Goal: Task Accomplishment & Management: Use online tool/utility

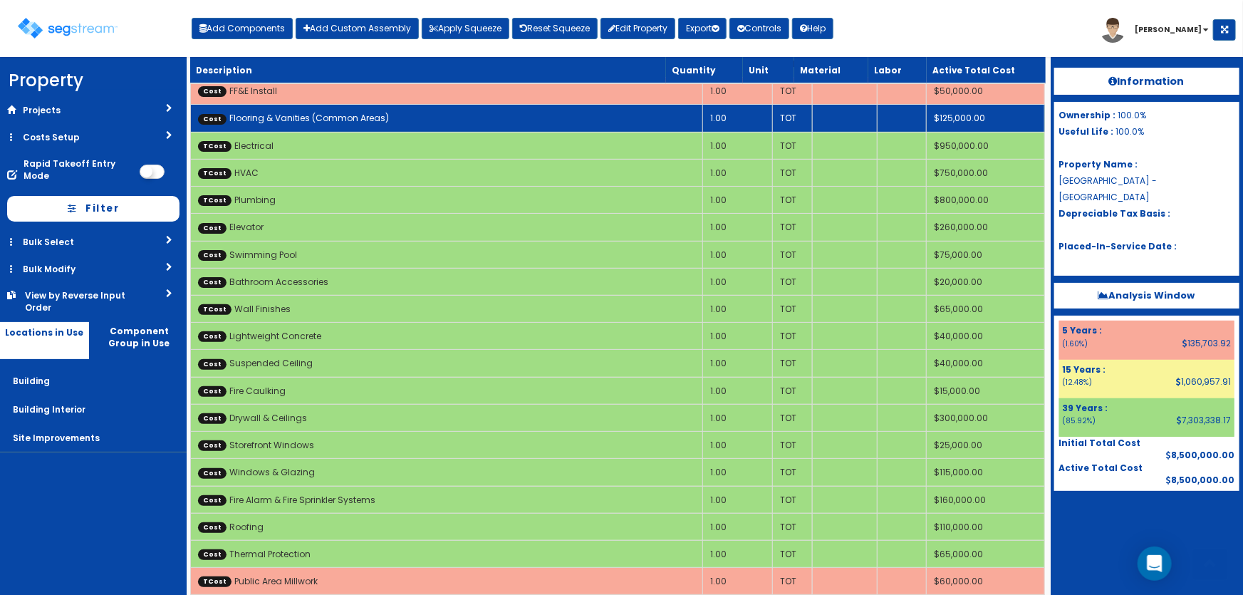
scroll to position [64, 0]
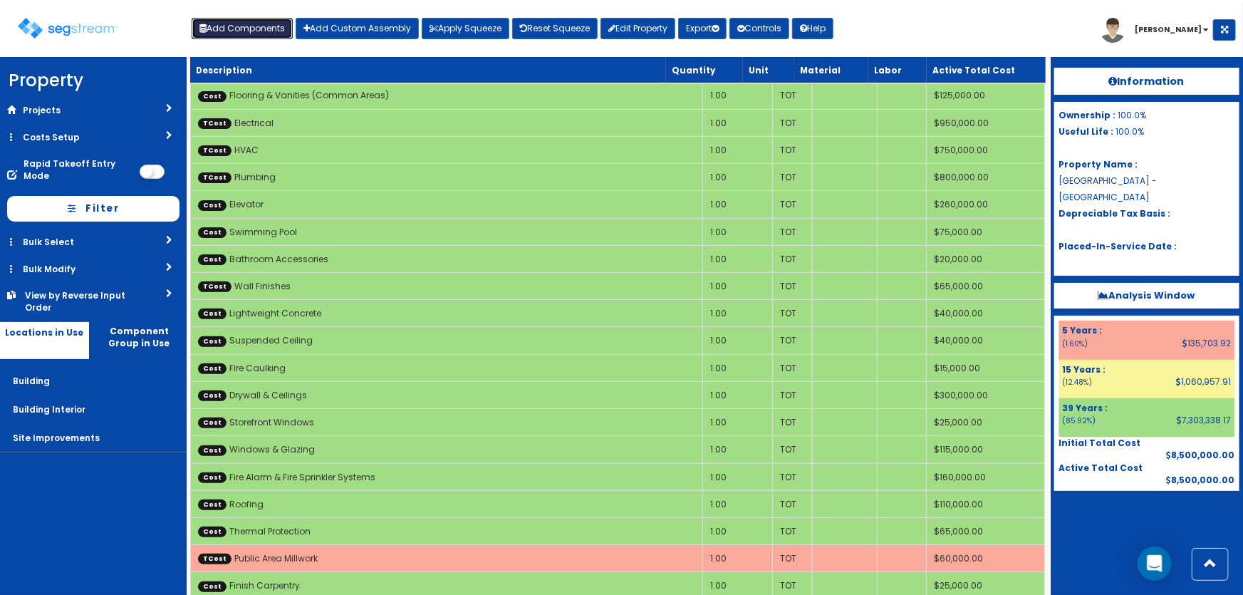
click at [264, 25] on button "Add Components" at bounding box center [242, 28] width 101 height 21
select select "39Y"
select select "default"
select select "27"
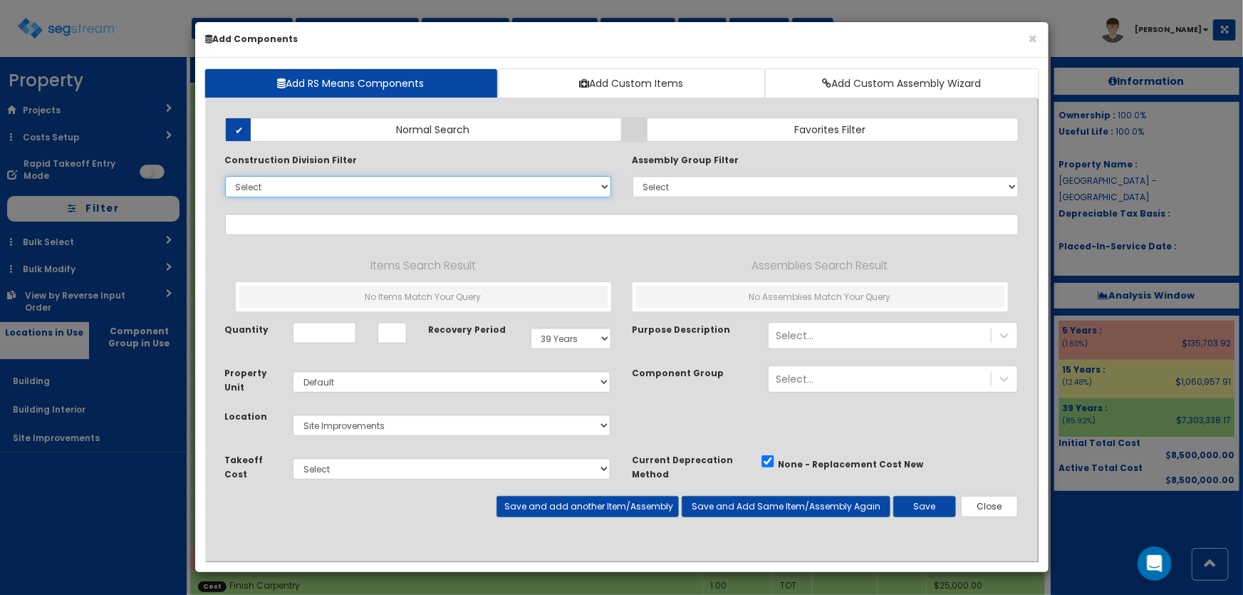
click at [279, 187] on select "Select 0. Custom Item 1. General Requirements 2. Existing Conditions 3. Concret…" at bounding box center [418, 186] width 386 height 21
select select
select select "23000000"
click at [225, 176] on select "Select 0. Custom Item 1. General Requirements 2. Existing Conditions 3. Concret…" at bounding box center [418, 186] width 386 height 21
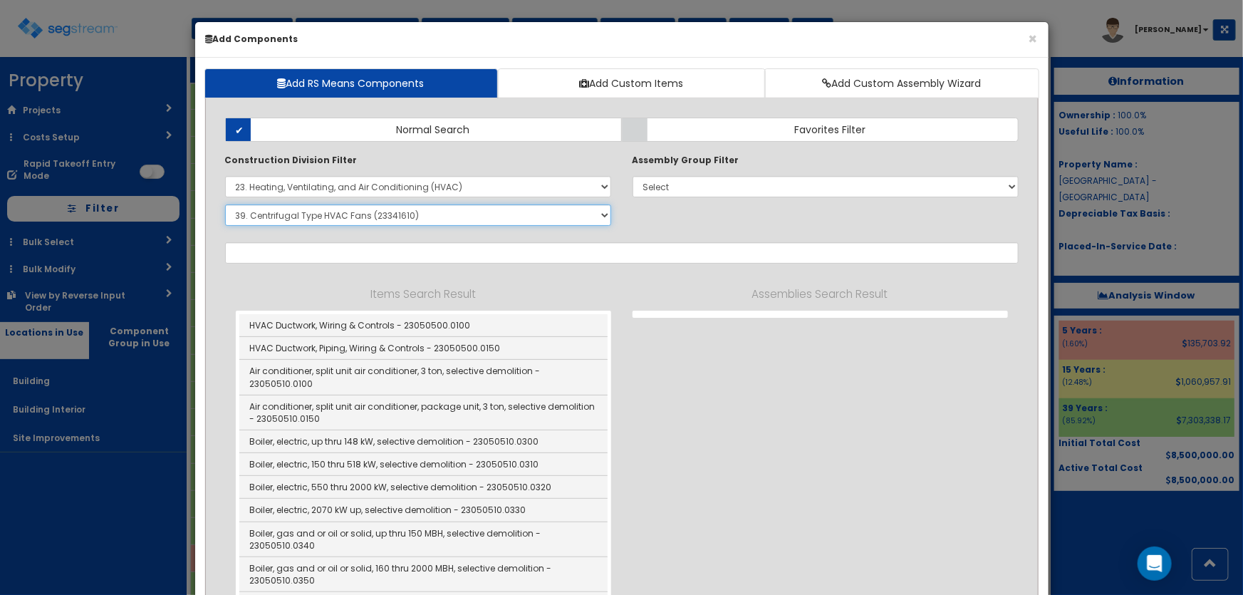
click at [275, 222] on select "Select SubGroup 1. HVAC Demolition (23050510) 2. Valves, Iron Body (23052330) 3…" at bounding box center [418, 215] width 386 height 21
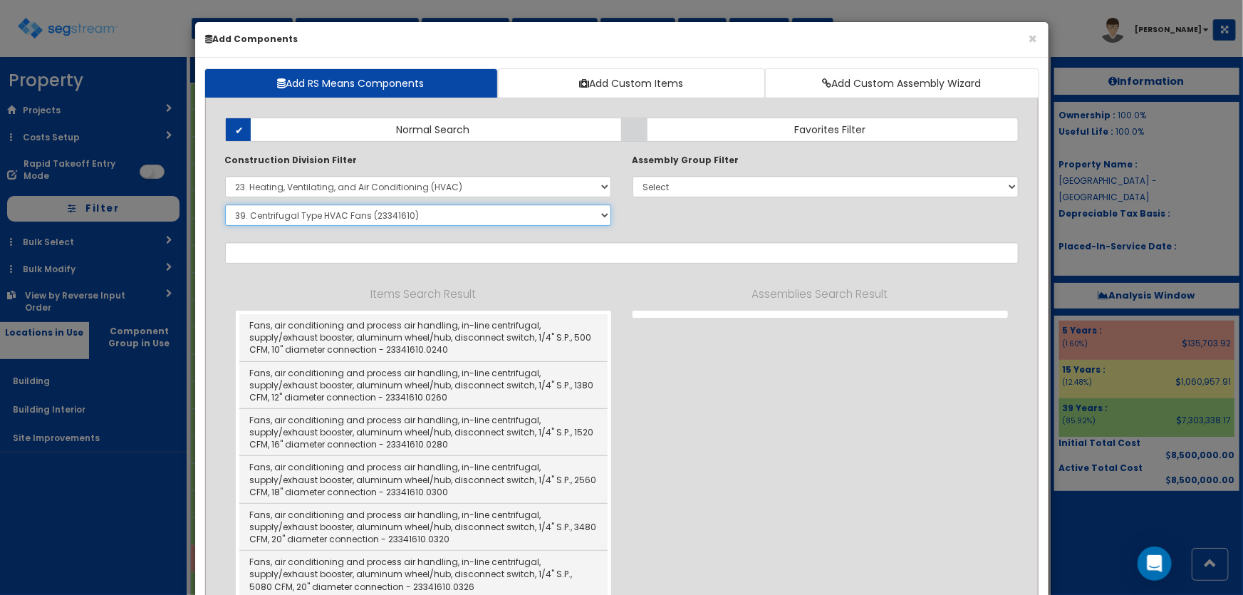
select select "23743310"
click at [225, 205] on select "Select SubGroup 1. HVAC Demolition (23050510) 2. Valves, Iron Body (23052330) 3…" at bounding box center [418, 215] width 386 height 21
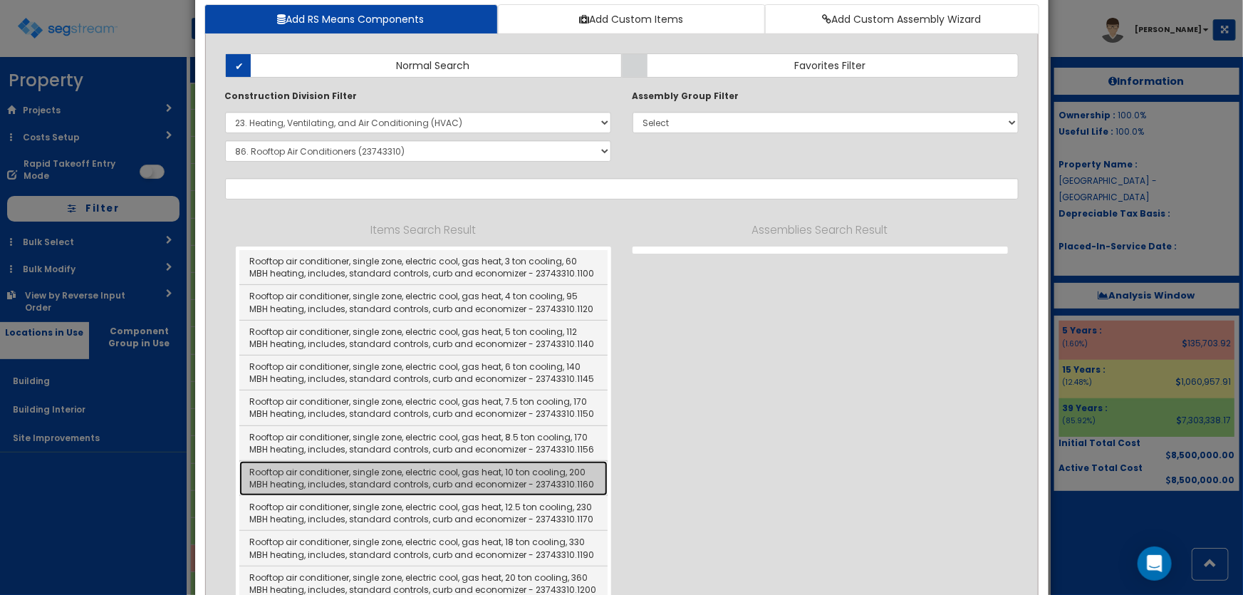
click at [515, 466] on link "Rooftop air conditioner, single zone, electric cool, gas heat, 10 ton cooling, …" at bounding box center [423, 478] width 368 height 35
type input "Rooftop air conditioner, single zone, electric cool, gas heat, 10 ton cooling, …"
type input "EA"
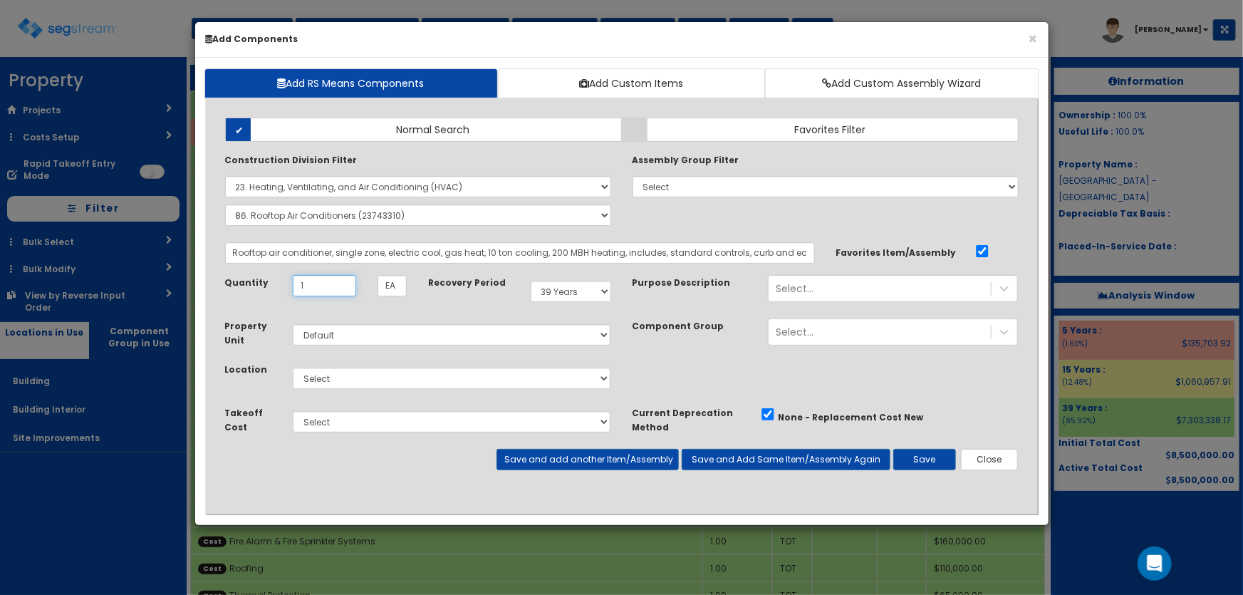
type input "1"
click at [327, 372] on select "Select Building Building Interior Site Improvements Add Additional Location" at bounding box center [452, 378] width 319 height 21
select select "7"
click at [293, 368] on select "Select Building Building Interior Site Improvements Add Additional Location" at bounding box center [452, 378] width 319 height 21
click at [336, 425] on select "Select Site Work Doors, Frames & Hardware Public Area Millwork Wall Finishes Pl…" at bounding box center [452, 421] width 319 height 21
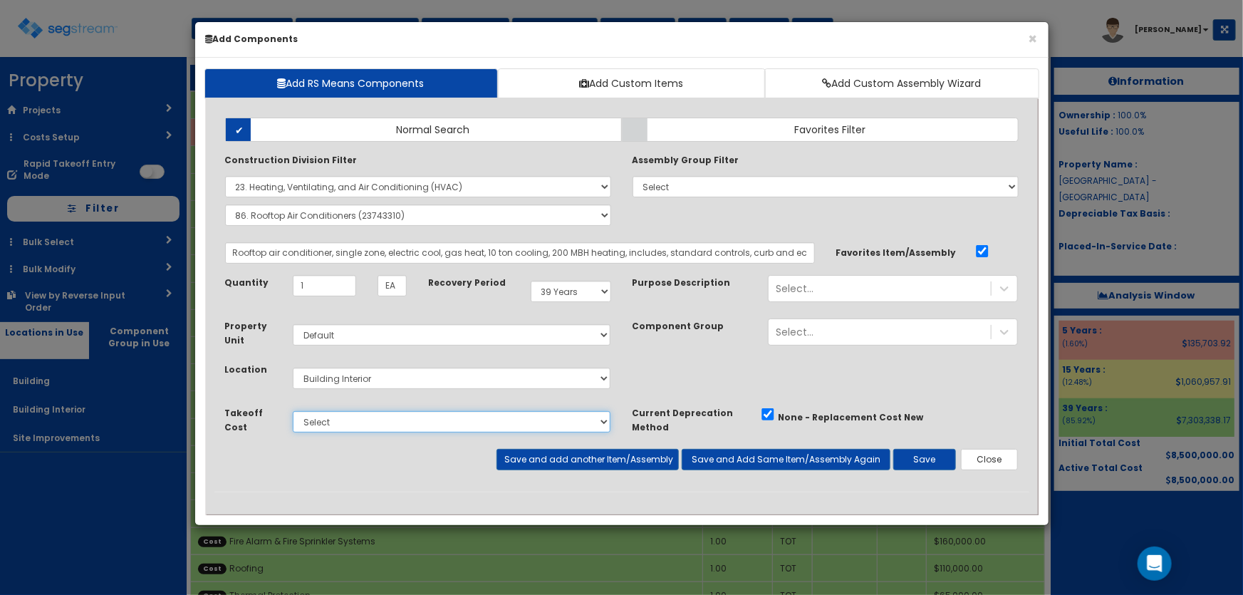
select select "5281464"
click at [293, 411] on select "Select Site Work Doors, Frames & Hardware Public Area Millwork Wall Finishes Pl…" at bounding box center [452, 421] width 319 height 21
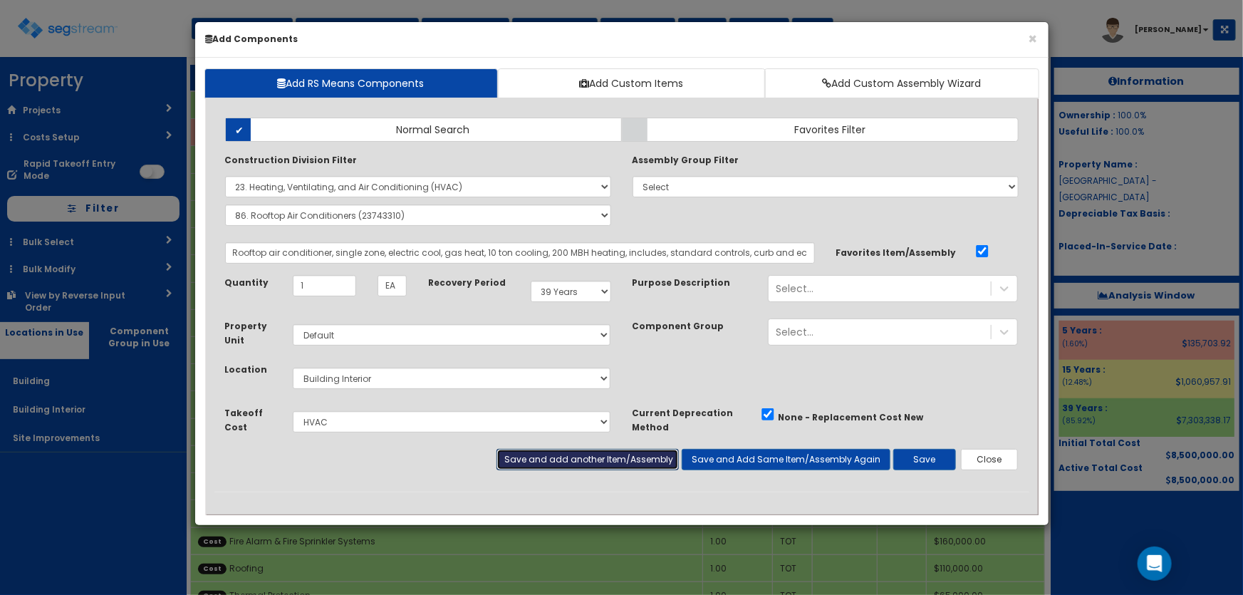
click at [556, 452] on button "Save and add another Item/Assembly" at bounding box center [588, 459] width 182 height 21
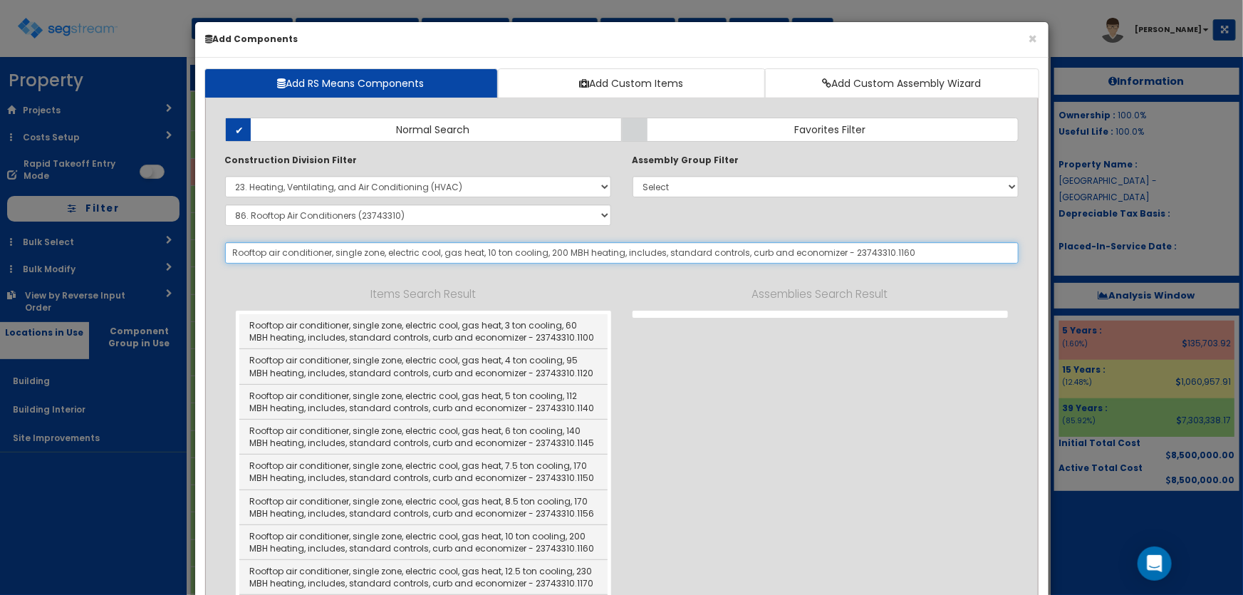
select select "5281464"
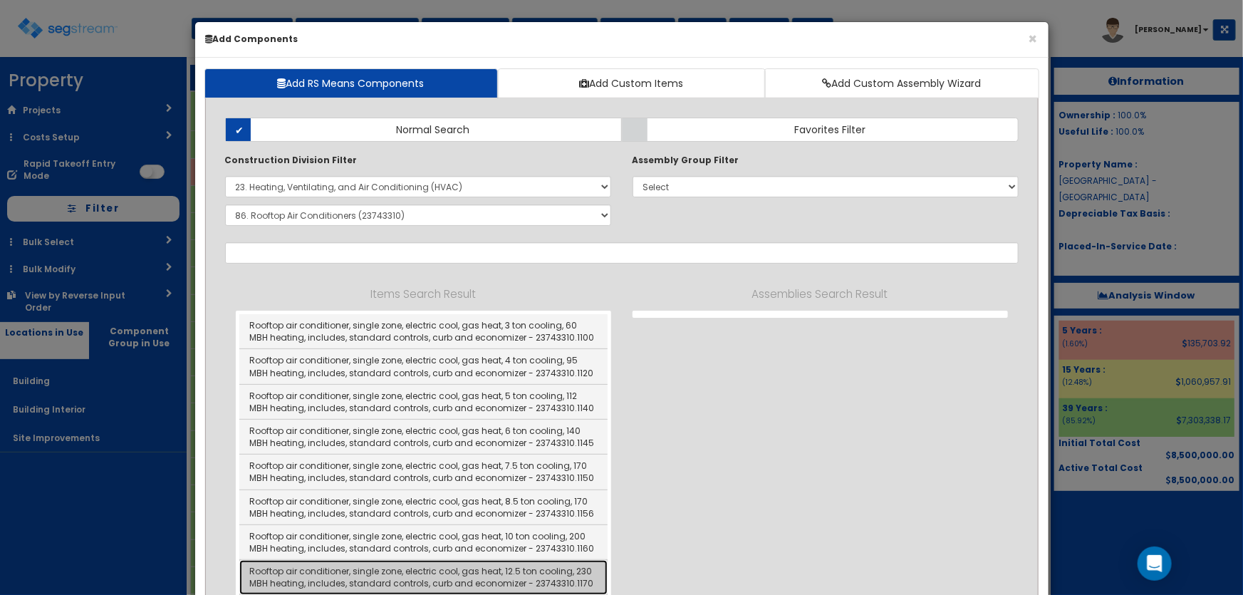
click at [510, 567] on link "Rooftop air conditioner, single zone, electric cool, gas heat, 12.5 ton cooling…" at bounding box center [423, 577] width 368 height 35
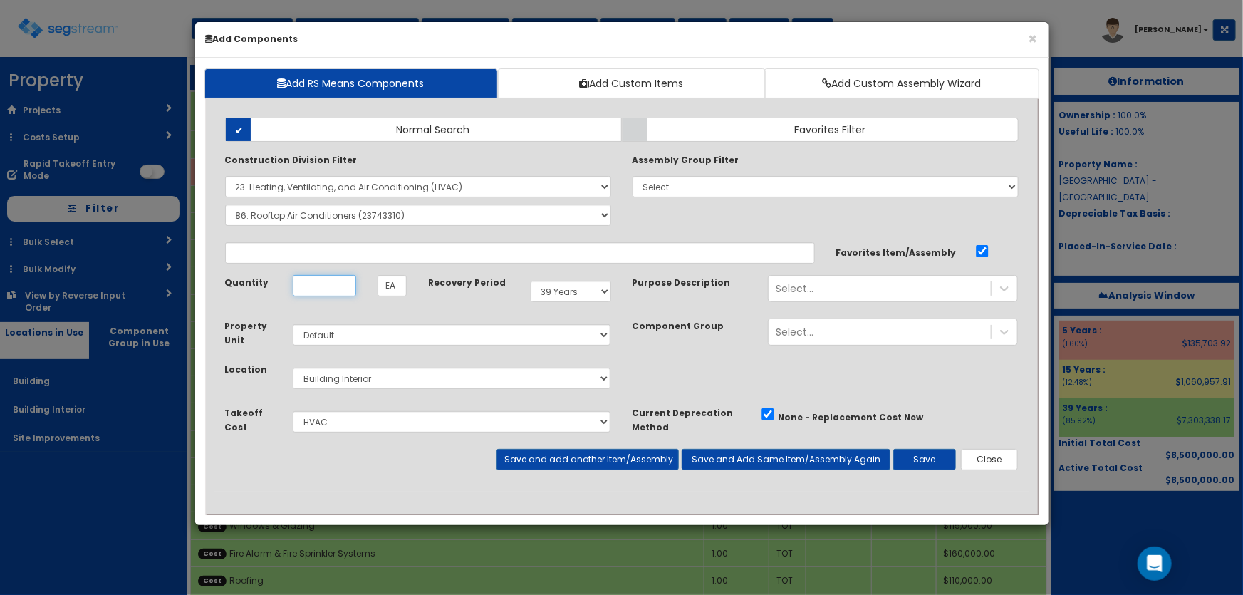
type input "Rooftop air conditioner, single zone, electric cool, gas heat, 12.5 ton cooling…"
type input "1"
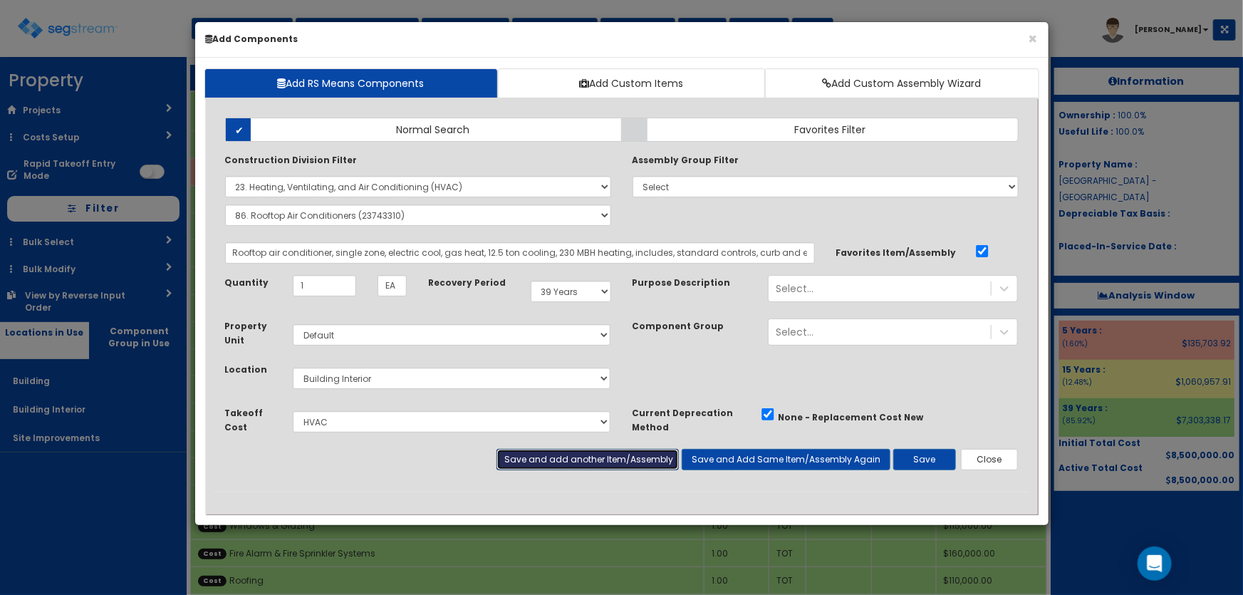
click at [530, 456] on button "Save and add another Item/Assembly" at bounding box center [588, 459] width 182 height 21
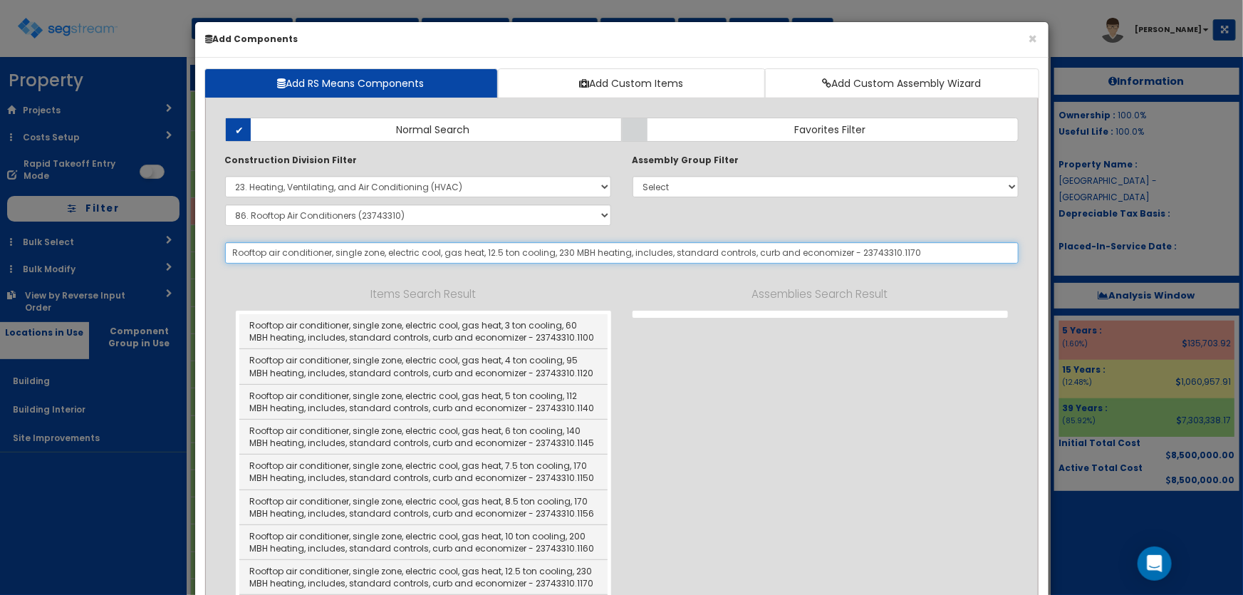
select select "5281464"
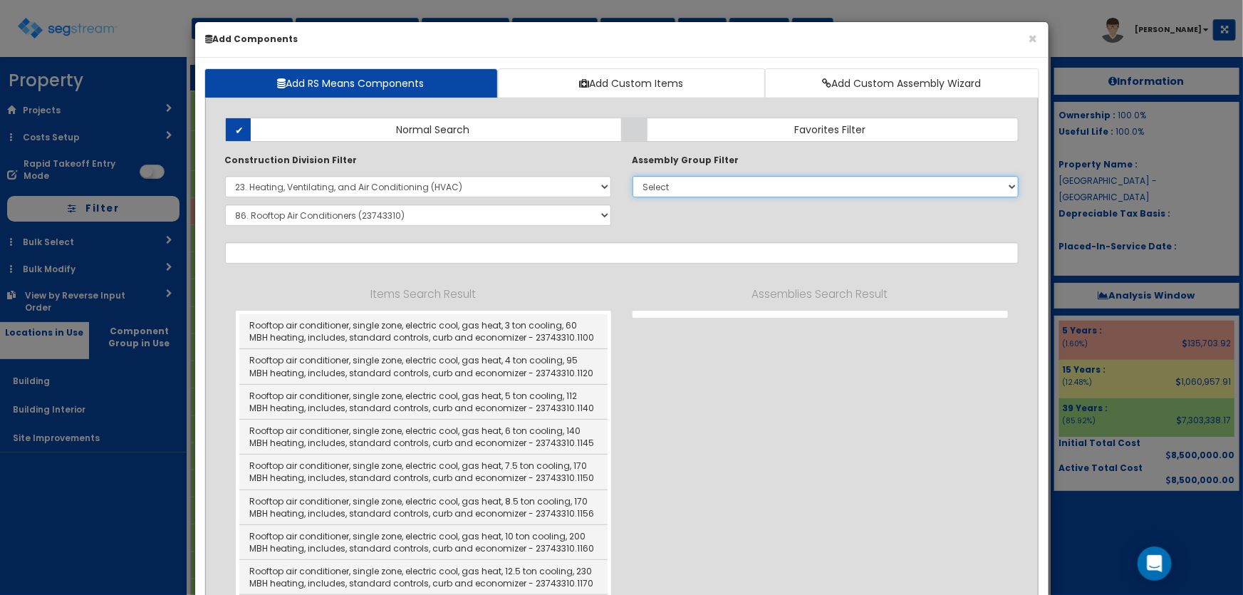
click at [651, 186] on select "Select 0. Custom Assembly 1. Standard Foundations 2. Special Foundations 3. Sla…" at bounding box center [826, 186] width 386 height 21
select select "0"
click at [633, 176] on select "Select 0. Custom Assembly 1. Standard Foundations 2. Special Foundations 3. Sla…" at bounding box center [826, 186] width 386 height 21
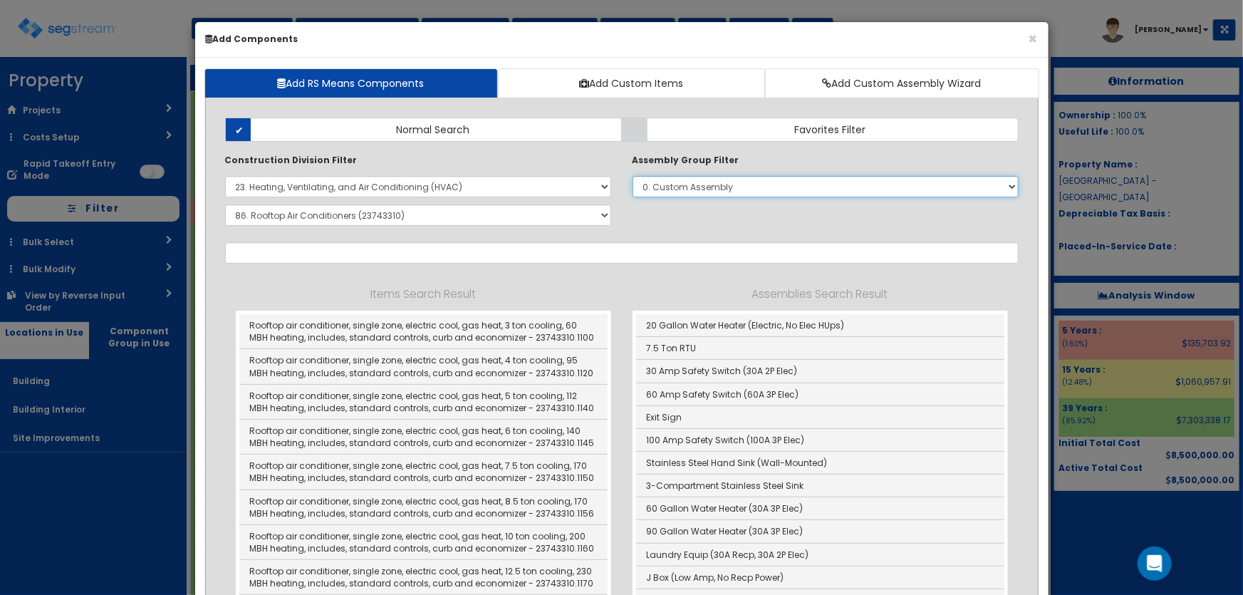
click at [1009, 187] on select "Select 0. Custom Assembly 1. Standard Foundations 2. Special Foundations 3. Sla…" at bounding box center [826, 186] width 386 height 21
select select
click at [633, 176] on select "Select 0. Custom Assembly 1. Standard Foundations 2. Special Foundations 3. Sla…" at bounding box center [826, 186] width 386 height 21
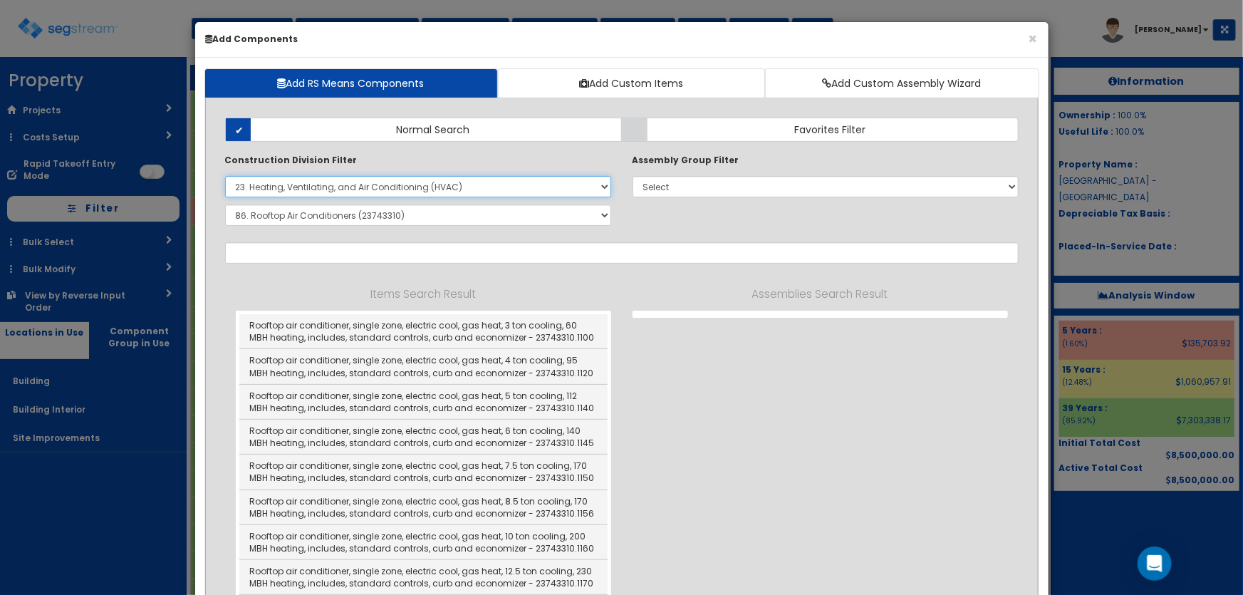
click at [326, 190] on select "Select 0. Custom Item 1. General Requirements 2. Existing Conditions 3. Concret…" at bounding box center [418, 186] width 386 height 21
select select
click at [225, 176] on select "Select 0. Custom Item 1. General Requirements 2. Existing Conditions 3. Concret…" at bounding box center [418, 186] width 386 height 21
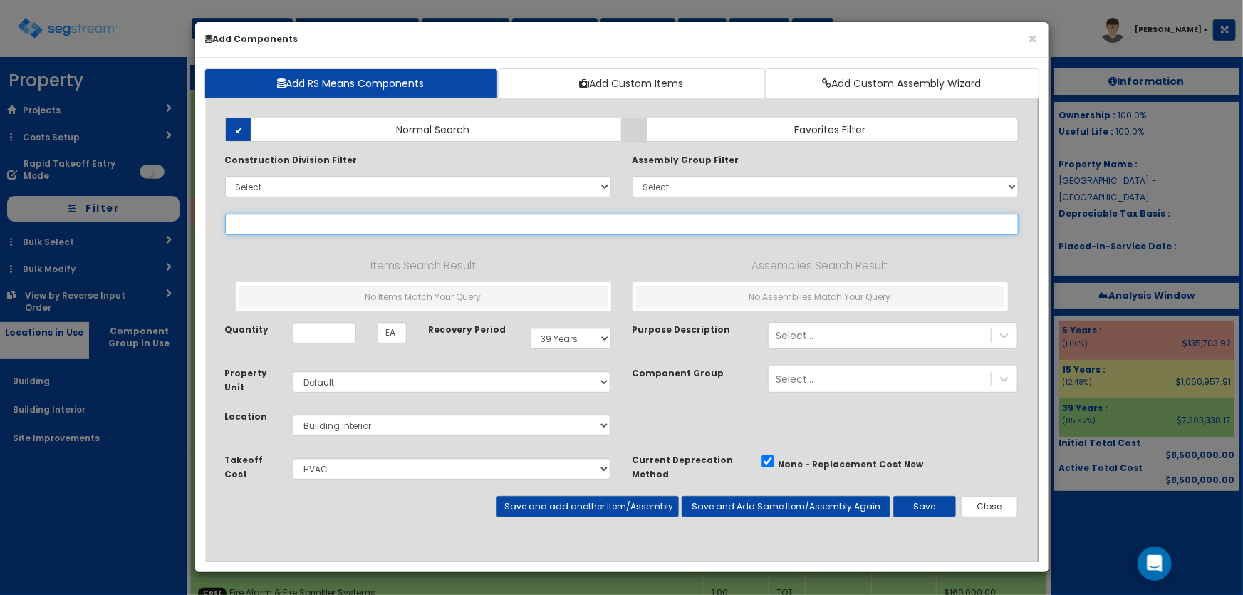
click at [269, 221] on input "text" at bounding box center [622, 224] width 794 height 21
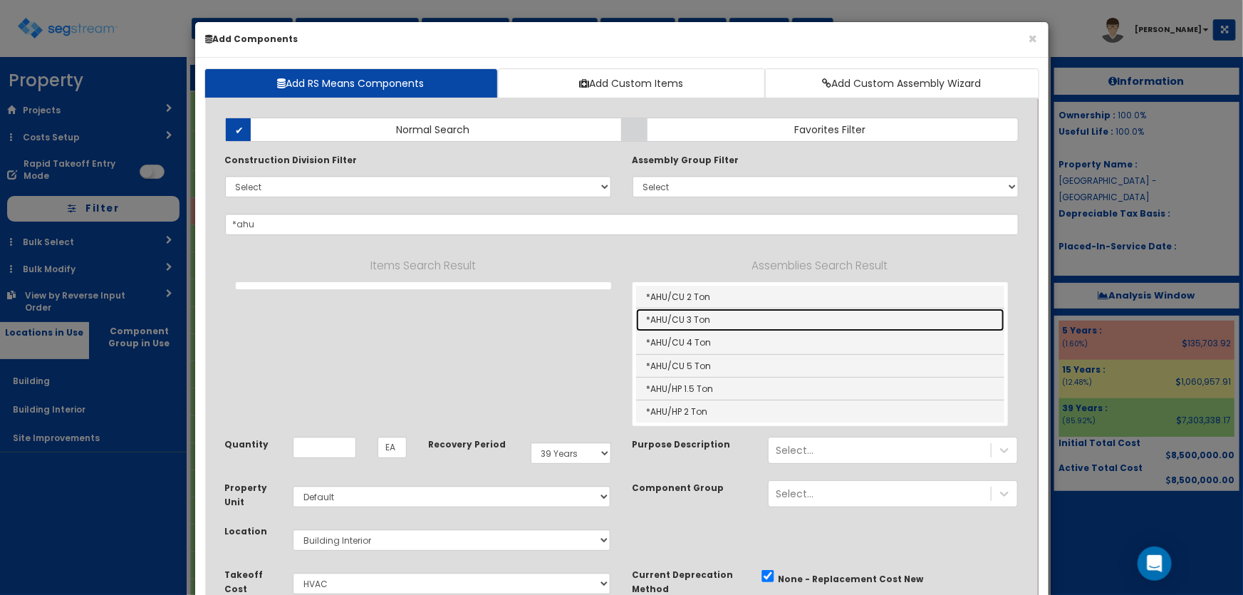
drag, startPoint x: 690, startPoint y: 317, endPoint x: 606, endPoint y: 316, distance: 84.8
click at [690, 317] on link "*AHU/CU 3 Ton" at bounding box center [820, 320] width 368 height 23
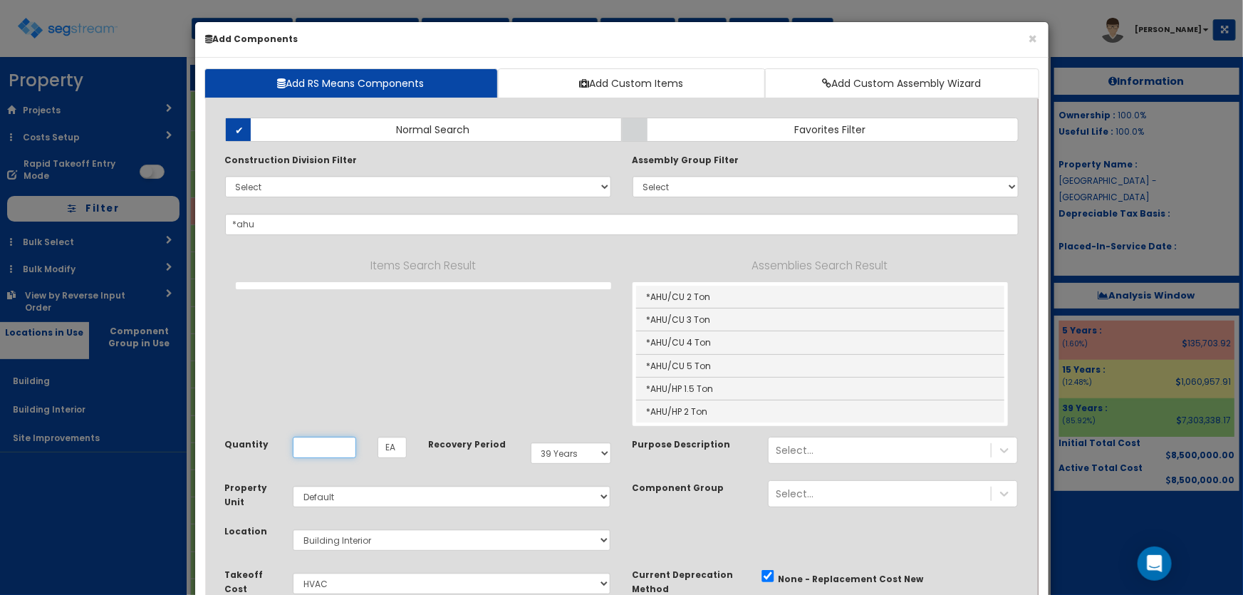
type input "*AHU/CU 3 Ton"
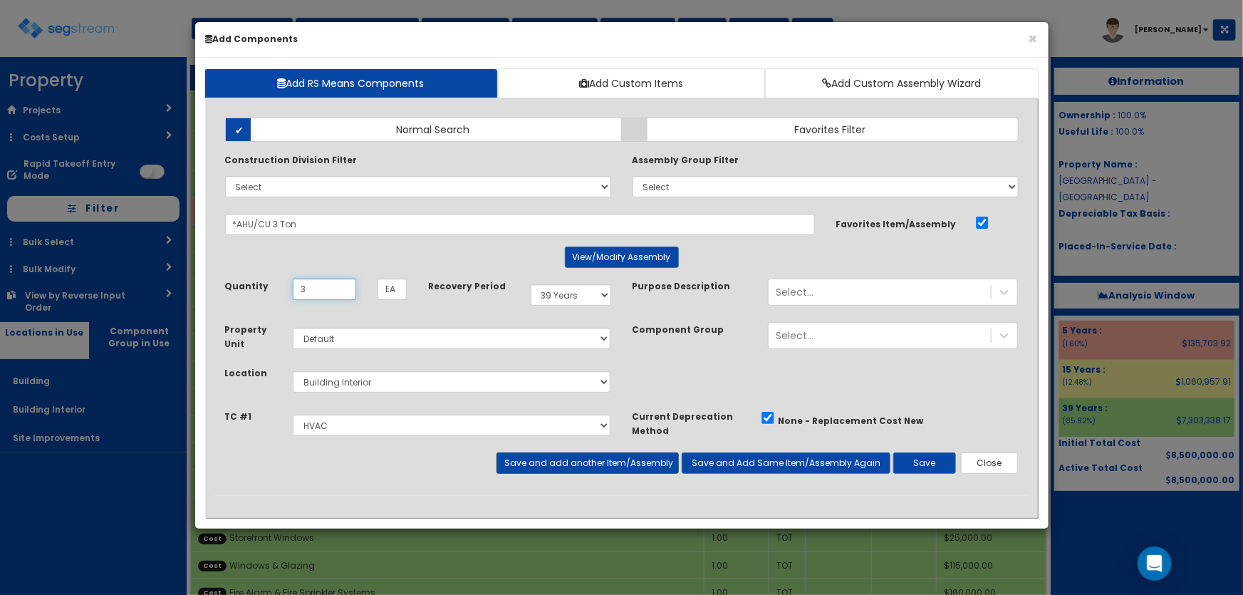
type input "3"
click at [519, 458] on button "Save and add another Item/Assembly" at bounding box center [588, 462] width 182 height 21
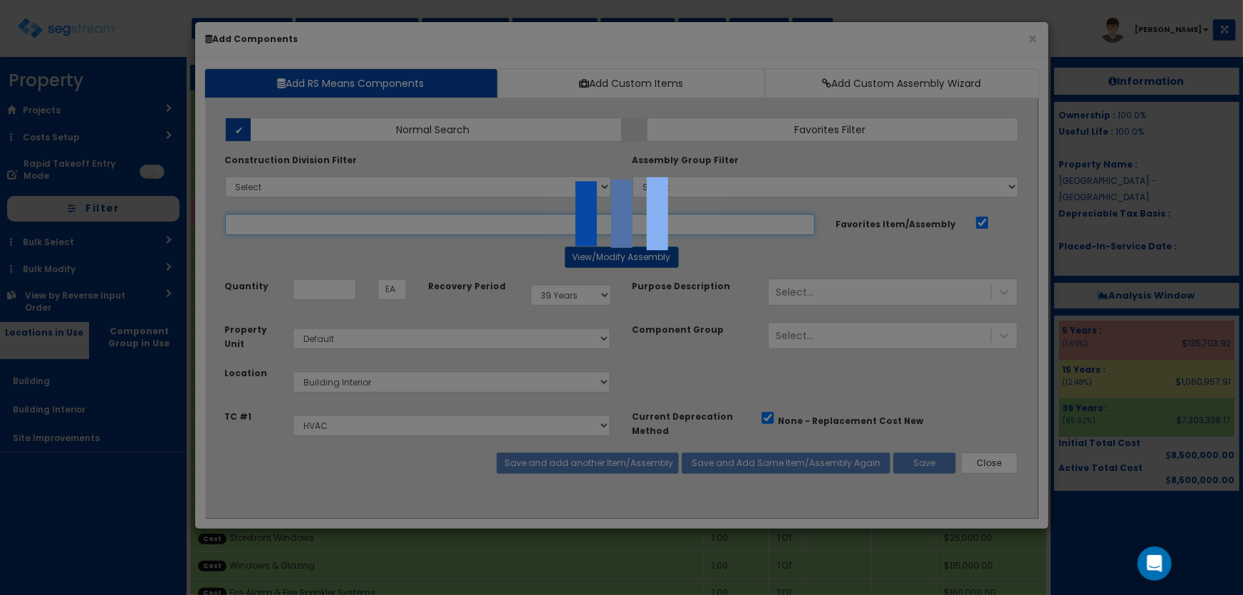
select select "5281464"
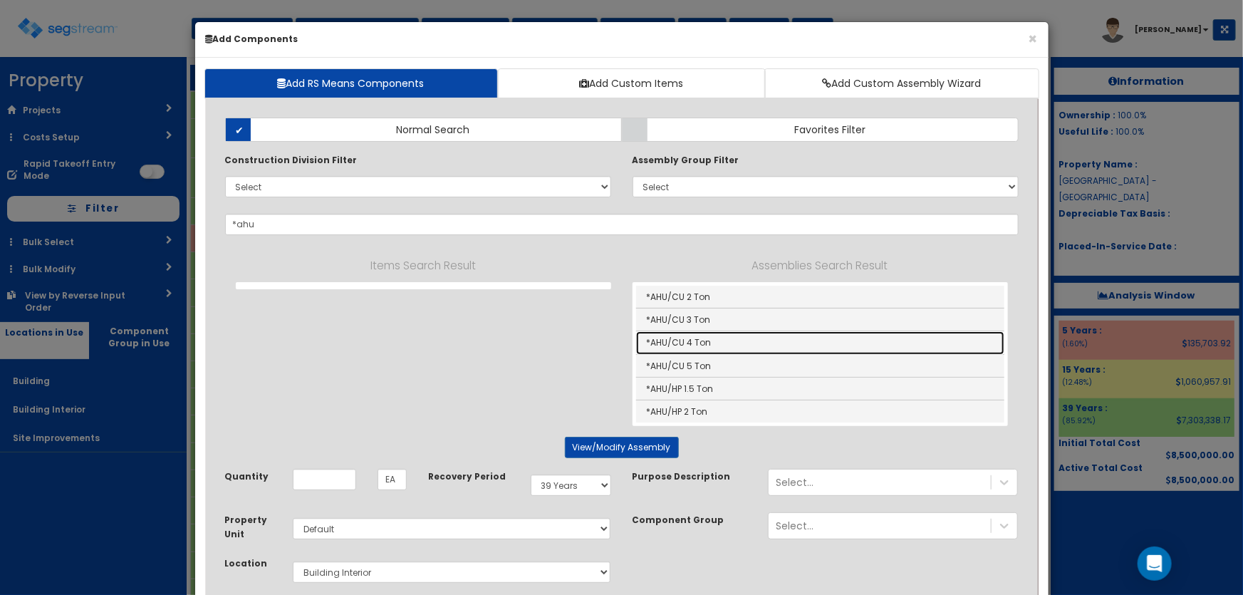
drag, startPoint x: 699, startPoint y: 345, endPoint x: 353, endPoint y: 319, distance: 346.6
click at [699, 345] on link "*AHU/CU 4 Ton" at bounding box center [820, 342] width 368 height 23
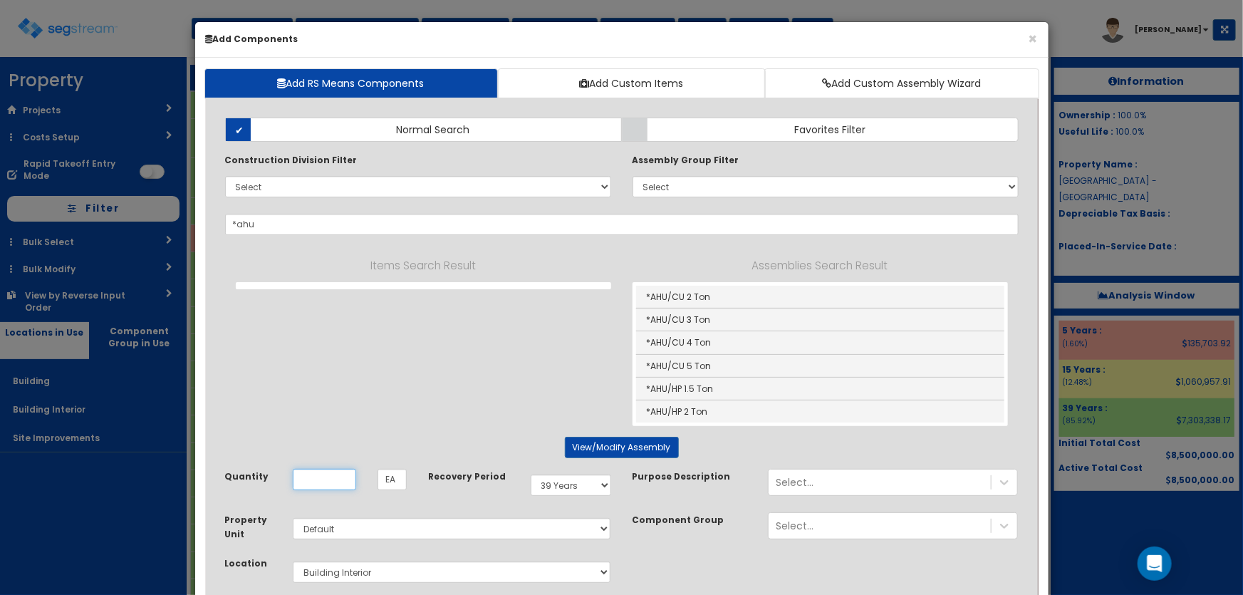
type input "*AHU/CU 4 Ton"
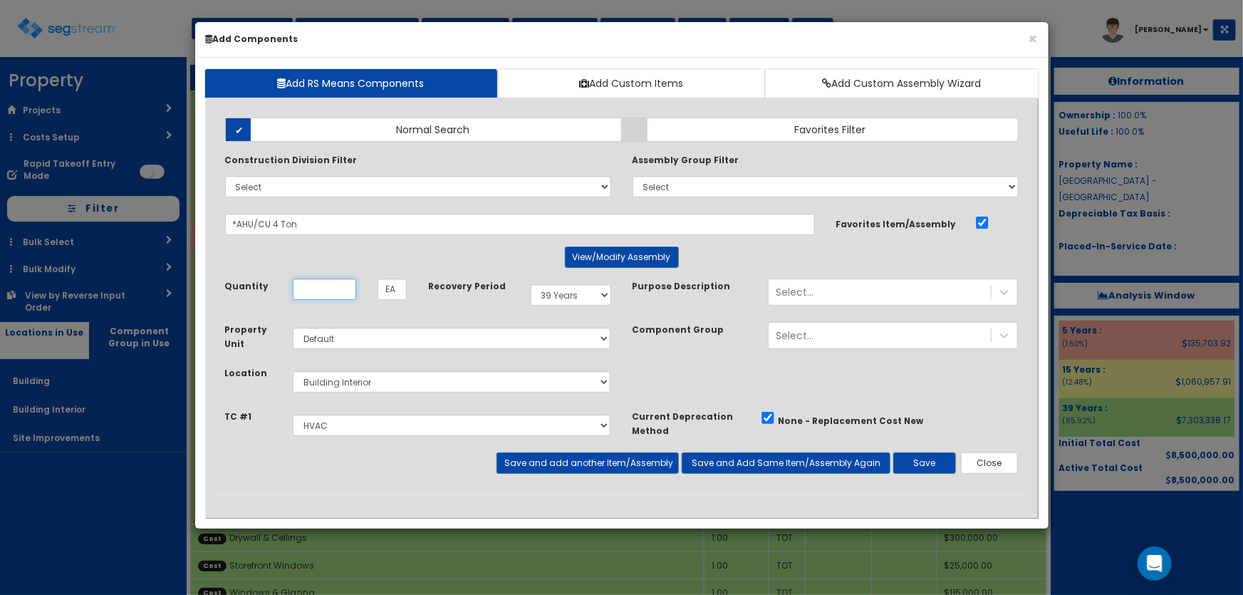
click at [311, 289] on input "Quantity" at bounding box center [324, 289] width 63 height 21
type input "1"
click at [543, 463] on button "Save and add another Item/Assembly" at bounding box center [588, 462] width 182 height 21
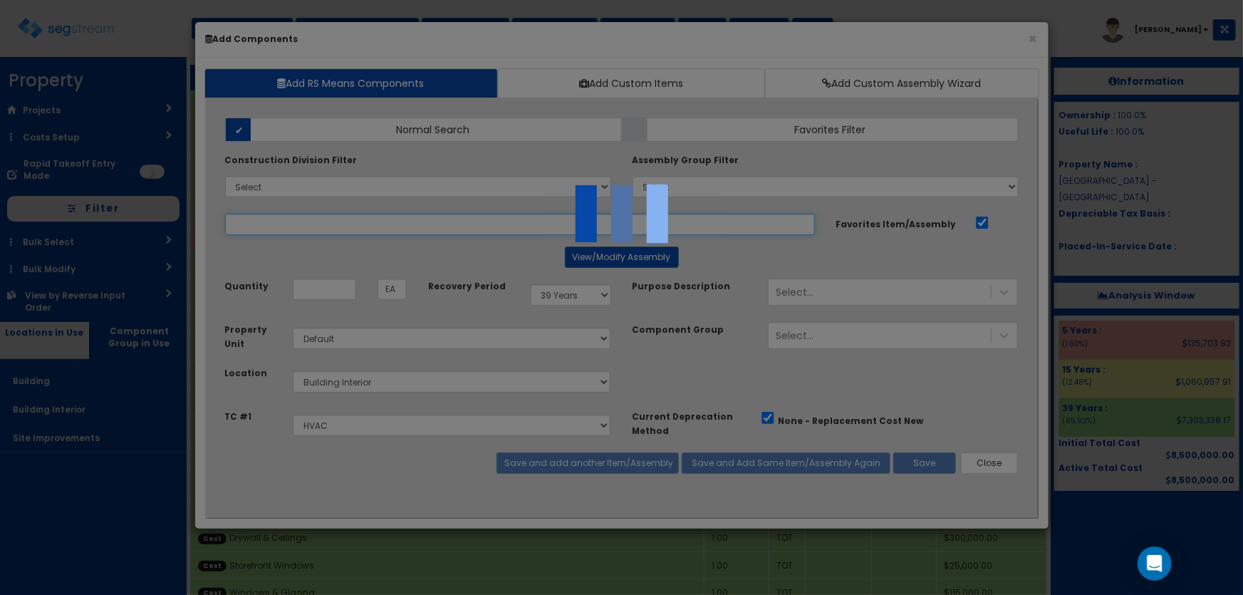
select select "5281464"
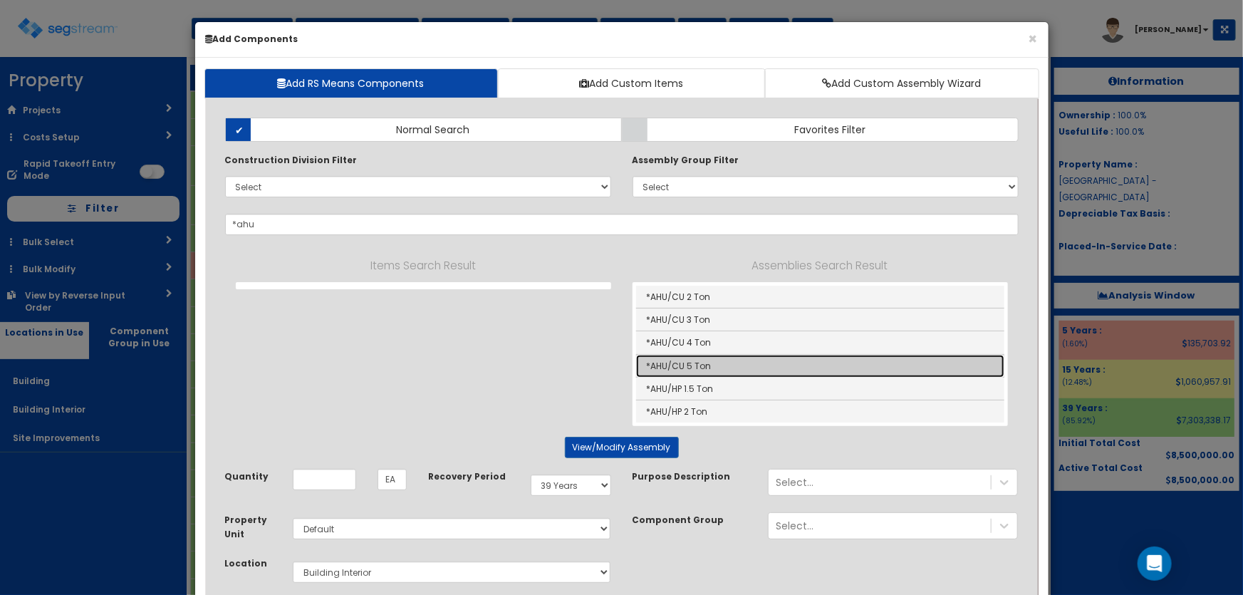
click at [700, 362] on link "*AHU/CU 5 Ton" at bounding box center [820, 366] width 368 height 23
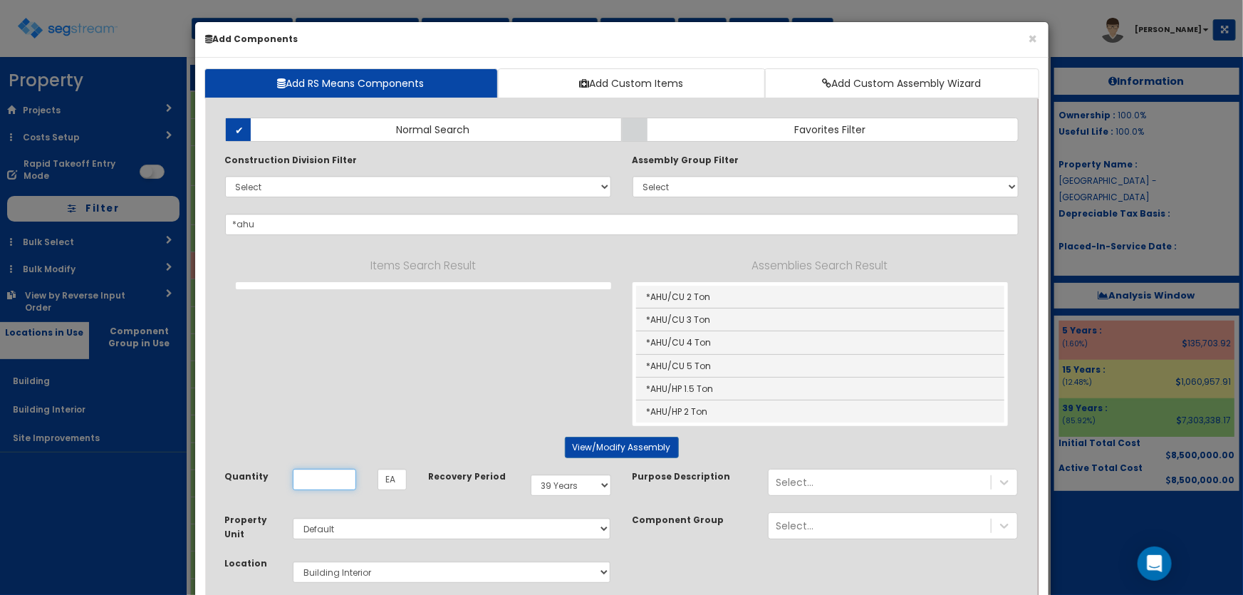
type input "*AHU/CU 5 Ton"
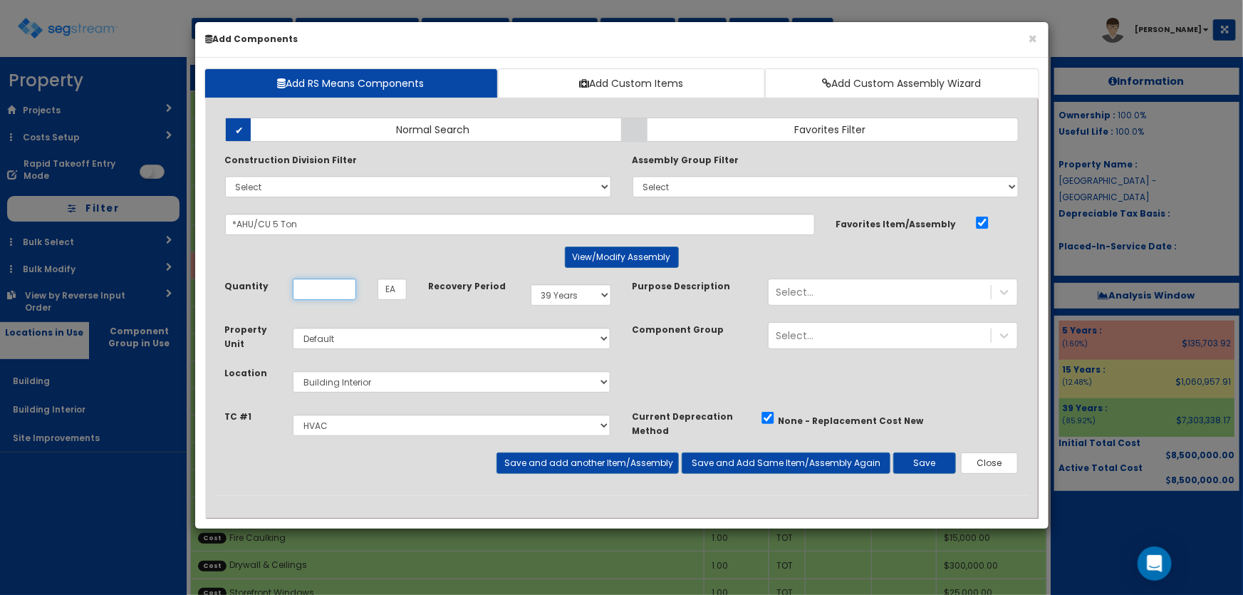
click at [314, 291] on input "Quantity" at bounding box center [324, 289] width 63 height 21
type input "3"
click at [601, 461] on button "Save and add another Item/Assembly" at bounding box center [588, 462] width 182 height 21
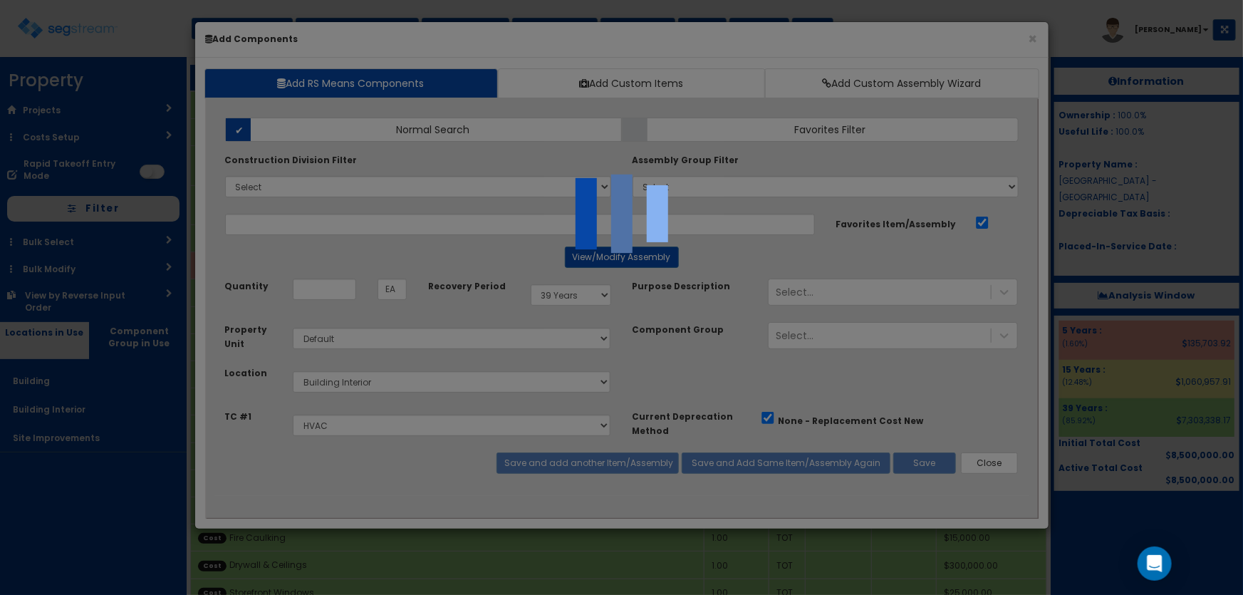
select select "5281464"
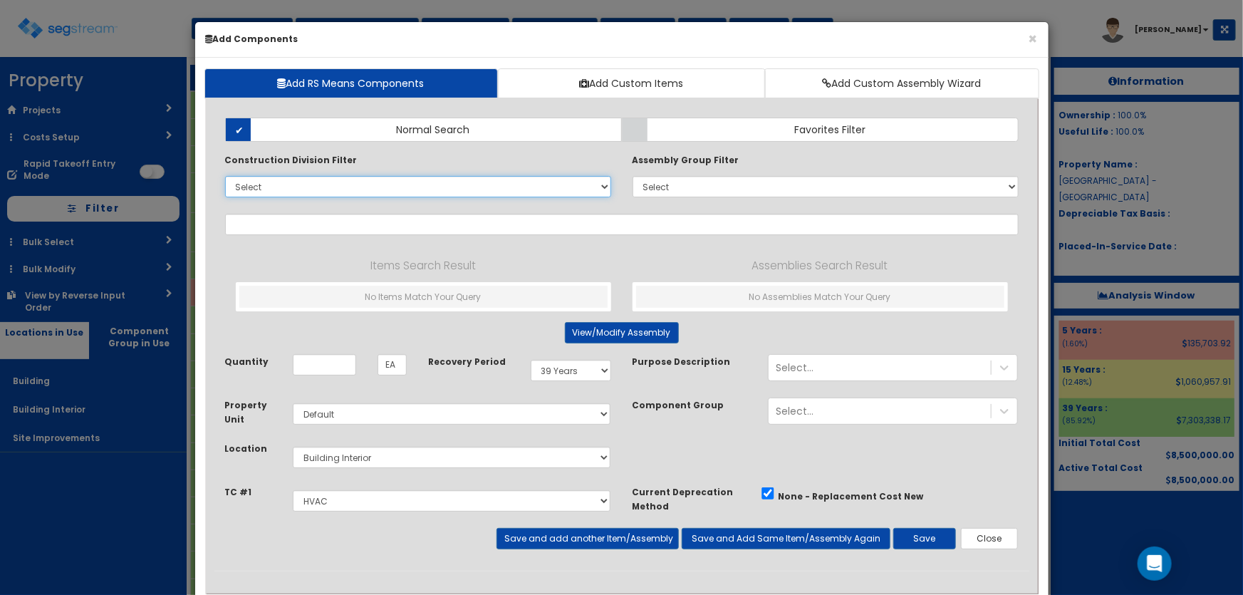
click at [256, 190] on select "Select 0. Custom Item 1. General Requirements 2. Existing Conditions 3. Concret…" at bounding box center [418, 186] width 386 height 21
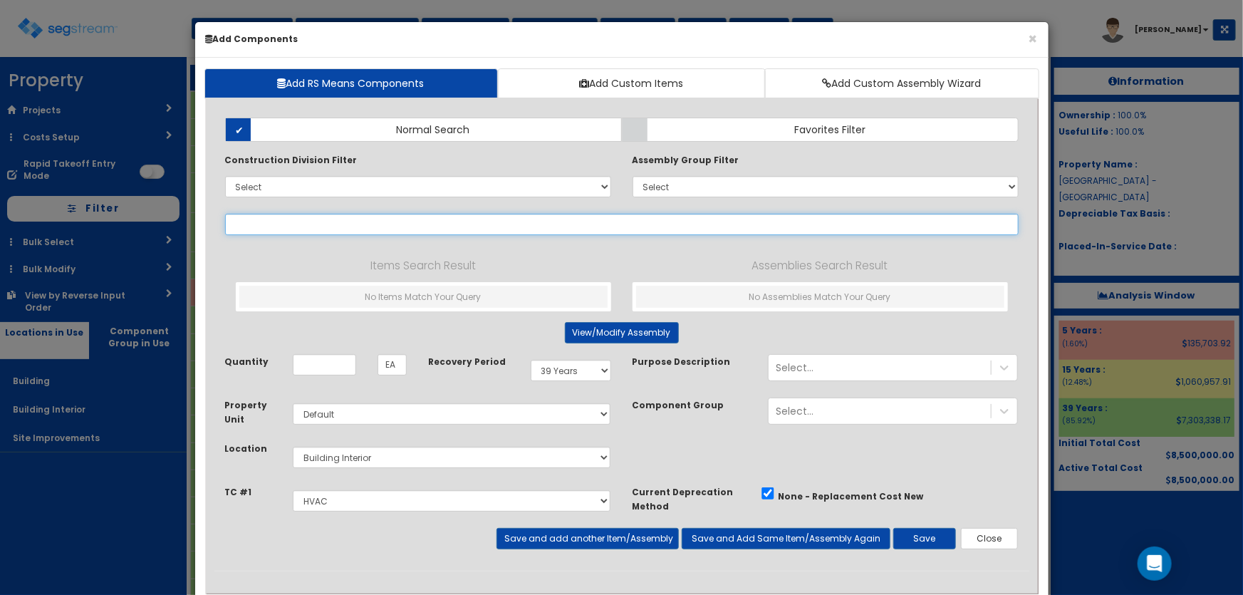
click at [257, 219] on input "text" at bounding box center [622, 224] width 794 height 21
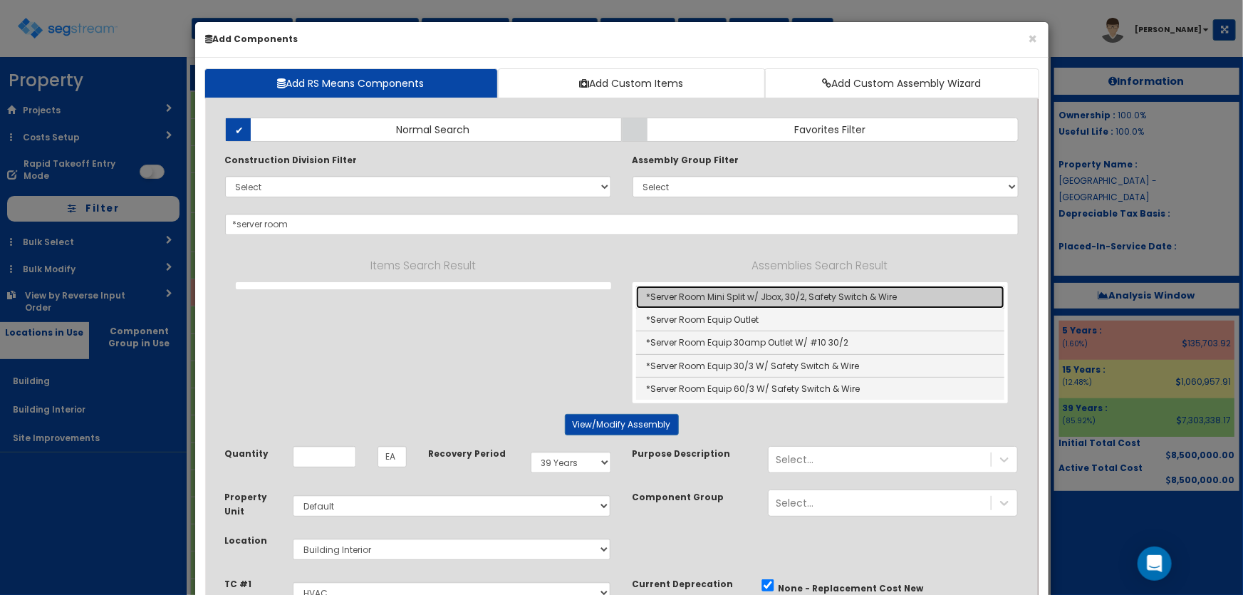
click at [782, 292] on link "*Server Room Mini Split w/ Jbox, 30/2, Safety Switch & Wire" at bounding box center [820, 297] width 368 height 23
type input "*Server Room Mini Split w/ Jbox, 30/2, Safety Switch & Wire"
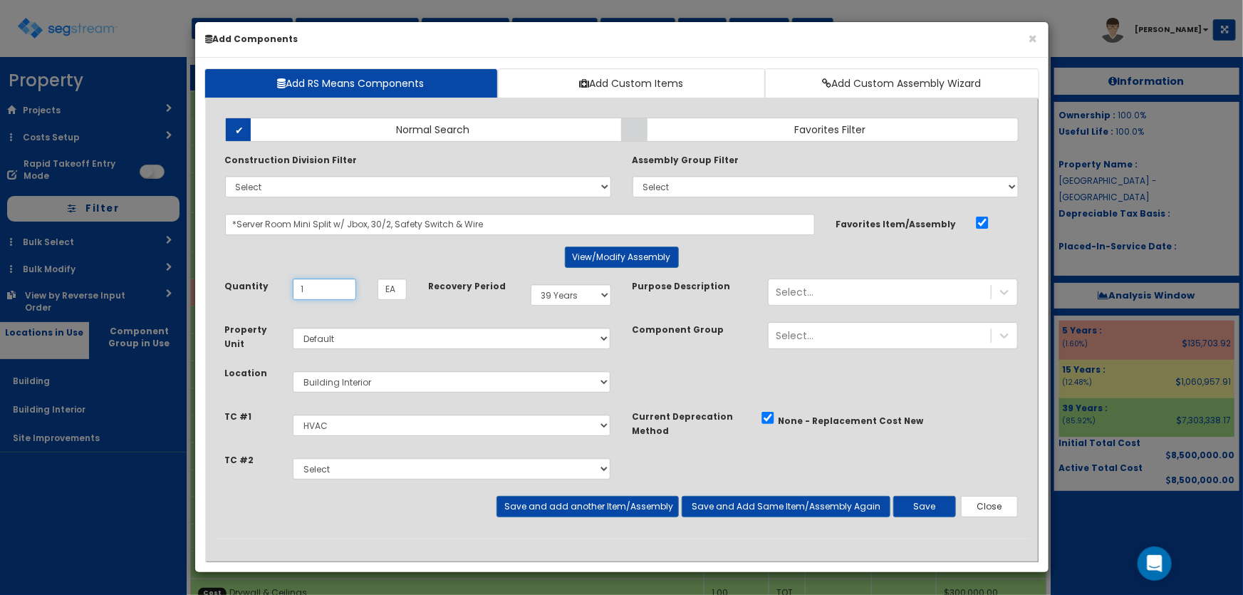
type input "1"
click at [544, 295] on select "Select 5 Years 7 Years 9 Years 10 Years 15 Years 15 Year QLI 15 Year QRP 15 Yea…" at bounding box center [571, 294] width 81 height 21
select select "5Y"
click at [531, 284] on select "Select 5 Years 7 Years 9 Years 10 Years 15 Years 15 Year QLI 15 Year QRP 15 Yea…" at bounding box center [571, 294] width 81 height 21
click at [611, 263] on button "View/Modify Assembly" at bounding box center [622, 257] width 114 height 21
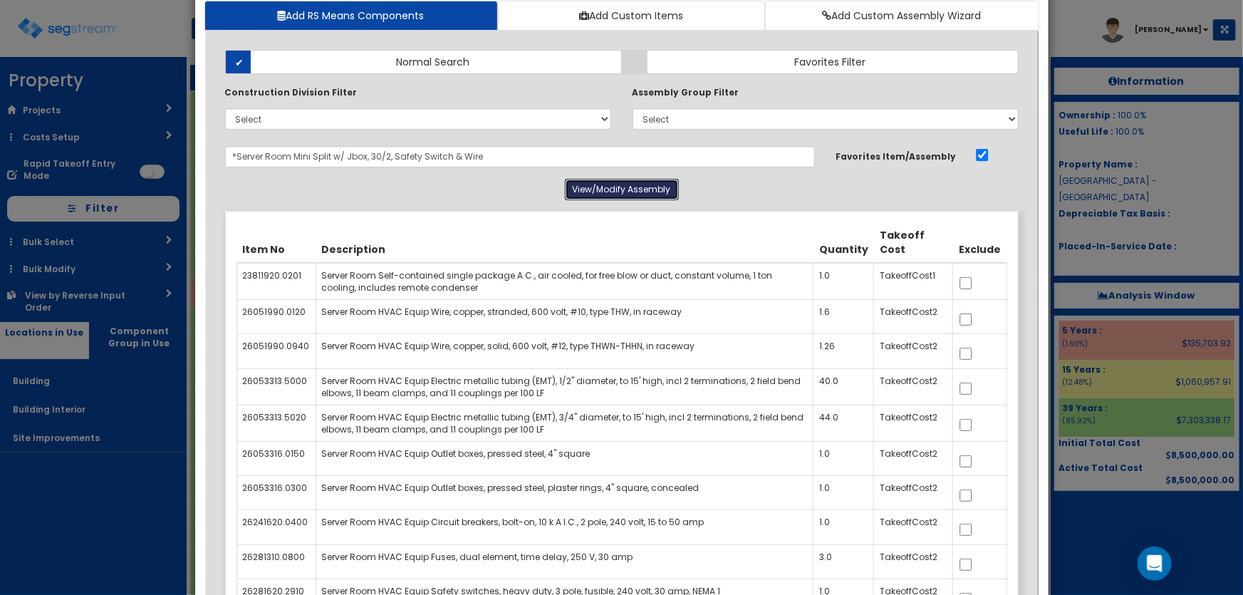
scroll to position [64, 0]
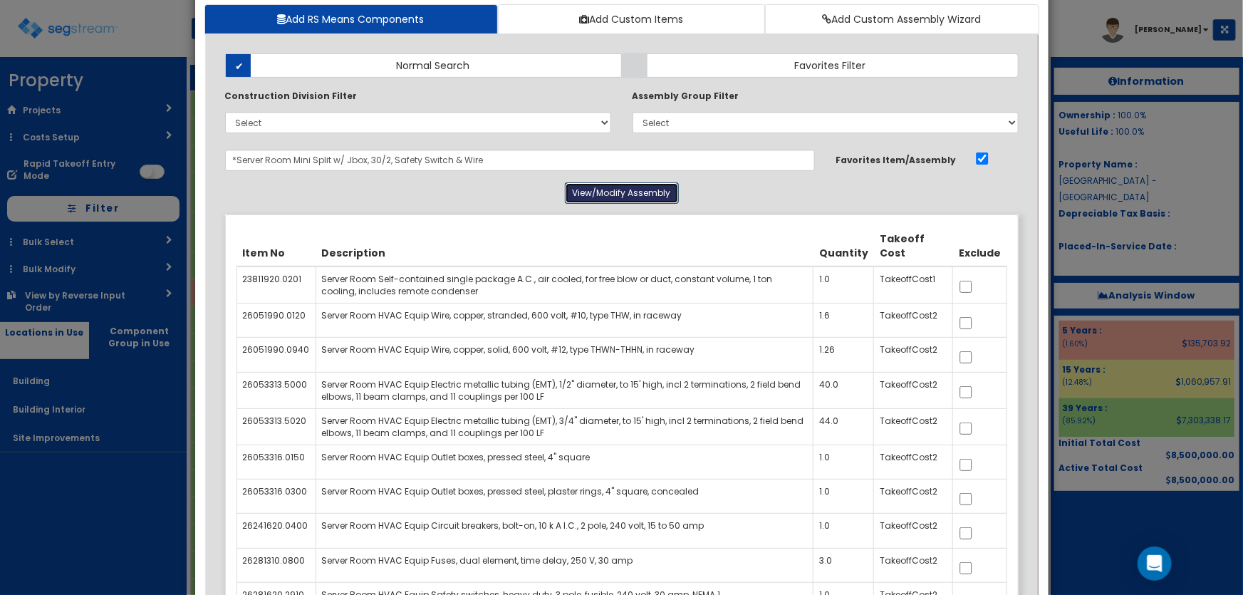
click at [599, 191] on button "View/Modify Assembly" at bounding box center [622, 192] width 114 height 21
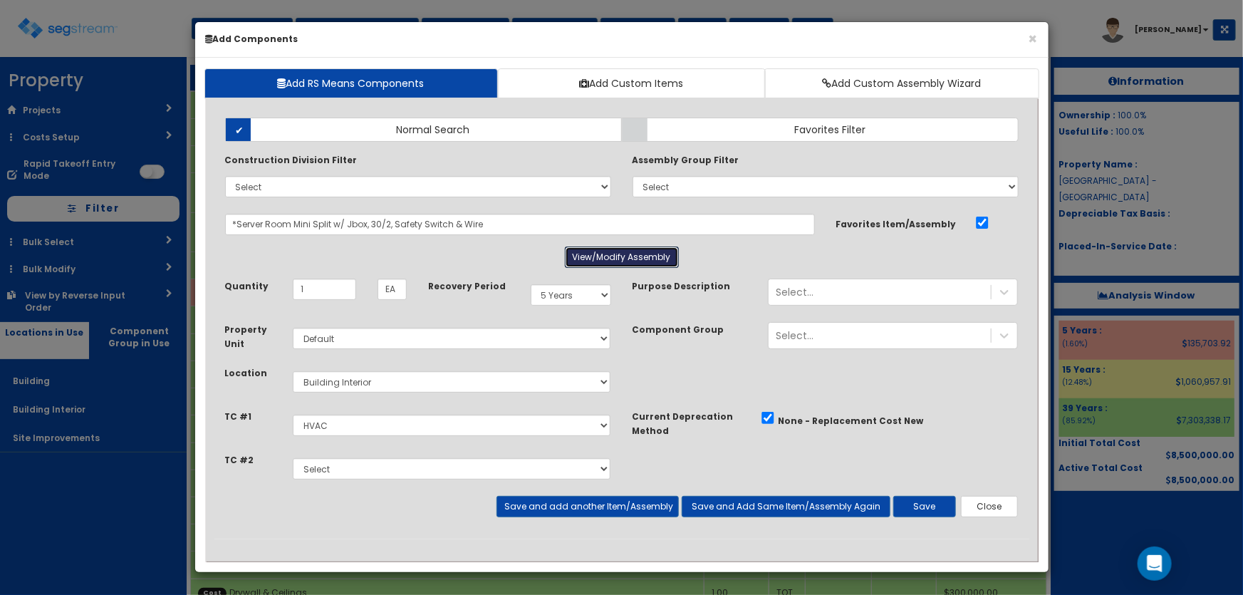
scroll to position [0, 0]
click at [340, 477] on select "Select Site Work Doors, Frames & Hardware Public Area Millwork Wall Finishes Pl…" at bounding box center [452, 468] width 319 height 21
select select "5281465"
click at [293, 458] on select "Select Site Work Doors, Frames & Hardware Public Area Millwork Wall Finishes Pl…" at bounding box center [452, 468] width 319 height 21
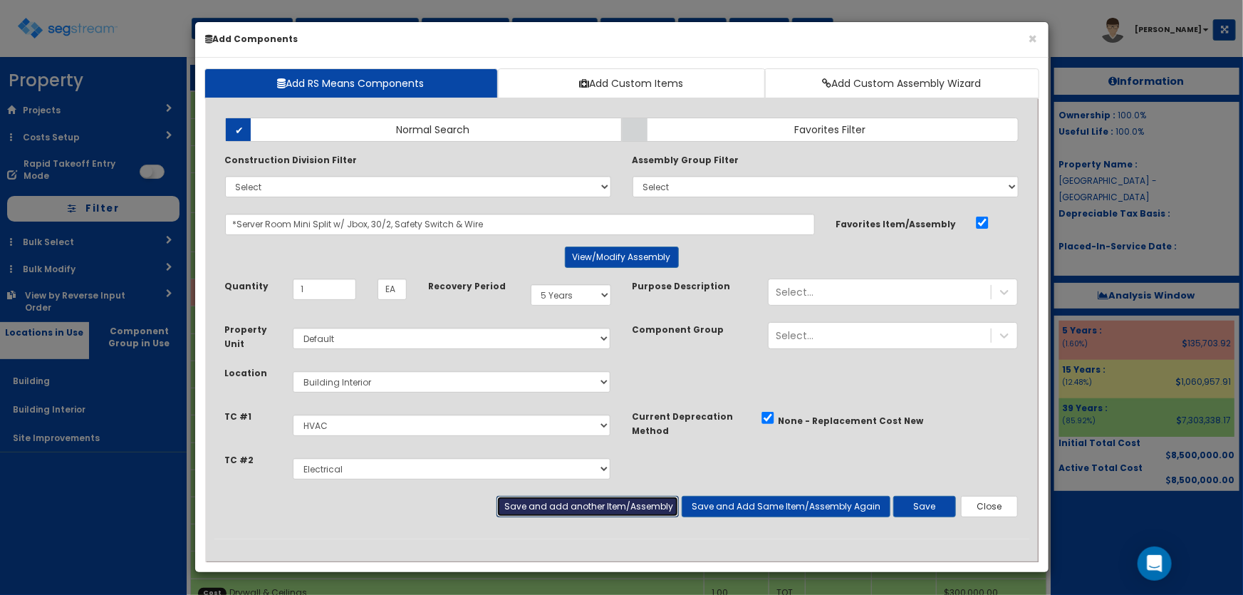
click at [562, 510] on button "Save and add another Item/Assembly" at bounding box center [588, 506] width 182 height 21
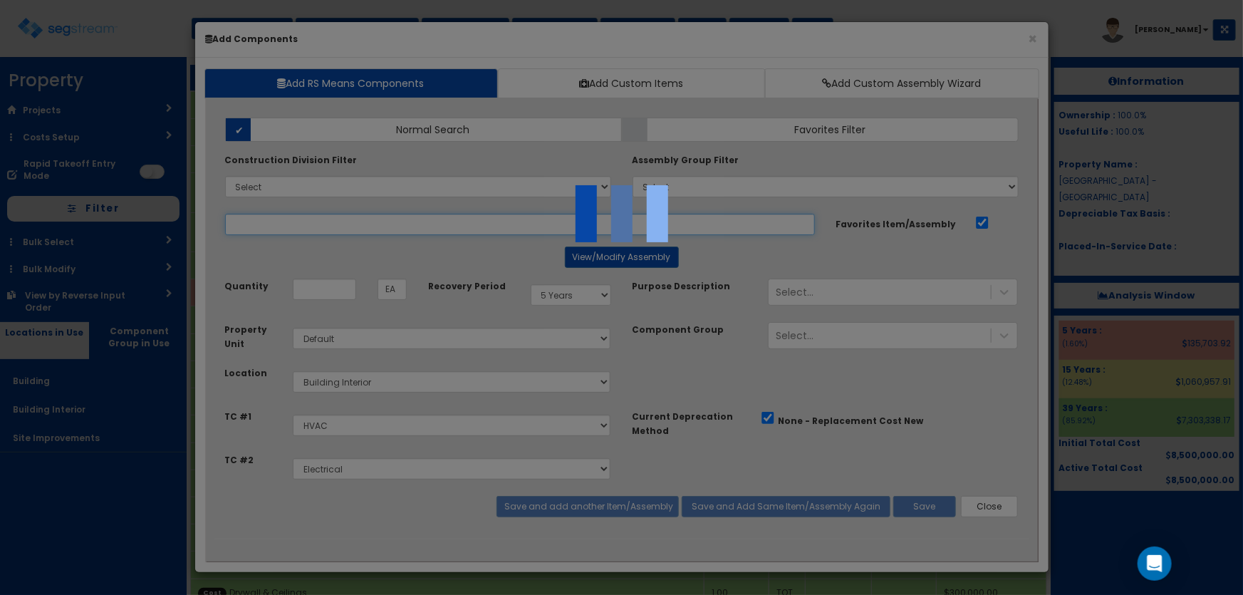
select select "5281464"
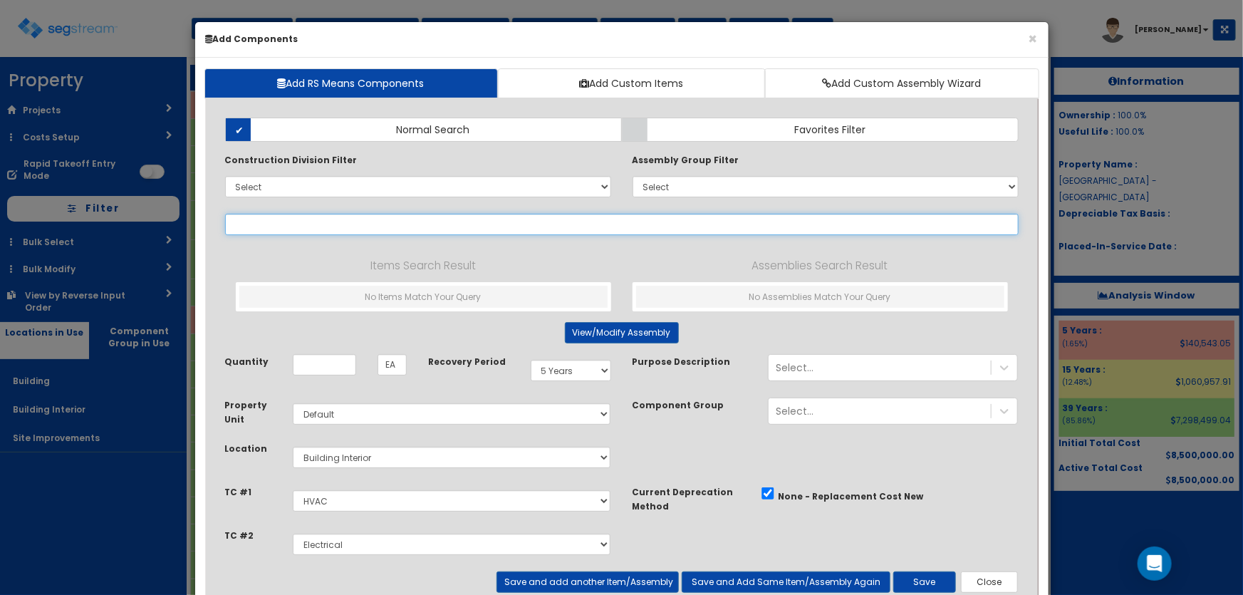
click at [286, 227] on input "text" at bounding box center [622, 224] width 794 height 21
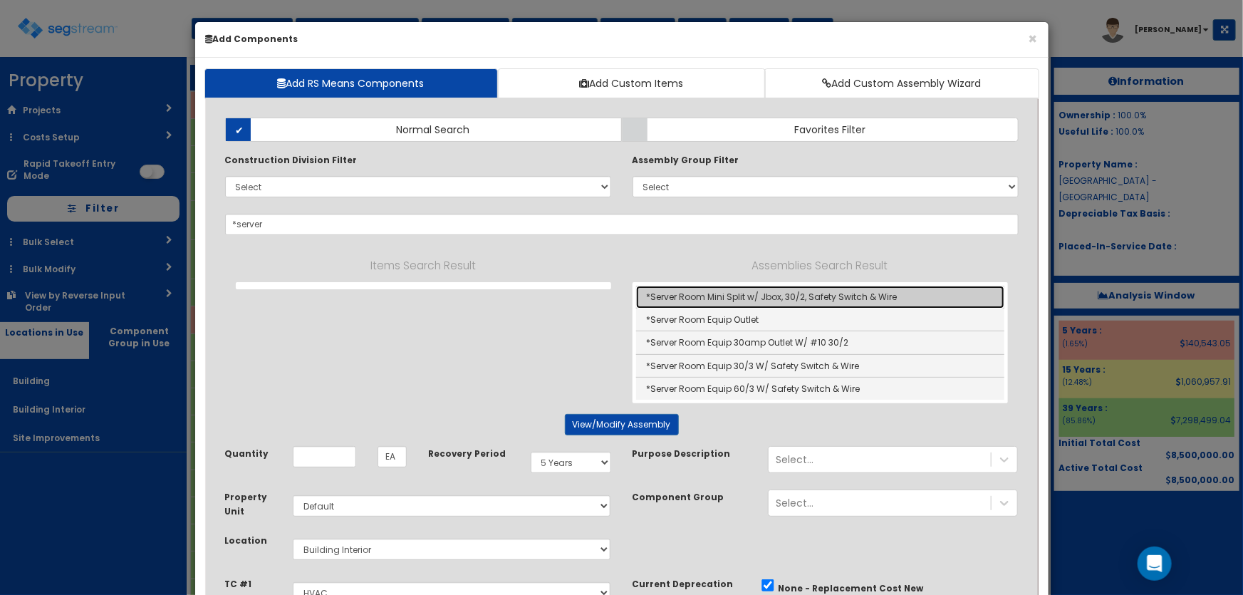
click at [725, 292] on link "*Server Room Mini Split w/ Jbox, 30/2, Safety Switch & Wire" at bounding box center [820, 297] width 368 height 23
type input "*Server Room Mini Split w/ Jbox, 30/2, Safety Switch & Wire"
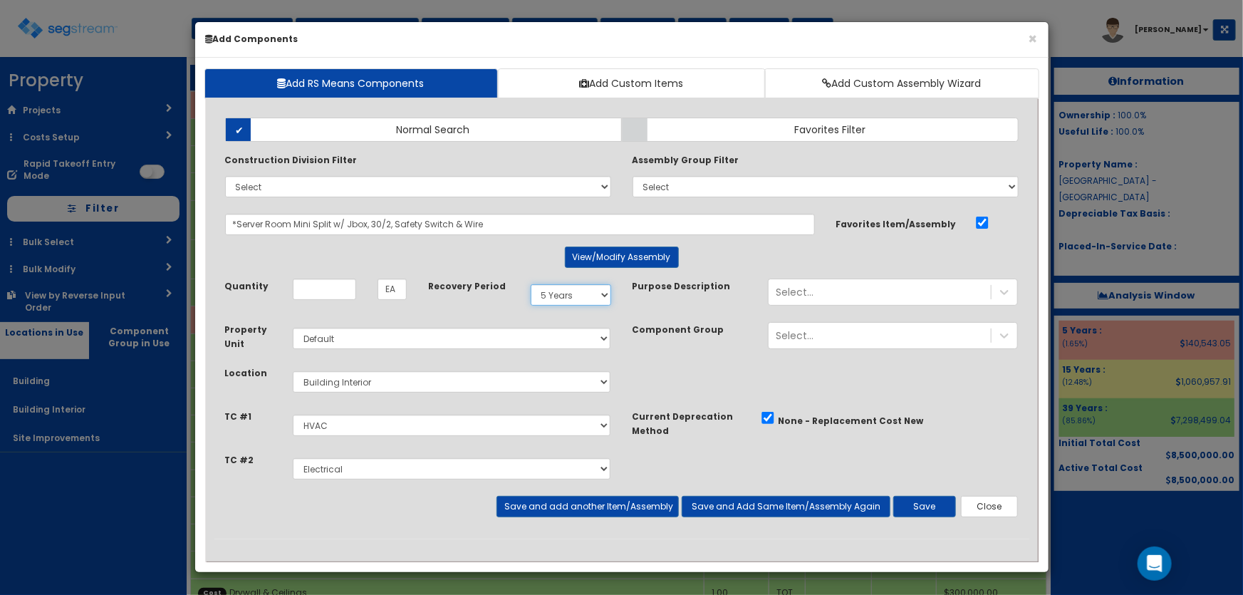
drag, startPoint x: 554, startPoint y: 289, endPoint x: 556, endPoint y: 300, distance: 10.8
click at [554, 289] on select "Select 5 Years 7 Years 9 Years 10 Years 15 Years 15 Year QLI 15 Year QRP 15 Yea…" at bounding box center [571, 294] width 81 height 21
select select "39Y"
click at [531, 284] on select "Select 5 Years 7 Years 9 Years 10 Years 15 Years 15 Year QLI 15 Year QRP 15 Yea…" at bounding box center [571, 294] width 81 height 21
click at [329, 286] on input "Quantity" at bounding box center [324, 289] width 63 height 21
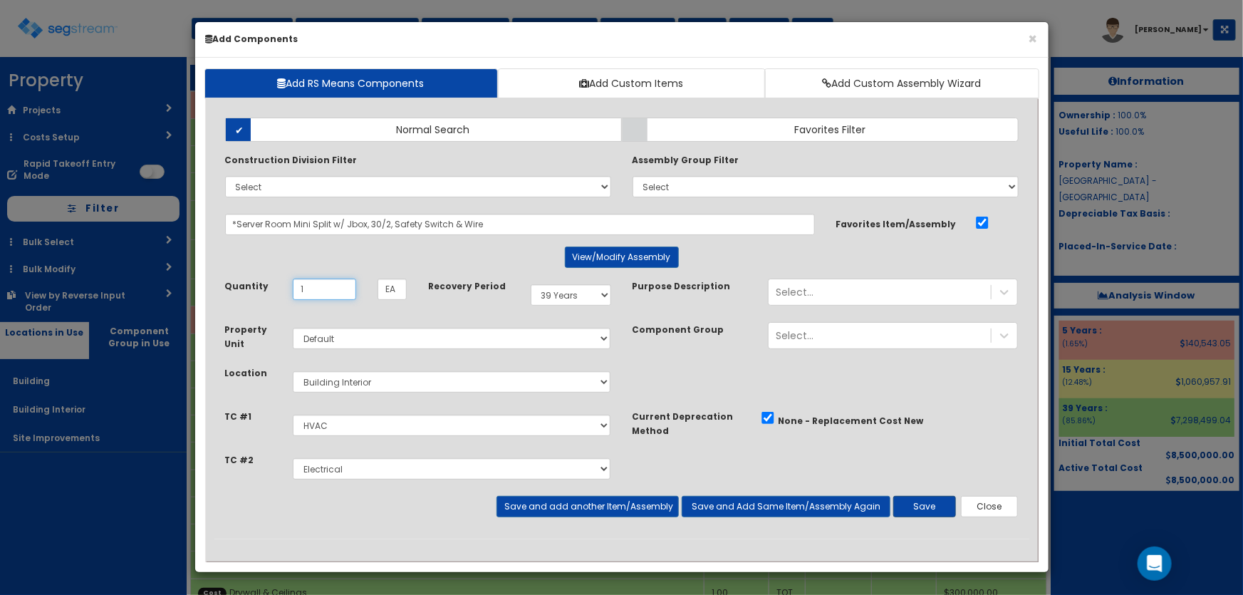
type input "1"
click at [929, 513] on button "Save" at bounding box center [925, 506] width 63 height 21
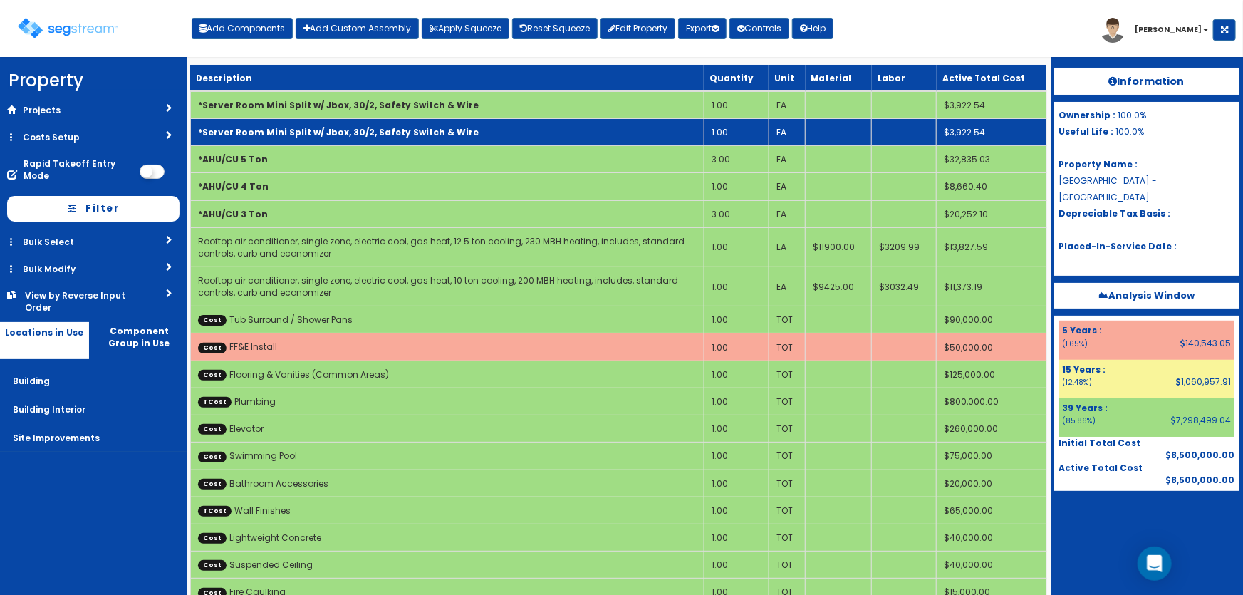
click at [346, 131] on b "*Server Room Mini Split w/ Jbox, 30/2, Safety Switch & Wire" at bounding box center [338, 132] width 281 height 12
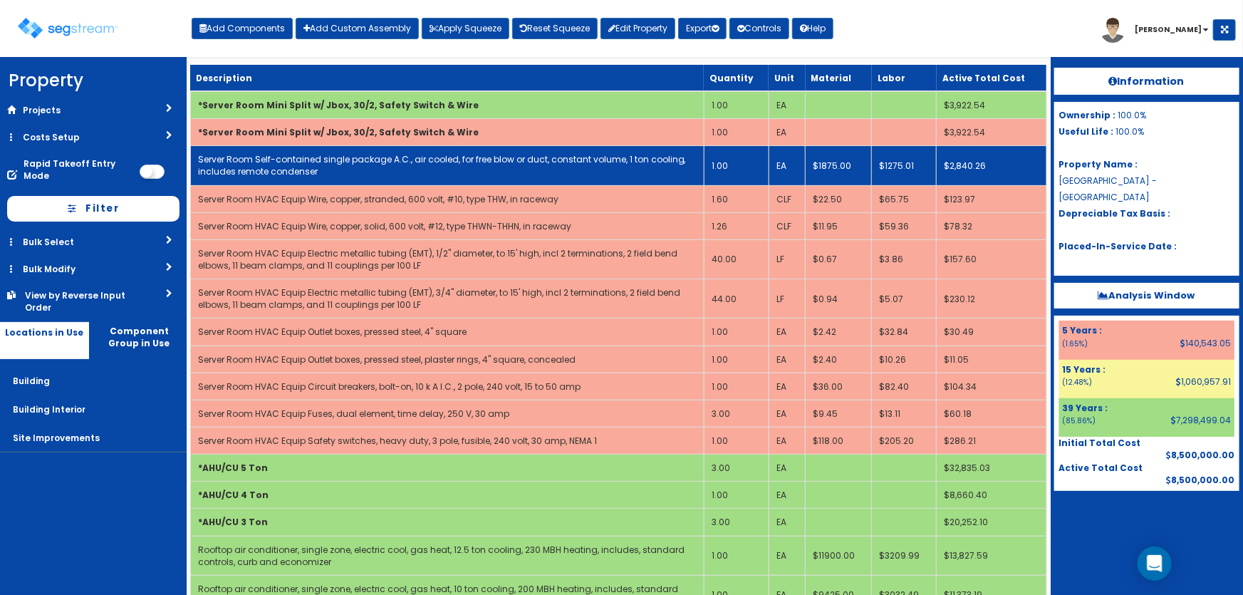
click at [451, 156] on link "Server Room Self-contained single package A.C., air cooled, for free blow or du…" at bounding box center [442, 165] width 488 height 24
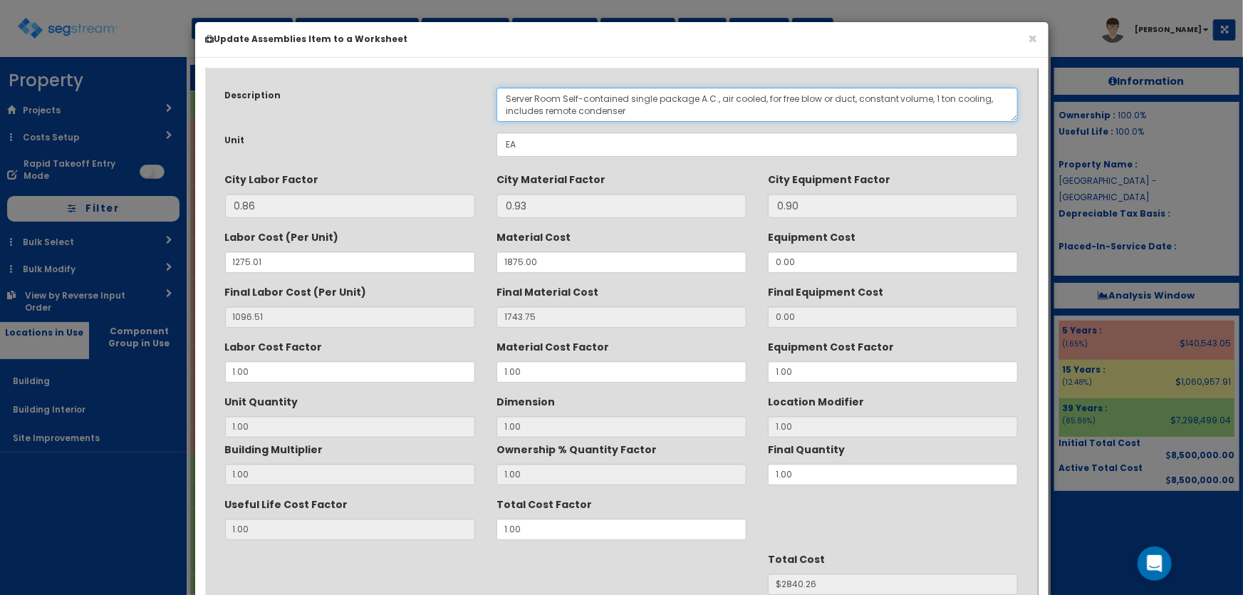
click at [930, 94] on textarea "Server Room Self-contained single package A.C., air cooled, for free blow or du…" at bounding box center [758, 105] width 522 height 34
type textarea "Server Room Self-contained single package A.C., air cooled, for free blow or du…"
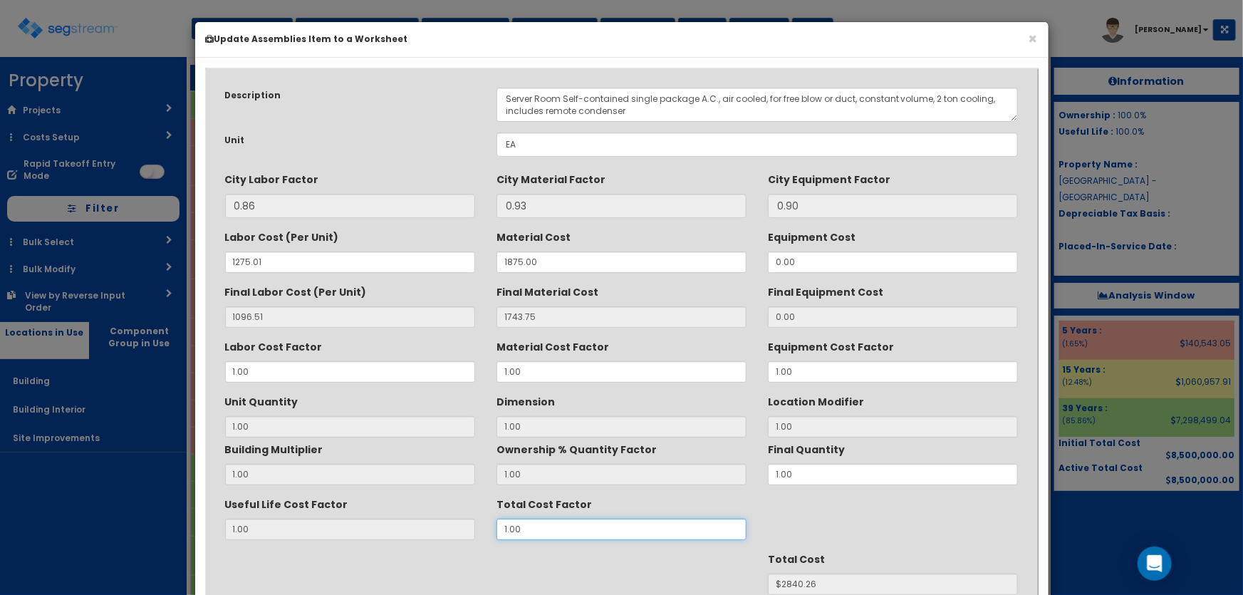
click at [472, 529] on div "Useful Life Cost Factor 1.00 Total Cost Factor 1.00" at bounding box center [621, 516] width 815 height 48
type input "1"
type input "1.4"
type input "$3976.36"
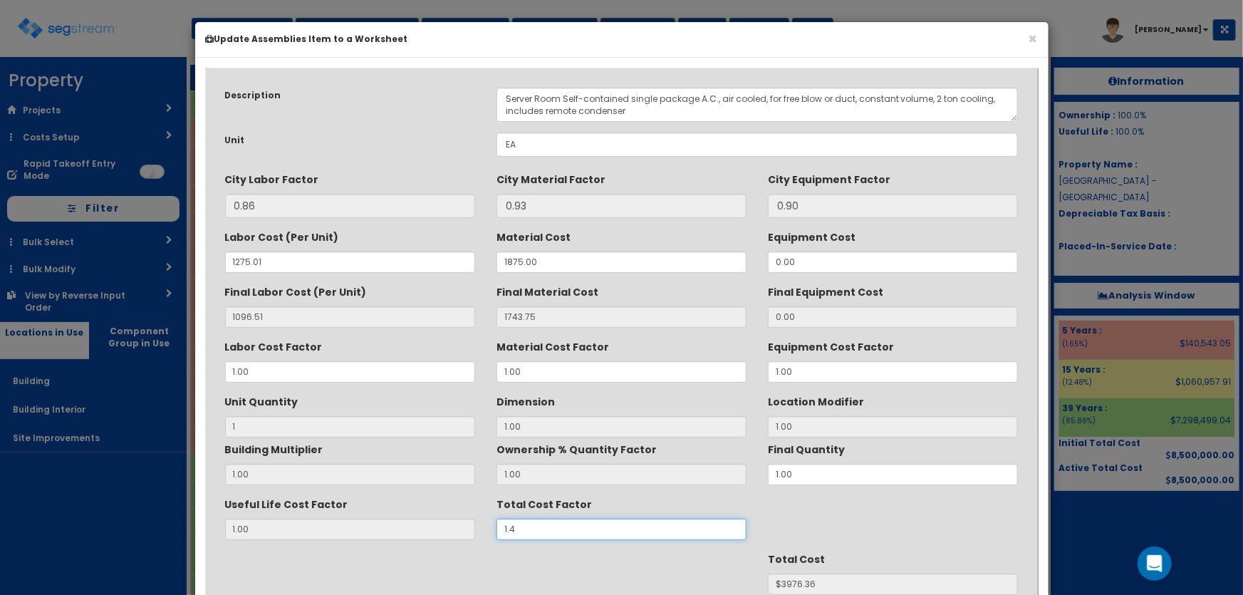
type input "1.45"
type input "$4118.38"
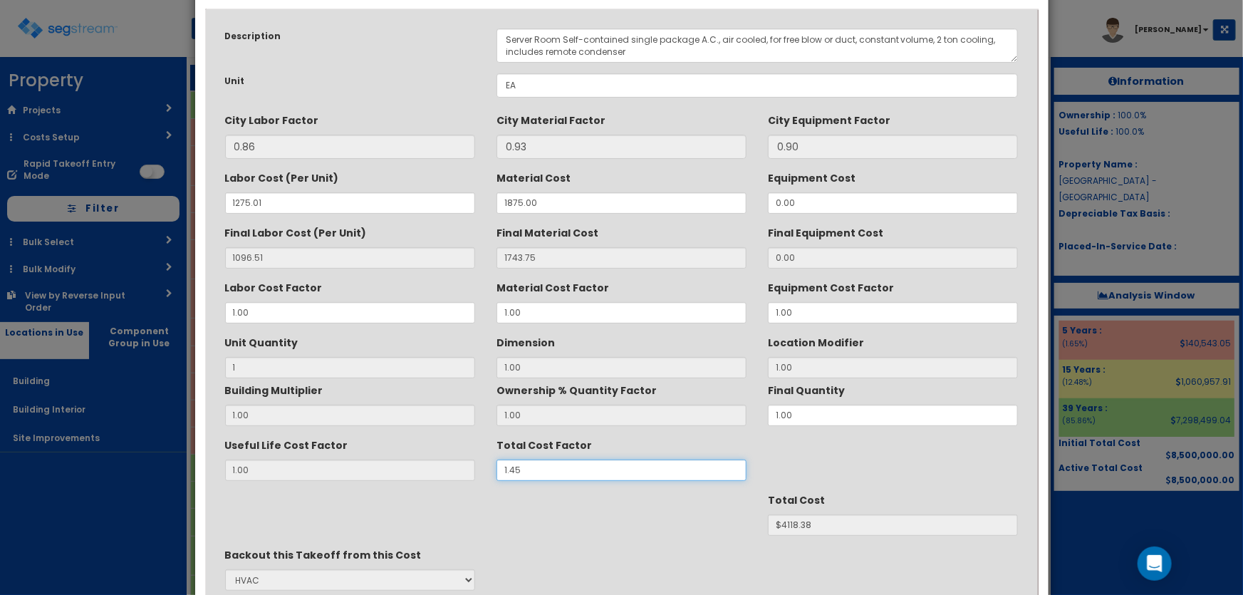
scroll to position [179, 0]
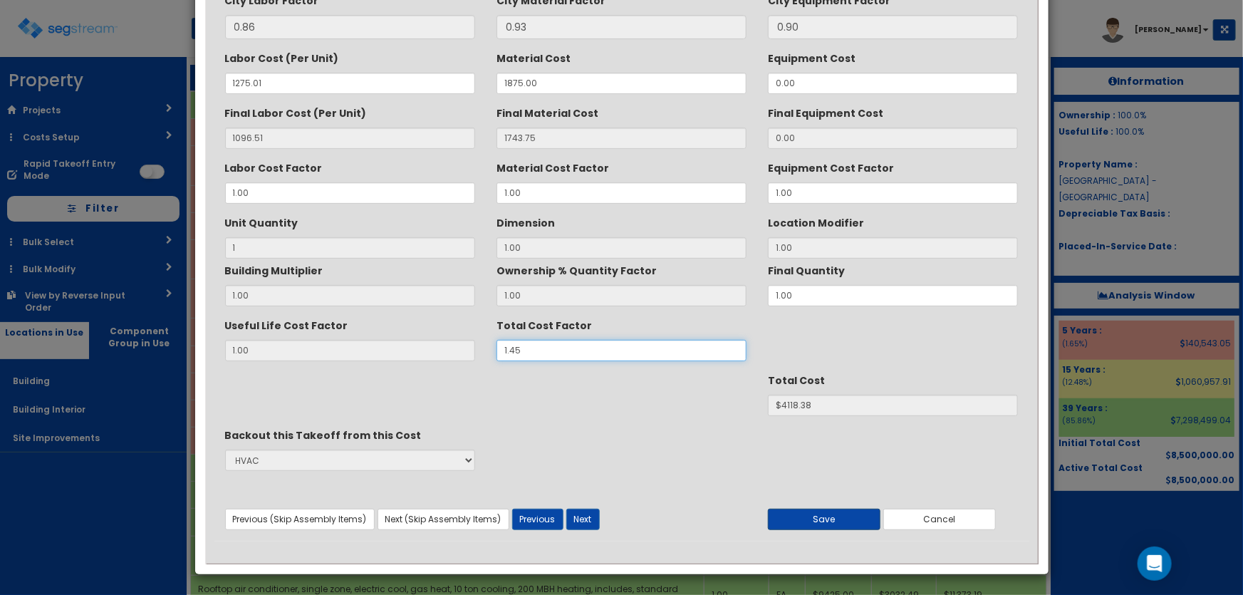
type input "1.45"
click at [834, 518] on button "Save" at bounding box center [824, 519] width 113 height 21
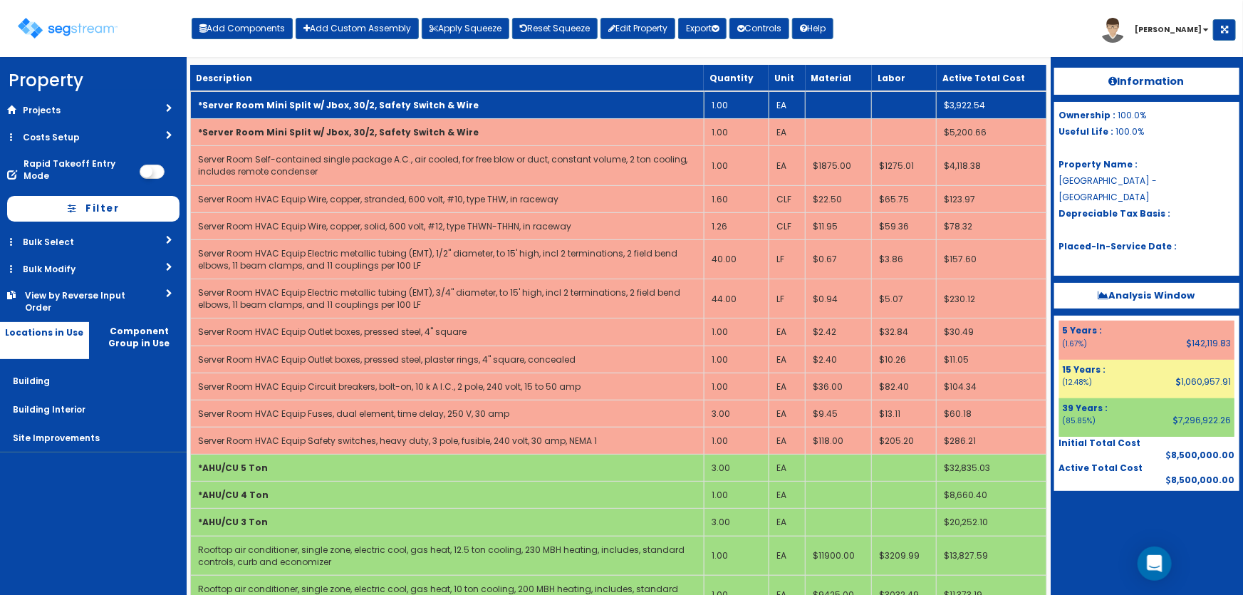
click at [446, 104] on b "*Server Room Mini Split w/ Jbox, 30/2, Safety Switch & Wire" at bounding box center [338, 105] width 281 height 12
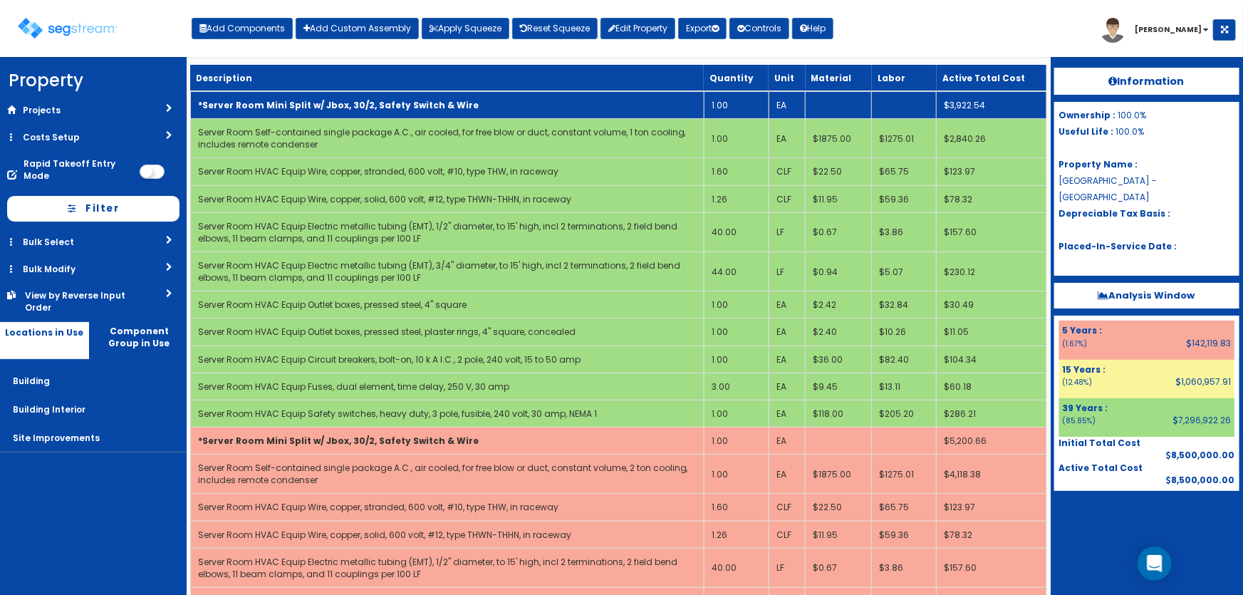
click at [445, 103] on b "*Server Room Mini Split w/ Jbox, 30/2, Safety Switch & Wire" at bounding box center [338, 105] width 281 height 12
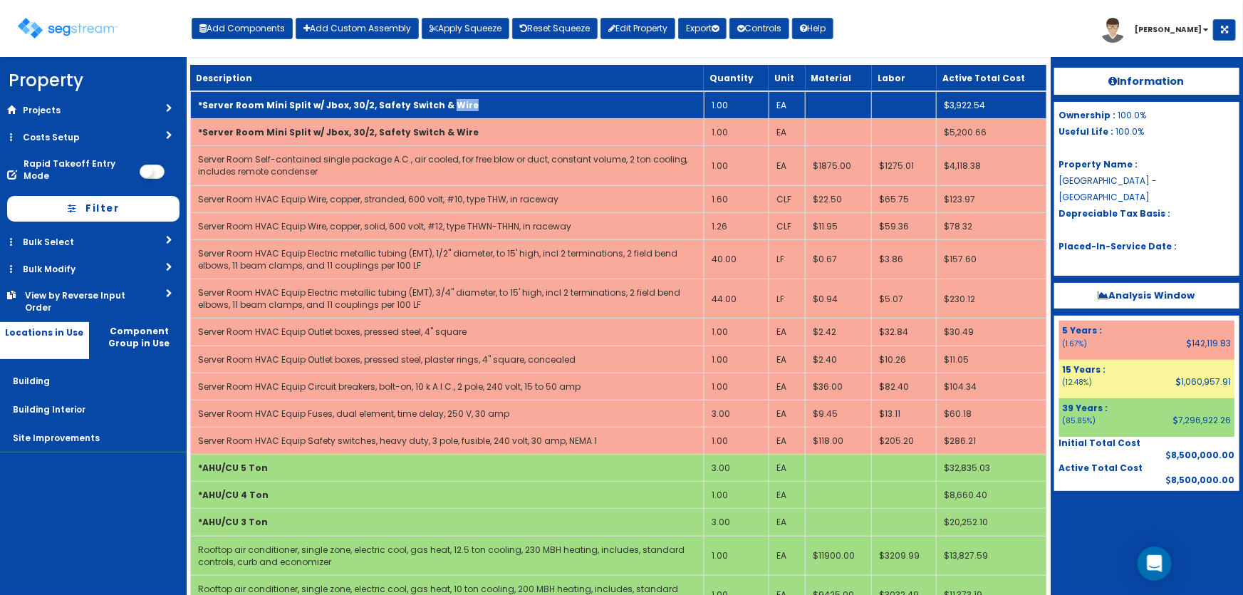
click at [445, 103] on b "*Server Room Mini Split w/ Jbox, 30/2, Safety Switch & Wire" at bounding box center [338, 105] width 281 height 12
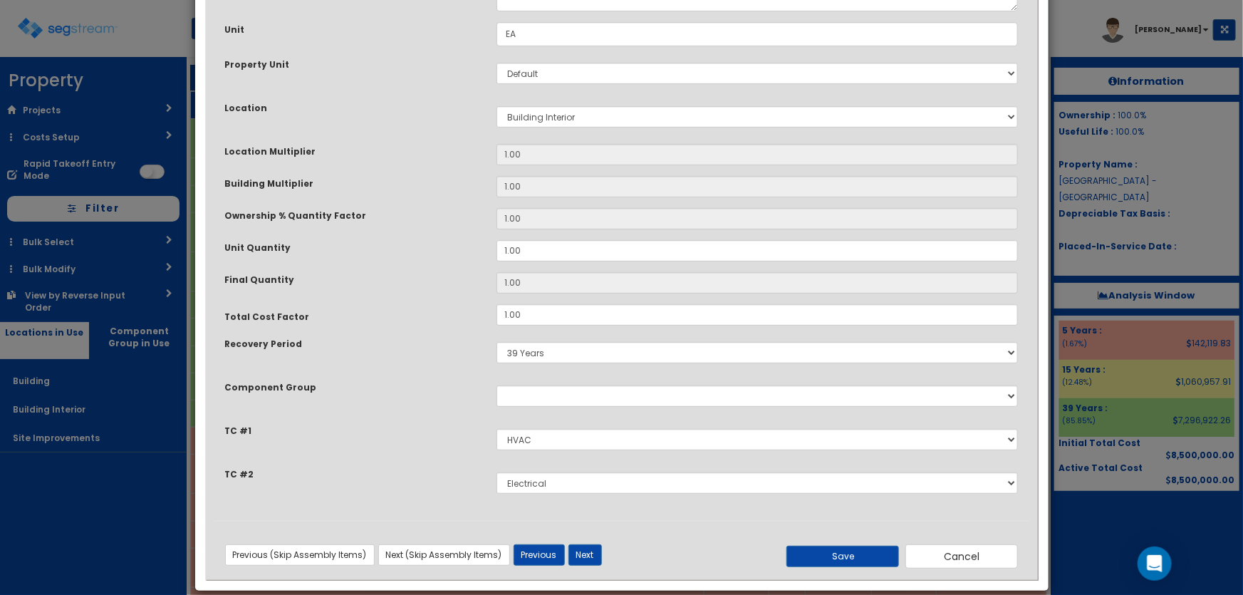
scroll to position [0, 0]
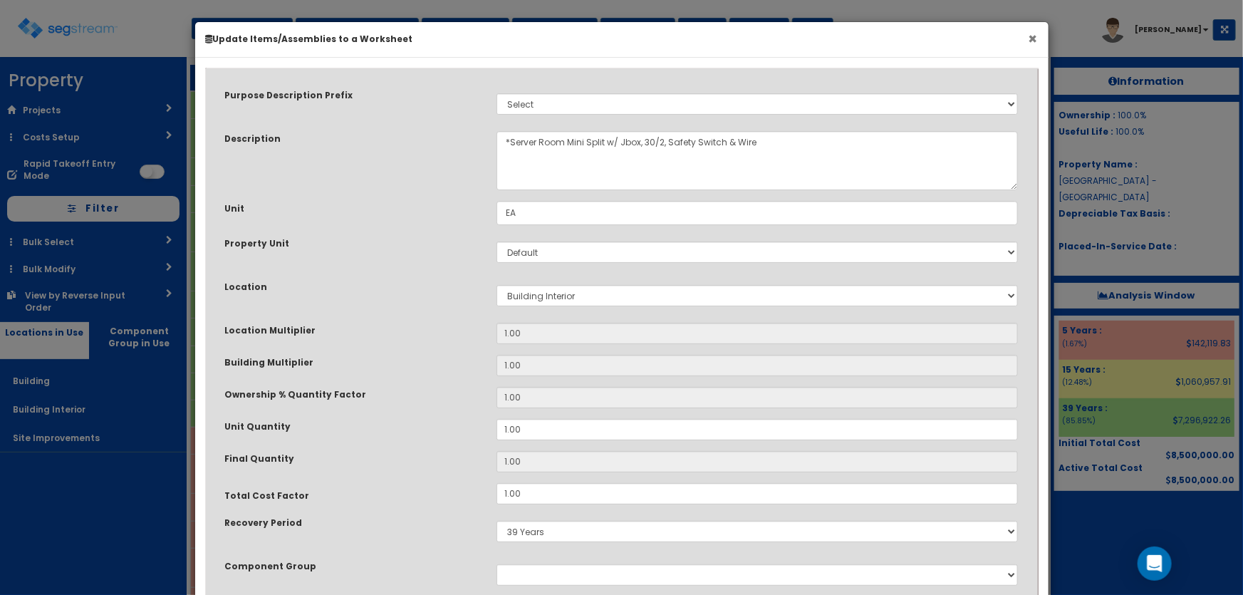
click at [1034, 37] on button "×" at bounding box center [1033, 38] width 9 height 15
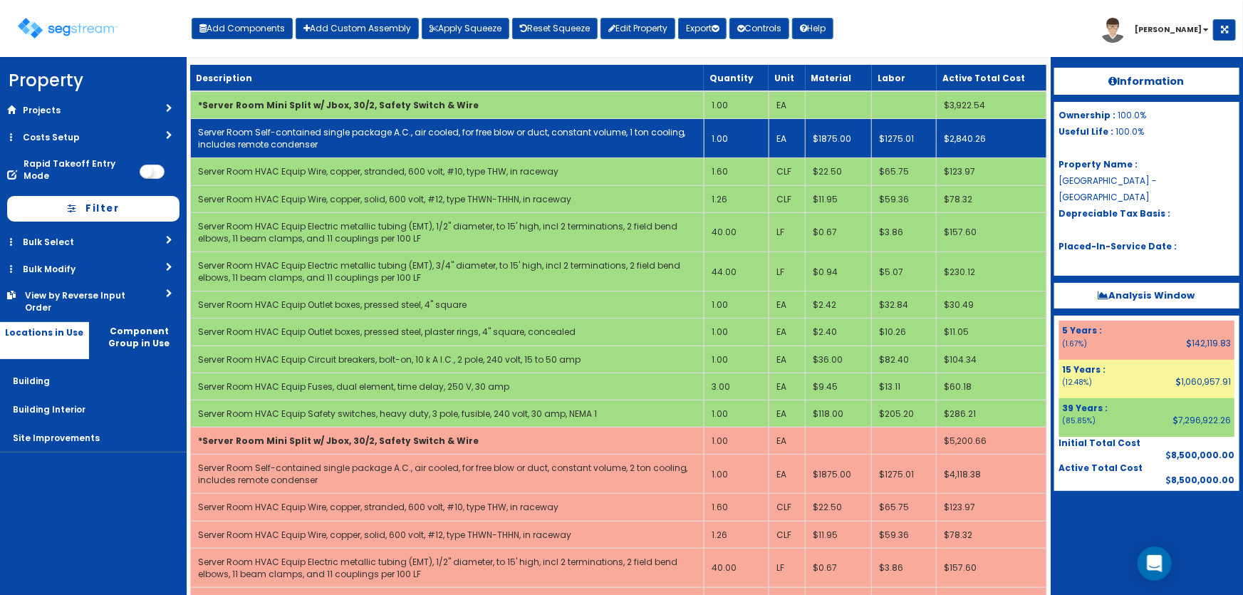
click at [409, 136] on link "Server Room Self-contained single package A.C., air cooled, for free blow or du…" at bounding box center [442, 138] width 488 height 24
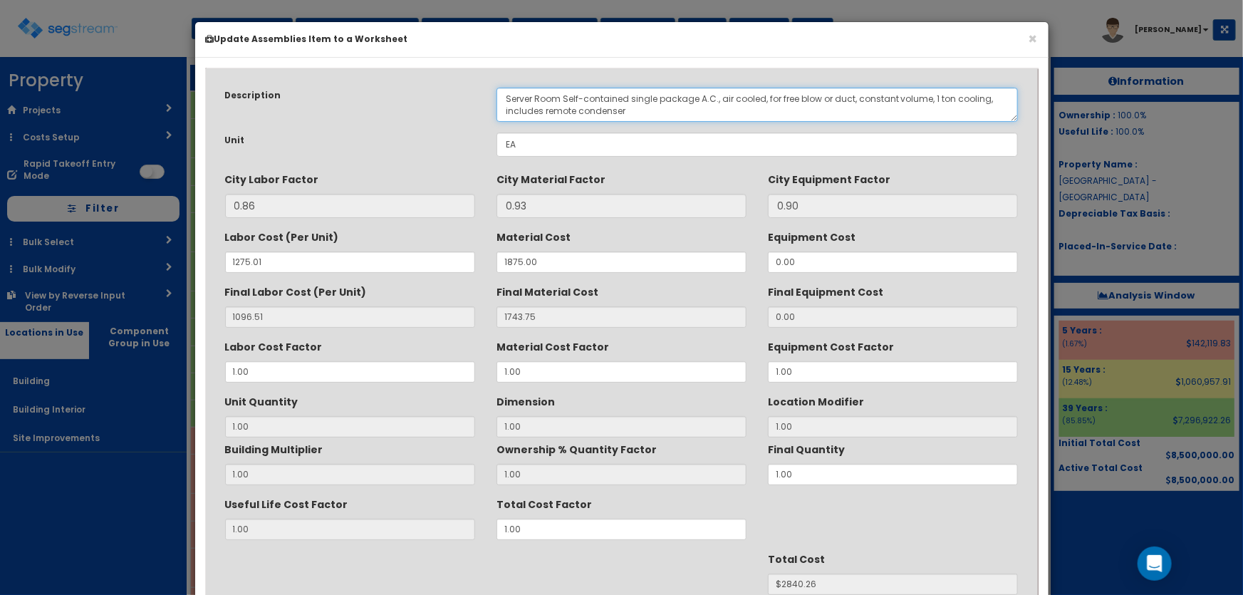
click at [930, 91] on textarea "Server Room Self-contained single package A.C., air cooled, for free blow or du…" at bounding box center [758, 105] width 522 height 34
type textarea "Server Room Self-contained single package A.C., air cooled, for free blow or du…"
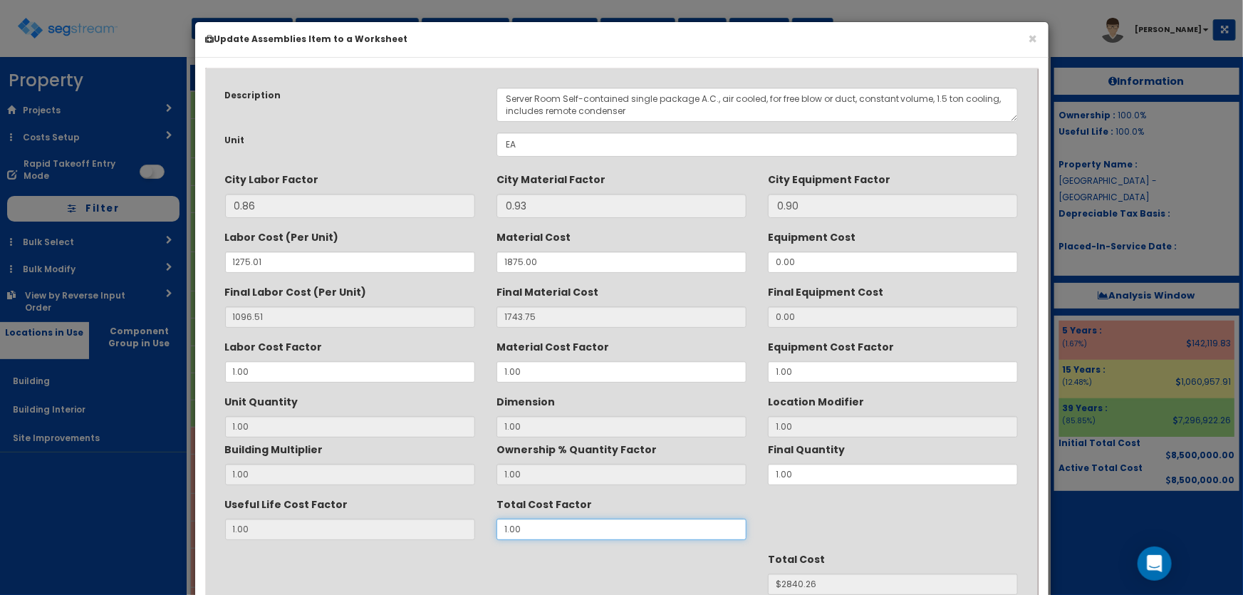
click at [457, 524] on div "Useful Life Cost Factor 1.00 Total Cost Factor 1.00" at bounding box center [621, 516] width 815 height 48
type input "1"
type input "1.2"
type input "$3408.31"
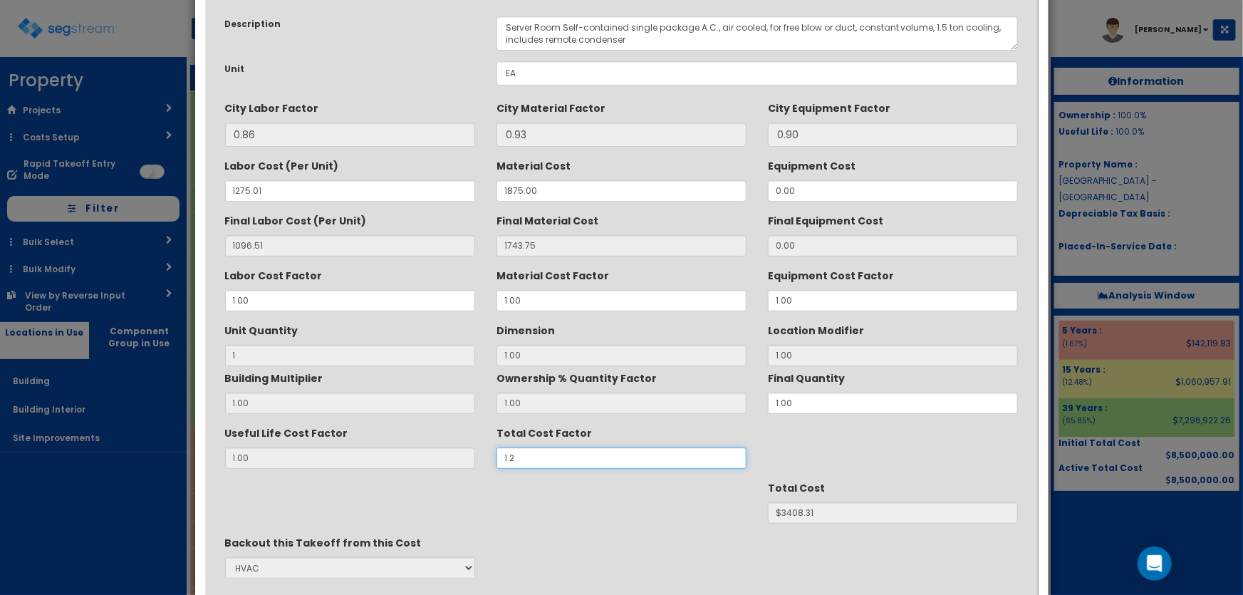
scroll to position [179, 0]
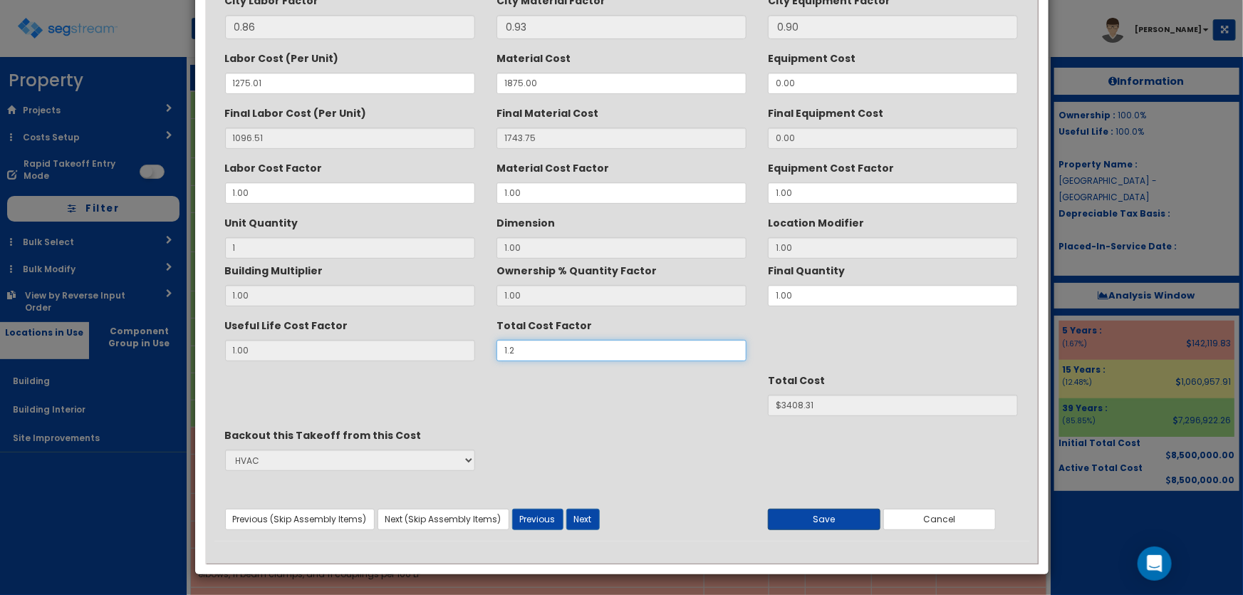
type input "1.2"
click at [848, 513] on button "Save" at bounding box center [824, 519] width 113 height 21
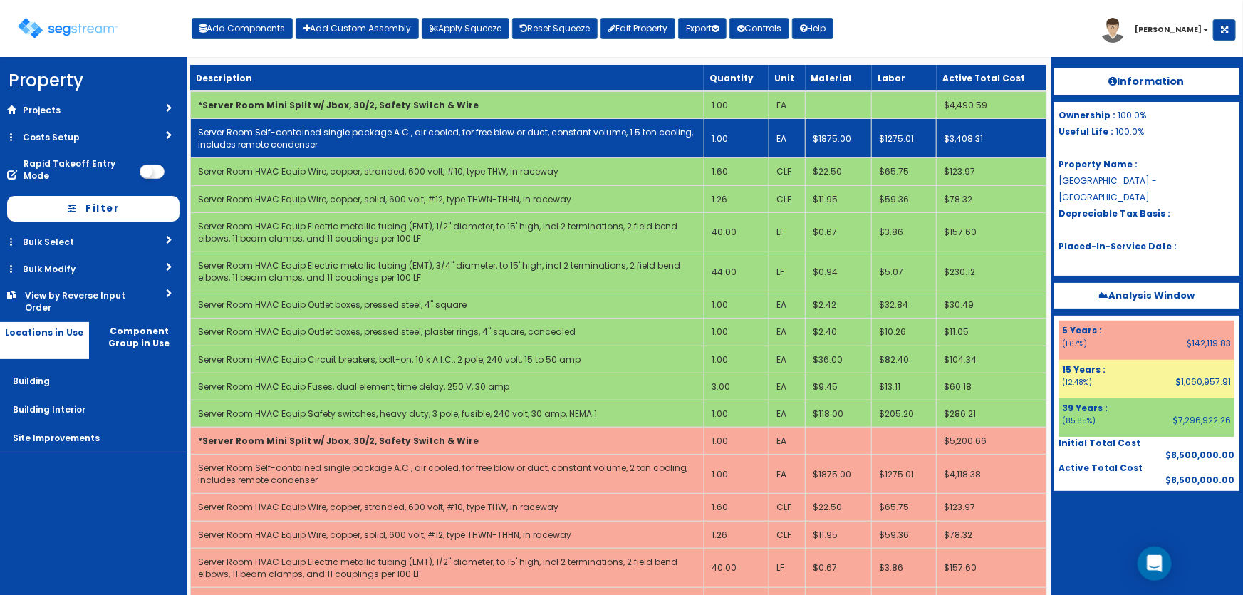
click at [303, 137] on link "Server Room Self-contained single package A.C., air cooled, for free blow or du…" at bounding box center [446, 138] width 496 height 24
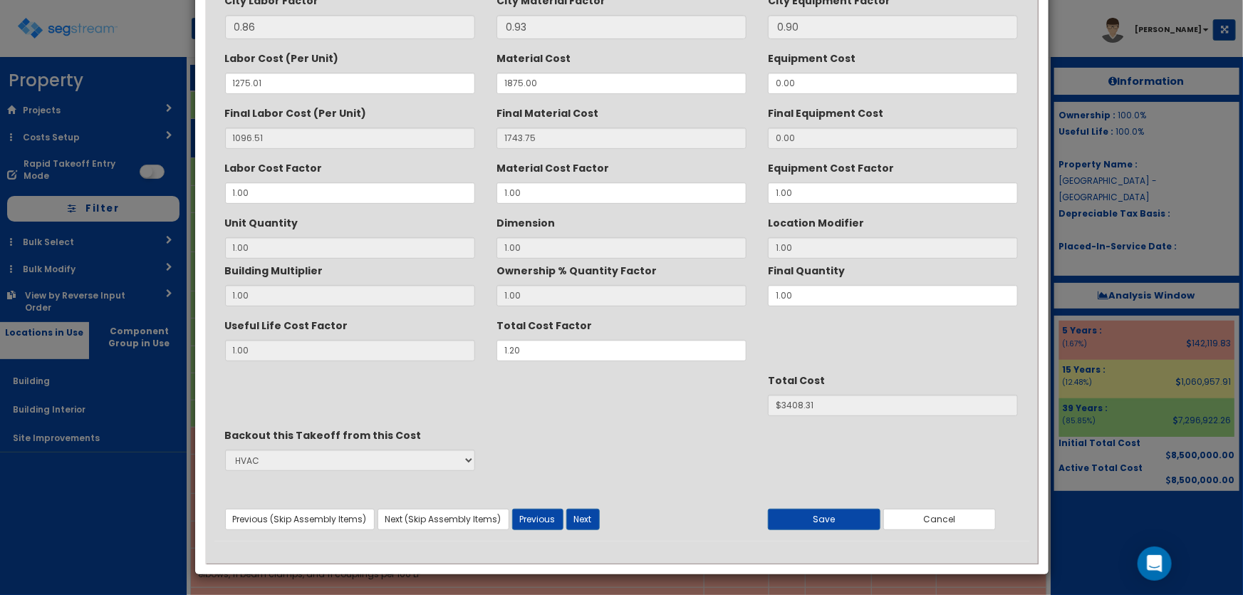
scroll to position [0, 0]
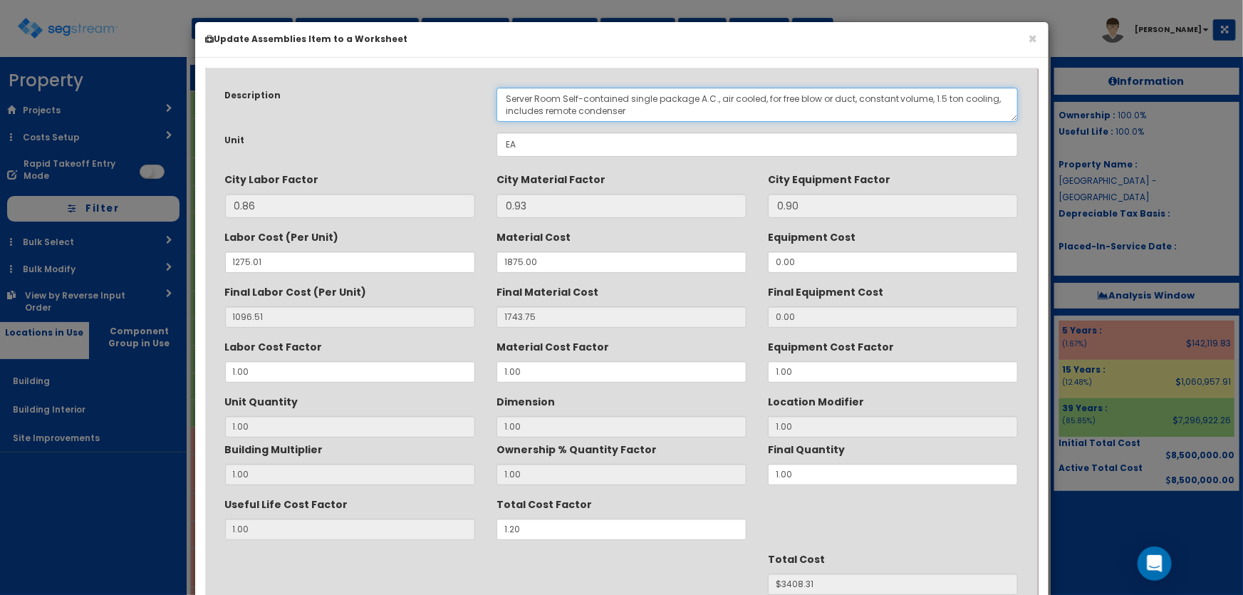
drag, startPoint x: 562, startPoint y: 93, endPoint x: 503, endPoint y: 91, distance: 59.2
click at [503, 91] on textarea "Server Room Self-contained single package A.C., air cooled, for free blow or du…" at bounding box center [758, 105] width 522 height 34
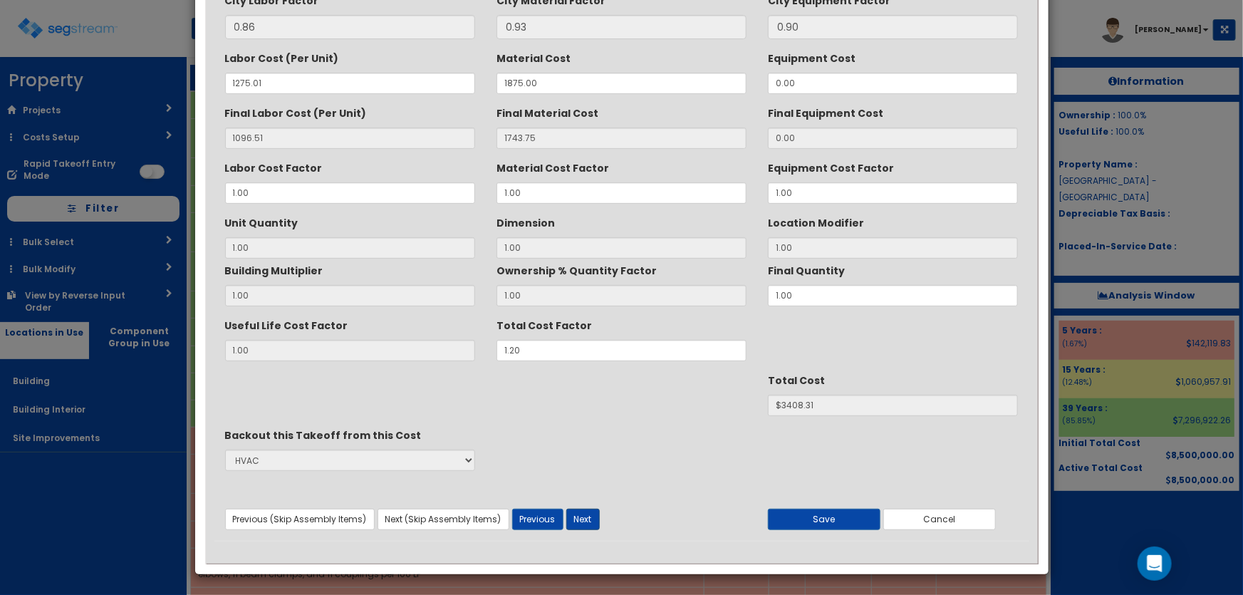
type textarea "Self-contained single package A.C., air cooled, for free blow or duct, constant…"
click at [576, 513] on button "Next" at bounding box center [583, 519] width 33 height 21
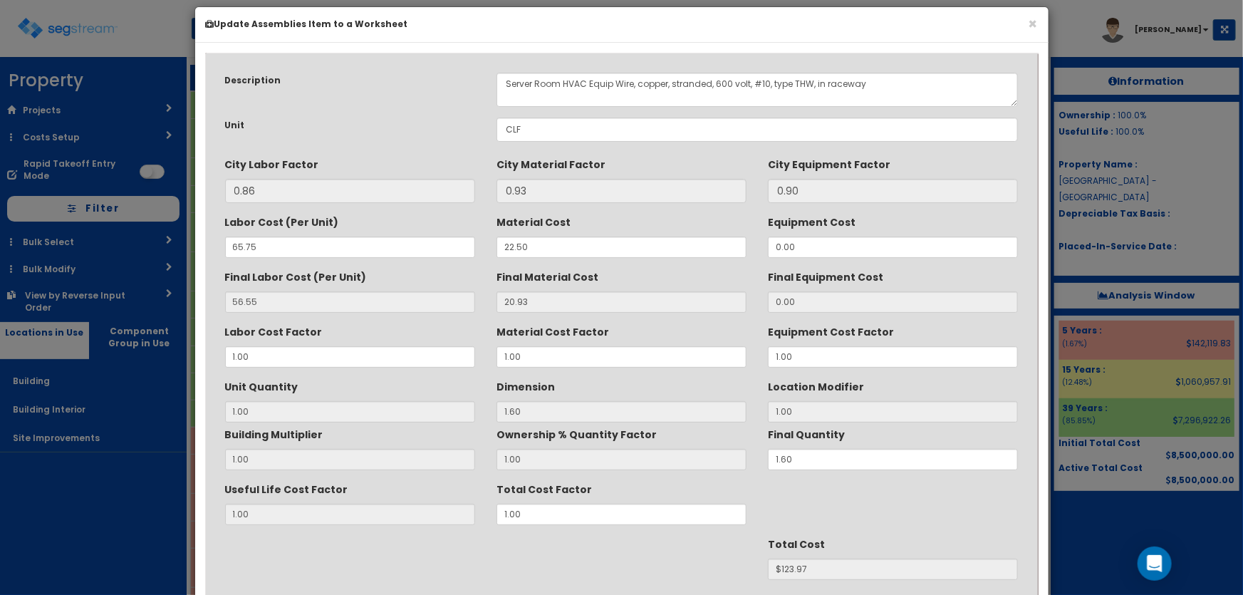
scroll to position [0, 0]
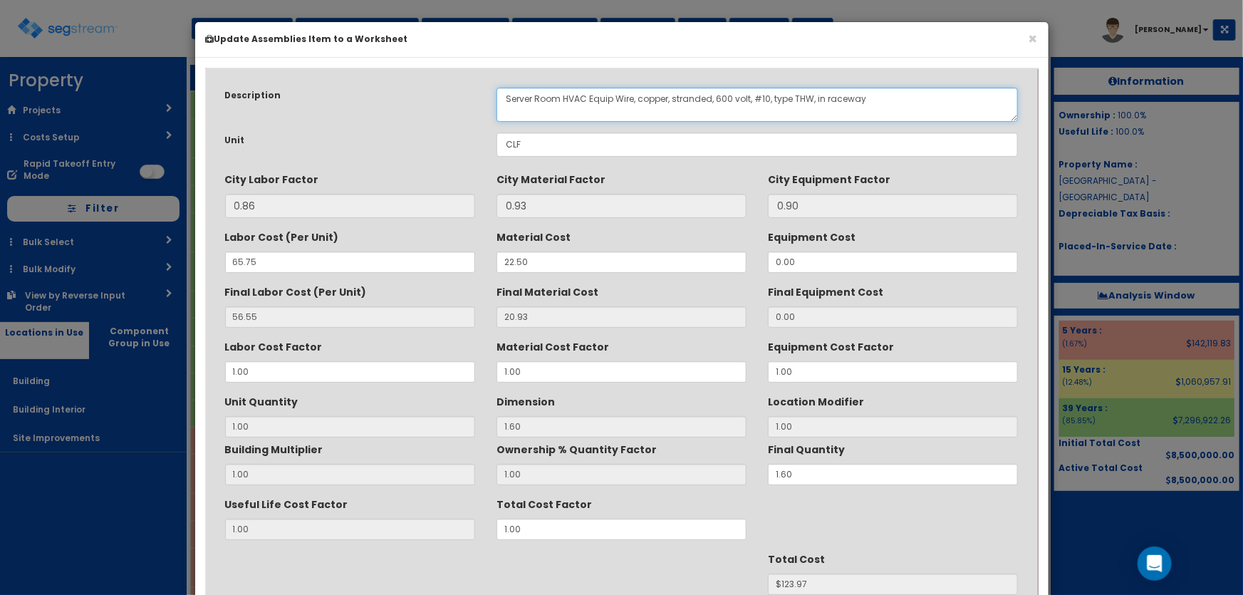
drag, startPoint x: 563, startPoint y: 94, endPoint x: 506, endPoint y: 94, distance: 57.0
click at [506, 94] on textarea "Server Room HVAC Equip Wire, copper, stranded, 600 volt, #10, type THW, in race…" at bounding box center [758, 105] width 522 height 34
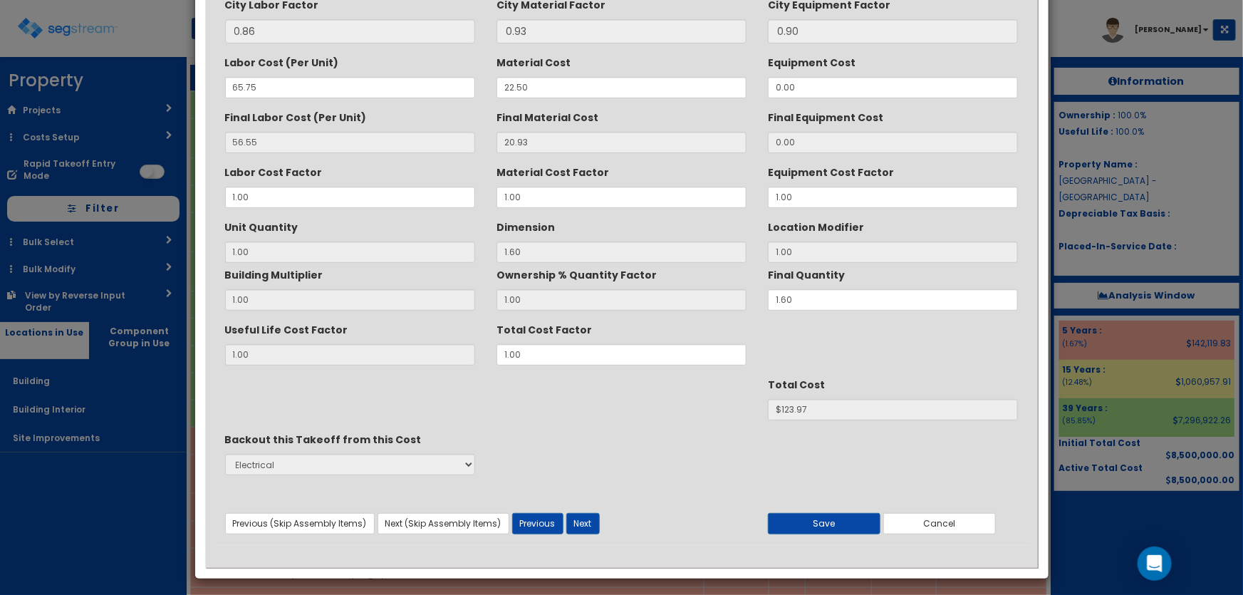
scroll to position [179, 0]
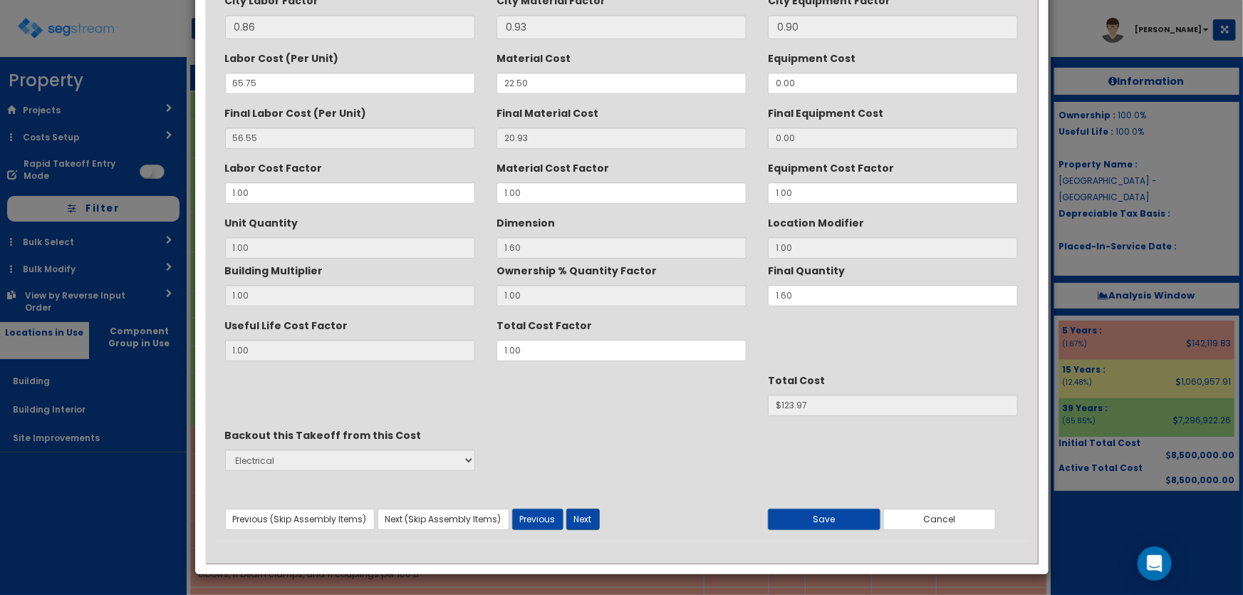
type textarea "HVAC Equip Wire, copper, stranded, 600 volt, #10, type THW, in raceway"
click at [581, 511] on button "Next" at bounding box center [583, 519] width 33 height 21
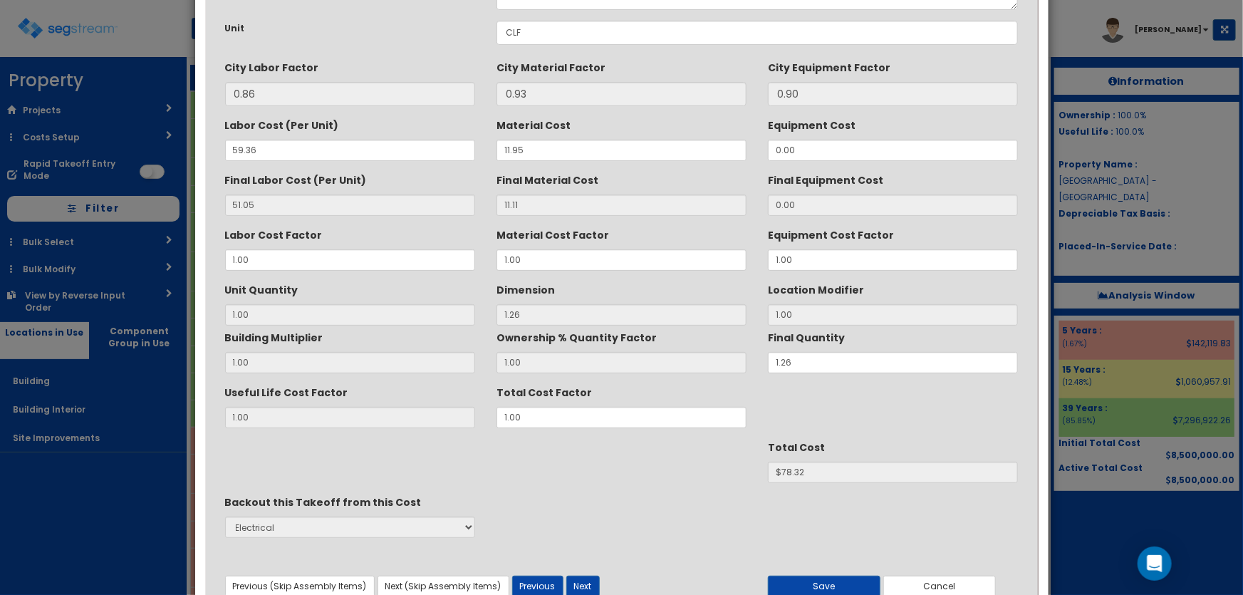
scroll to position [50, 0]
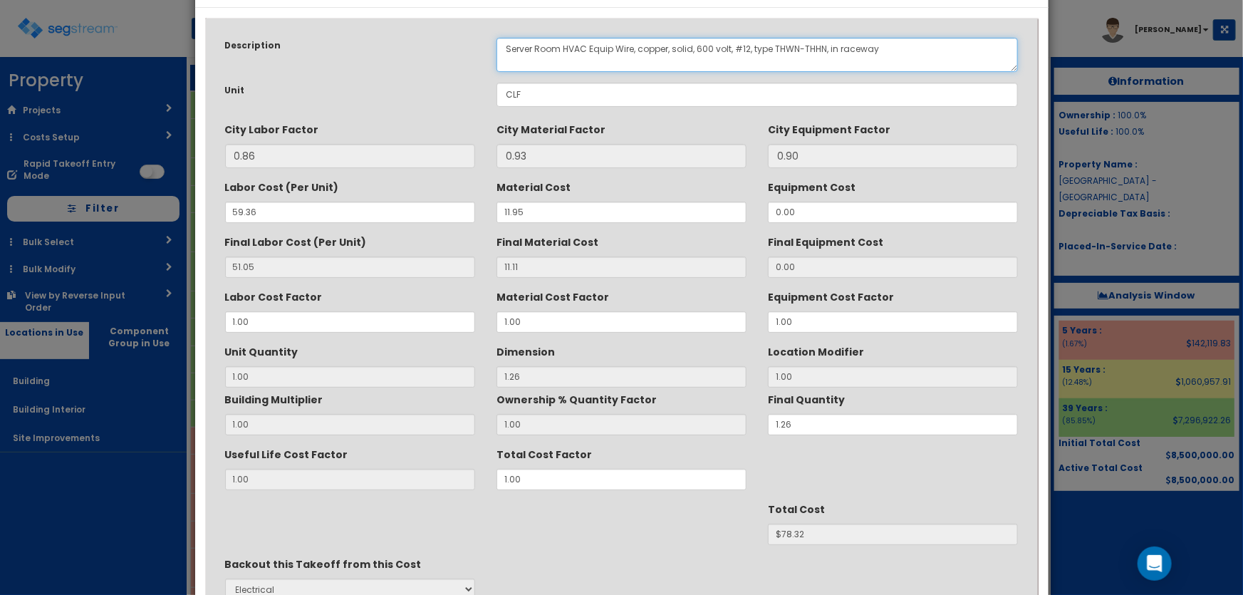
drag, startPoint x: 562, startPoint y: 46, endPoint x: 507, endPoint y: 43, distance: 55.7
click at [507, 43] on textarea "Server Room HVAC Equip Wire, copper, solid, 600 volt, #12, type THWN-THHN, in r…" at bounding box center [758, 55] width 522 height 34
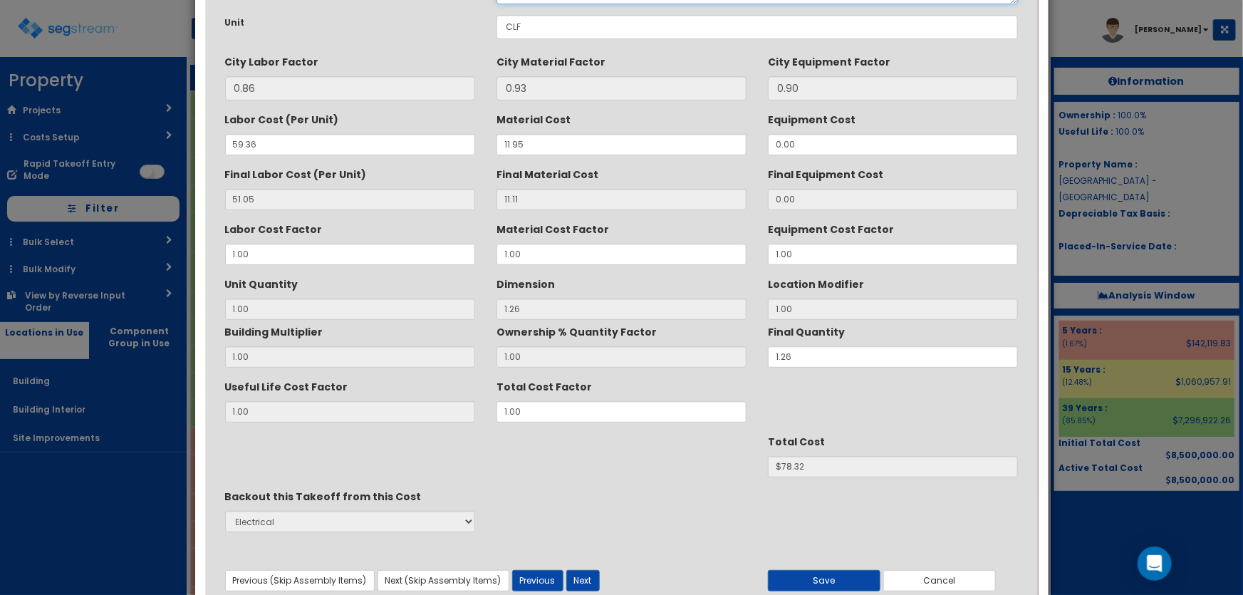
scroll to position [179, 0]
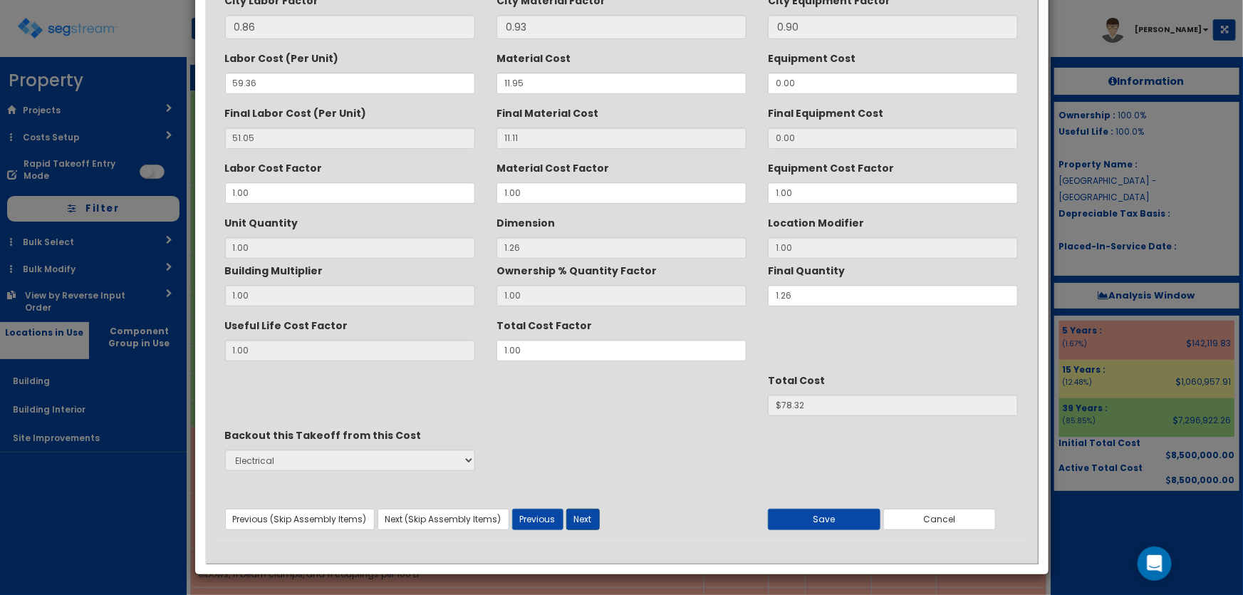
type textarea "HVAC Equip Wire, copper, solid, 600 volt, #12, type THWN-THHN, in raceway"
click at [593, 514] on button "Next" at bounding box center [583, 519] width 33 height 21
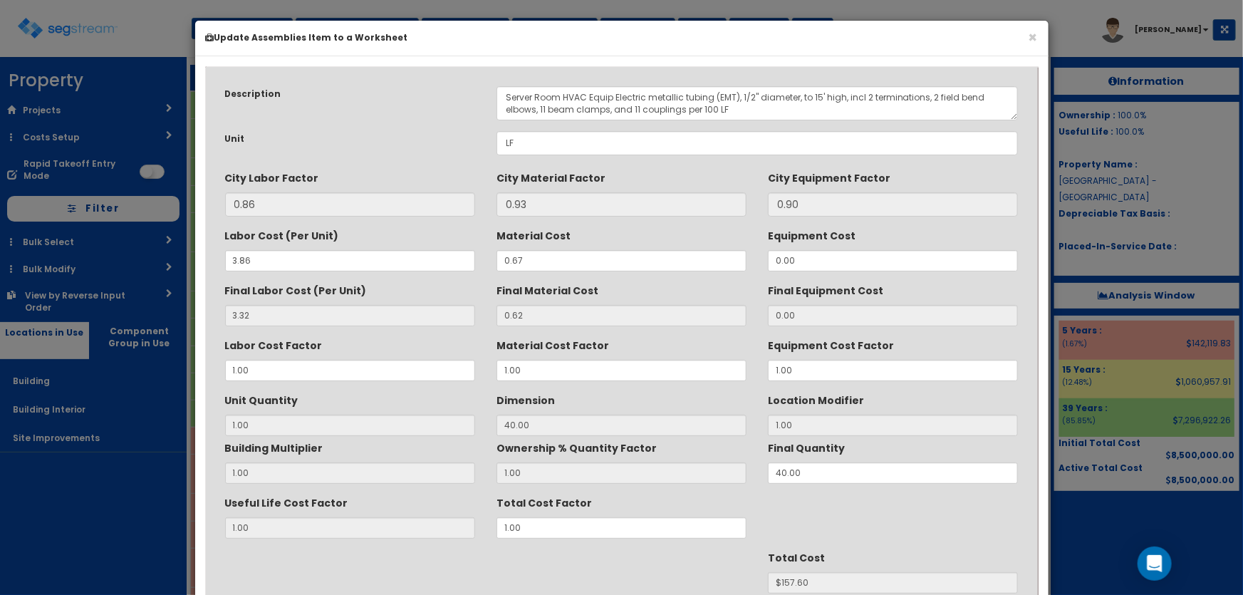
scroll to position [0, 0]
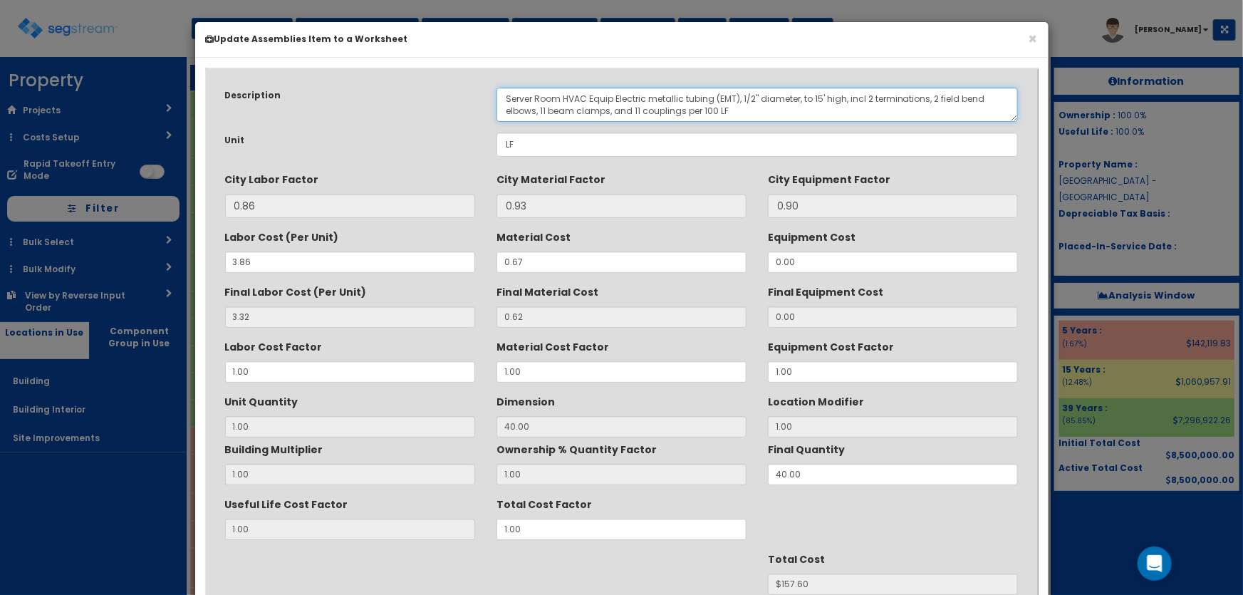
drag, startPoint x: 562, startPoint y: 96, endPoint x: 497, endPoint y: 96, distance: 65.6
click at [497, 96] on textarea "Server Room HVAC Equip Electric metallic tubing (EMT), 1/2" diameter, to 15' hi…" at bounding box center [758, 105] width 522 height 34
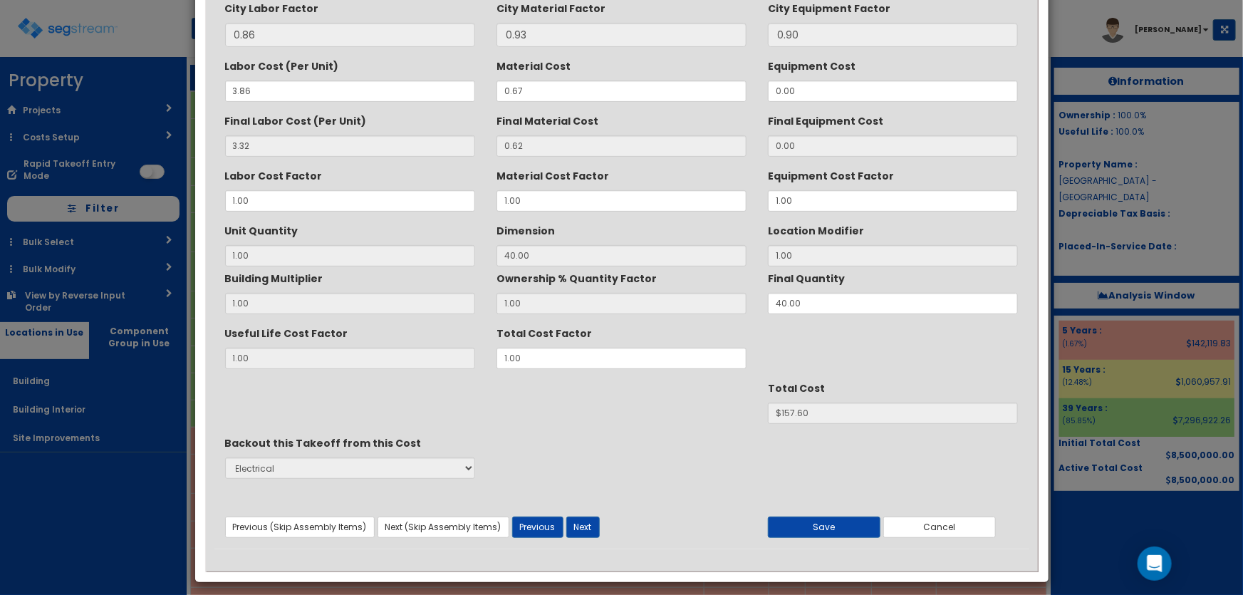
scroll to position [179, 0]
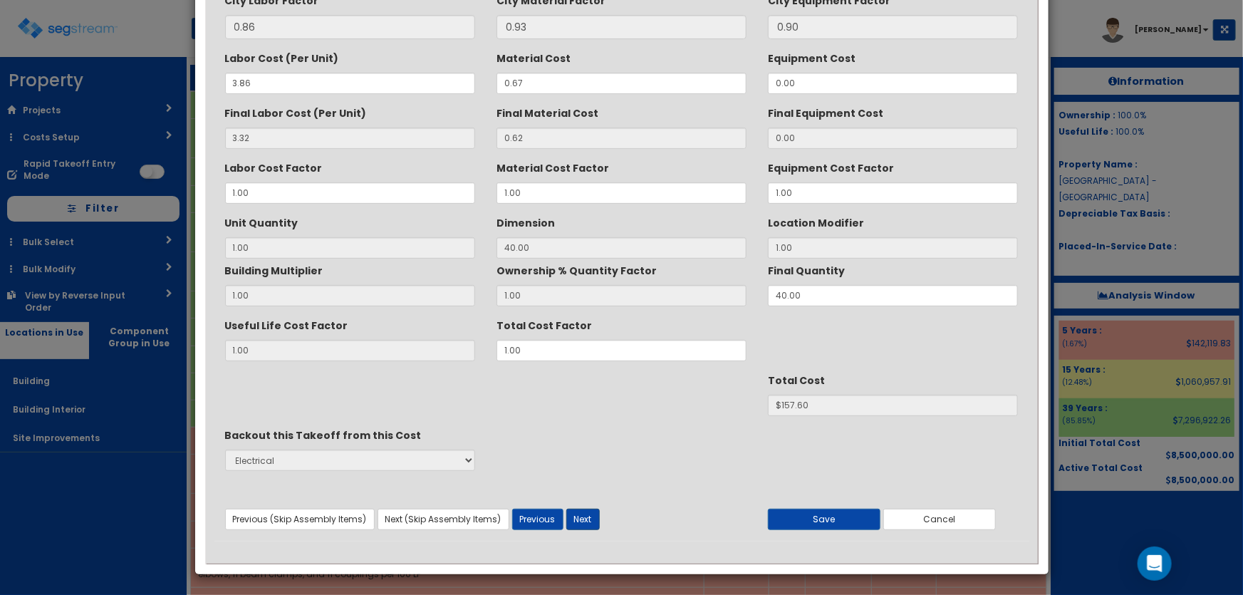
type textarea "HVAC Equip Electric metallic tubing (EMT), 1/2" diameter, to 15' high, incl 2 t…"
click at [594, 515] on button "Next" at bounding box center [583, 519] width 33 height 21
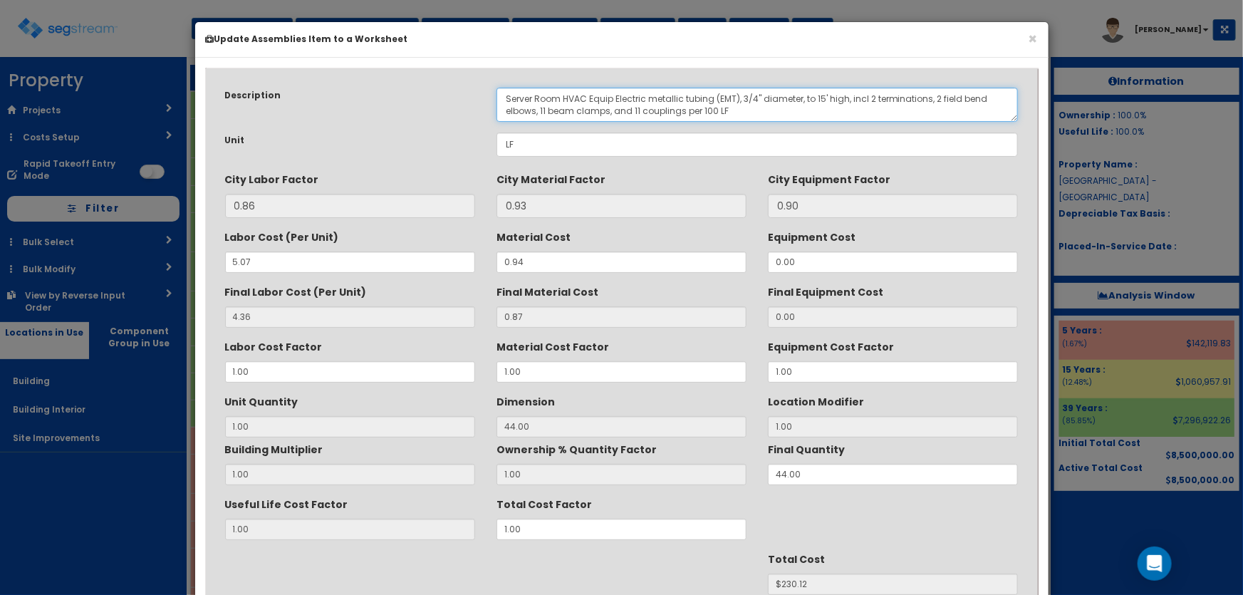
drag, startPoint x: 562, startPoint y: 97, endPoint x: 506, endPoint y: 97, distance: 55.6
click at [506, 97] on textarea "Server Room HVAC Equip Electric metallic tubing (EMT), 3/4" diameter, to 15' hi…" at bounding box center [758, 105] width 522 height 34
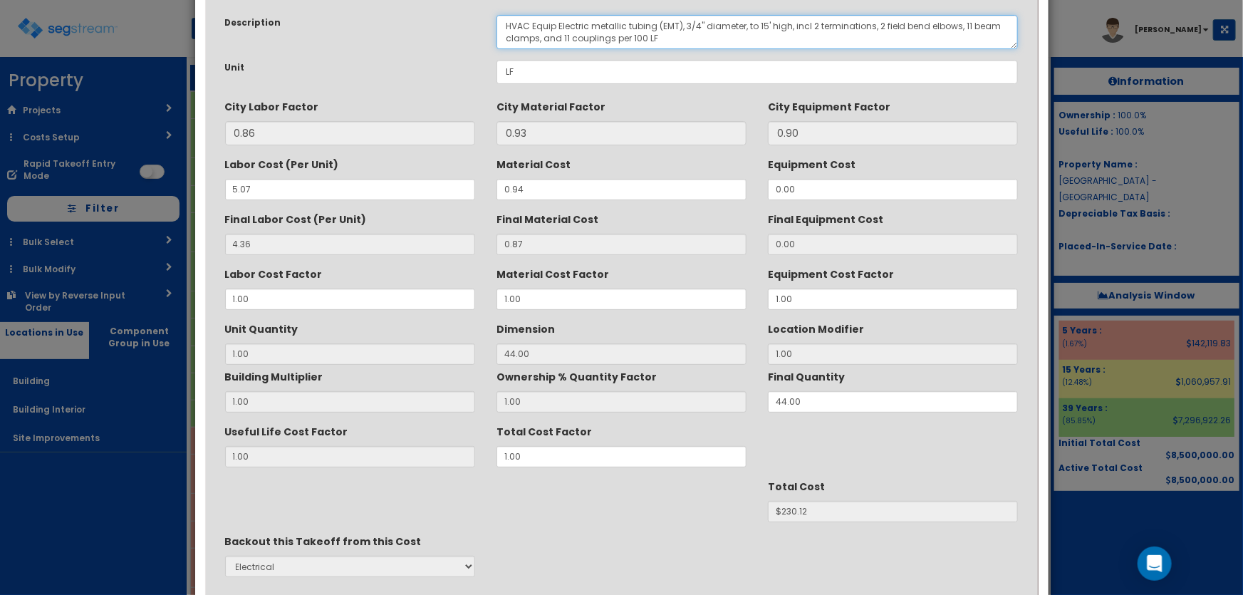
scroll to position [179, 0]
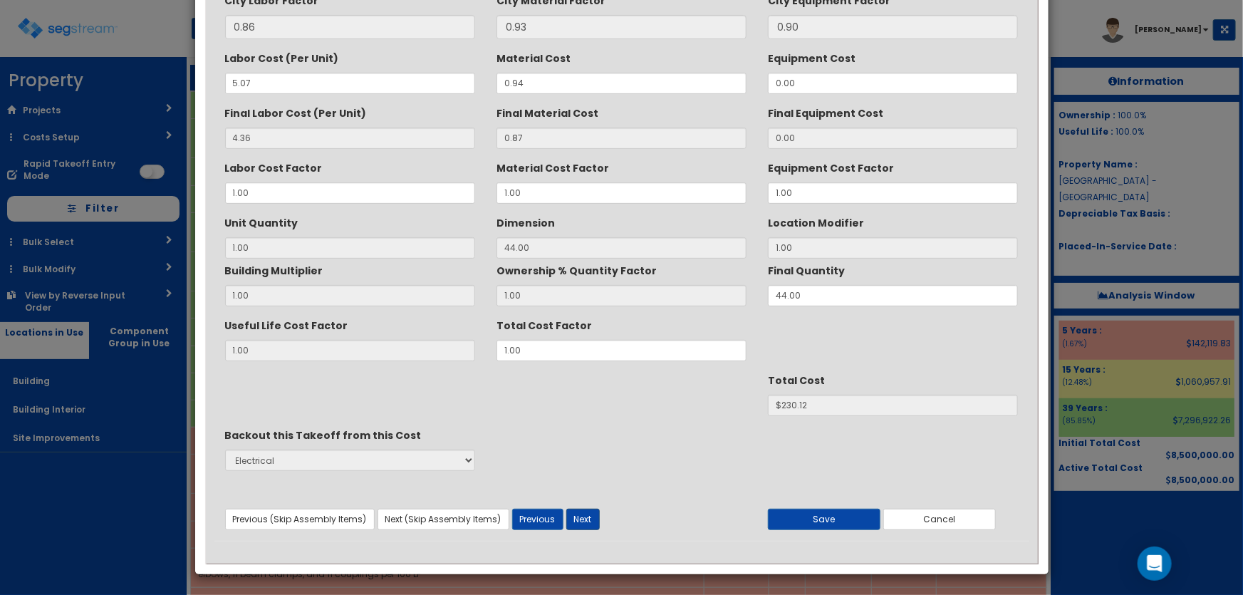
type textarea "HVAC Equip Electric metallic tubing (EMT), 3/4" diameter, to 15' high, incl 2 t…"
click at [582, 516] on button "Next" at bounding box center [583, 519] width 33 height 21
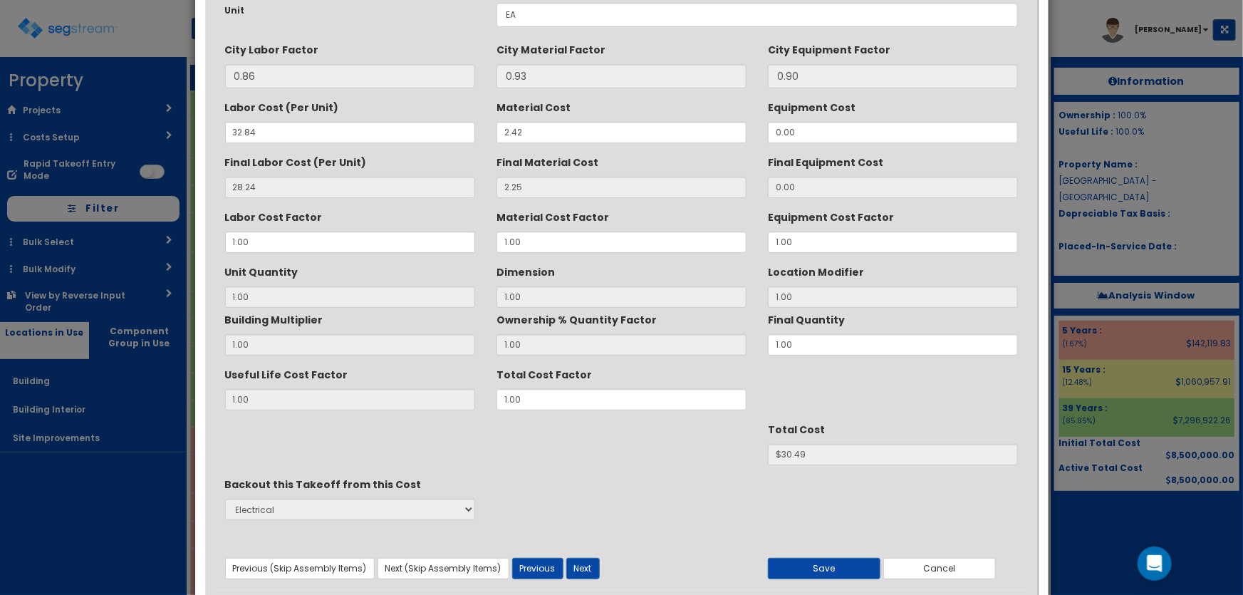
scroll to position [50, 0]
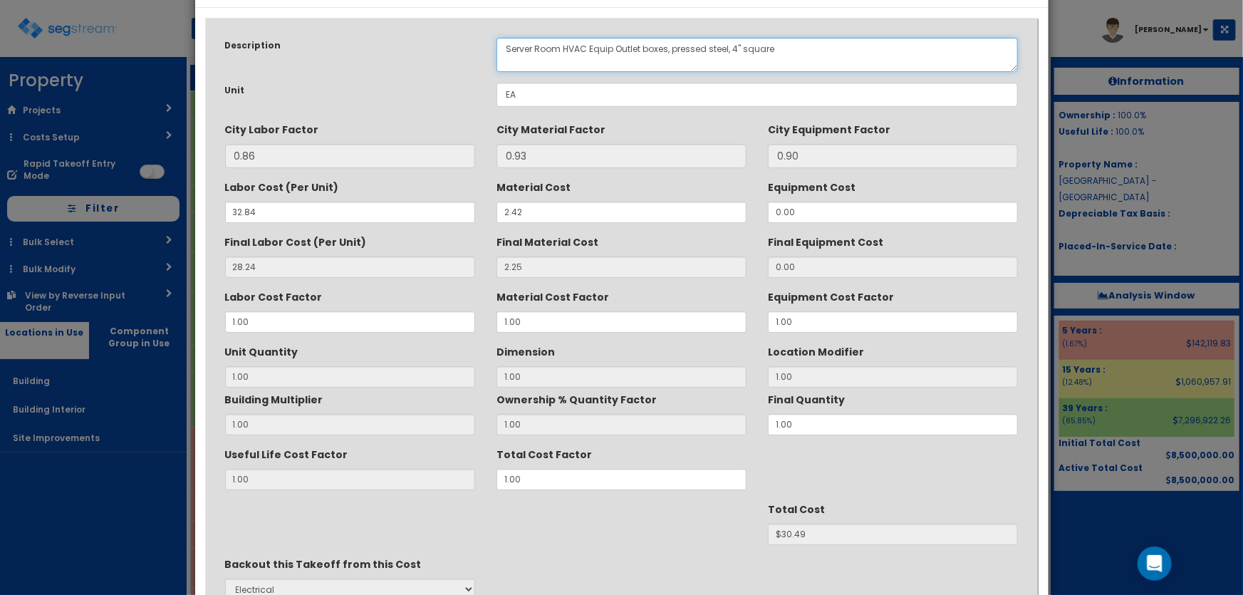
drag, startPoint x: 563, startPoint y: 46, endPoint x: 492, endPoint y: 47, distance: 71.3
click at [492, 47] on div "Server Room HVAC Equip Outlet boxes, pressed steel, 4" square" at bounding box center [758, 55] width 544 height 34
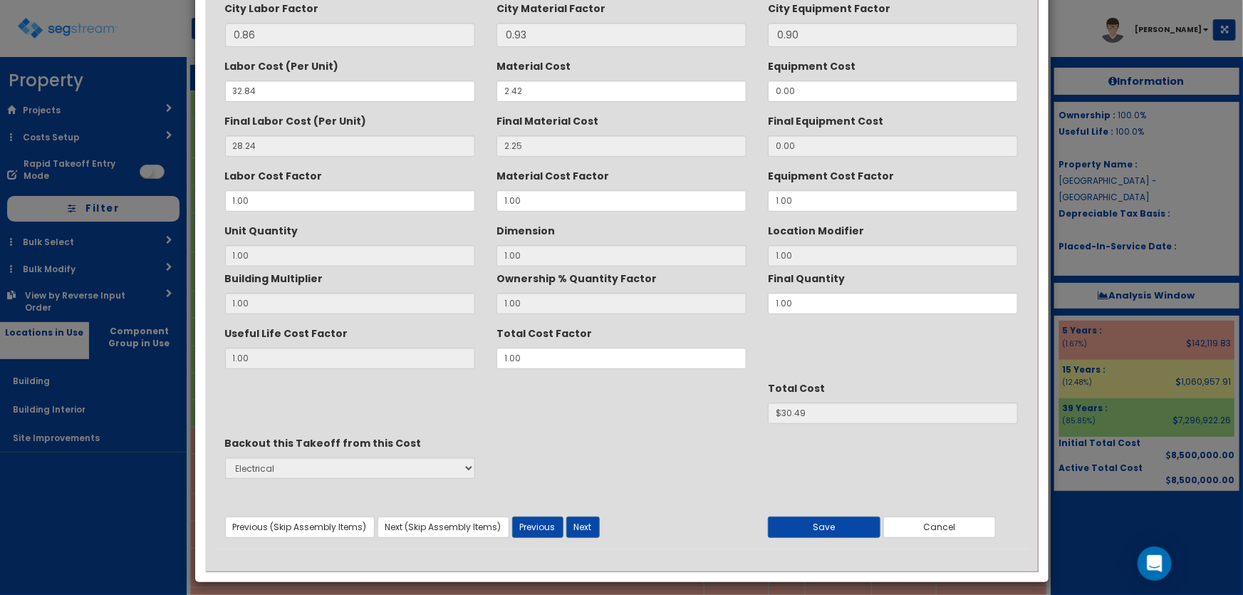
scroll to position [179, 0]
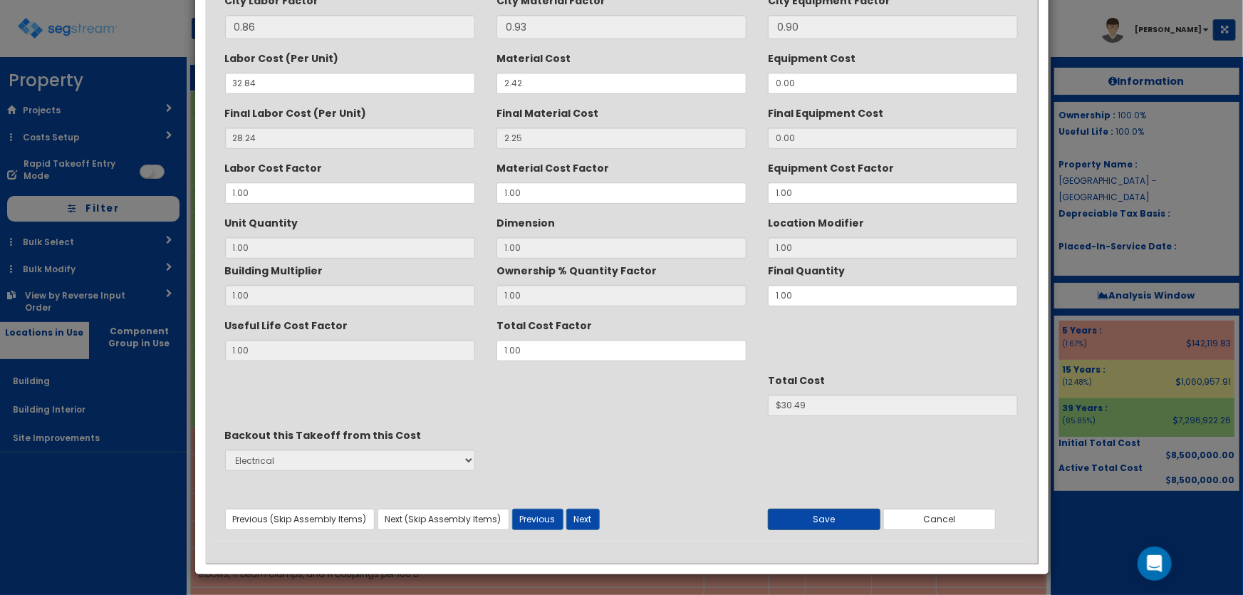
type textarea "HVAC Equip Outlet boxes, pressed steel, 4" square"
click at [824, 524] on button "Save" at bounding box center [824, 519] width 113 height 21
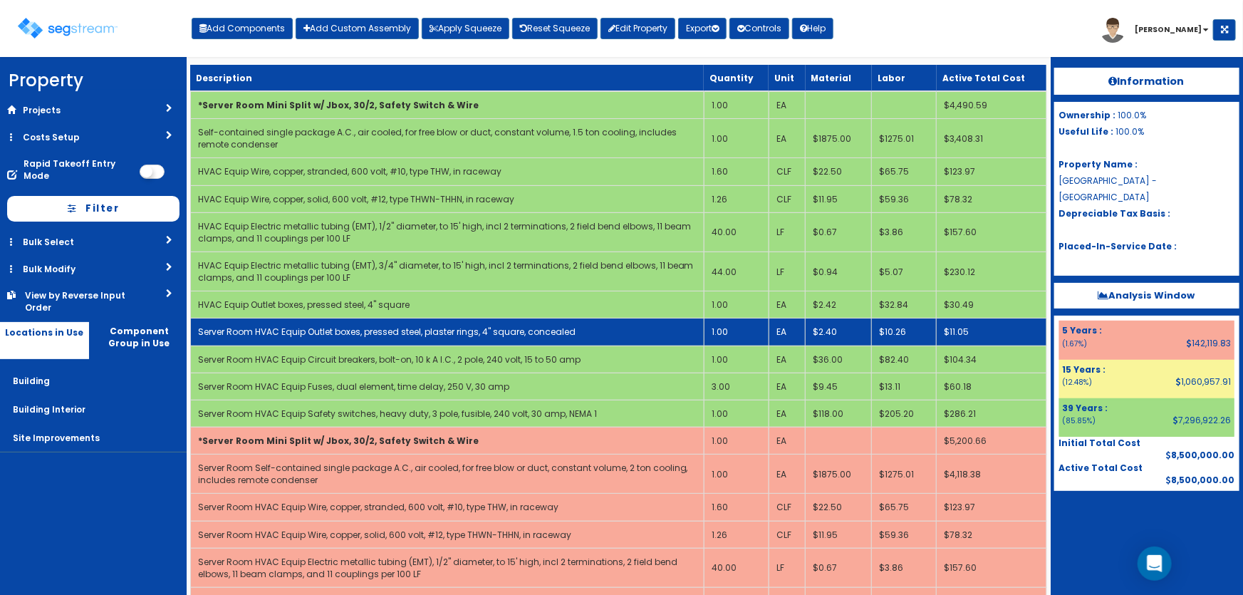
click at [329, 326] on link "Server Room HVAC Equip Outlet boxes, pressed steel, plaster rings, 4" square, c…" at bounding box center [387, 332] width 378 height 12
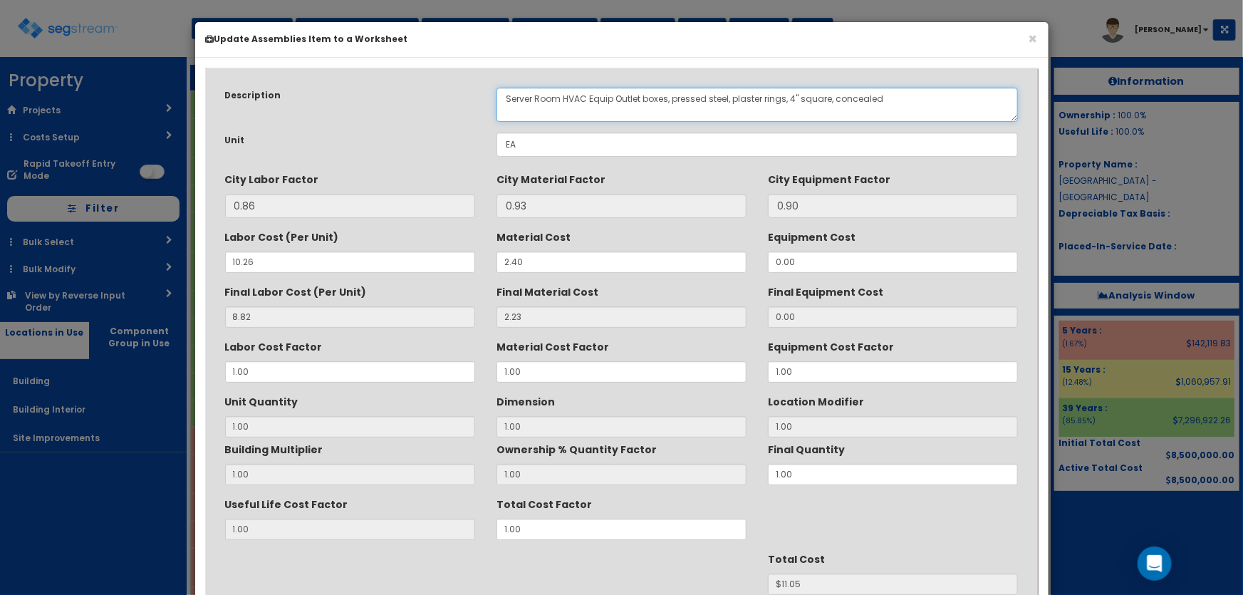
drag, startPoint x: 562, startPoint y: 97, endPoint x: 510, endPoint y: 113, distance: 53.9
click at [504, 97] on textarea "Server Room HVAC Equip Outlet boxes, pressed steel, plaster rings, 4" square, c…" at bounding box center [758, 105] width 522 height 34
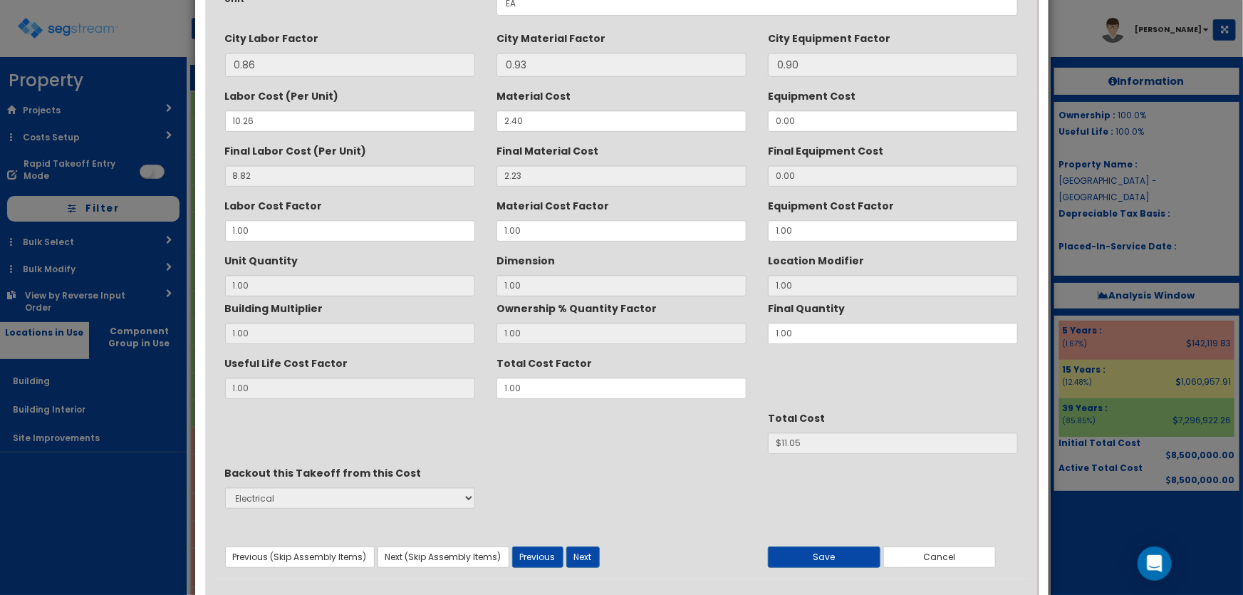
scroll to position [179, 0]
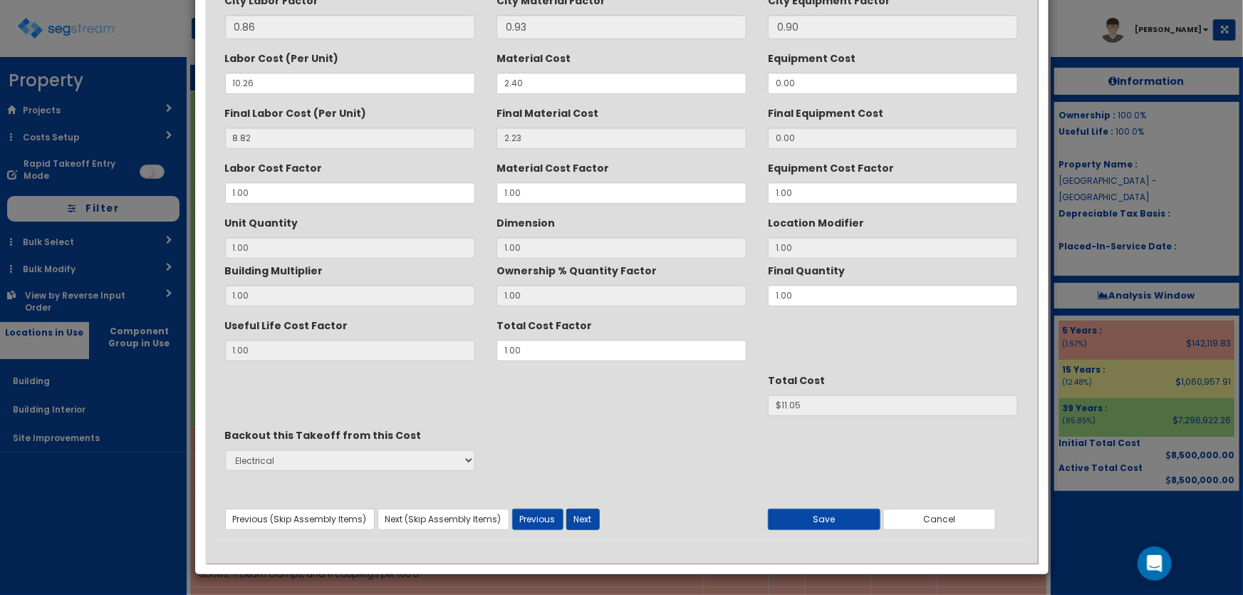
type textarea "HVAC Equip Outlet boxes, pressed steel, plaster rings, 4" square, concealed"
click at [583, 520] on button "Next" at bounding box center [583, 519] width 33 height 21
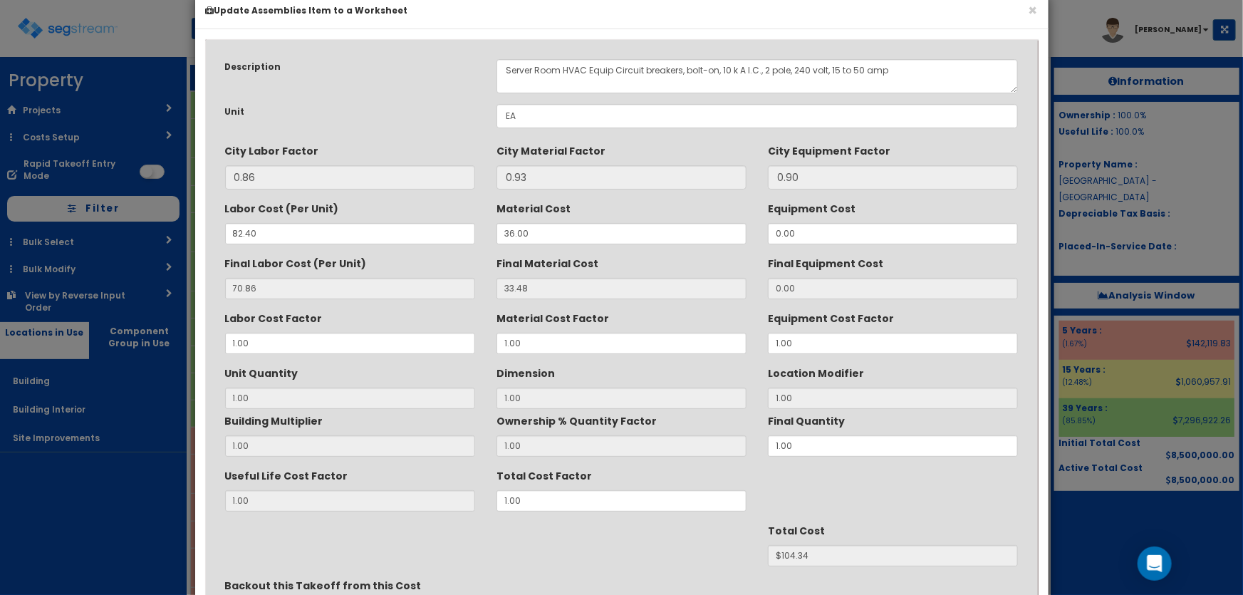
scroll to position [0, 0]
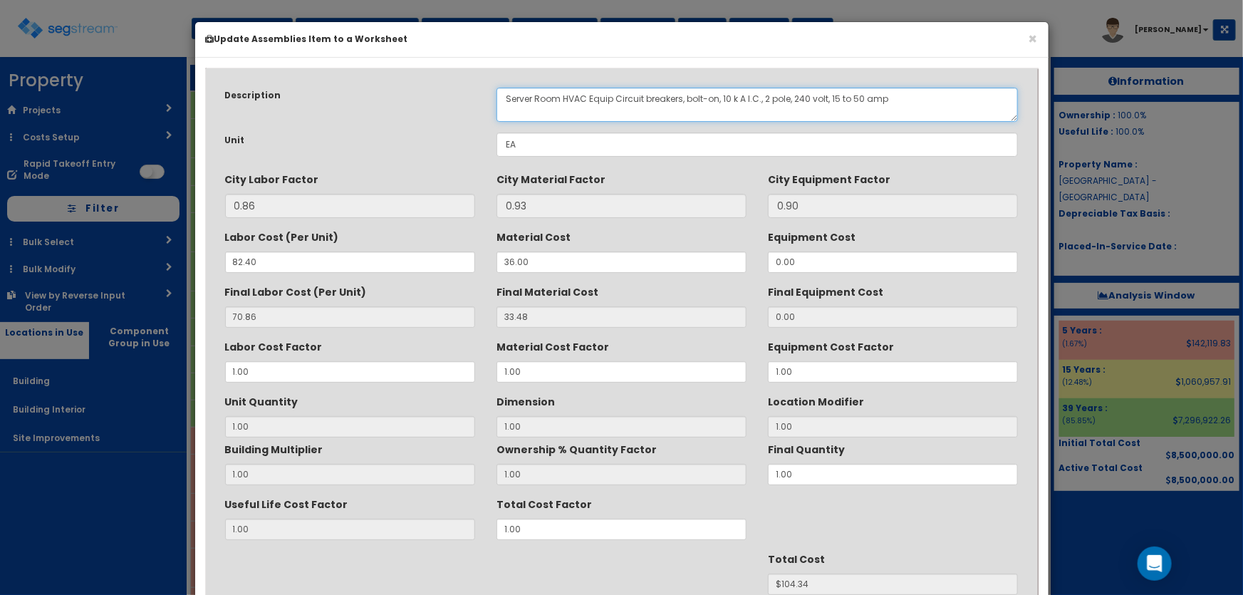
drag, startPoint x: 563, startPoint y: 95, endPoint x: 495, endPoint y: 95, distance: 68.4
click at [495, 95] on div "Server Room HVAC Equip Circuit breakers, bolt-on, 10 k A I.C., 2 pole, 240 volt…" at bounding box center [758, 105] width 544 height 34
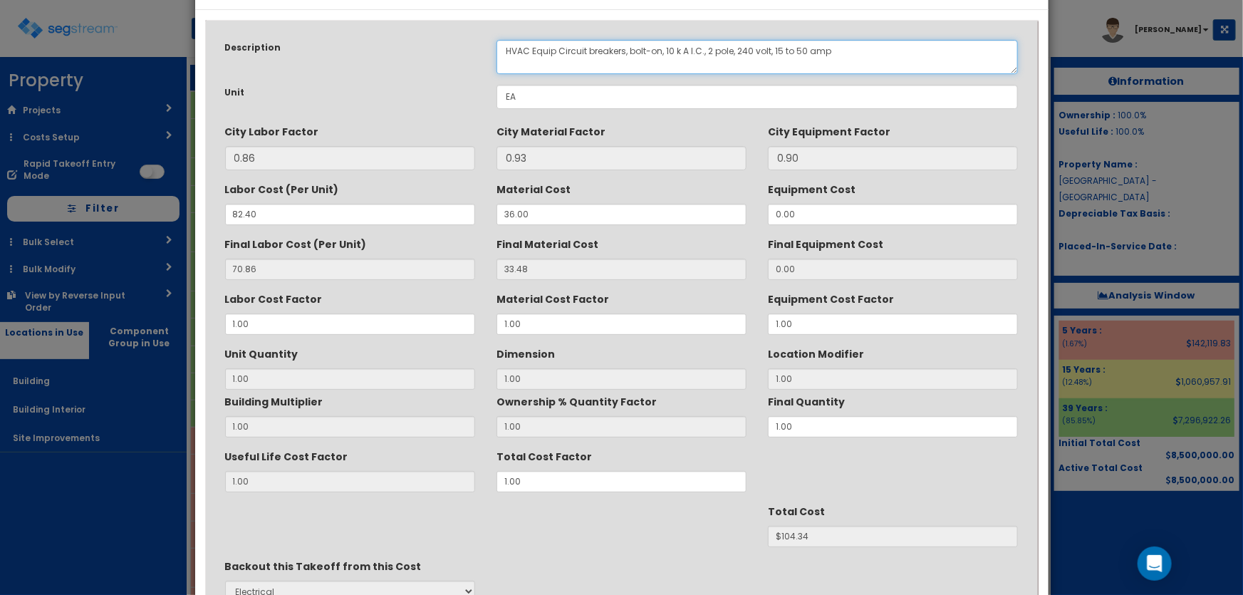
scroll to position [179, 0]
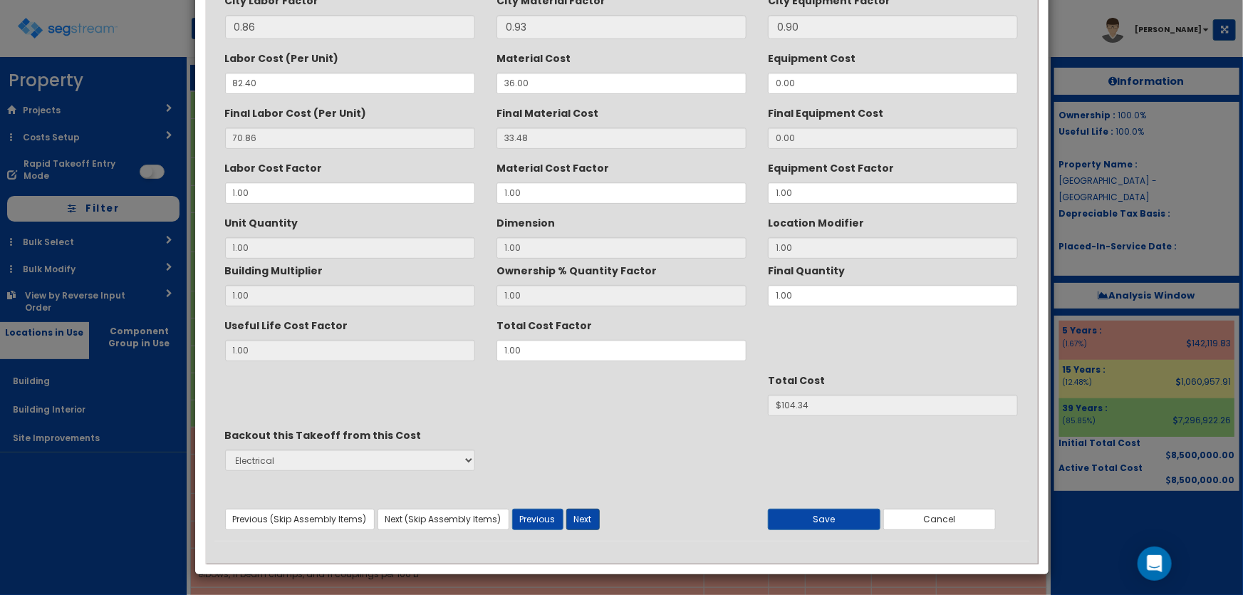
type textarea "HVAC Equip Circuit breakers, bolt-on, 10 k A I.C., 2 pole, 240 volt, 15 to 50 a…"
click at [585, 512] on button "Next" at bounding box center [583, 519] width 33 height 21
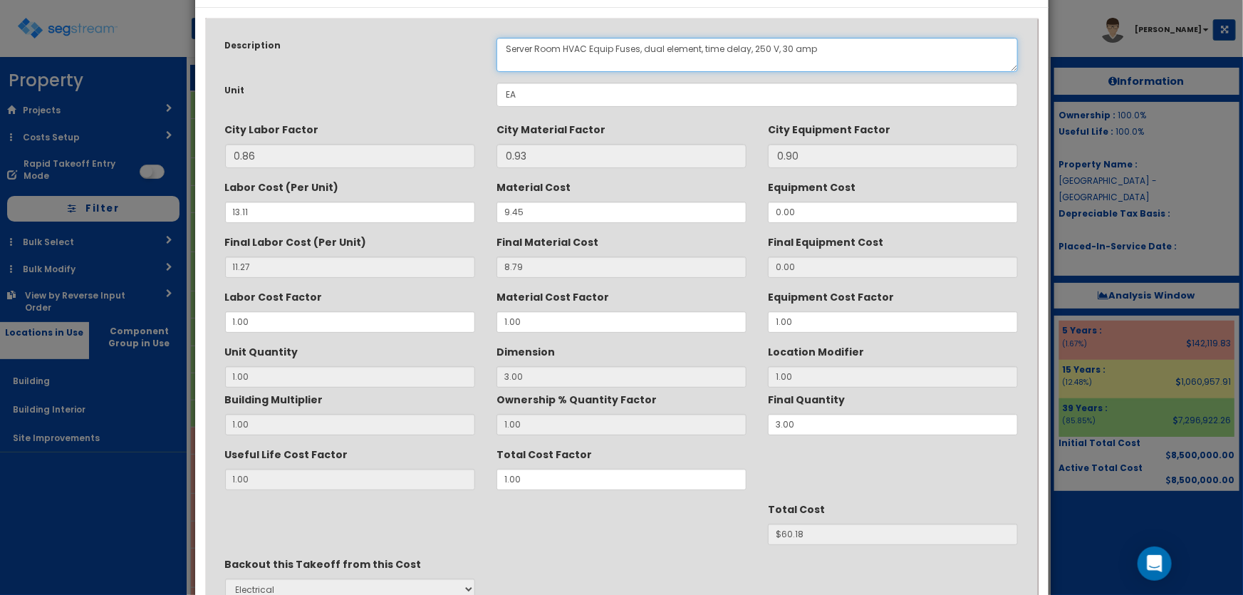
drag, startPoint x: 562, startPoint y: 43, endPoint x: 489, endPoint y: 45, distance: 72.7
click at [489, 45] on div "Server Room HVAC Equip Fuses, dual element, time delay, 250 V, 30 amp" at bounding box center [758, 55] width 544 height 34
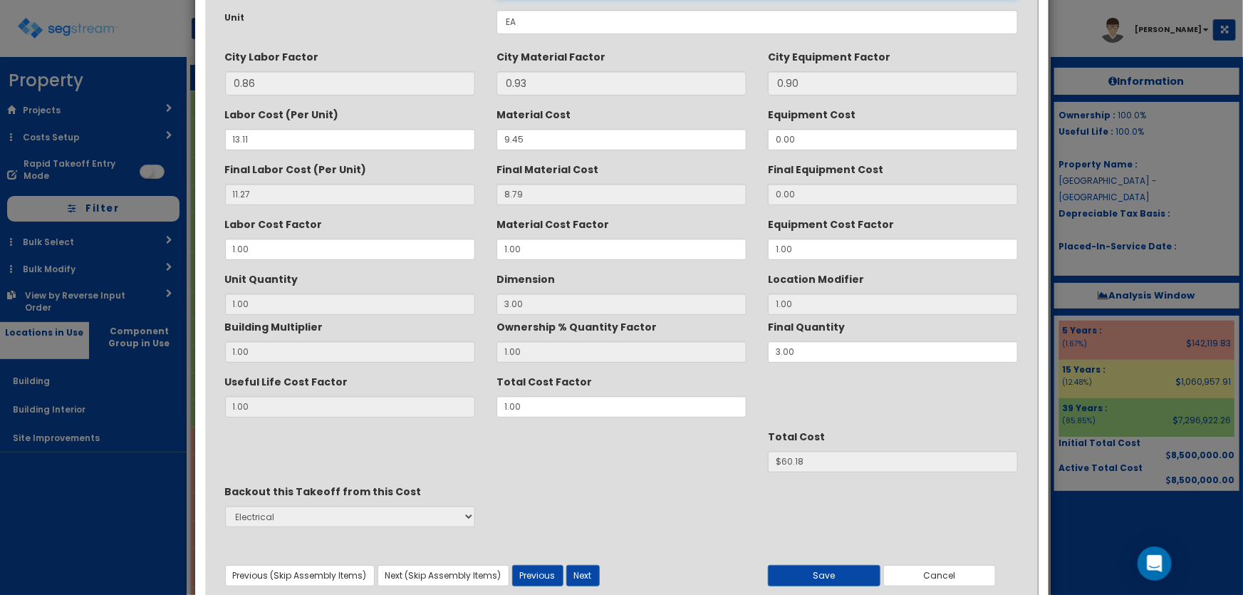
scroll to position [179, 0]
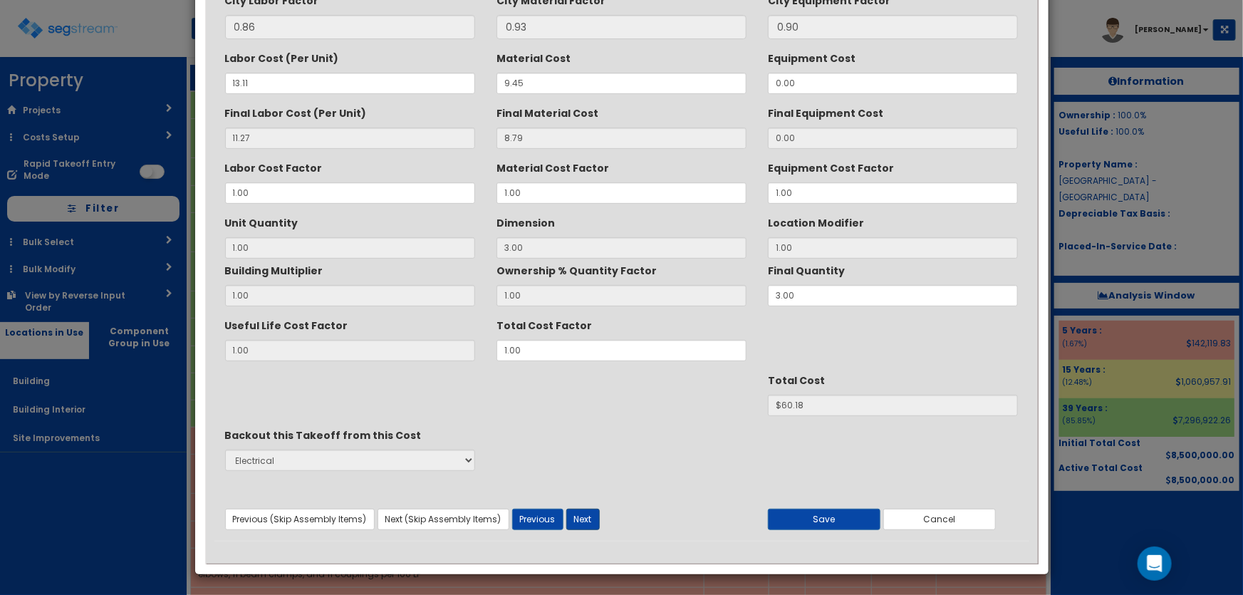
type textarea "HVAC Equip Fuses, dual element, time delay, 250 V, 30 amp"
click at [584, 512] on button "Next" at bounding box center [583, 519] width 33 height 21
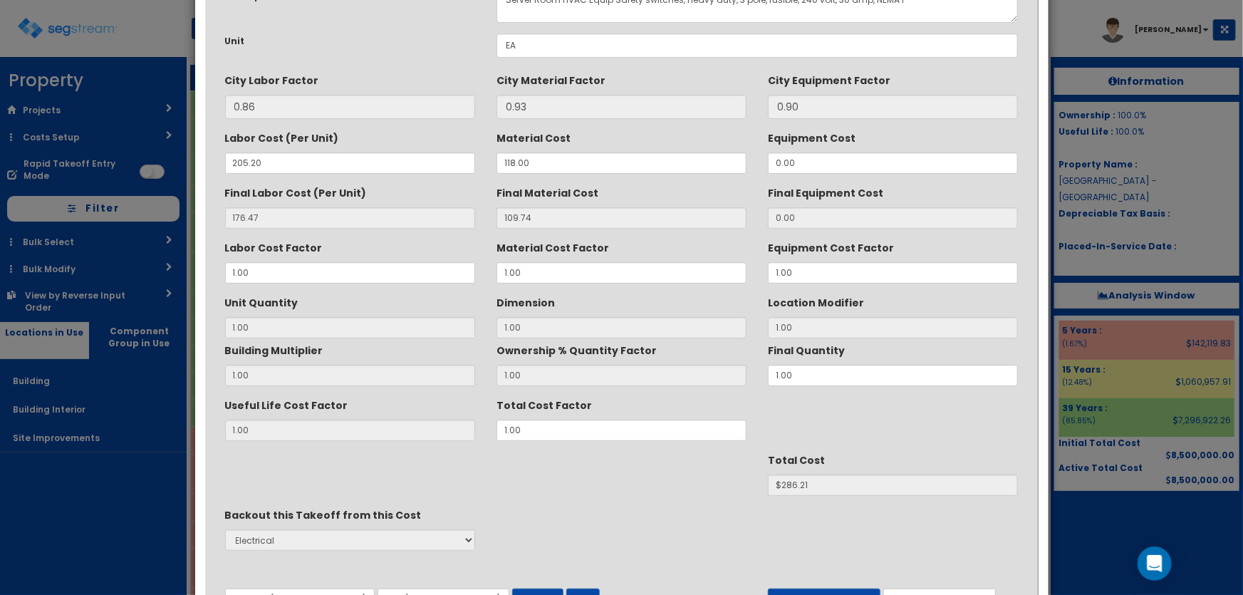
scroll to position [0, 0]
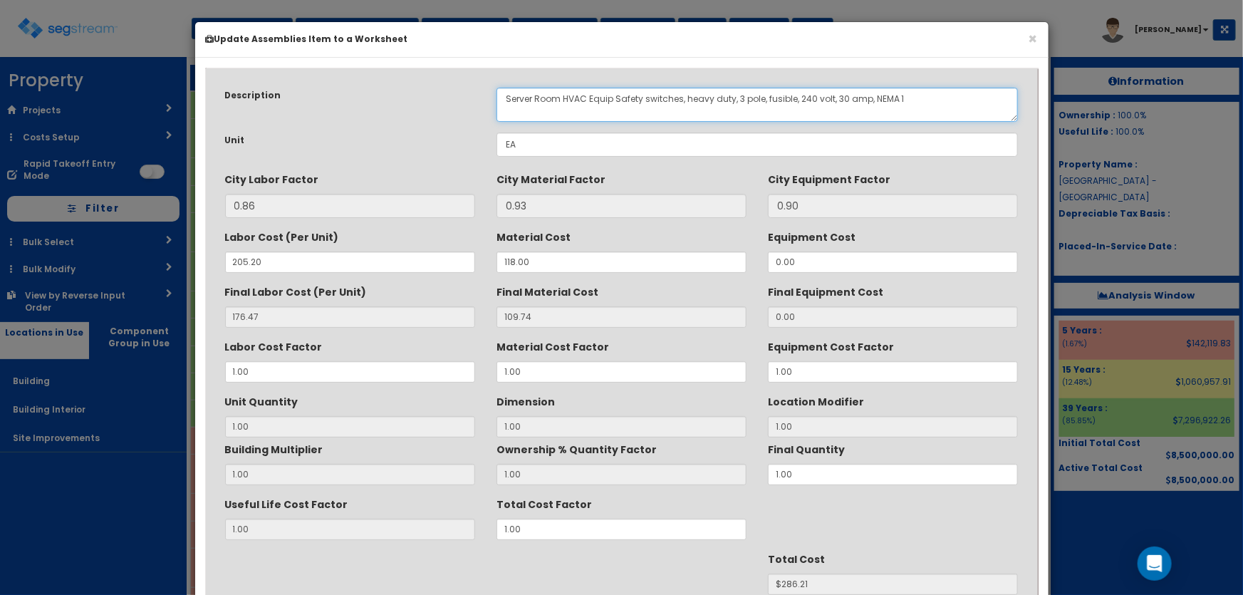
drag, startPoint x: 562, startPoint y: 98, endPoint x: 492, endPoint y: 95, distance: 69.9
click at [492, 95] on div "Server Room HVAC Equip Safety switches, heavy duty, 3 pole, fusible, 240 volt, …" at bounding box center [758, 105] width 544 height 34
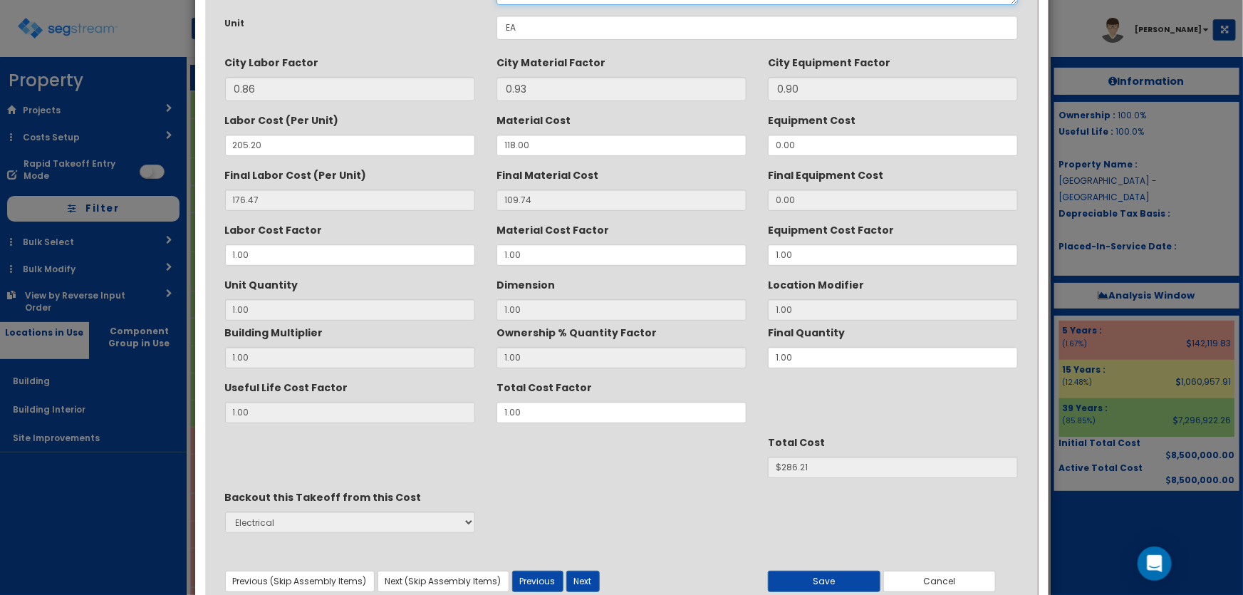
scroll to position [179, 0]
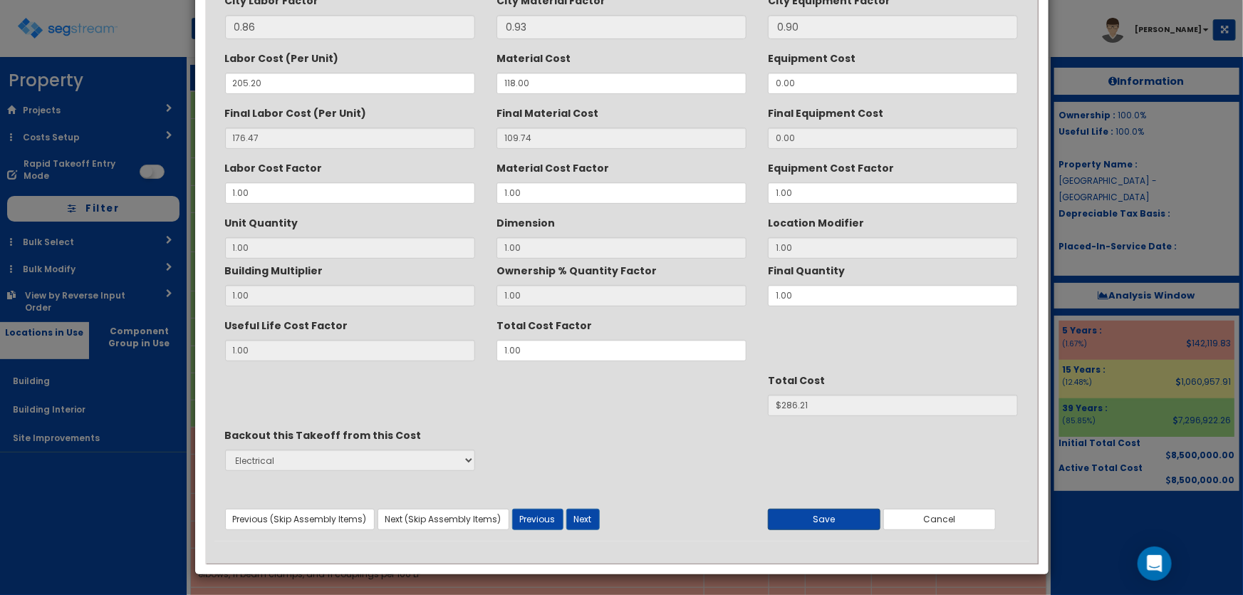
type textarea "HVAC Equip Safety switches, heavy duty, 3 pole, fusible, 240 volt, 30 amp, NEMA…"
click at [823, 522] on button "Save" at bounding box center [824, 519] width 113 height 21
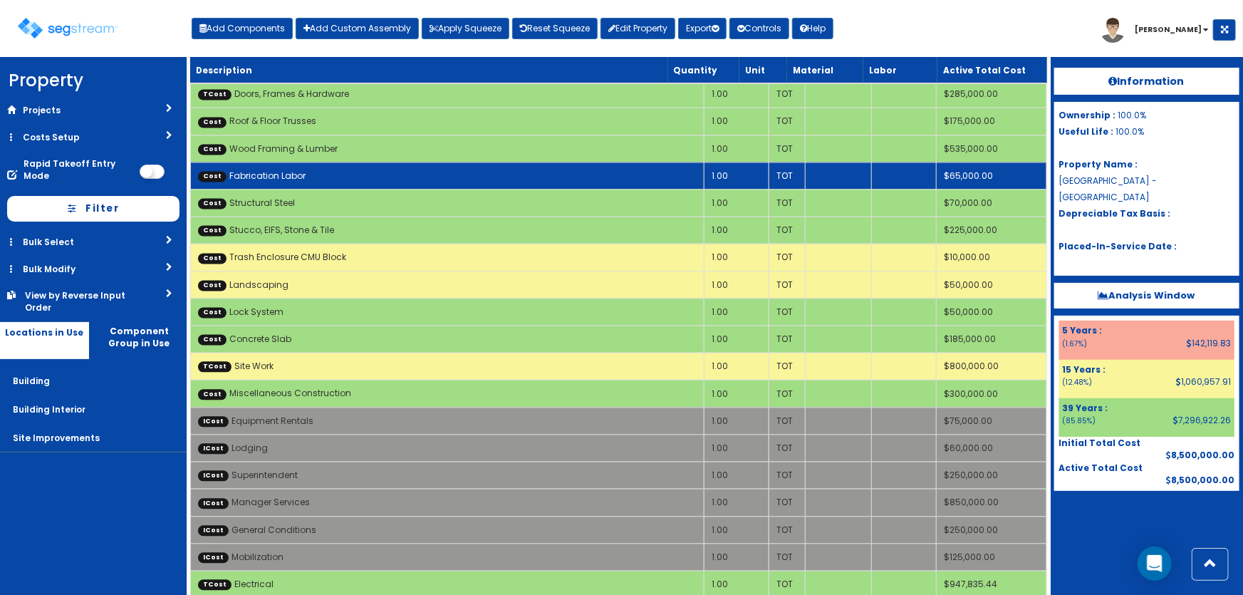
scroll to position [1397, 0]
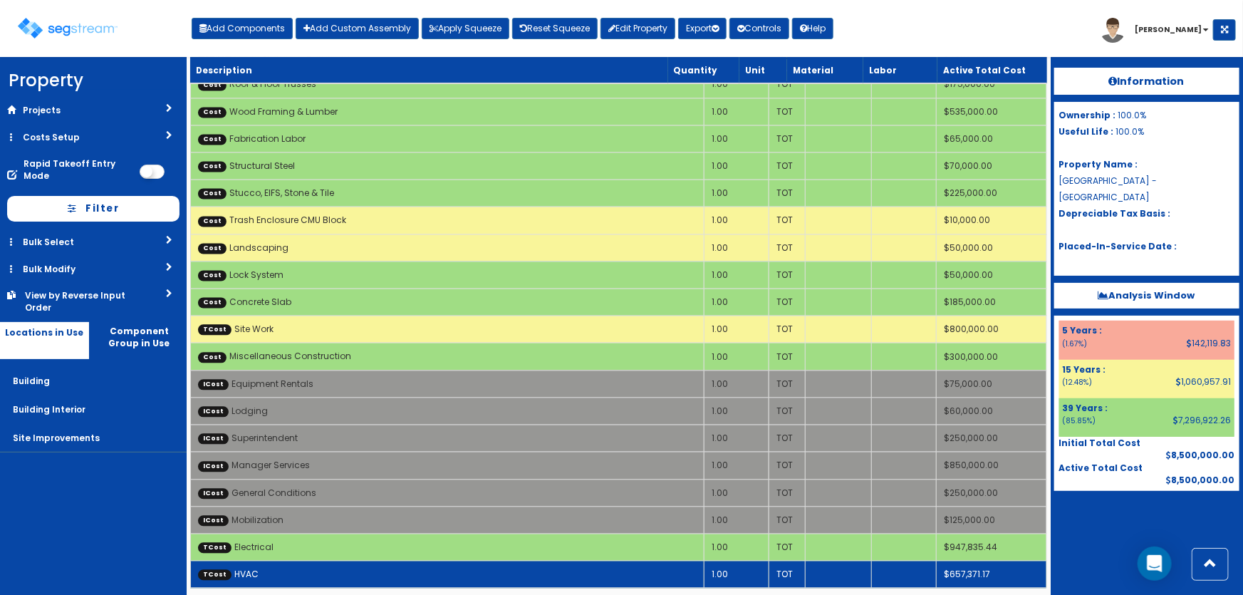
click at [364, 562] on td "TCost HVAC" at bounding box center [447, 574] width 514 height 27
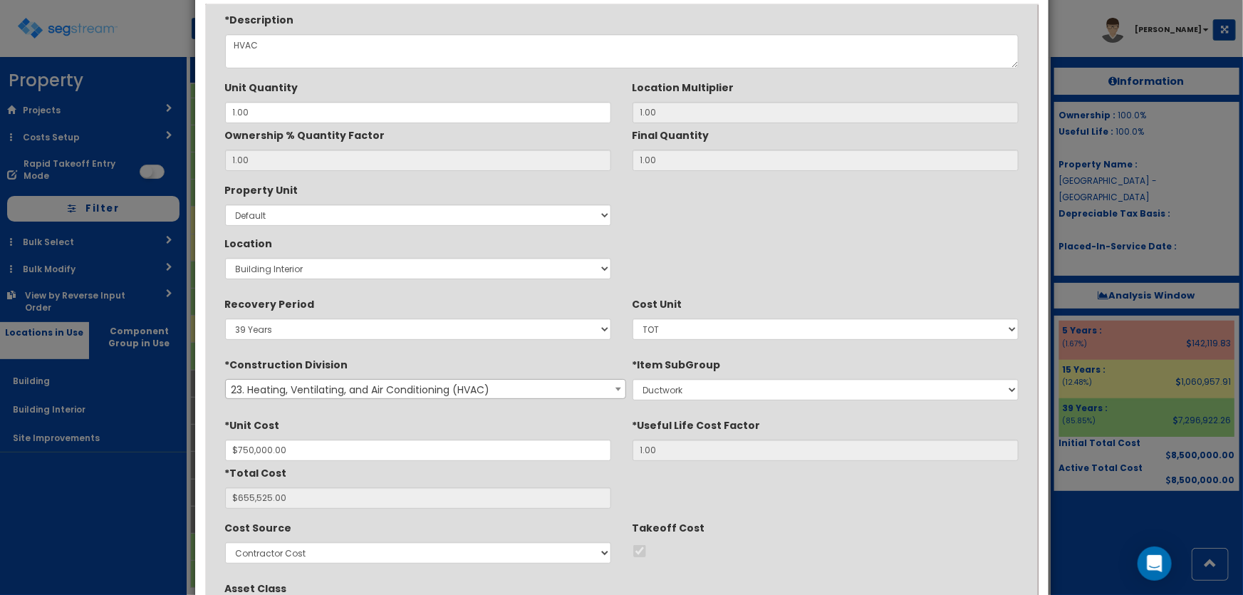
scroll to position [195, 0]
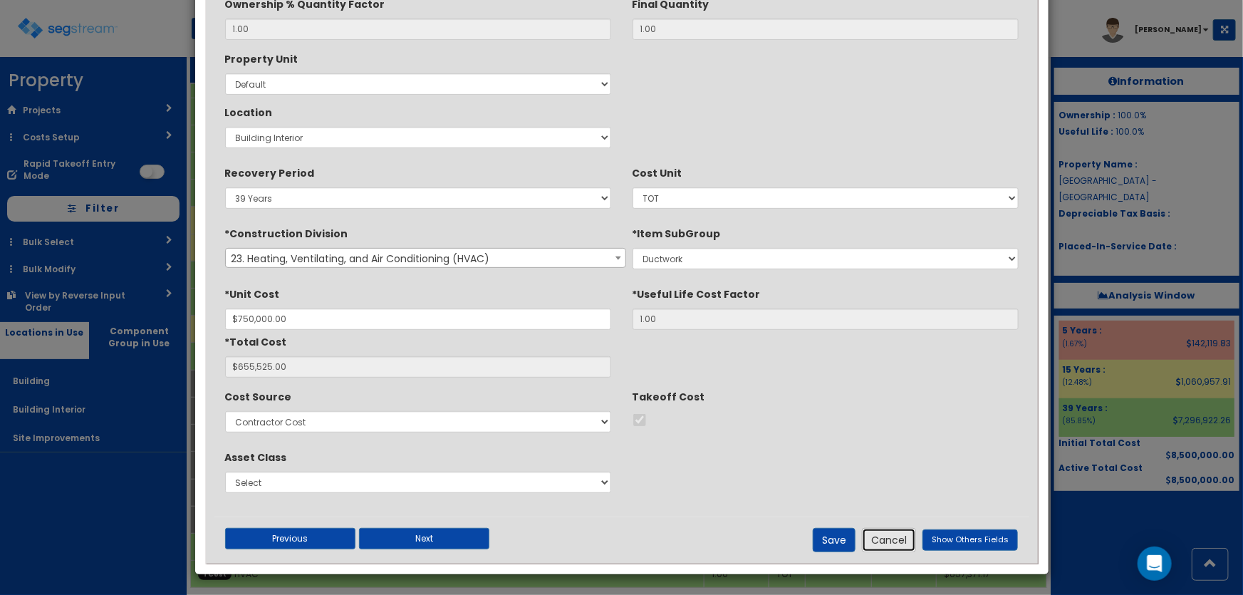
click at [904, 538] on button "Cancel" at bounding box center [889, 540] width 54 height 24
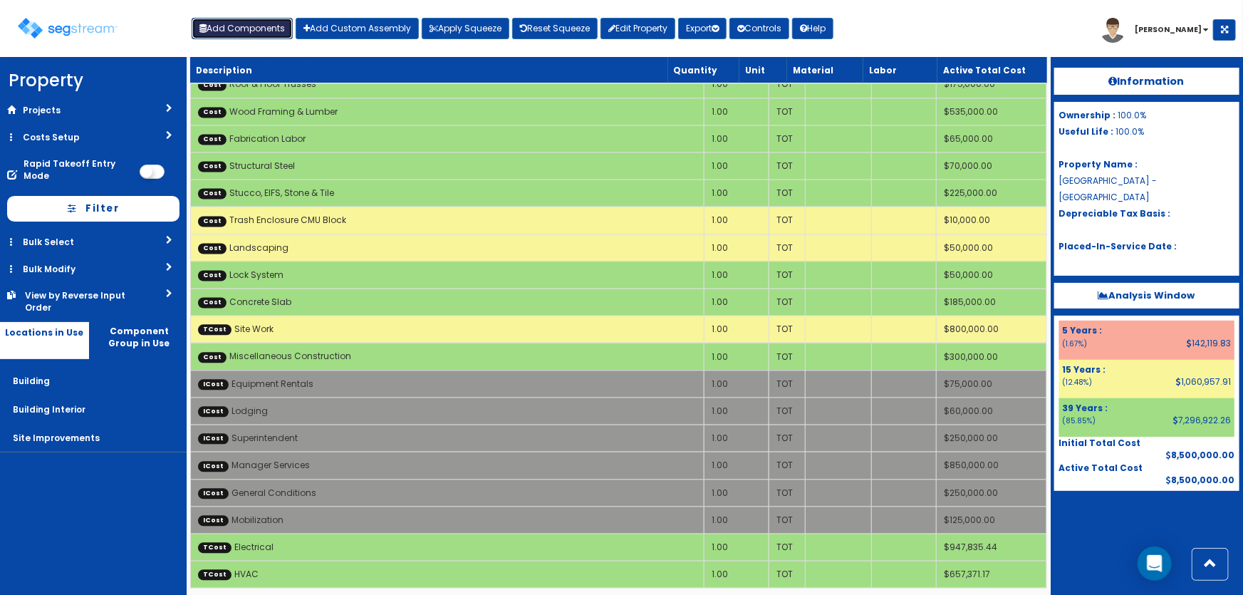
click at [257, 24] on button "Add Components" at bounding box center [242, 28] width 101 height 21
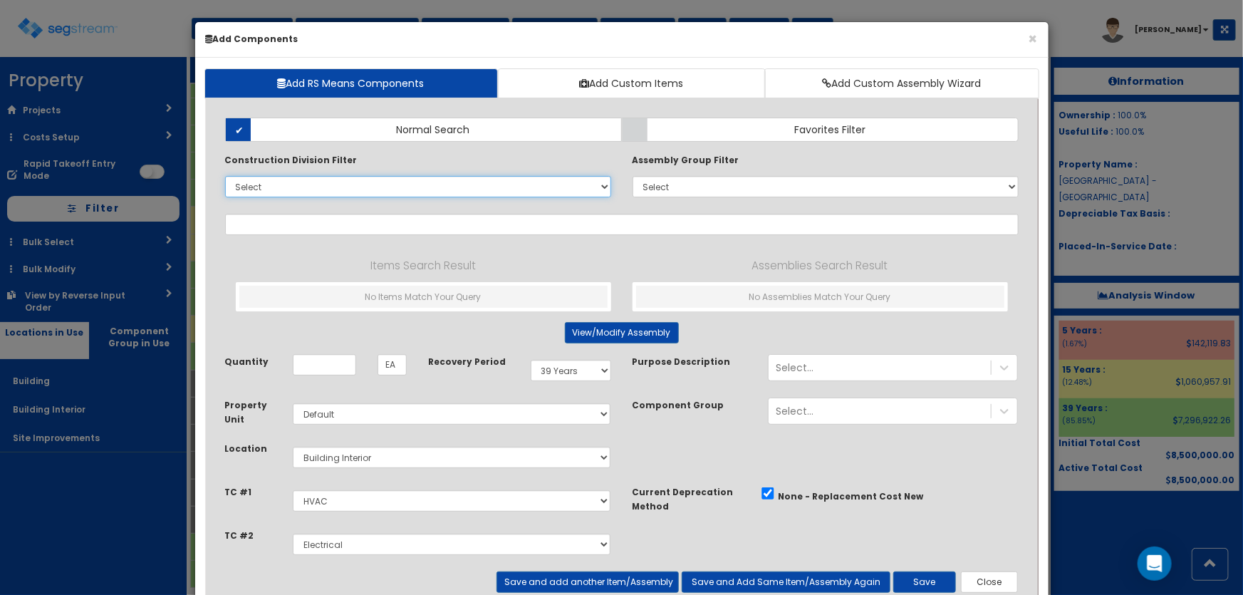
drag, startPoint x: 270, startPoint y: 177, endPoint x: 281, endPoint y: 195, distance: 20.8
click at [270, 177] on select "Select 0. Custom Item 1. General Requirements 2. Existing Conditions 3. Concret…" at bounding box center [418, 186] width 386 height 21
select select "23000000"
click at [225, 176] on select "Select 0. Custom Item 1. General Requirements 2. Existing Conditions 3. Concret…" at bounding box center [418, 186] width 386 height 21
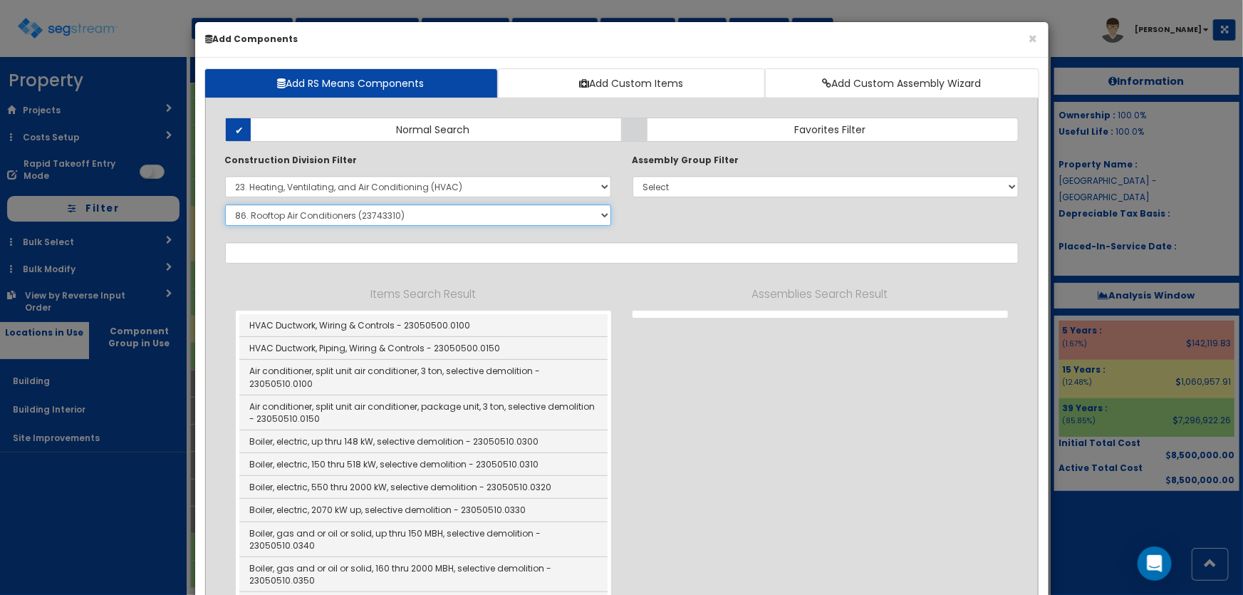
click at [279, 217] on select "Select SubGroup 1. HVAC Demolition (23050510) 2. Valves, Iron Body (23052330) 3…" at bounding box center [418, 215] width 386 height 21
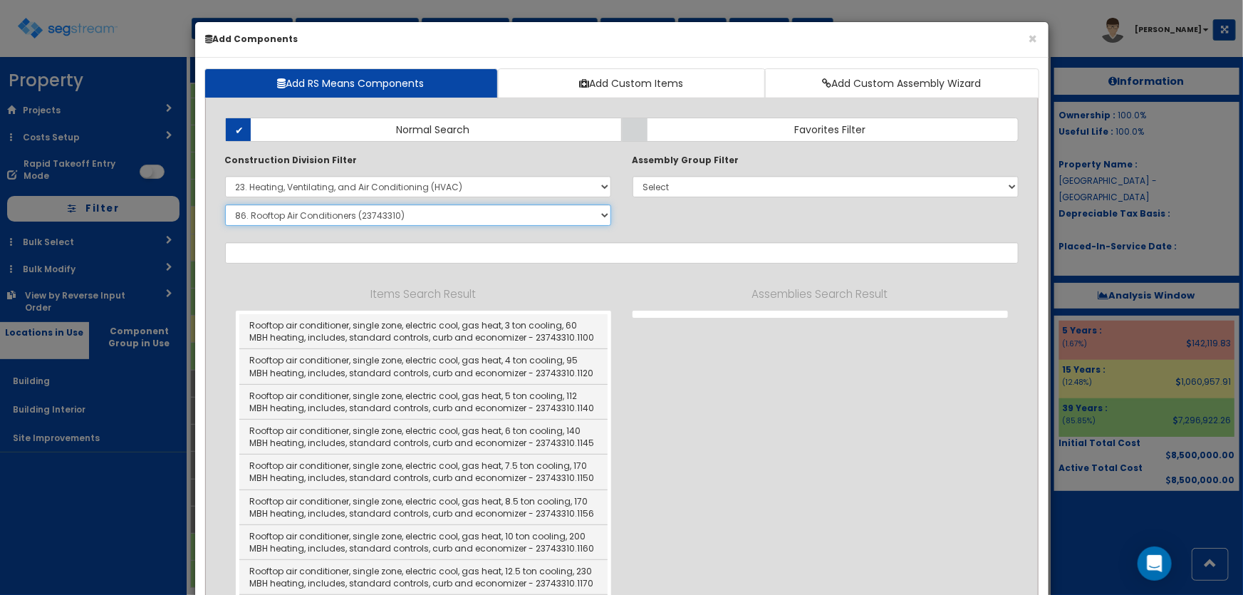
select select "23833310"
click at [225, 205] on select "Select SubGroup 1. HVAC Demolition (23050510) 2. Valves, Iron Body (23052330) 3…" at bounding box center [418, 215] width 386 height 21
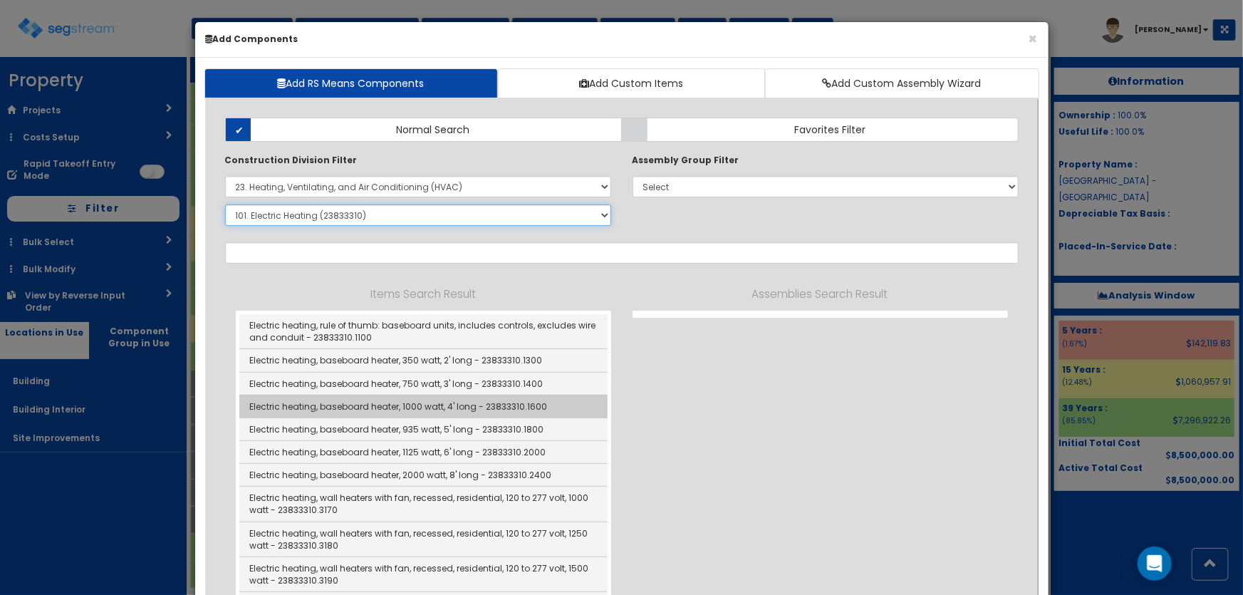
scroll to position [64, 0]
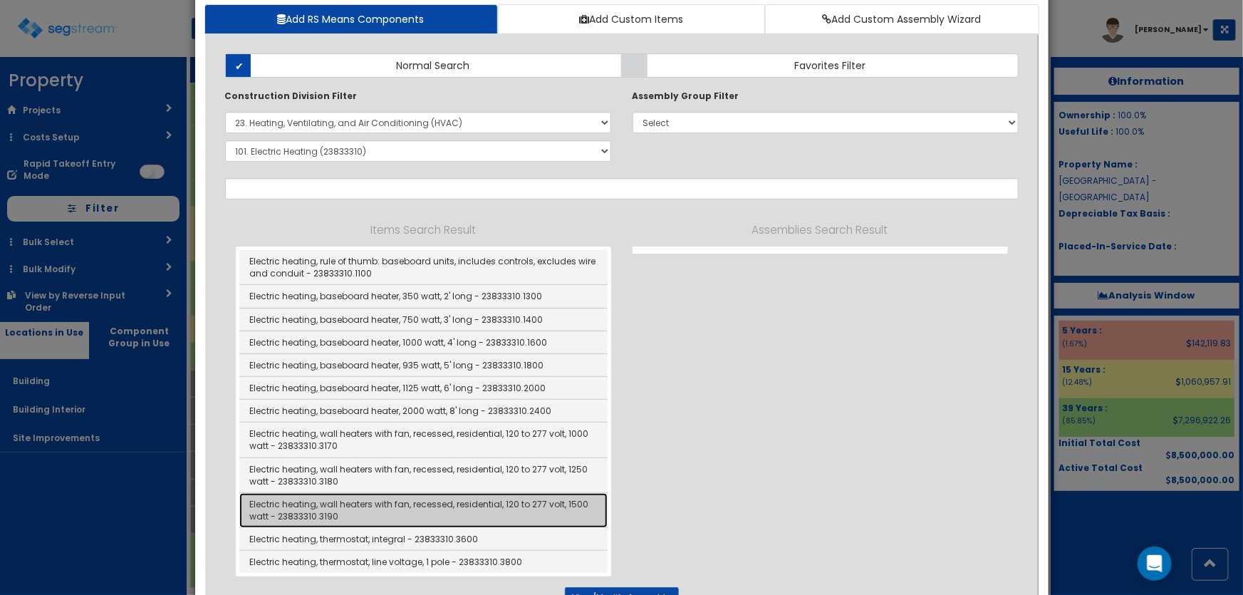
click at [524, 503] on link "Electric heating, wall heaters with fan, recessed, residential, 120 to 277 volt…" at bounding box center [423, 510] width 368 height 35
type input "Electric heating, wall heaters with fan, recessed, residential, 120 to 277 volt…"
checkbox input "false"
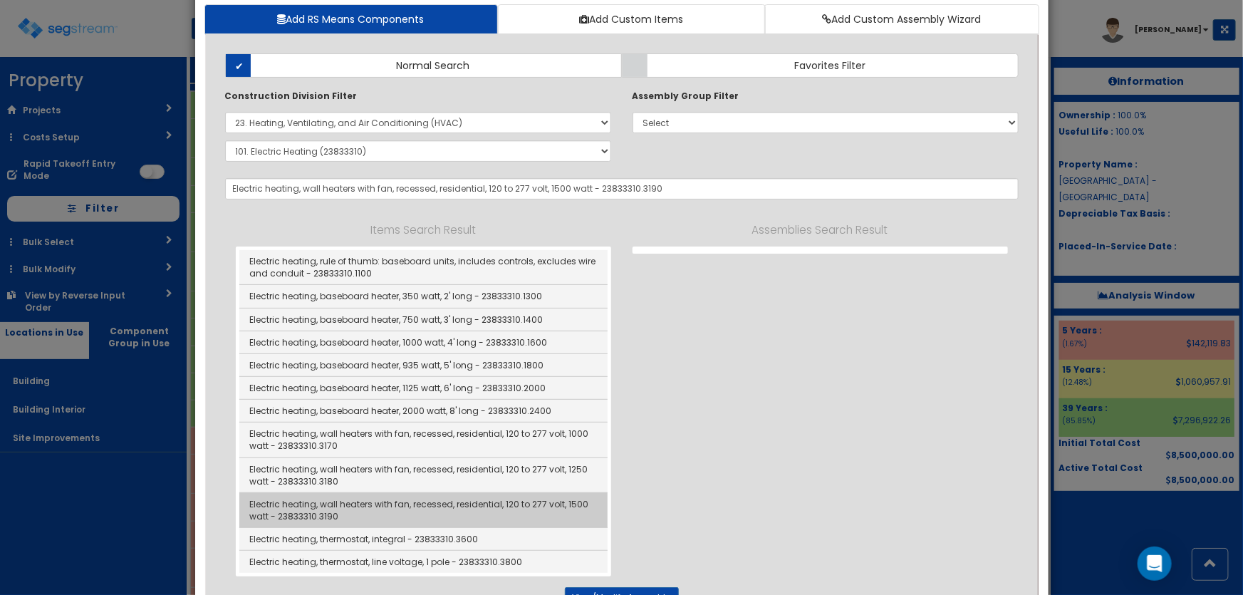
scroll to position [0, 0]
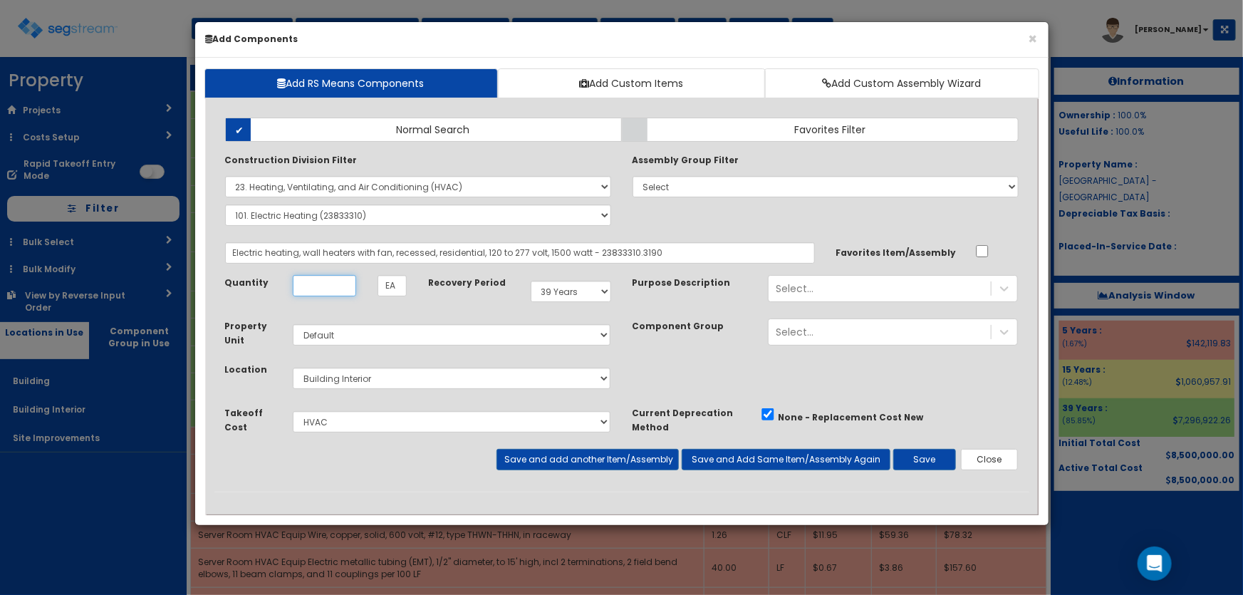
click at [335, 287] on input "Unit Quantity" at bounding box center [324, 285] width 63 height 21
type input "2"
click at [925, 455] on button "Save" at bounding box center [925, 459] width 63 height 21
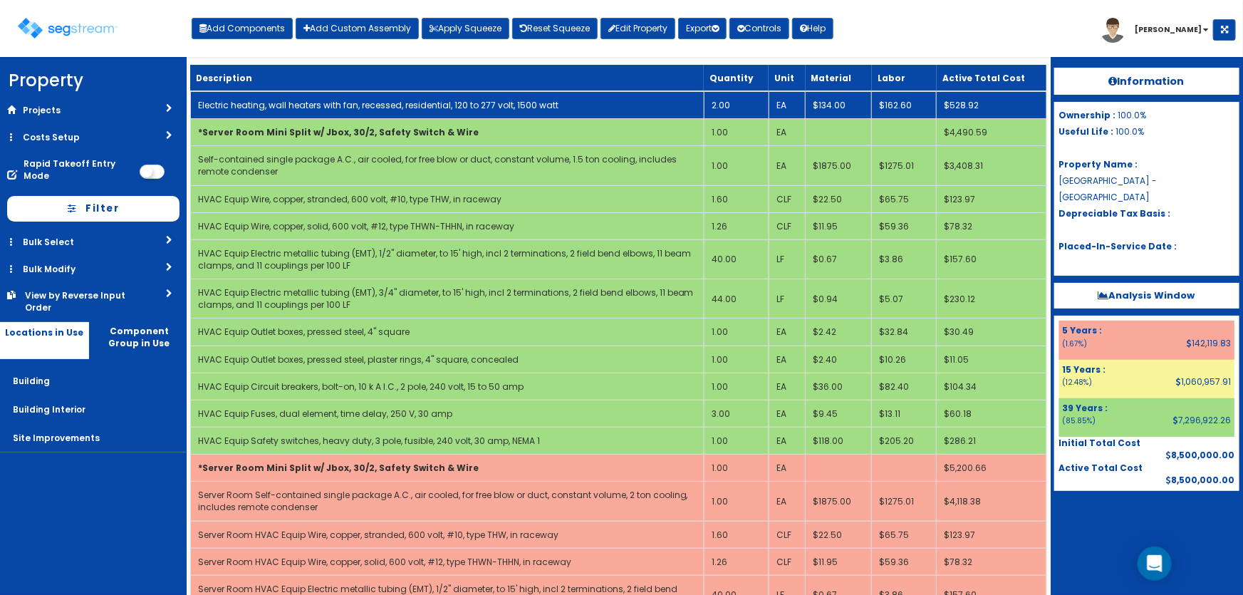
click at [283, 102] on link "Electric heating, wall heaters with fan, recessed, residential, 120 to 277 volt…" at bounding box center [378, 105] width 361 height 12
select select "5281464"
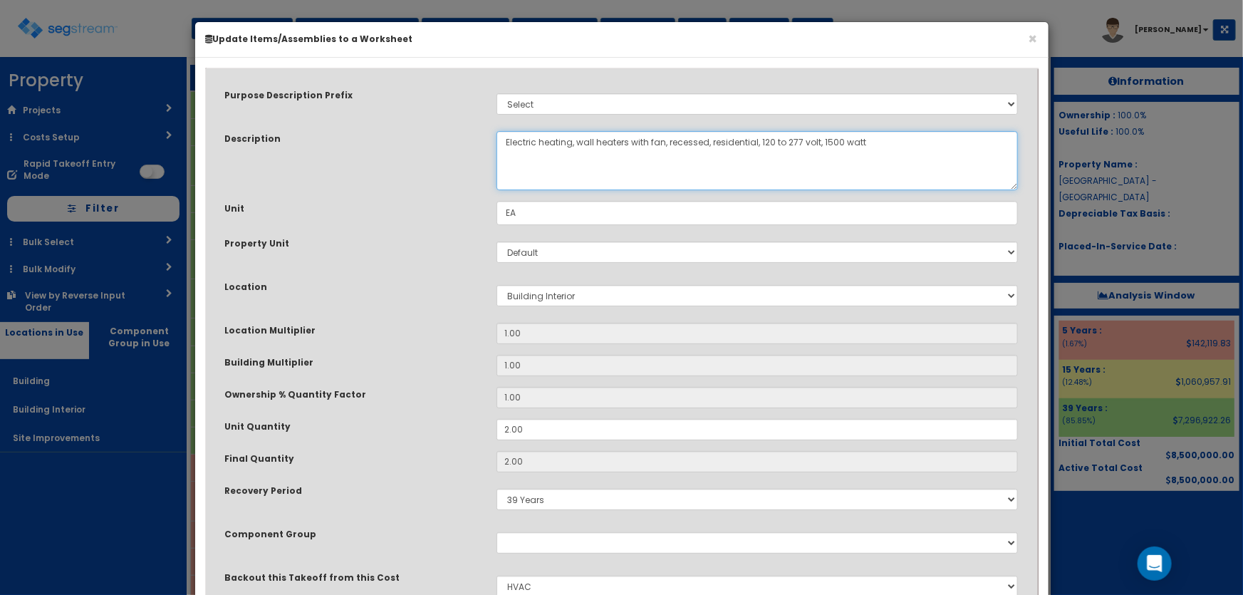
drag, startPoint x: 710, startPoint y: 141, endPoint x: 760, endPoint y: 138, distance: 50.0
click at [760, 138] on textarea "Electric heating, wall heaters with fan, recessed, residential, 120 to 277 volt…" at bounding box center [758, 160] width 522 height 59
click at [772, 140] on textarea "Electric heating, wall heaters with fan, recessed, residential, 120 to 277 volt…" at bounding box center [758, 160] width 522 height 59
click at [774, 140] on textarea "Electric heating, wall heaters with fan, recessed, residential, 120 to 277 volt…" at bounding box center [758, 160] width 522 height 59
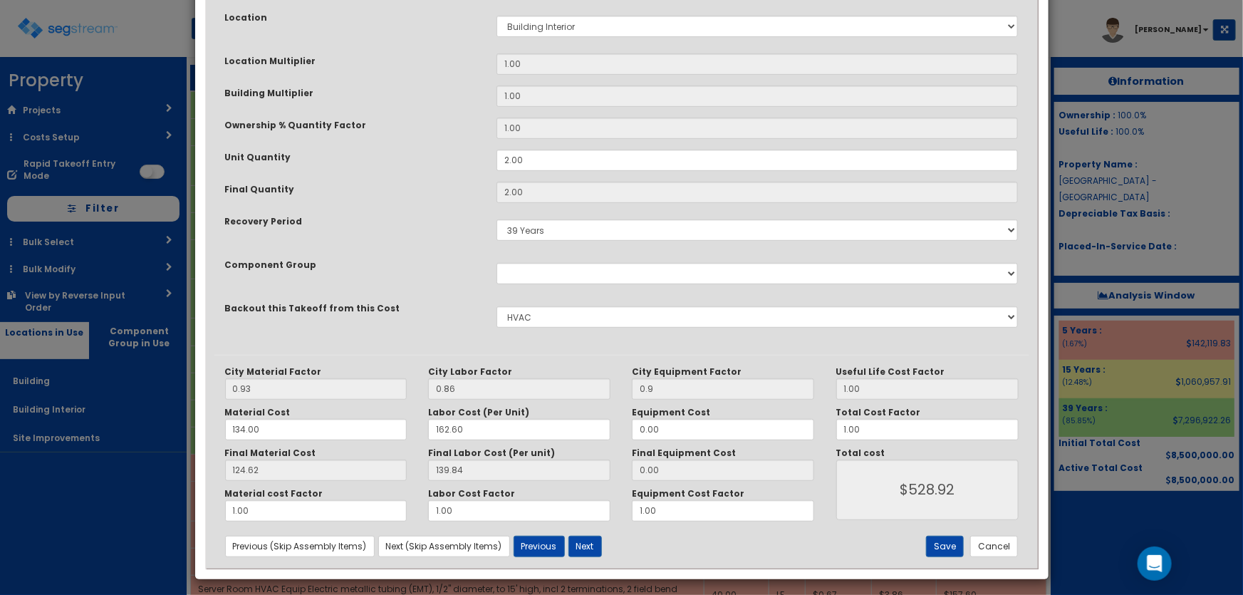
scroll to position [274, 0]
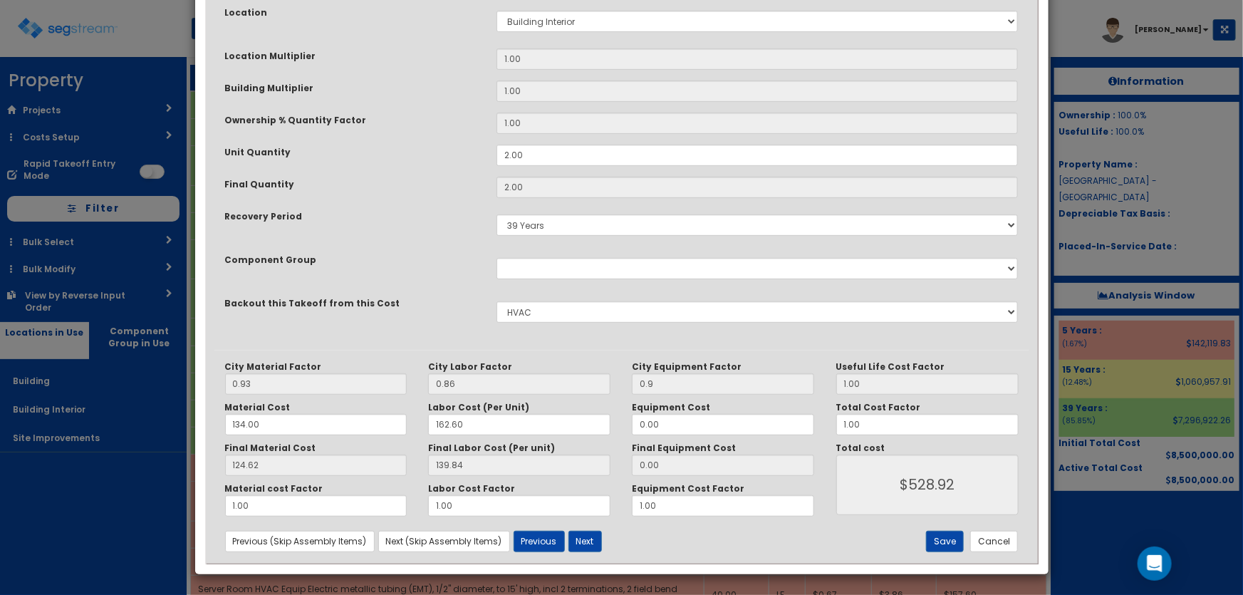
type textarea "Electric heating, wall heaters with fan, recessed, 120 to 277 volt, 5000 watt"
drag, startPoint x: 882, startPoint y: 426, endPoint x: 784, endPoint y: 418, distance: 98.7
click at [784, 418] on div "City Material Factor 0.93 City Labor Factor 0.86 City Equipment Factor 0.9 Mate…" at bounding box center [621, 438] width 815 height 155
type input "2"
type input "$1057.84"
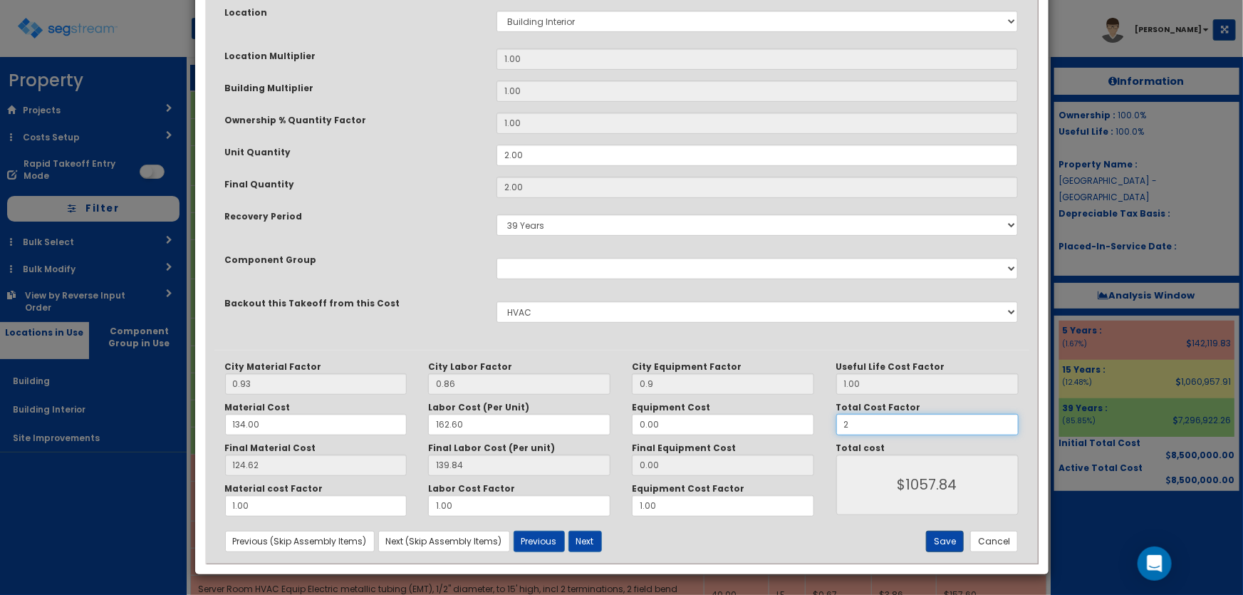
type input "2"
click at [943, 539] on button "Save" at bounding box center [945, 541] width 38 height 21
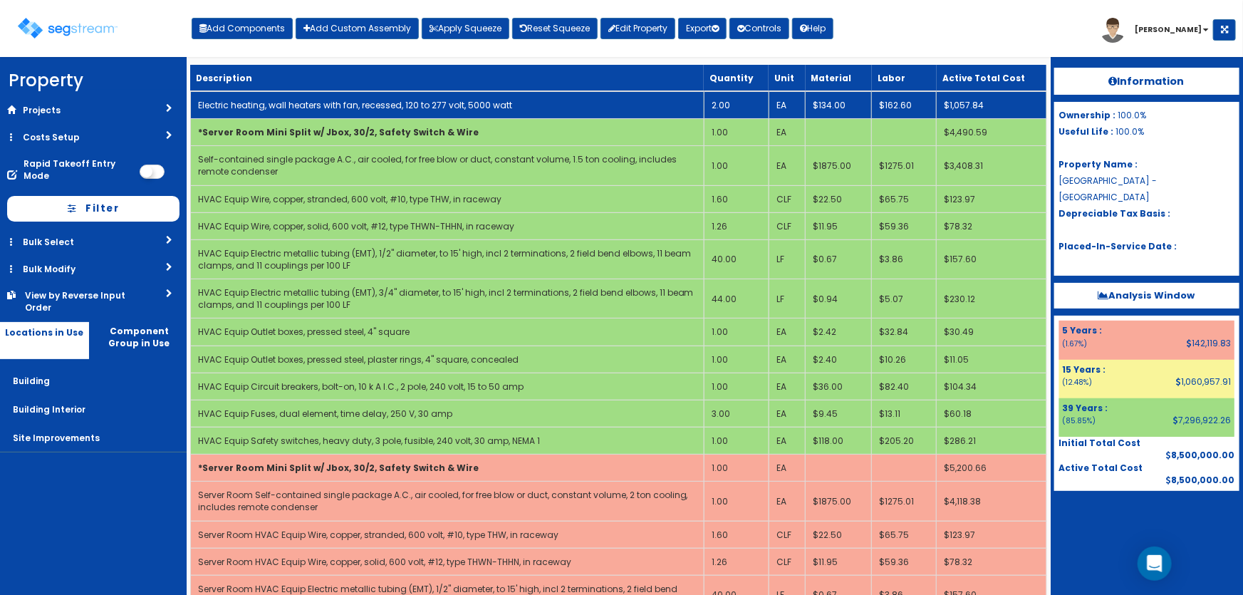
click at [757, 99] on td "2.00" at bounding box center [736, 105] width 65 height 28
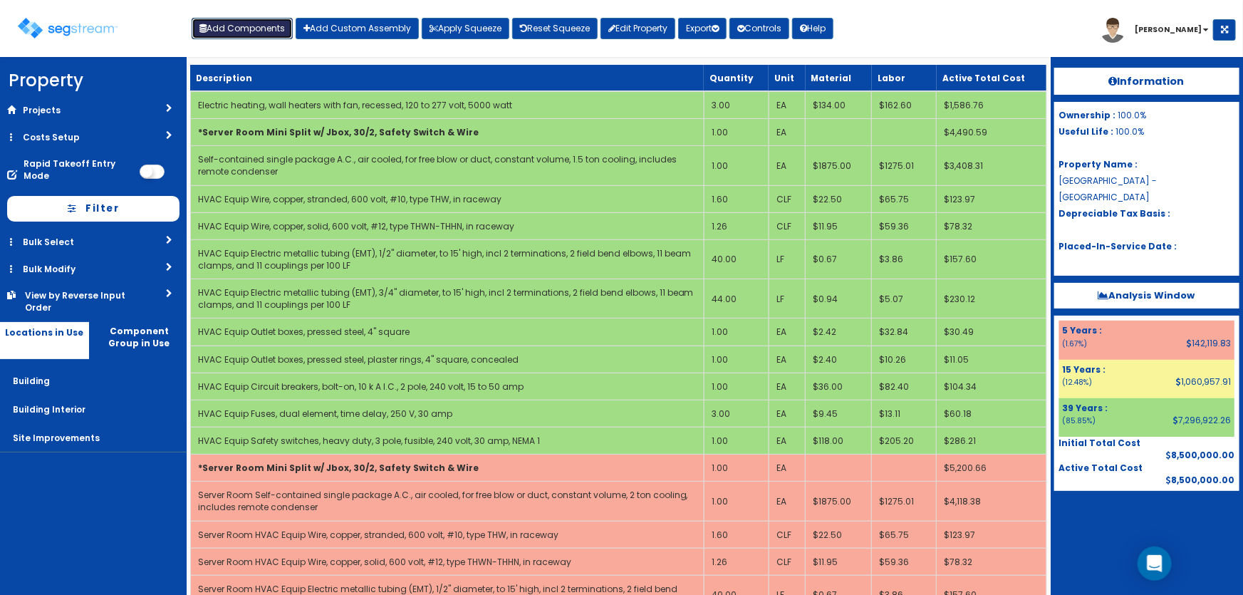
click at [231, 23] on button "Add Components" at bounding box center [242, 28] width 101 height 21
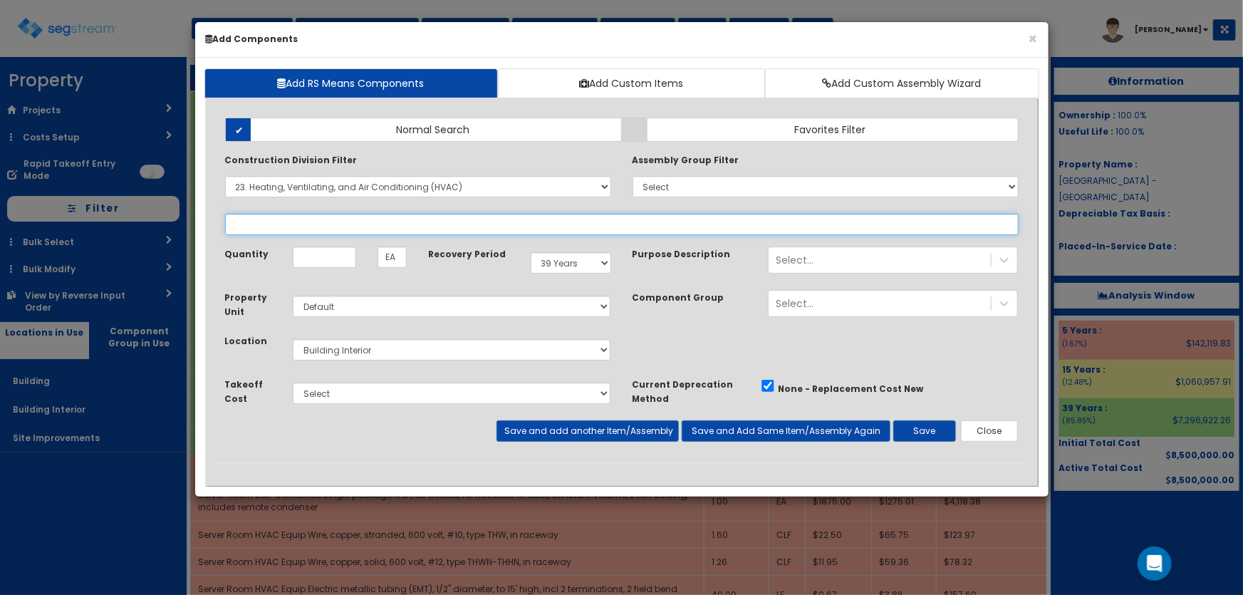
select select "23833310"
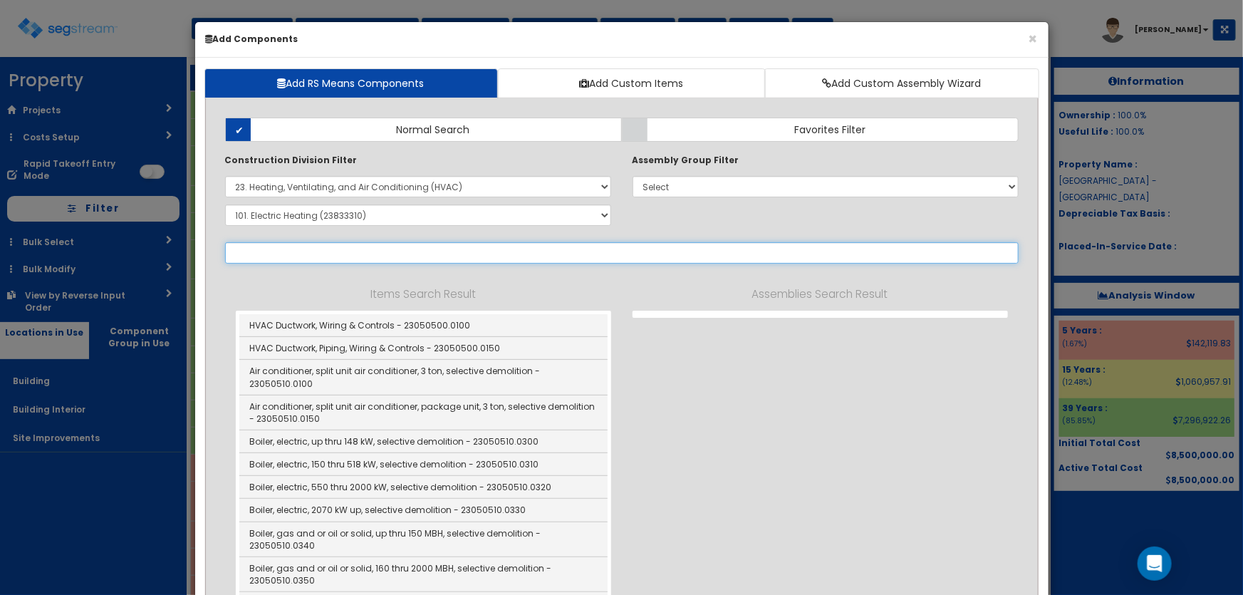
select select
select select "23833310"
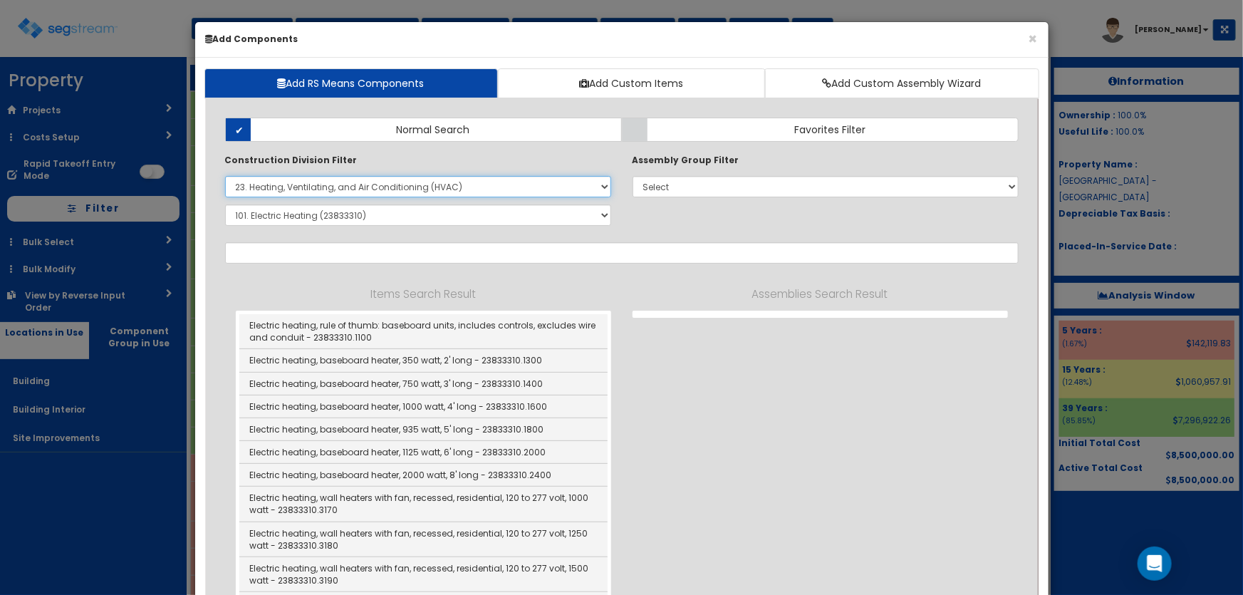
click at [275, 194] on select "Select 0. Custom Item 1. General Requirements 2. Existing Conditions 3. Concret…" at bounding box center [418, 186] width 386 height 21
select select
click at [225, 176] on select "Select 0. Custom Item 1. General Requirements 2. Existing Conditions 3. Concret…" at bounding box center [418, 186] width 386 height 21
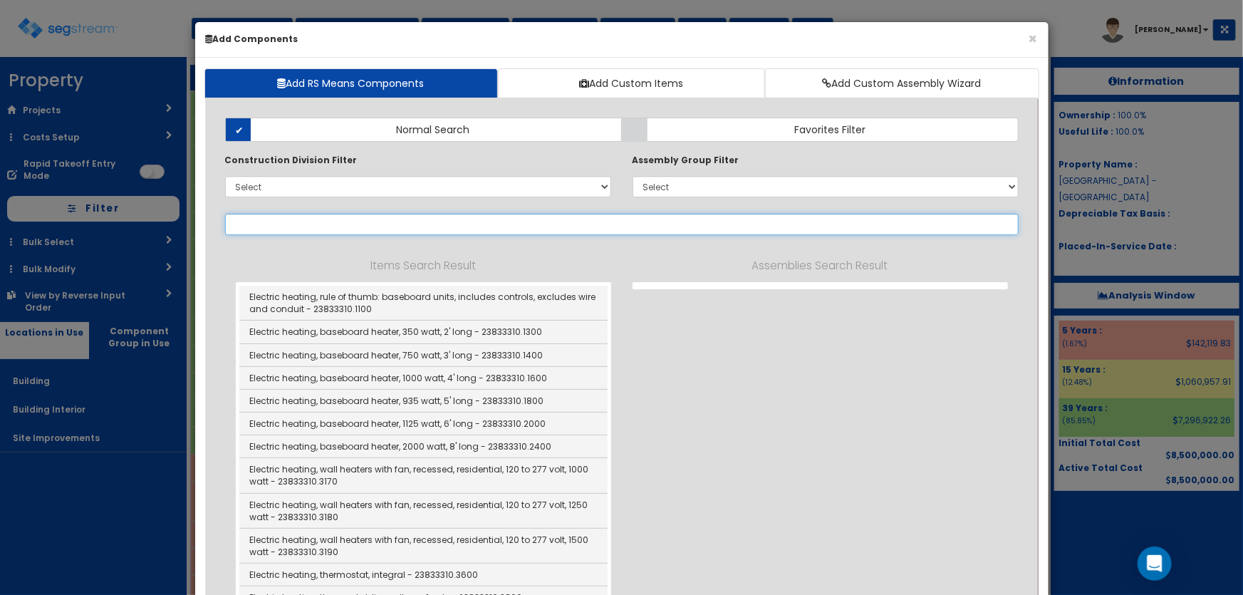
click at [271, 218] on input "text" at bounding box center [622, 224] width 794 height 21
type input "ptac"
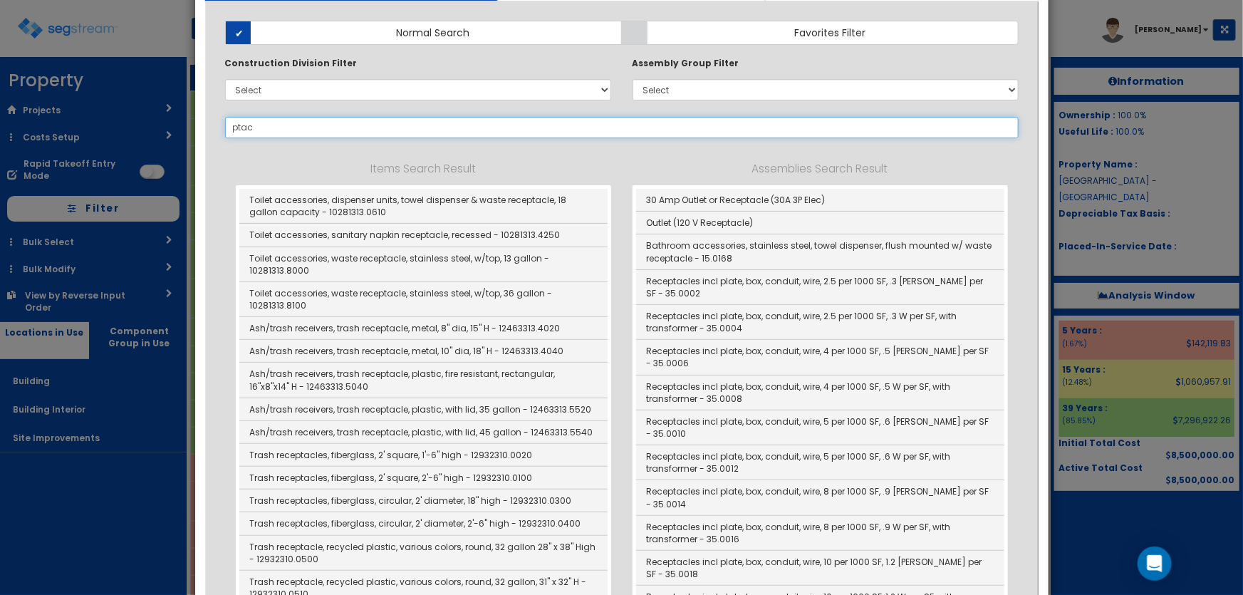
scroll to position [0, 0]
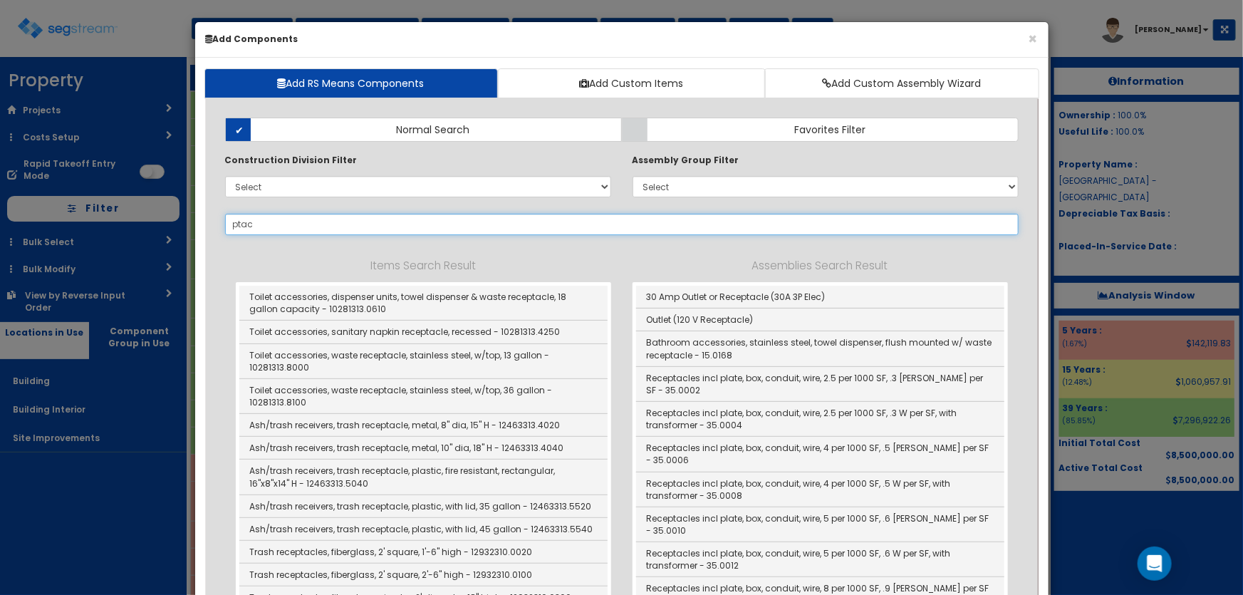
drag, startPoint x: 210, startPoint y: 221, endPoint x: 183, endPoint y: 221, distance: 27.1
click at [183, 221] on div "× Add Components Add RS Means Components Add Custom Items Add Custom Assembly W…" at bounding box center [621, 297] width 1243 height 595
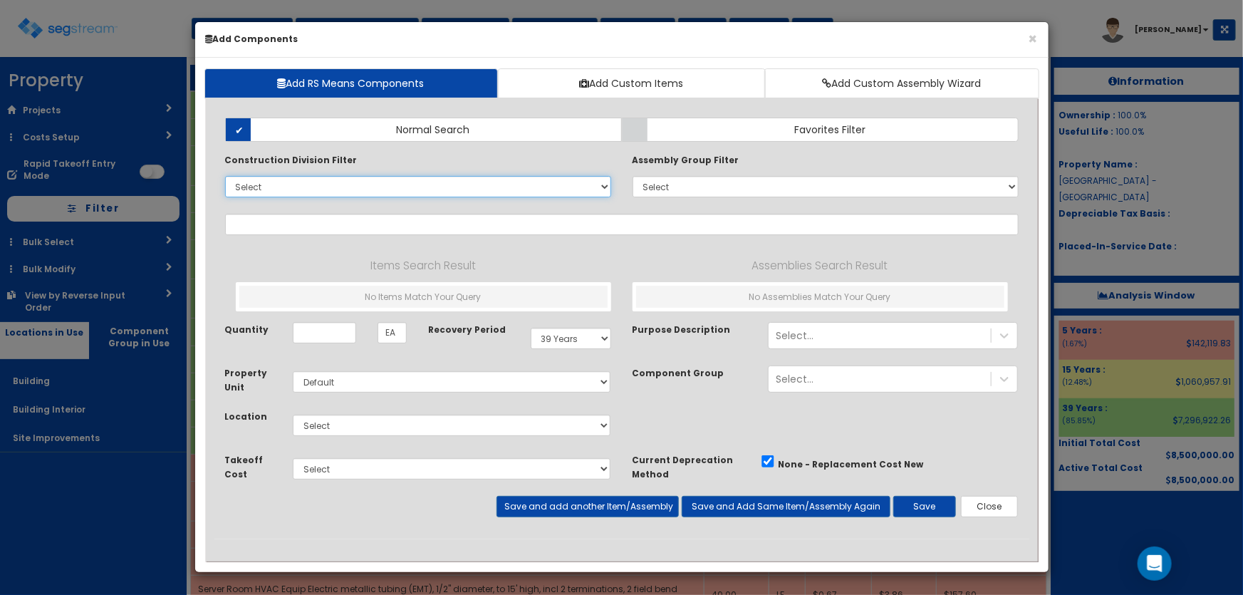
click at [252, 187] on select "Select 0. Custom Item 1. General Requirements 2. Existing Conditions 3. Concret…" at bounding box center [418, 186] width 386 height 21
select select "23000000"
click at [225, 176] on select "Select 0. Custom Item 1. General Requirements 2. Existing Conditions 3. Concret…" at bounding box center [418, 186] width 386 height 21
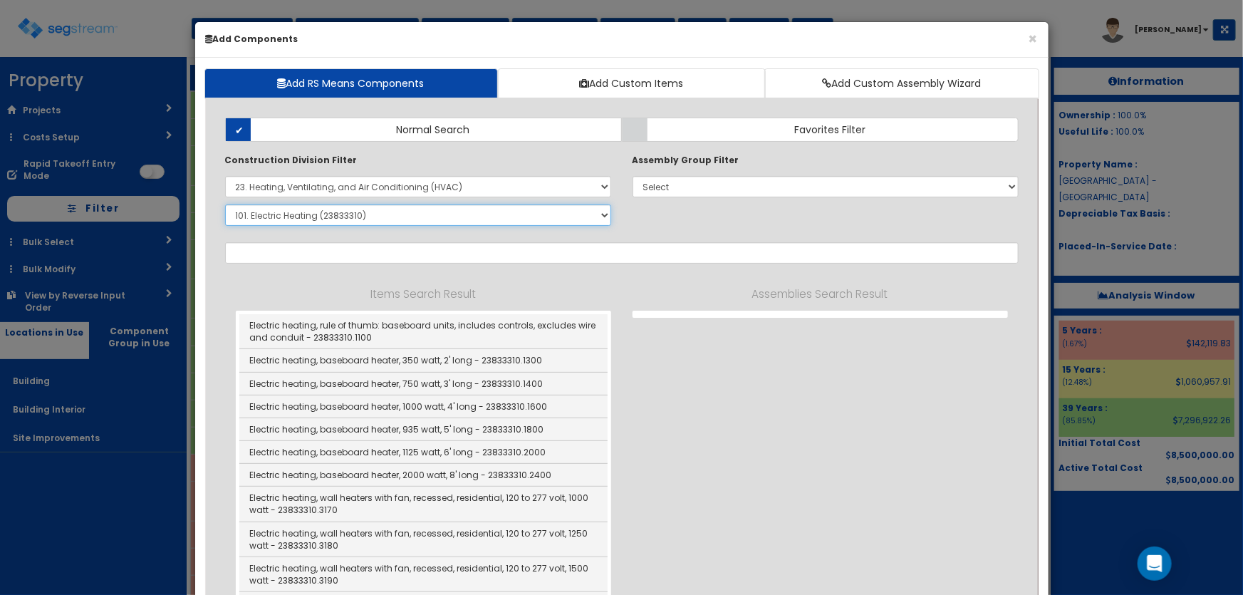
click at [289, 217] on select "Select SubGroup 1. HVAC Demolition (23050510) 2. Valves, Iron Body (23052330) 3…" at bounding box center [418, 215] width 386 height 21
select select "23811310"
click at [225, 205] on select "Select SubGroup 1. HVAC Demolition (23050510) 2. Valves, Iron Body (23052330) 3…" at bounding box center [418, 215] width 386 height 21
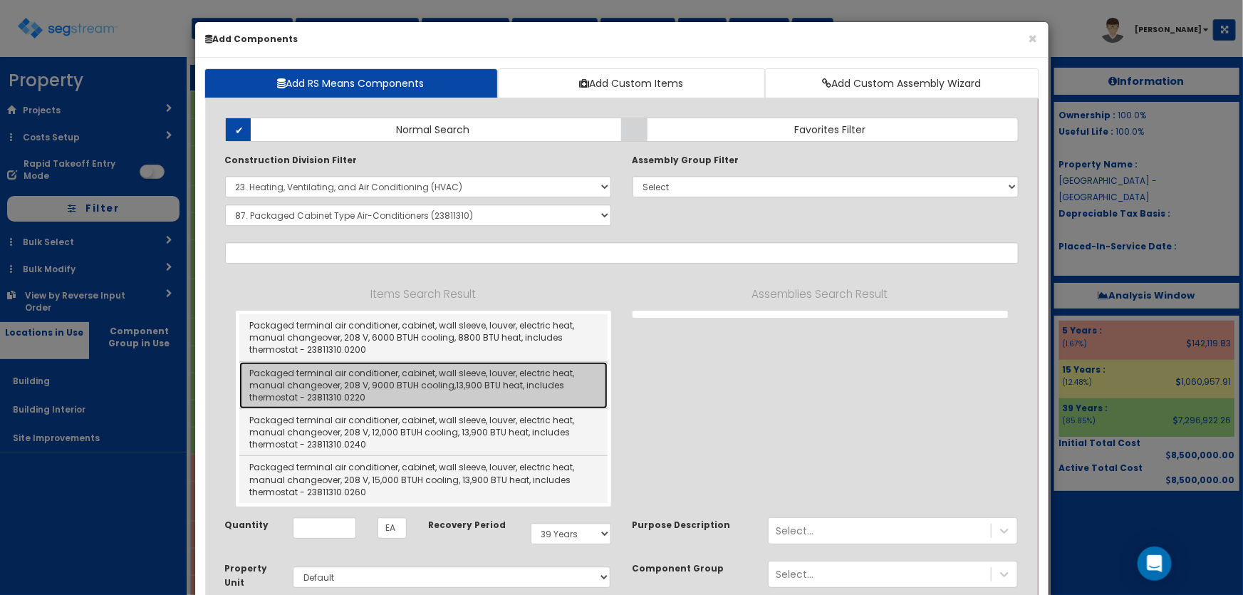
click at [392, 378] on link "Packaged terminal air conditioner, cabinet, wall sleeve, louver, electric heat,…" at bounding box center [423, 385] width 368 height 47
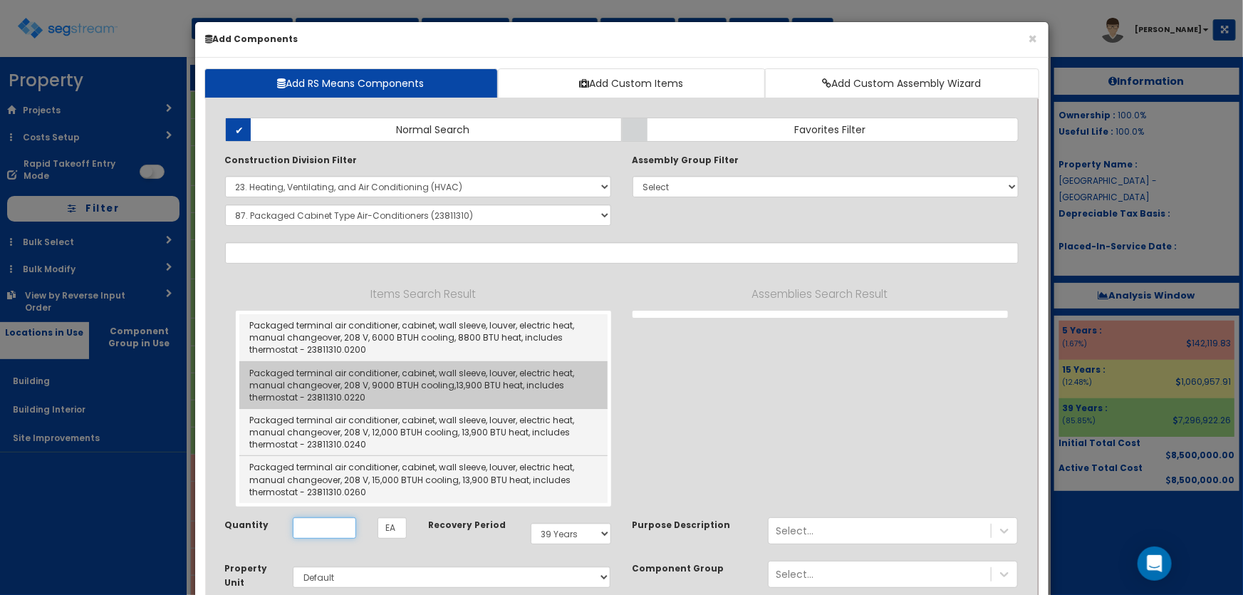
type input "Packaged terminal air conditioner, cabinet, wall sleeve, louver, electric heat,…"
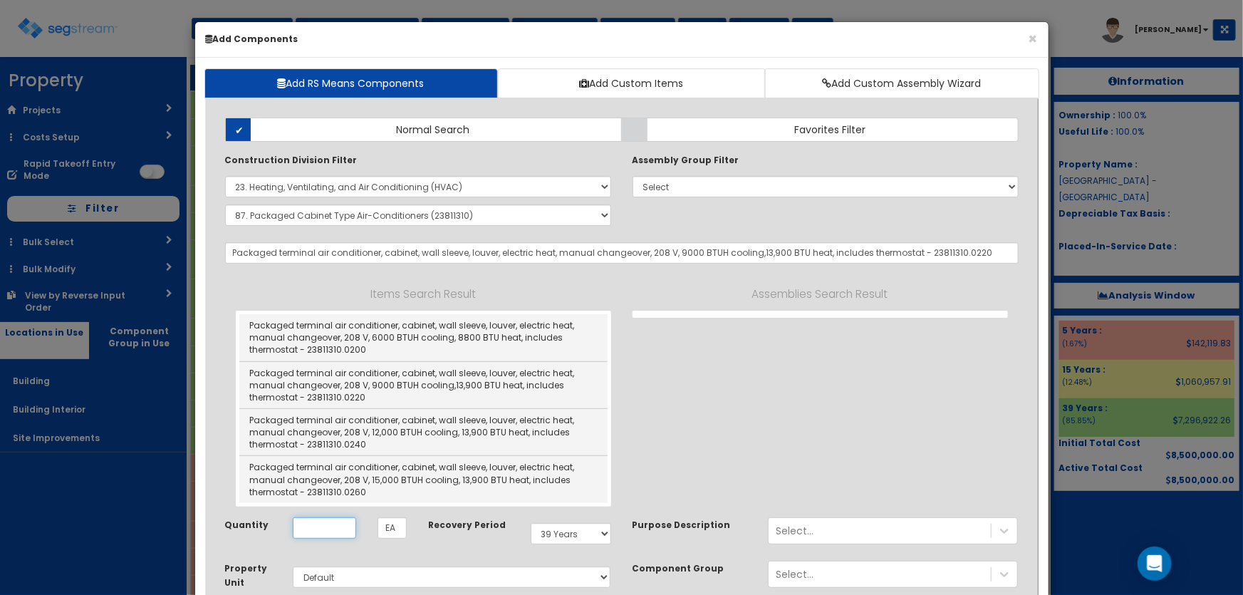
checkbox input "true"
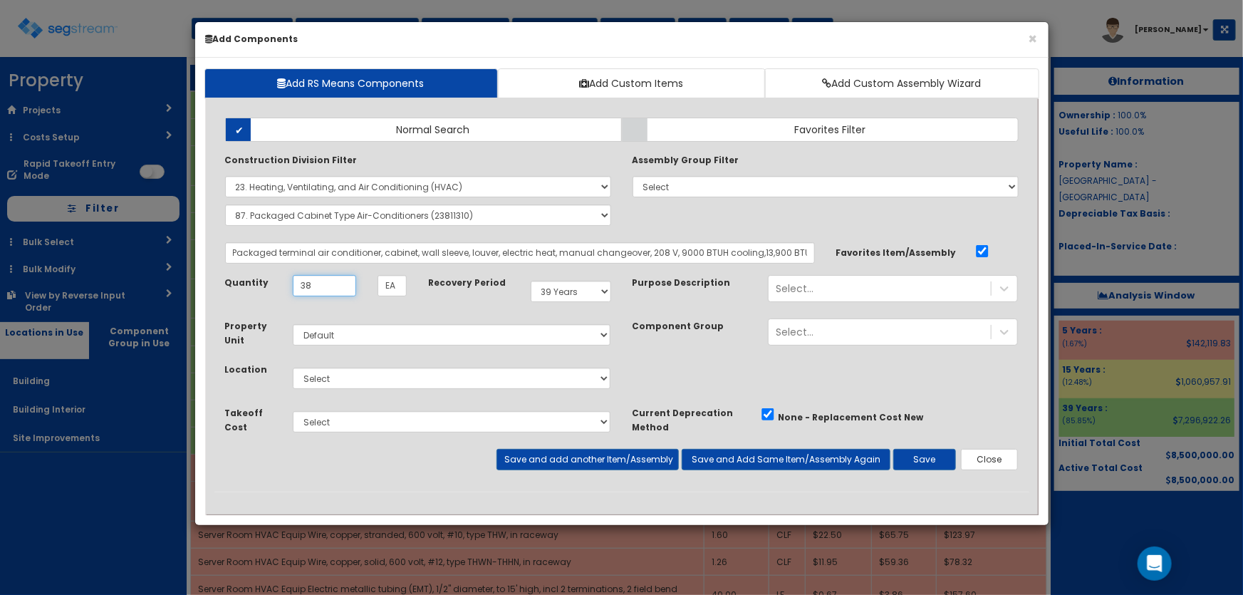
type input "38"
click at [389, 378] on select "Select Building Building Interior Site Improvements Add Additional Location" at bounding box center [452, 378] width 319 height 21
select select "7"
click at [293, 368] on select "Select Building Building Interior Site Improvements Add Additional Location" at bounding box center [452, 378] width 319 height 21
click at [556, 289] on select "Select 5 Years 7 Years 9 Years 10 Years 15 Years 15 Year QLI 15 Year QRP 15 Yea…" at bounding box center [571, 291] width 81 height 21
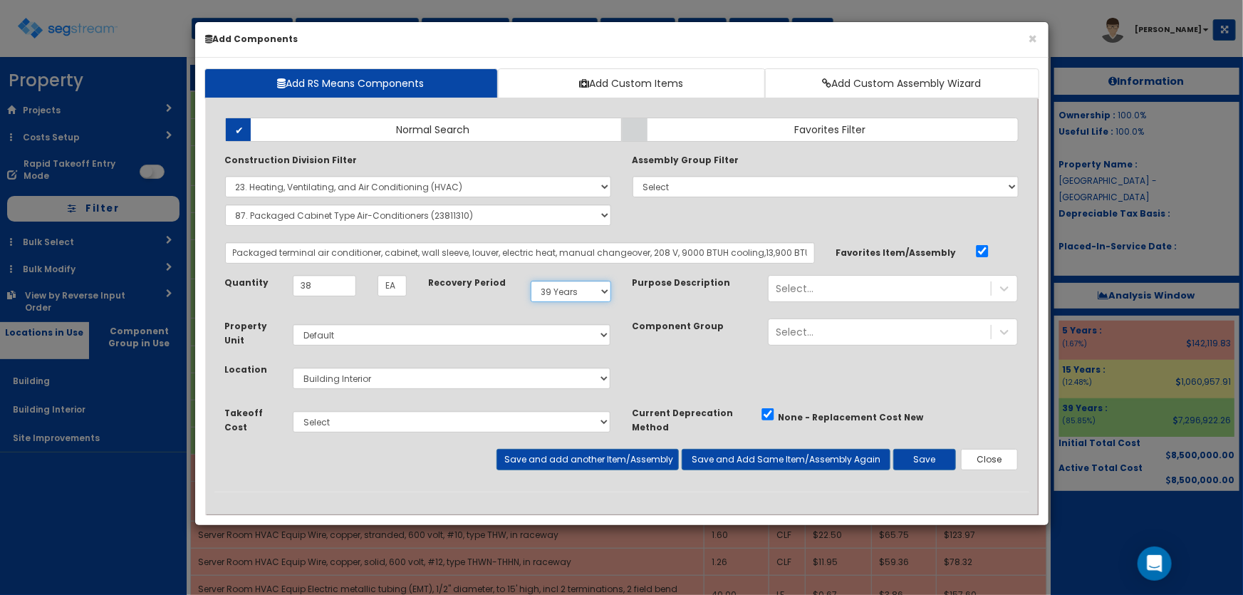
select select "5Y"
click at [531, 281] on select "Select 5 Years 7 Years 9 Years 10 Years 15 Years 15 Year QLI 15 Year QRP 15 Yea…" at bounding box center [571, 291] width 81 height 21
click at [571, 452] on button "Save and add another Item/Assembly" at bounding box center [588, 459] width 182 height 21
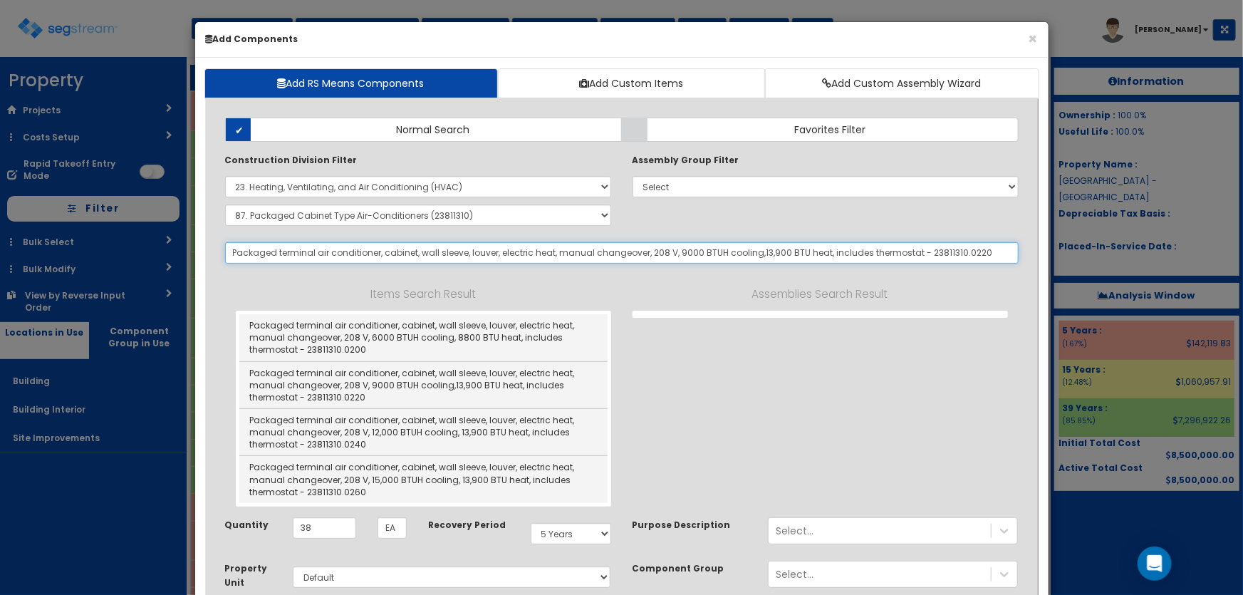
select select "5281464"
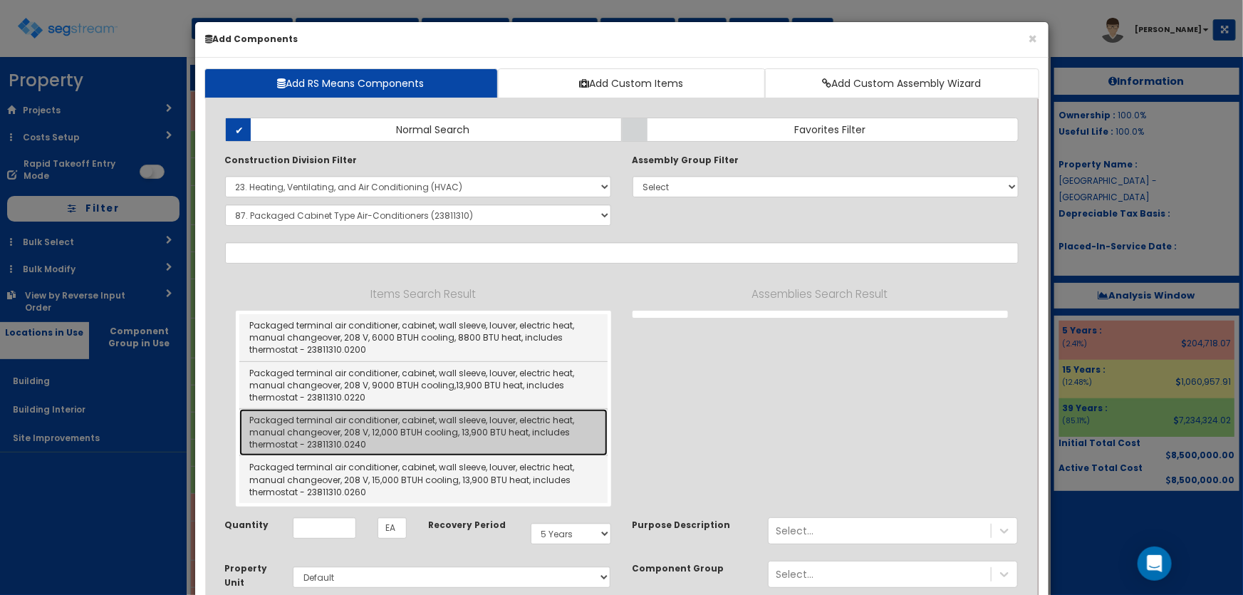
click at [411, 428] on link "Packaged terminal air conditioner, cabinet, wall sleeve, louver, electric heat,…" at bounding box center [423, 432] width 368 height 47
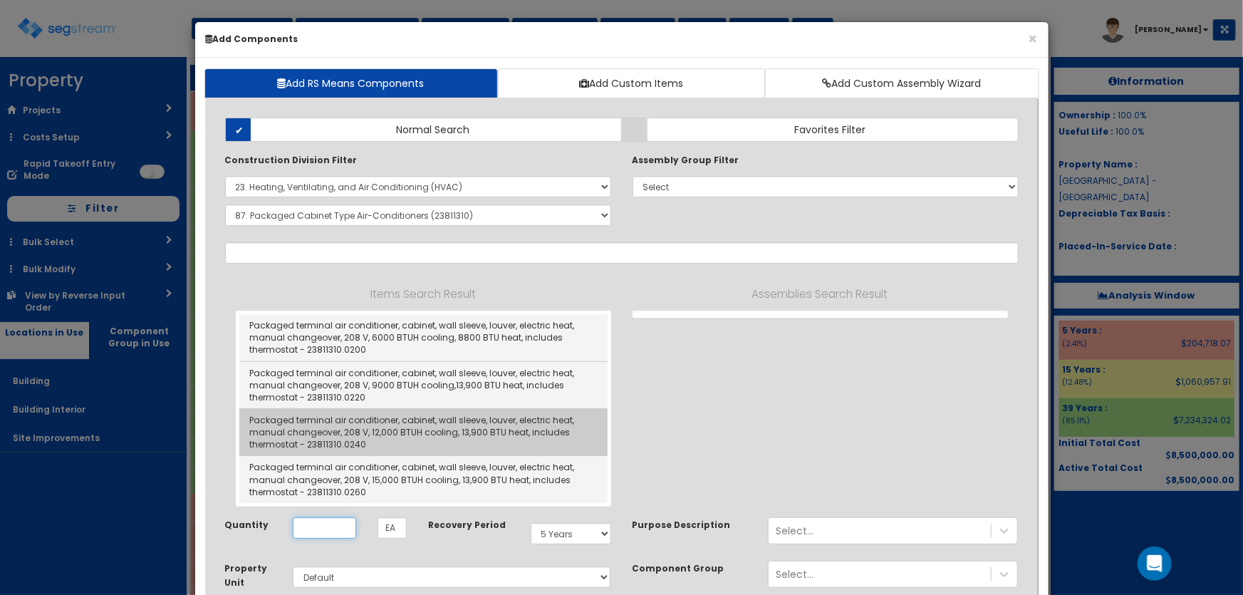
type input "Packaged terminal air conditioner, cabinet, wall sleeve, louver, electric heat,…"
checkbox input "false"
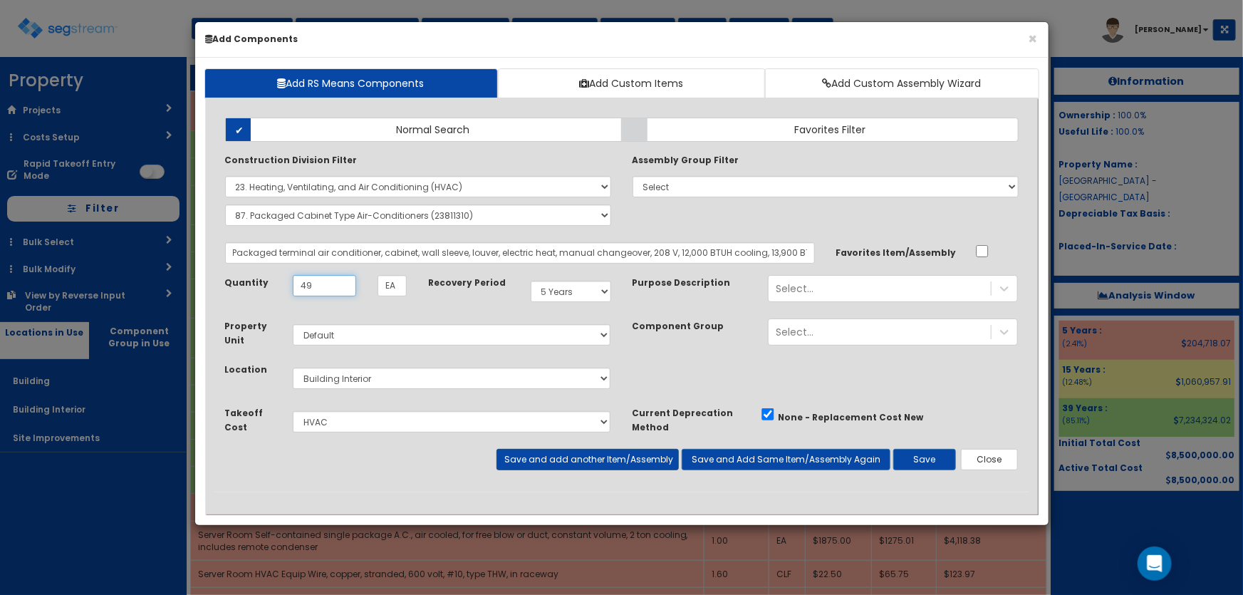
type input "49"
click at [525, 459] on button "Save and add another Item/Assembly" at bounding box center [588, 459] width 182 height 21
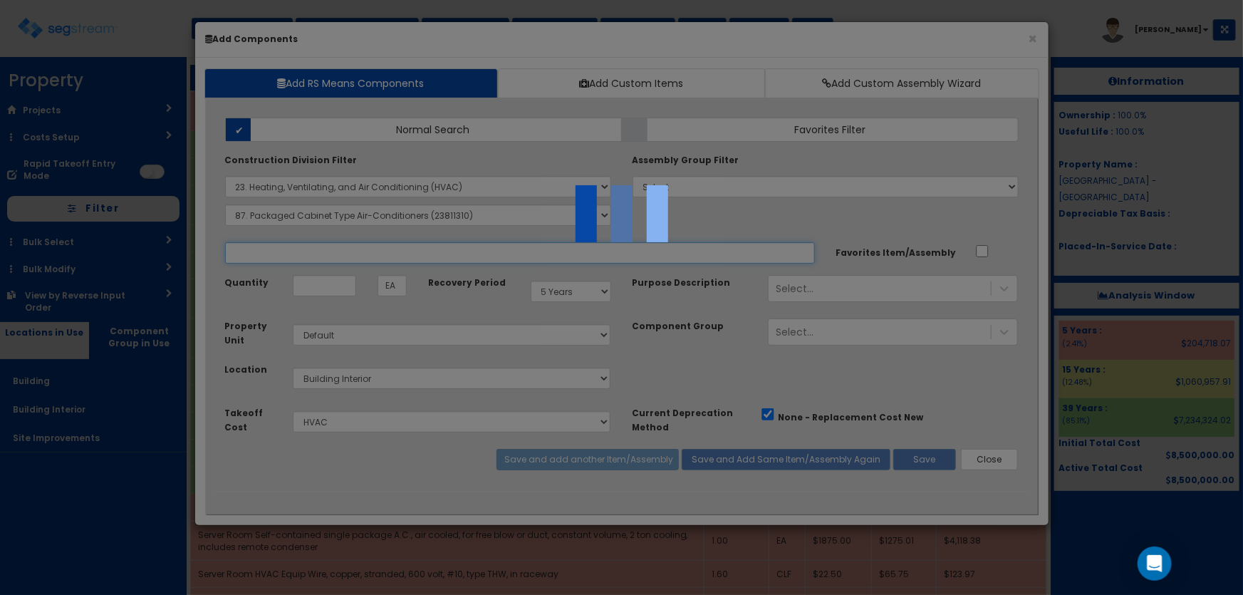
select select "5281464"
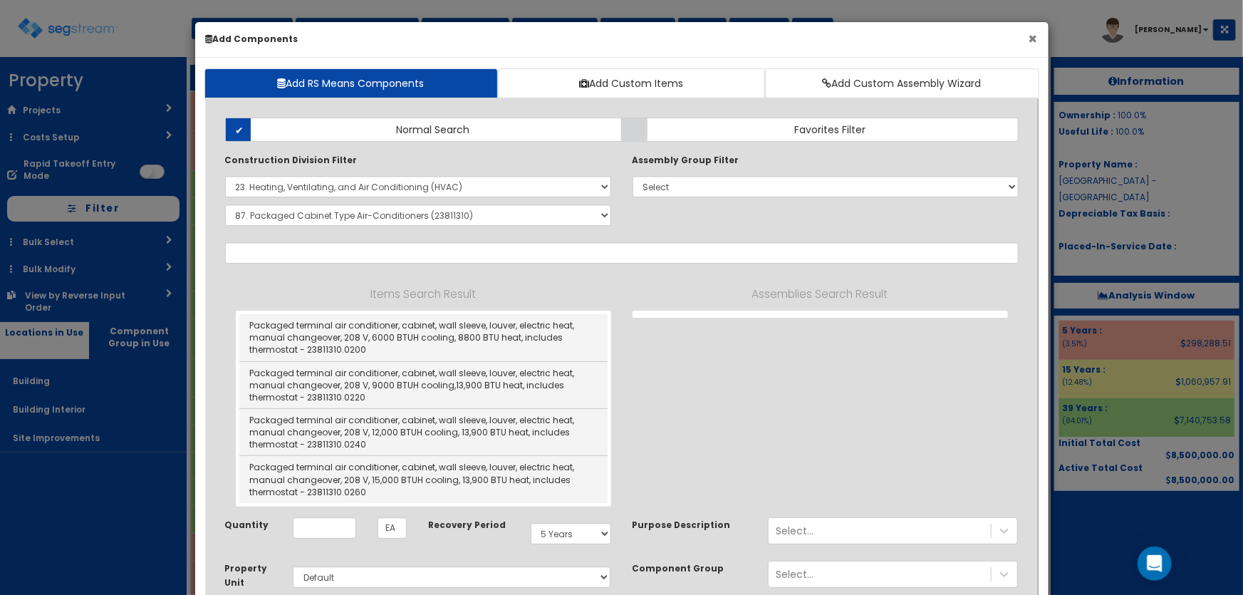
drag, startPoint x: 1029, startPoint y: 37, endPoint x: 1018, endPoint y: 41, distance: 11.3
click at [1029, 36] on button "×" at bounding box center [1033, 38] width 9 height 15
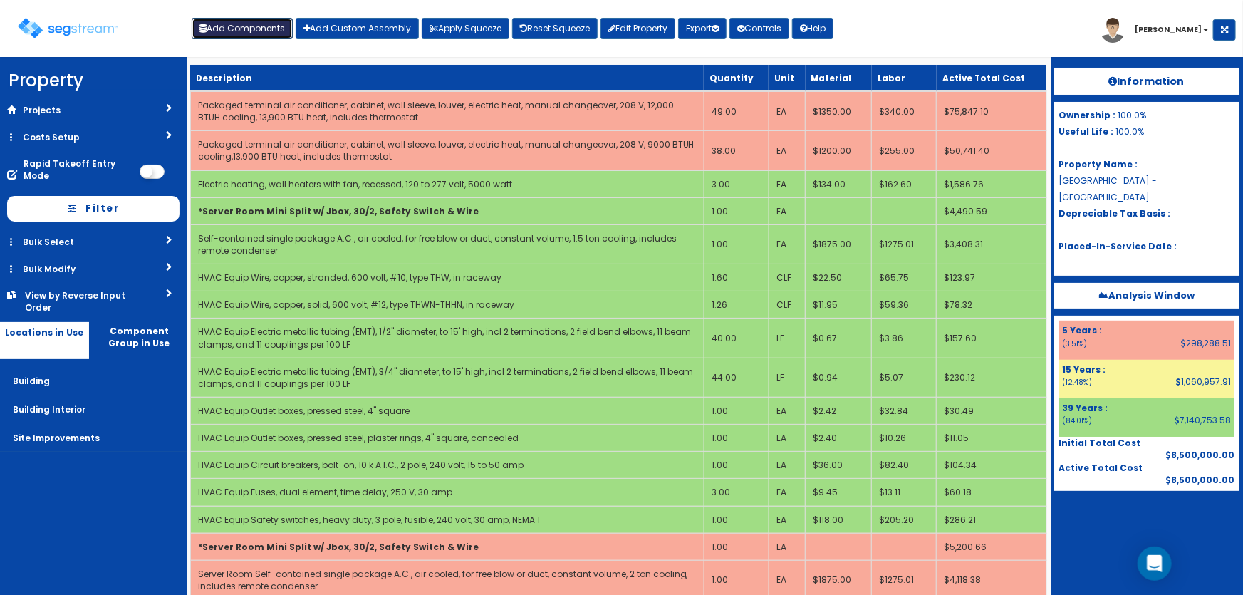
click at [229, 31] on button "Add Components" at bounding box center [242, 28] width 101 height 21
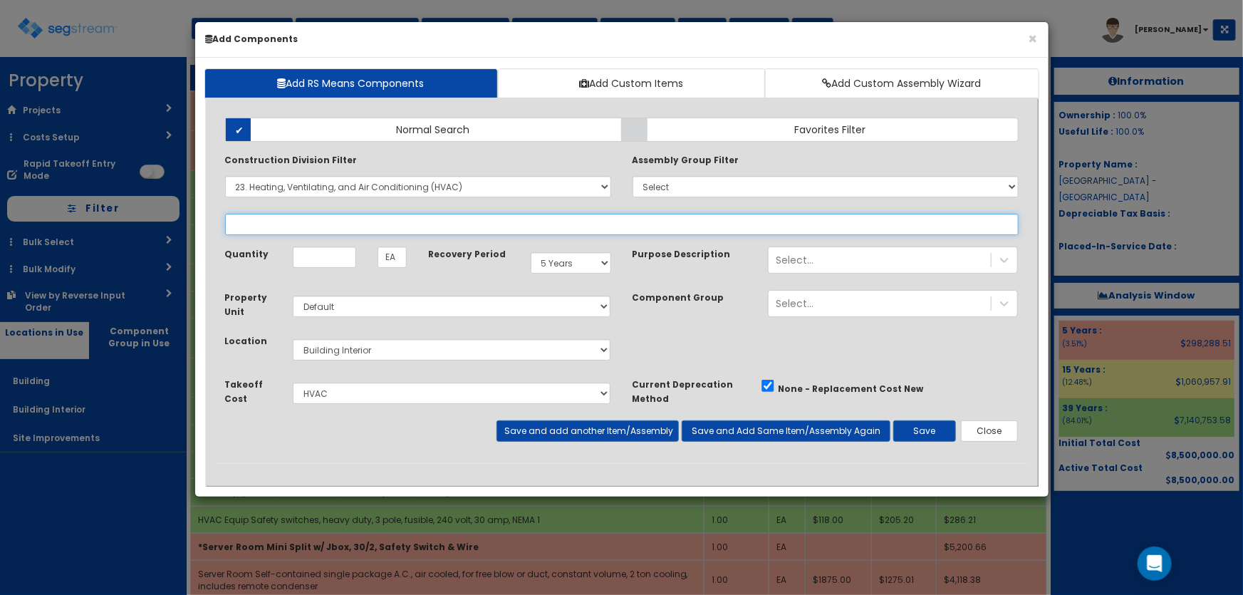
select select
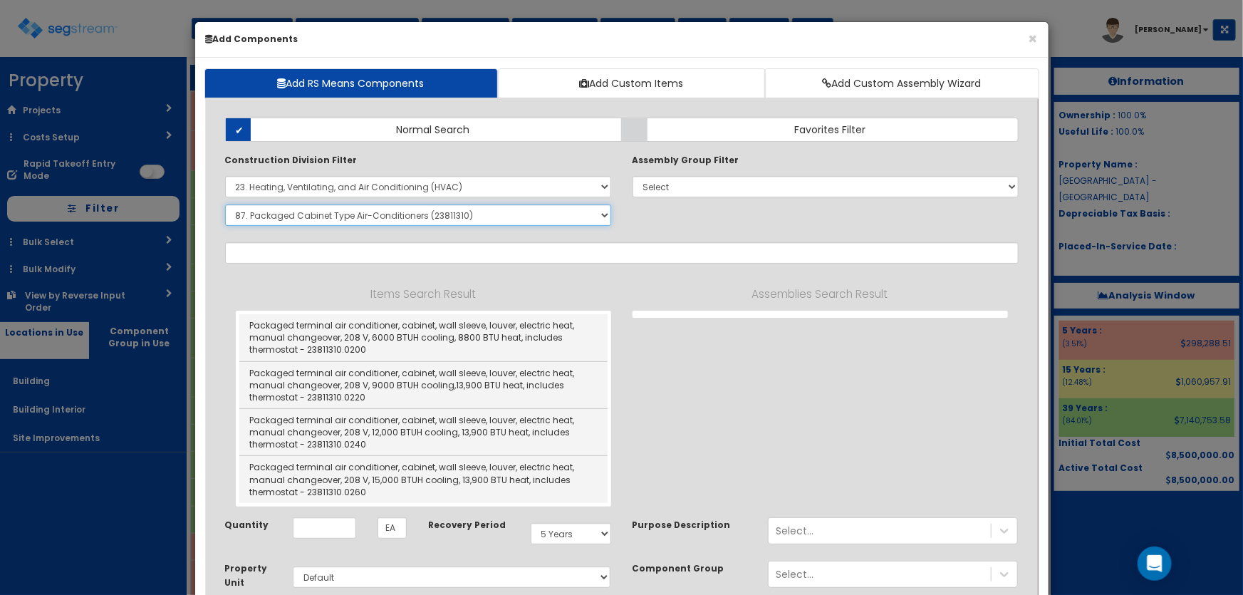
click at [279, 209] on select "Select SubGroup 1. HVAC Demolition (23050510) 2. Valves, Iron Body (23052330) 3…" at bounding box center [418, 215] width 386 height 21
select select "23342310"
click at [225, 205] on select "Select SubGroup 1. HVAC Demolition (23050510) 2. Valves, Iron Body (23052330) 3…" at bounding box center [418, 215] width 386 height 21
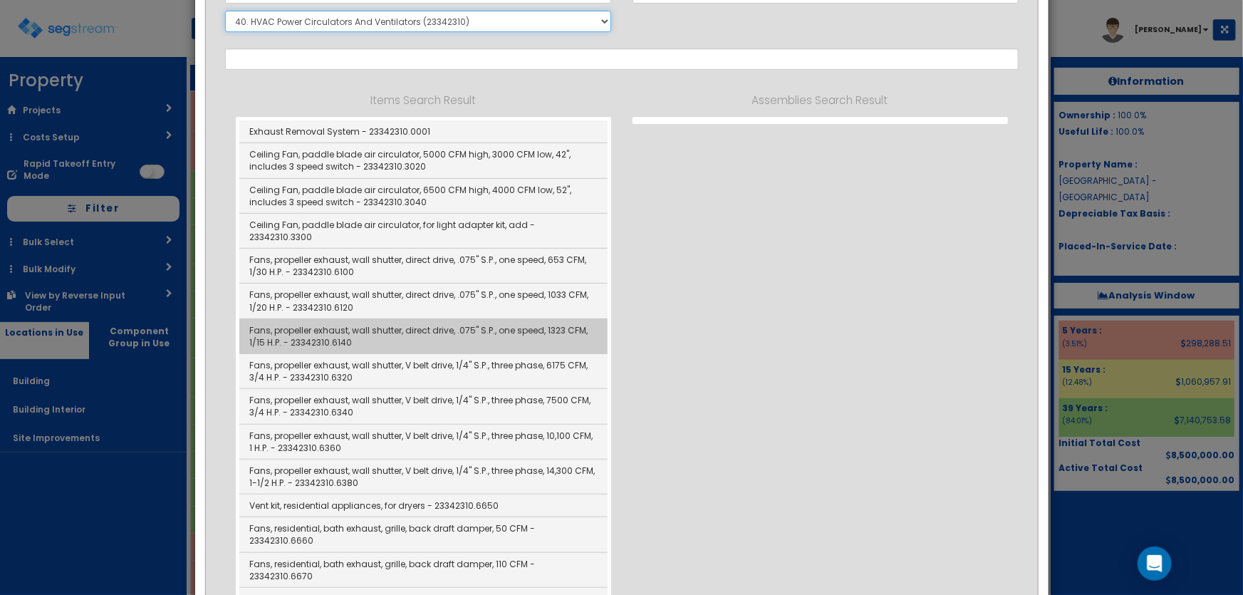
scroll to position [259, 0]
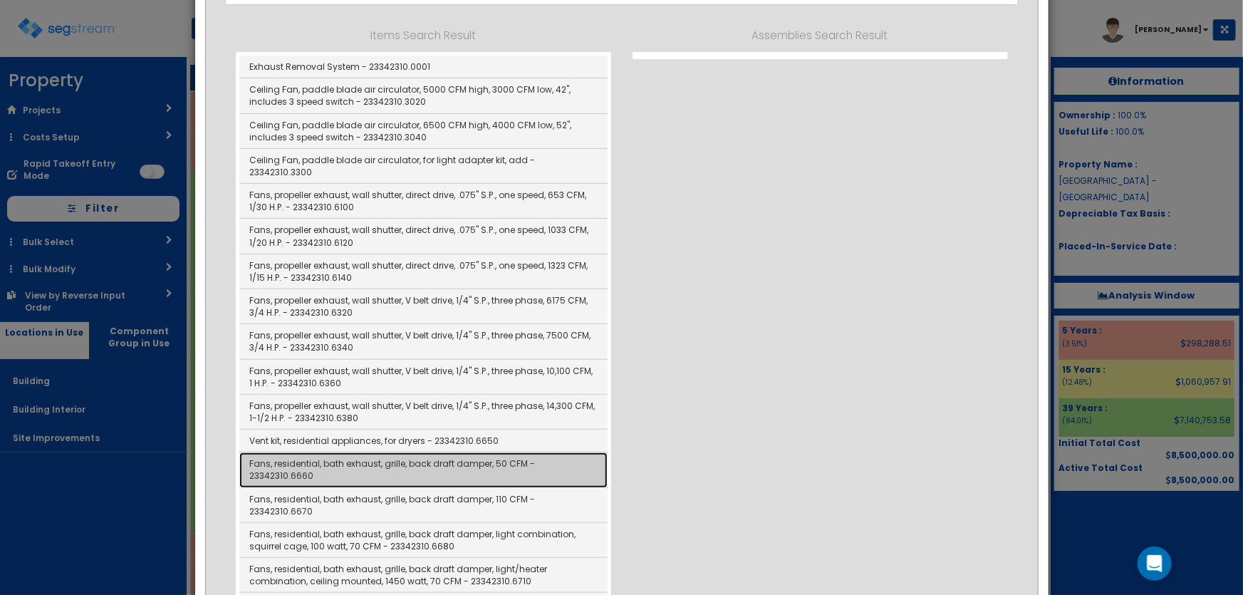
click at [455, 452] on link "Fans, residential, bath exhaust, grille, back draft damper, 50 CFM - 23342310.6…" at bounding box center [423, 469] width 368 height 35
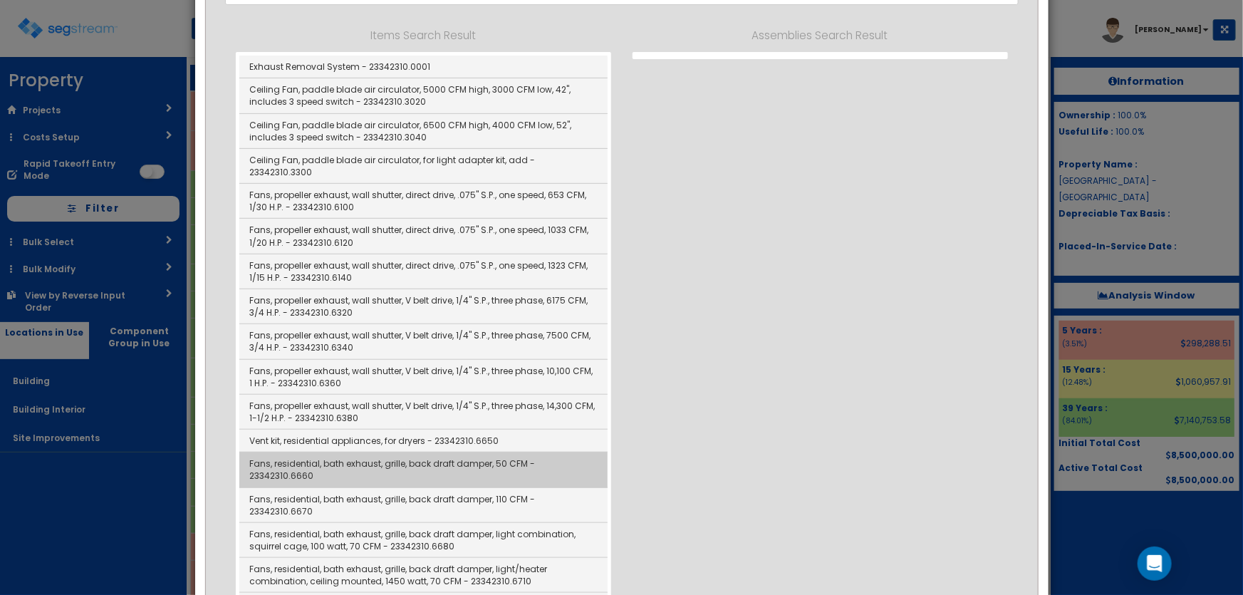
type input "Fans, residential, bath exhaust, grille, back draft damper, 50 CFM - 23342310.6…"
checkbox input "true"
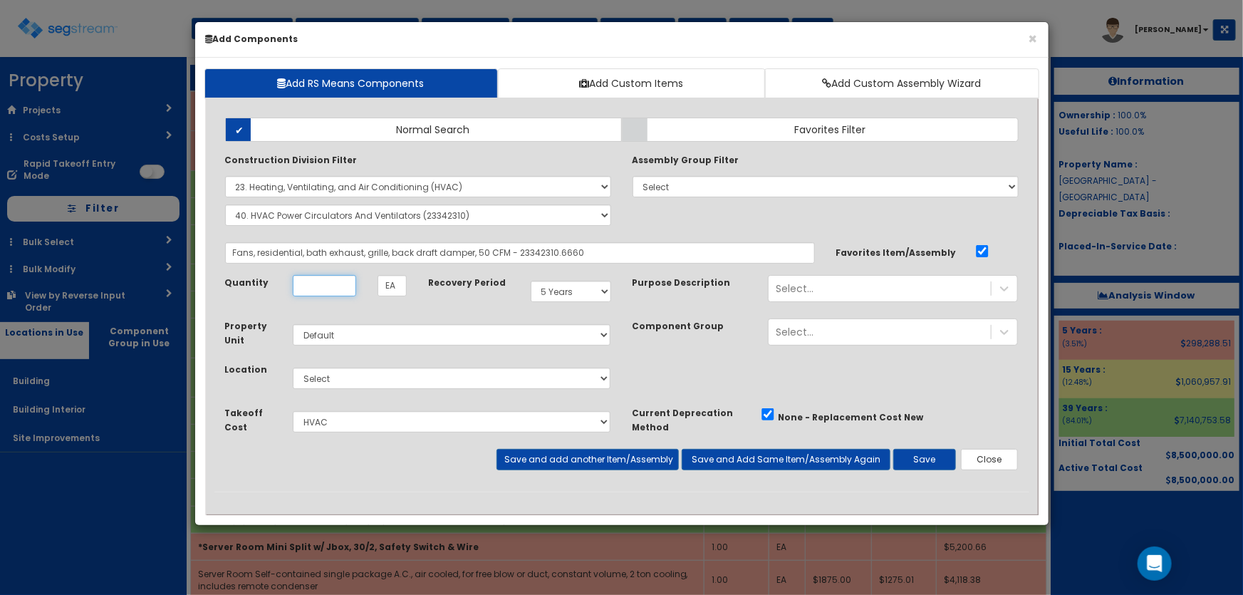
scroll to position [0, 0]
drag, startPoint x: 601, startPoint y: 291, endPoint x: 584, endPoint y: 301, distance: 18.8
click at [601, 291] on select "Select 5 Years 7 Years 9 Years 10 Years 15 Years 15 Year QLI 15 Year QRP 15 Yea…" at bounding box center [571, 291] width 81 height 21
select select "39Y"
click at [531, 281] on select "Select 5 Years 7 Years 9 Years 10 Years 15 Years 15 Year QLI 15 Year QRP 15 Yea…" at bounding box center [571, 291] width 81 height 21
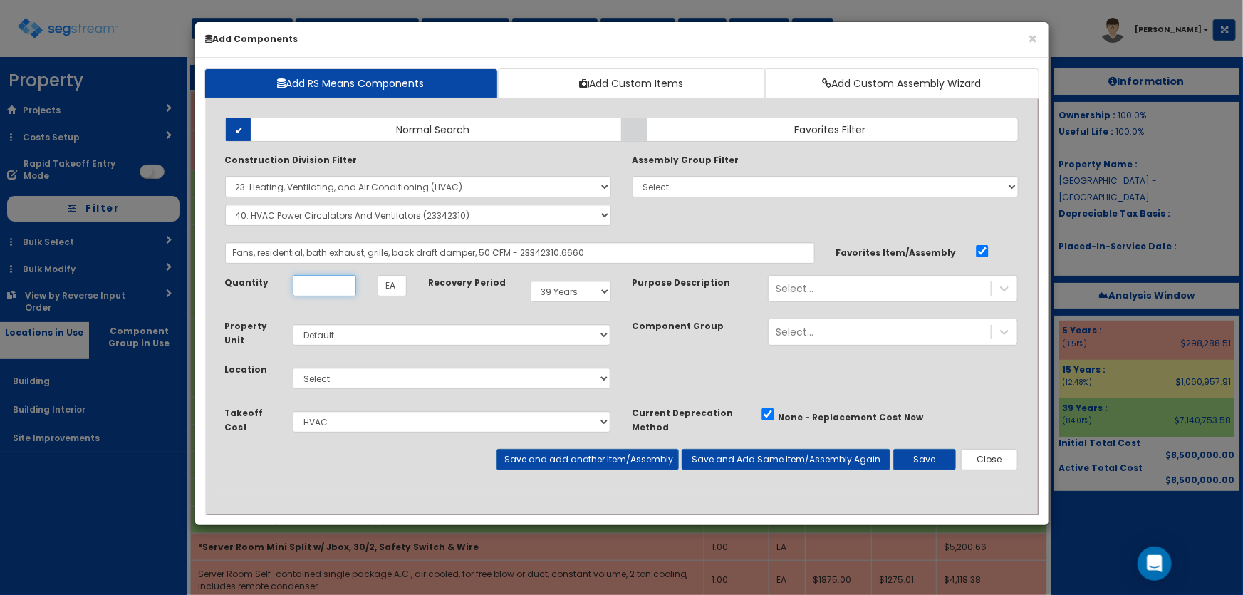
click at [304, 283] on input "Unit Quantity" at bounding box center [324, 285] width 63 height 21
type input "5"
click at [338, 378] on select "Select Building Building Interior Site Improvements Add Additional Location" at bounding box center [452, 378] width 319 height 21
select select "7"
click at [293, 368] on select "Select Building Building Interior Site Improvements Add Additional Location" at bounding box center [452, 378] width 319 height 21
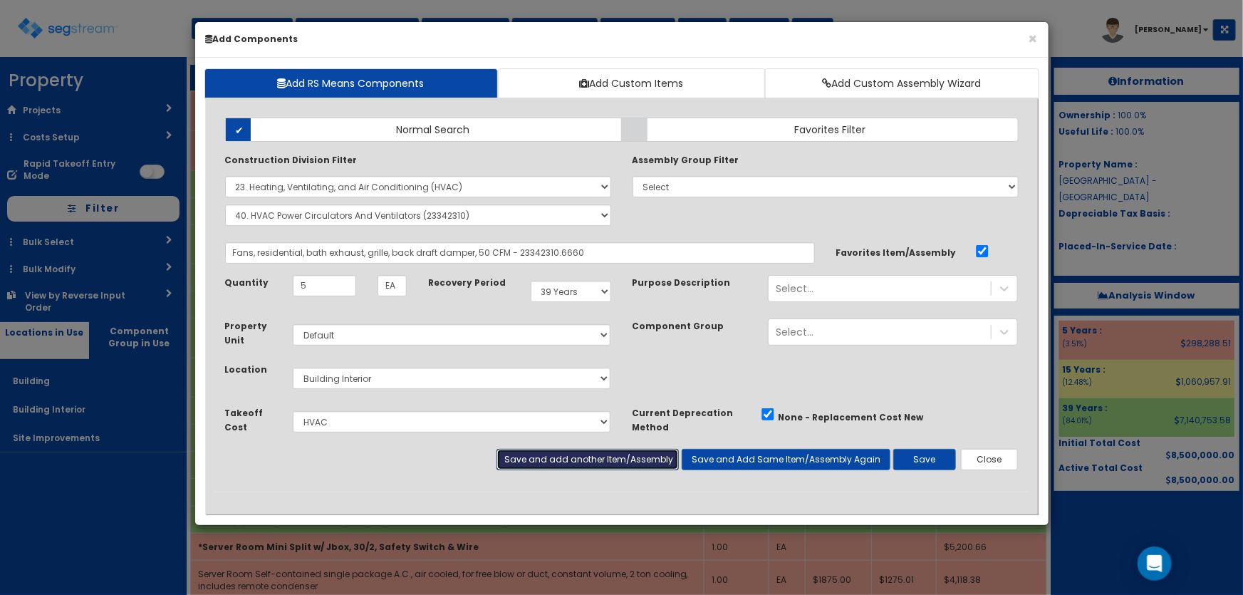
click at [514, 457] on button "Save and add another Item/Assembly" at bounding box center [588, 459] width 182 height 21
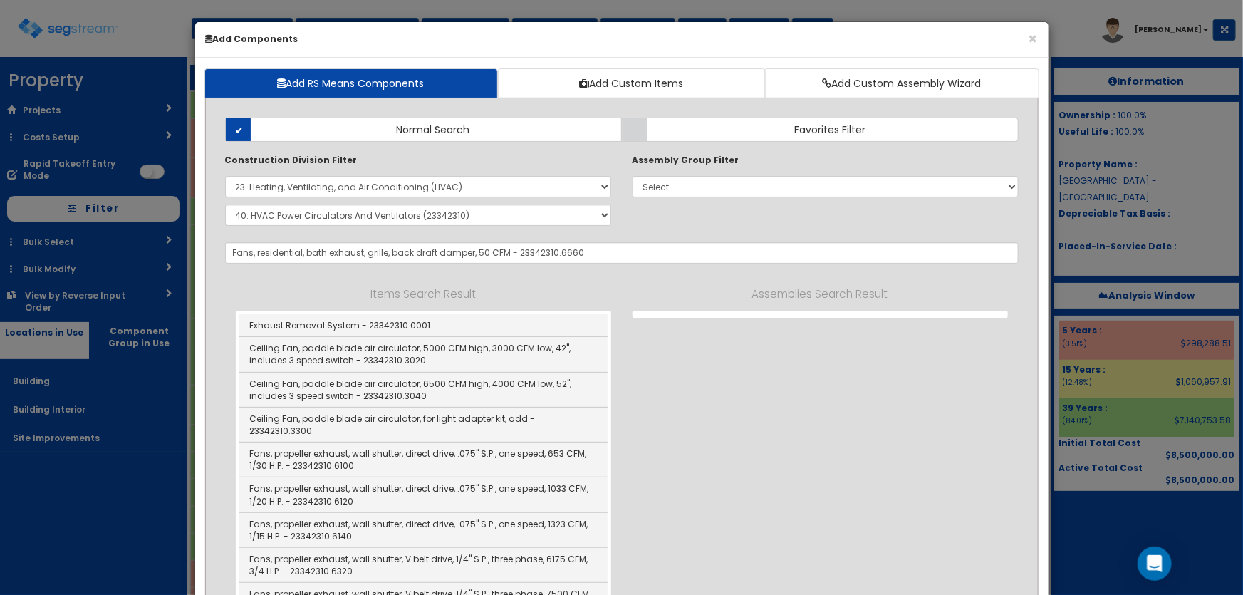
select select "5281464"
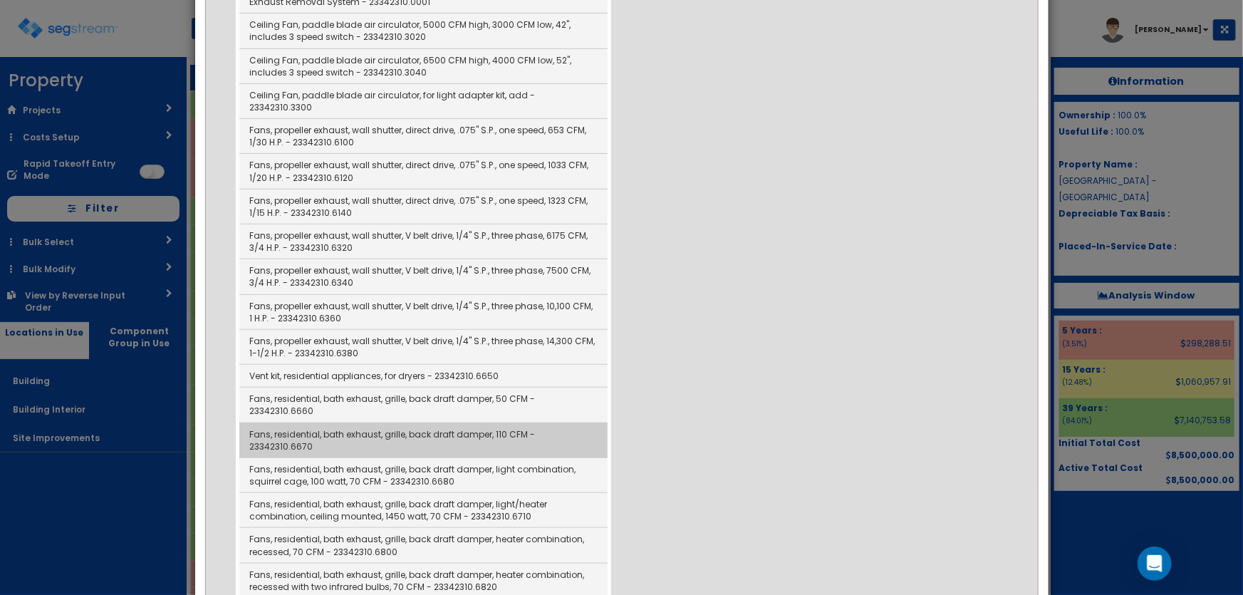
scroll to position [388, 0]
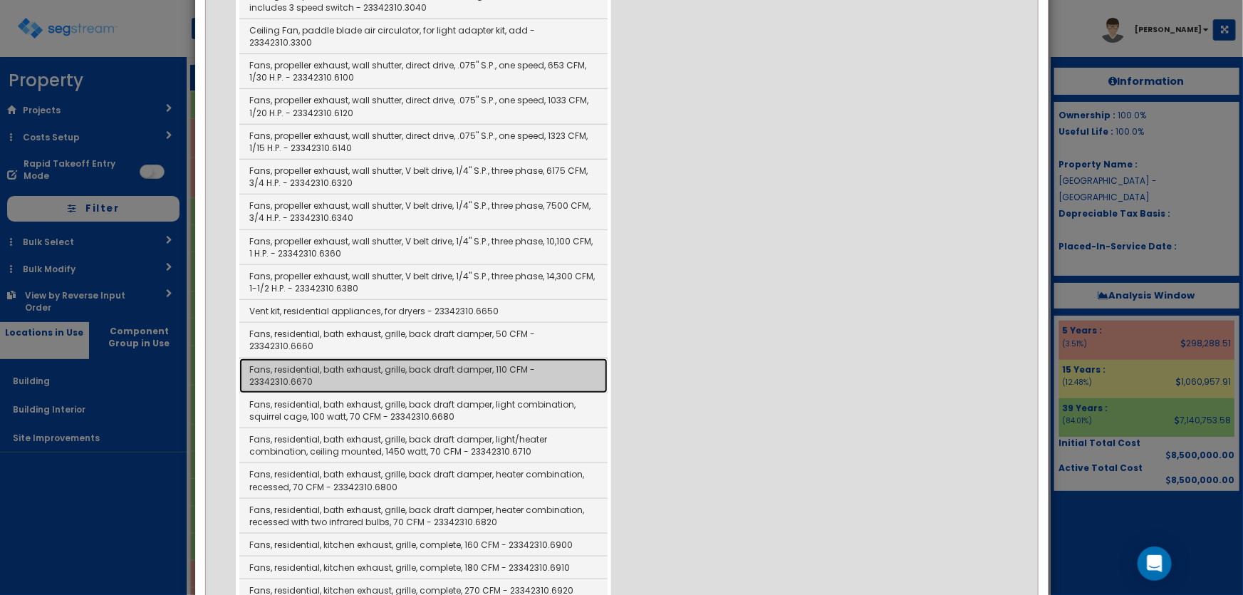
click at [526, 358] on link "Fans, residential, bath exhaust, grille, back draft damper, 110 CFM - 23342310.…" at bounding box center [423, 375] width 368 height 35
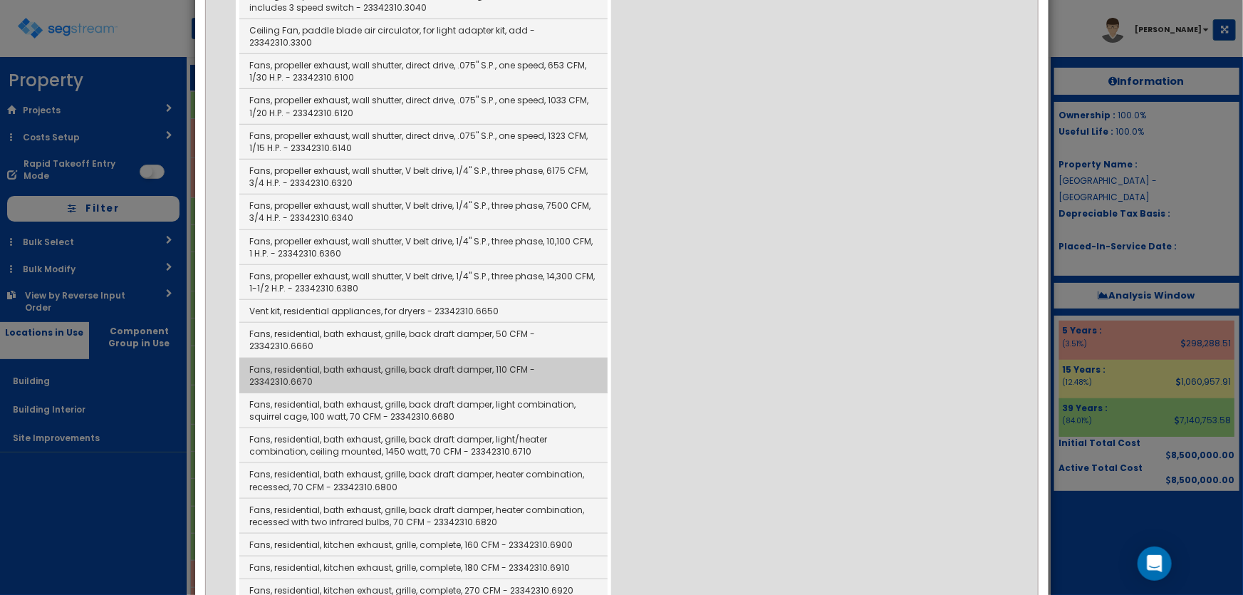
type input "Fans, residential, bath exhaust, grille, back draft damper, 110 CFM - 23342310.…"
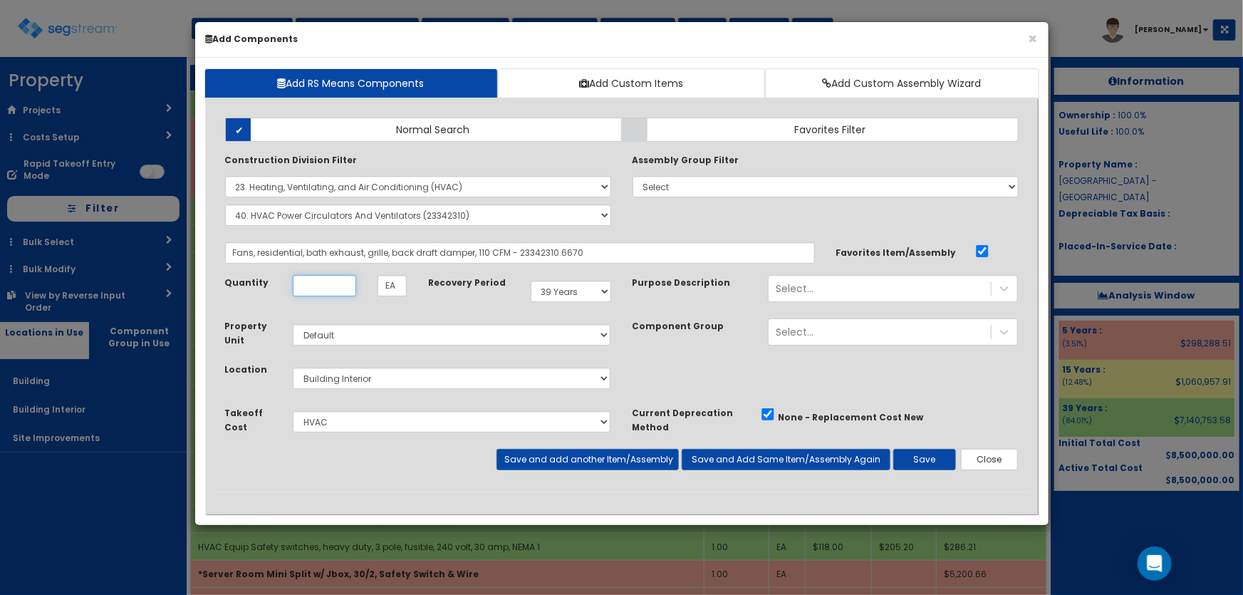
scroll to position [0, 0]
type input "5"
click at [612, 460] on button "Save and add another Item/Assembly" at bounding box center [588, 459] width 182 height 21
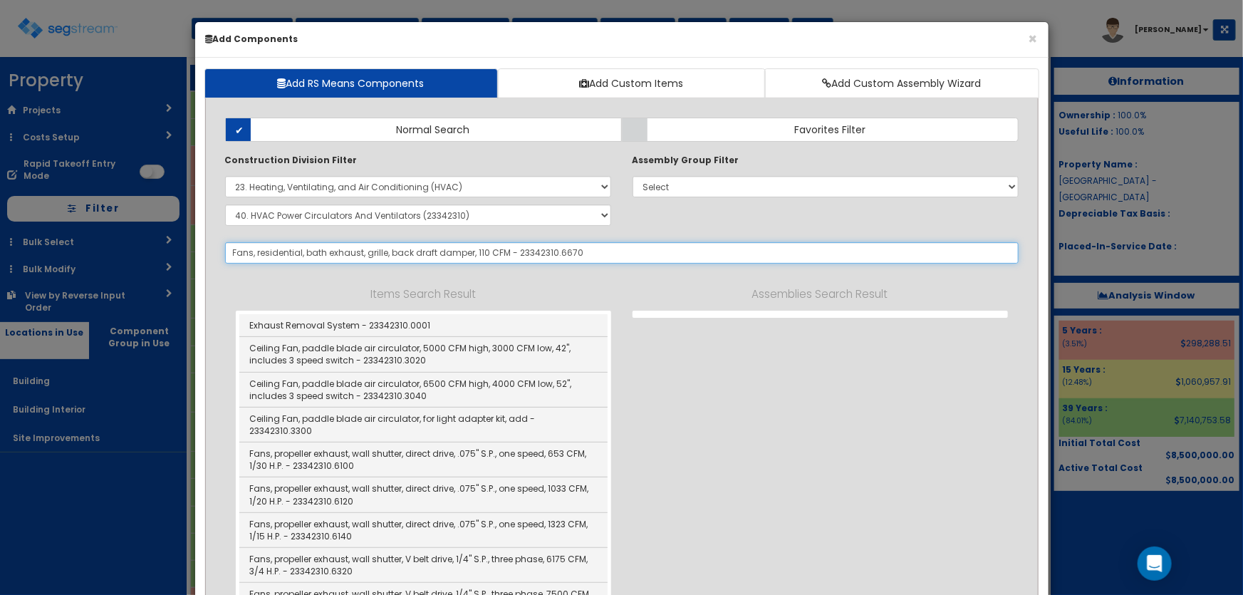
select select "5281464"
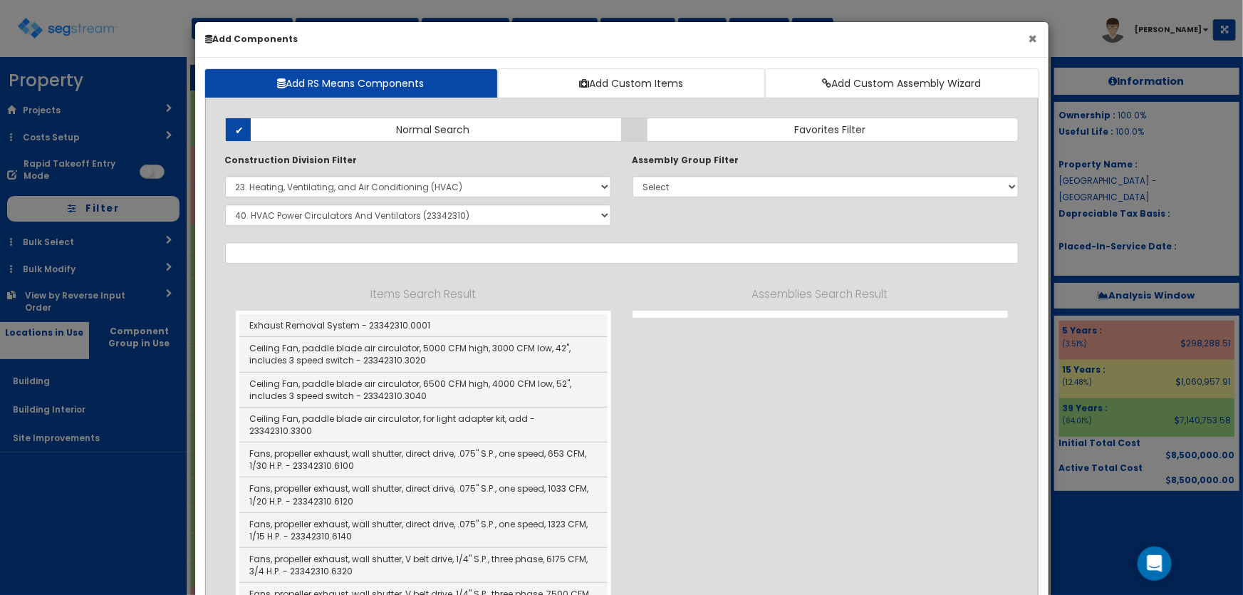
drag, startPoint x: 1034, startPoint y: 37, endPoint x: 1014, endPoint y: 42, distance: 20.6
click at [1034, 37] on button "×" at bounding box center [1033, 38] width 9 height 15
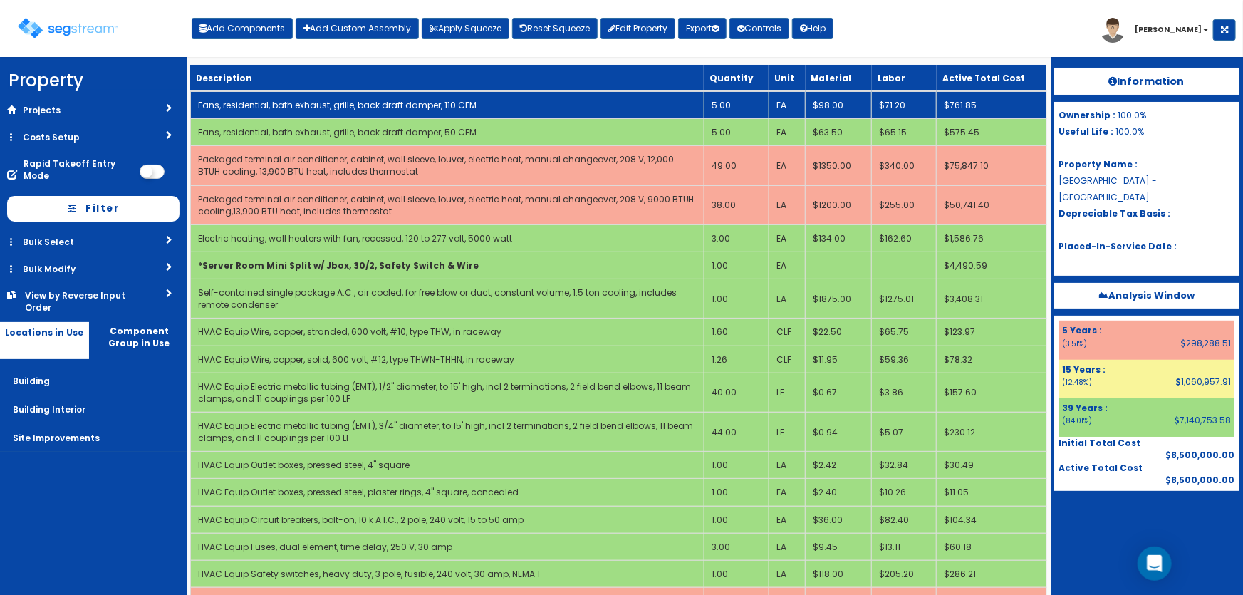
click at [376, 107] on link "Fans, residential, bath exhaust, grille, back draft damper, 110 CFM" at bounding box center [337, 105] width 279 height 12
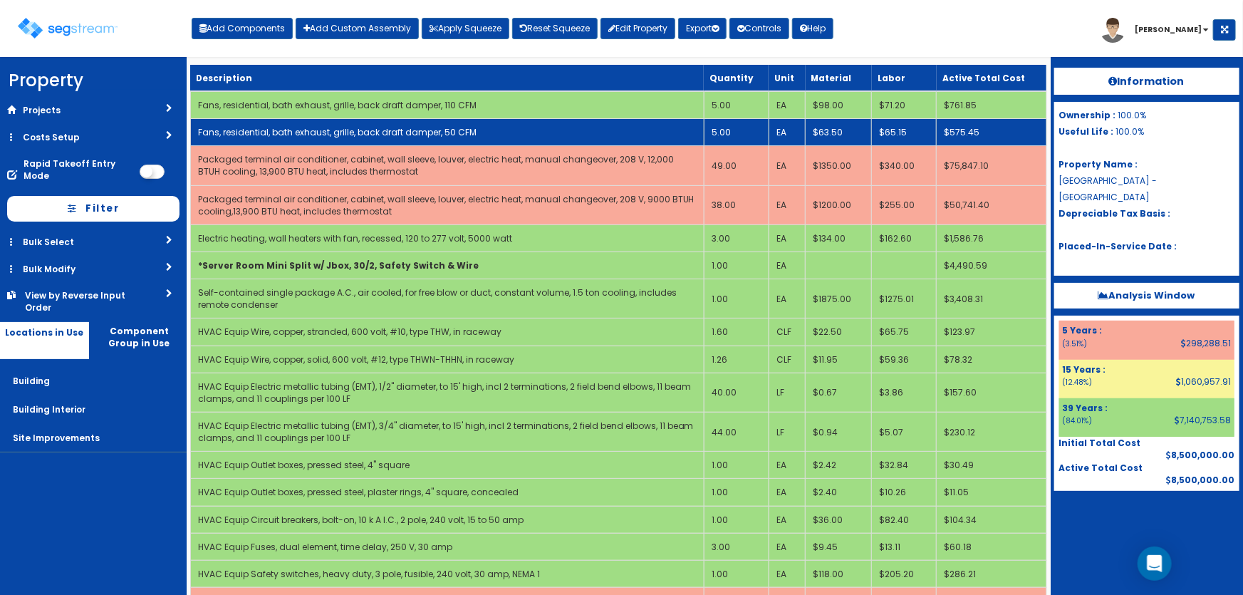
click at [337, 128] on link "Fans, residential, bath exhaust, grille, back draft damper, 50 CFM" at bounding box center [337, 132] width 279 height 12
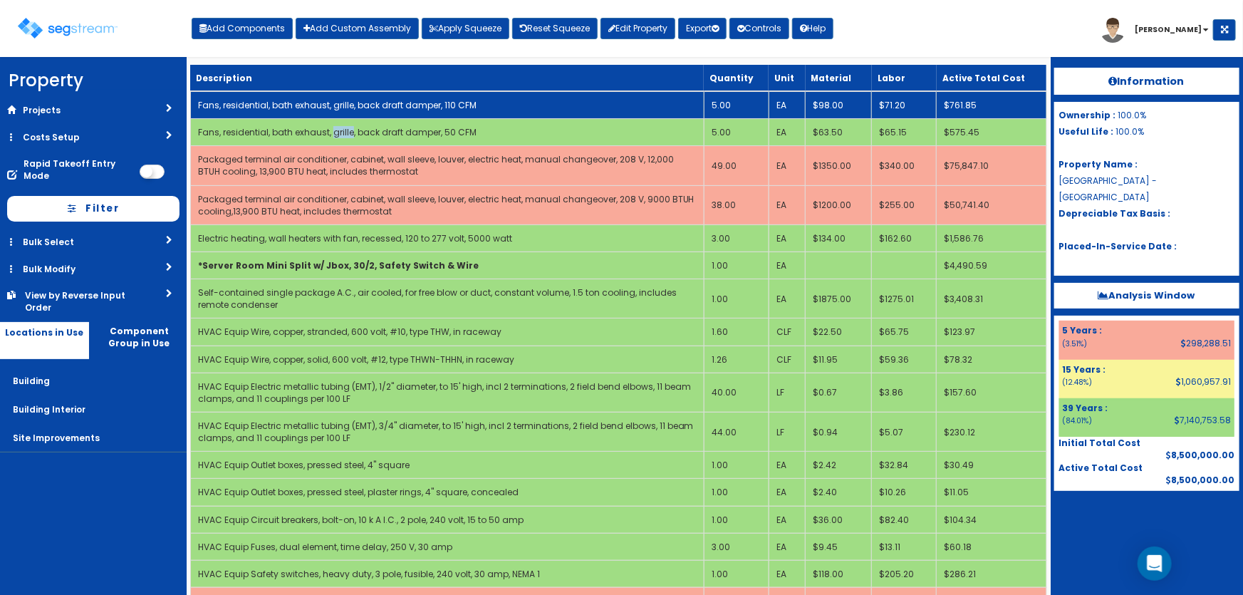
select select "5281464"
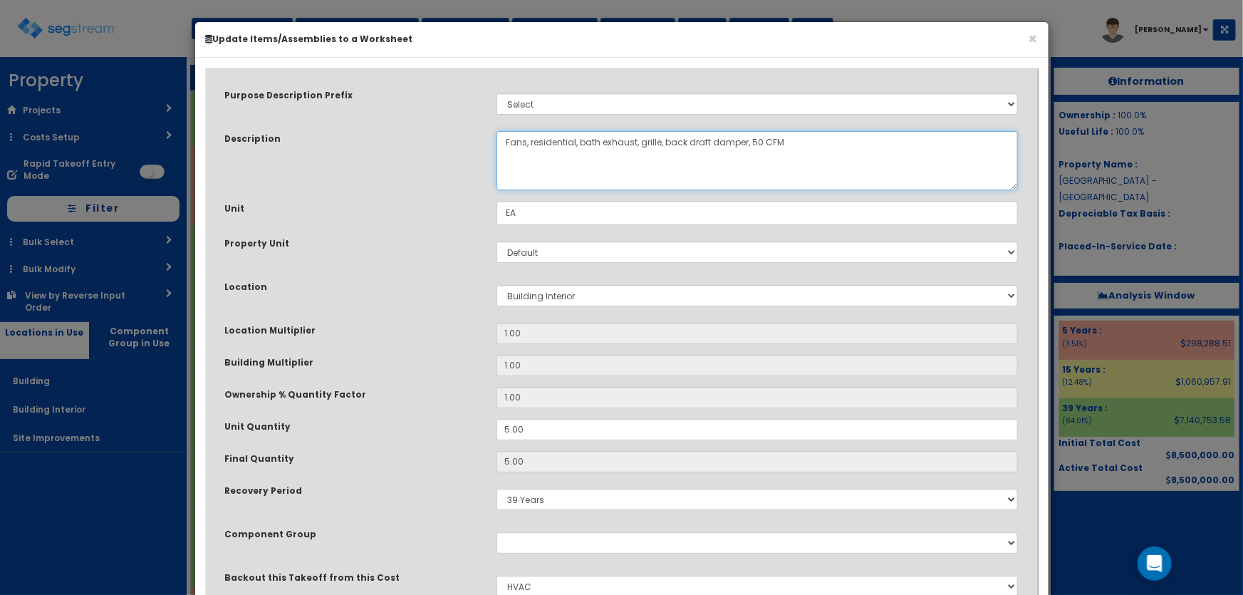
drag, startPoint x: 530, startPoint y: 140, endPoint x: 579, endPoint y: 140, distance: 48.5
click at [579, 140] on textarea "Fans, residential, bath exhaust, grille, back draft damper, 50 CFM" at bounding box center [758, 160] width 522 height 59
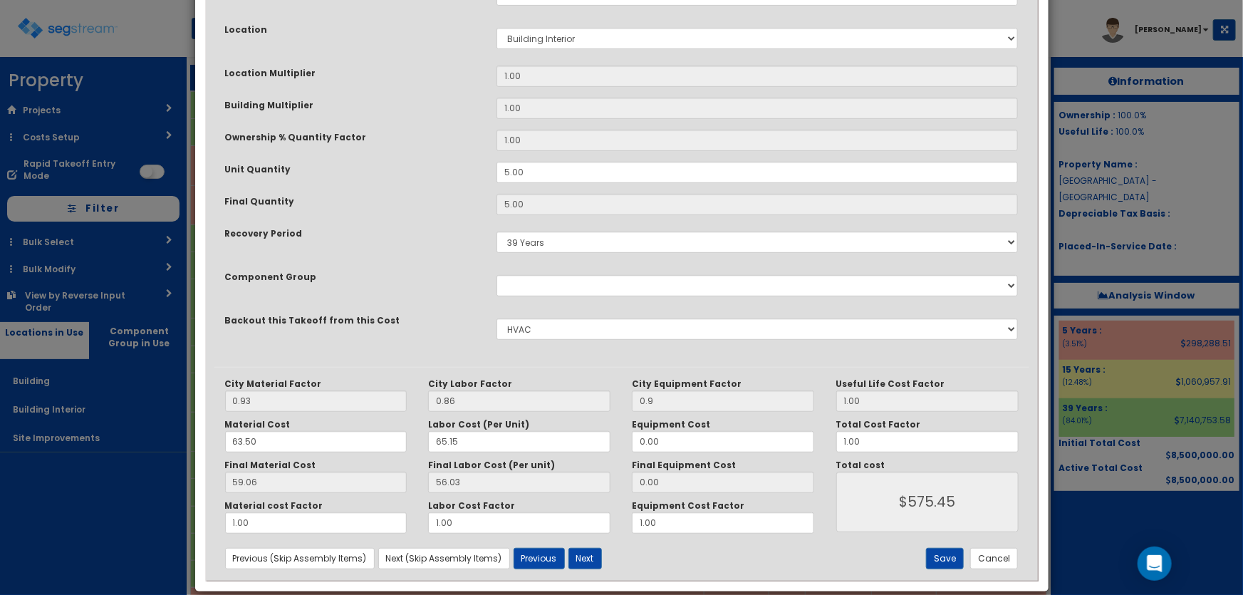
scroll to position [259, 0]
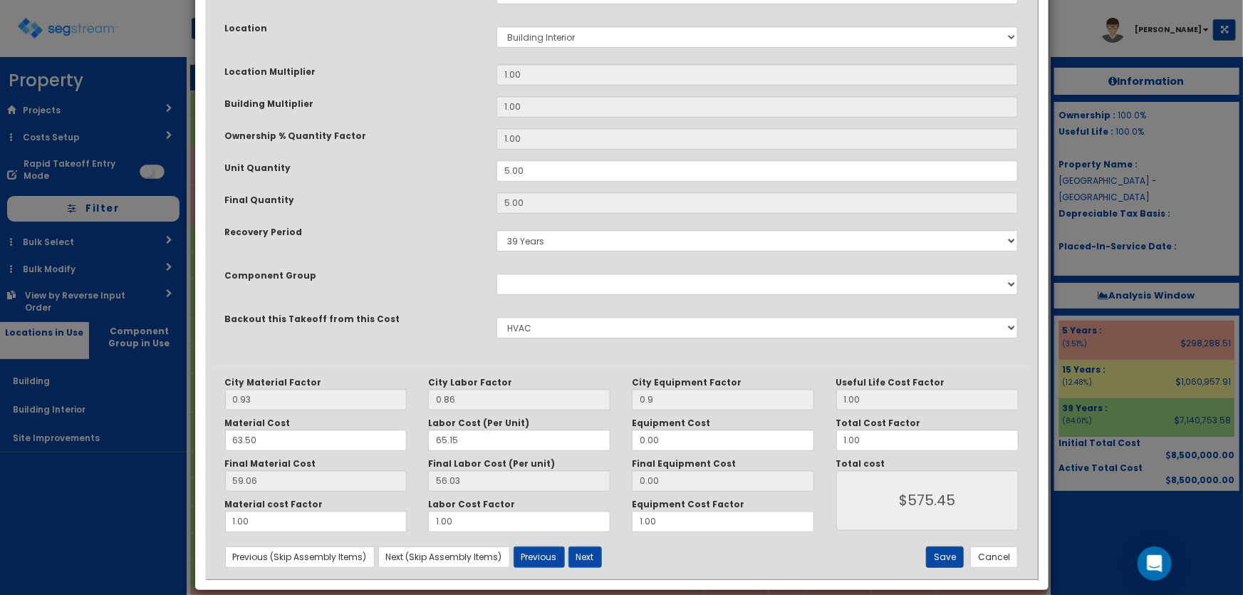
type textarea "Fans, bath exhaust, grille, back draft damper, 50 CFM"
click at [948, 561] on button "Save" at bounding box center [945, 557] width 38 height 21
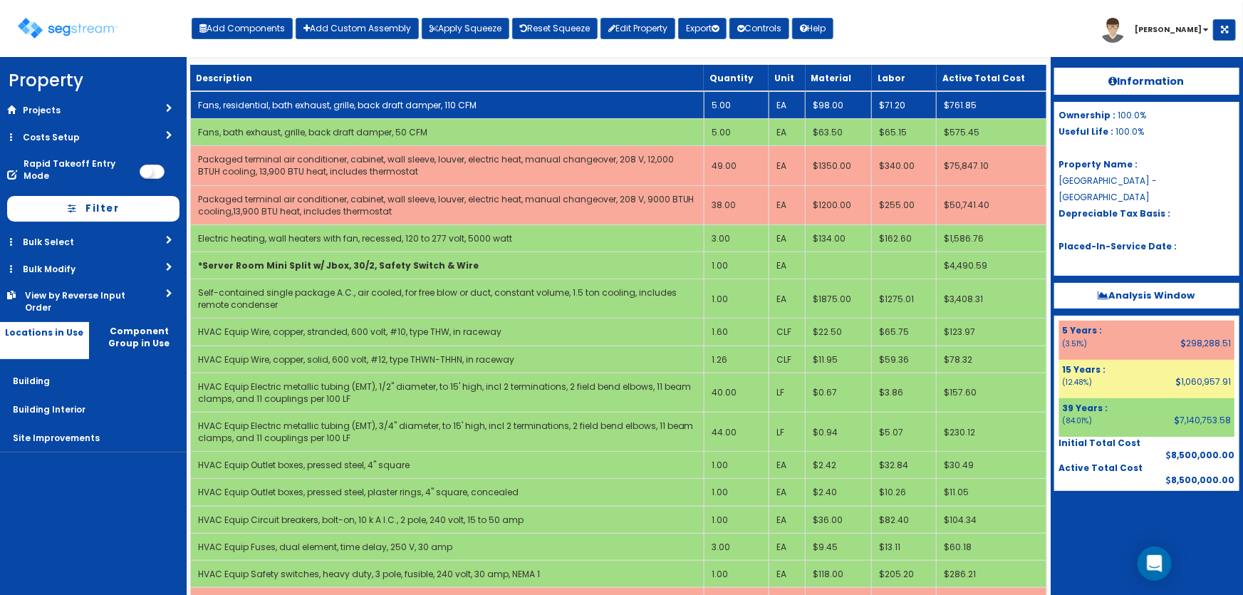
click at [279, 100] on link "Fans, residential, bath exhaust, grille, back draft damper, 110 CFM" at bounding box center [337, 105] width 279 height 12
select select "5281464"
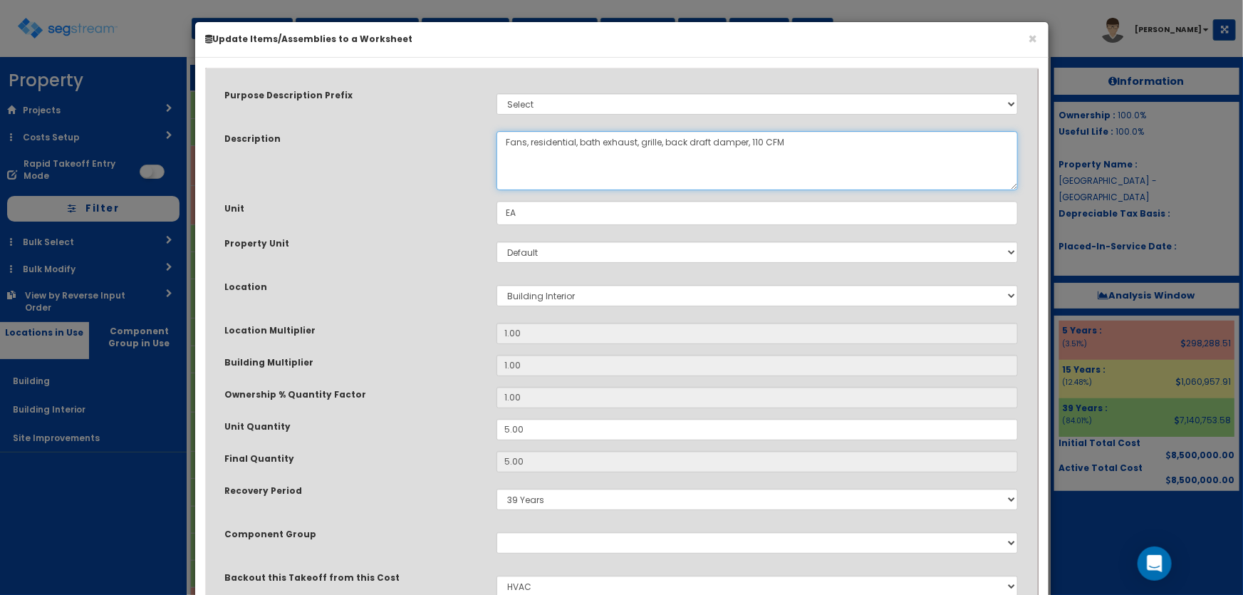
drag, startPoint x: 534, startPoint y: 143, endPoint x: 599, endPoint y: 140, distance: 65.6
click at [599, 140] on textarea "Fans, residential, bath exhaust, grille, back draft damper, 110 CFM" at bounding box center [758, 160] width 522 height 59
click at [681, 140] on textarea "Fans, residential, bath exhaust, grille, back draft damper, 110 CFM" at bounding box center [758, 160] width 522 height 59
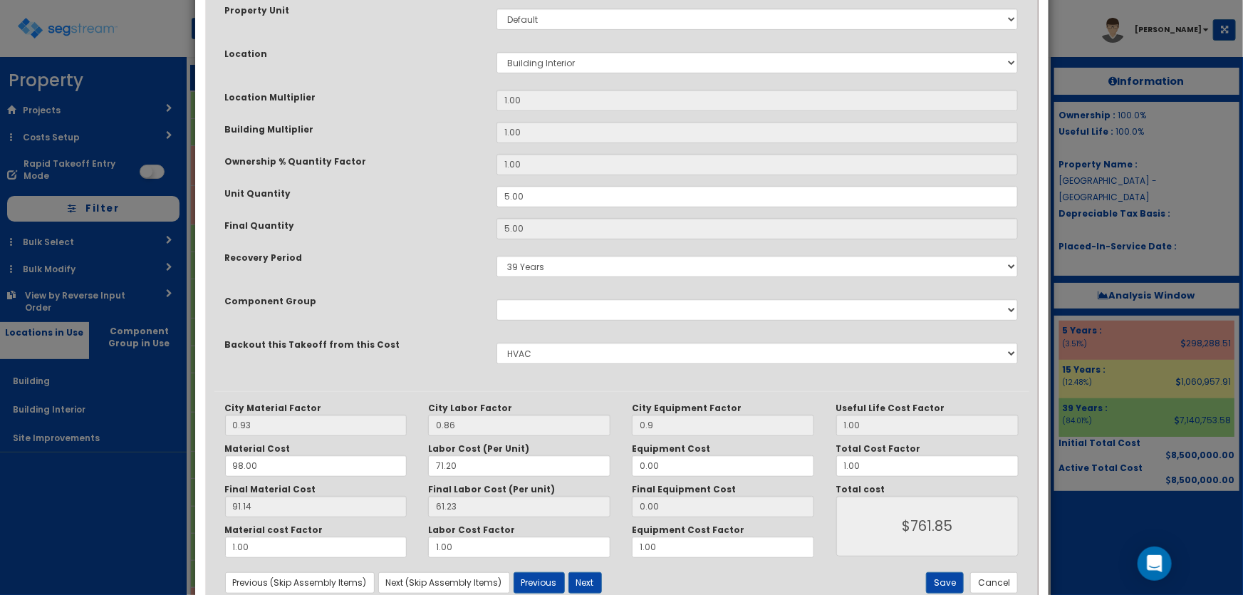
scroll to position [274, 0]
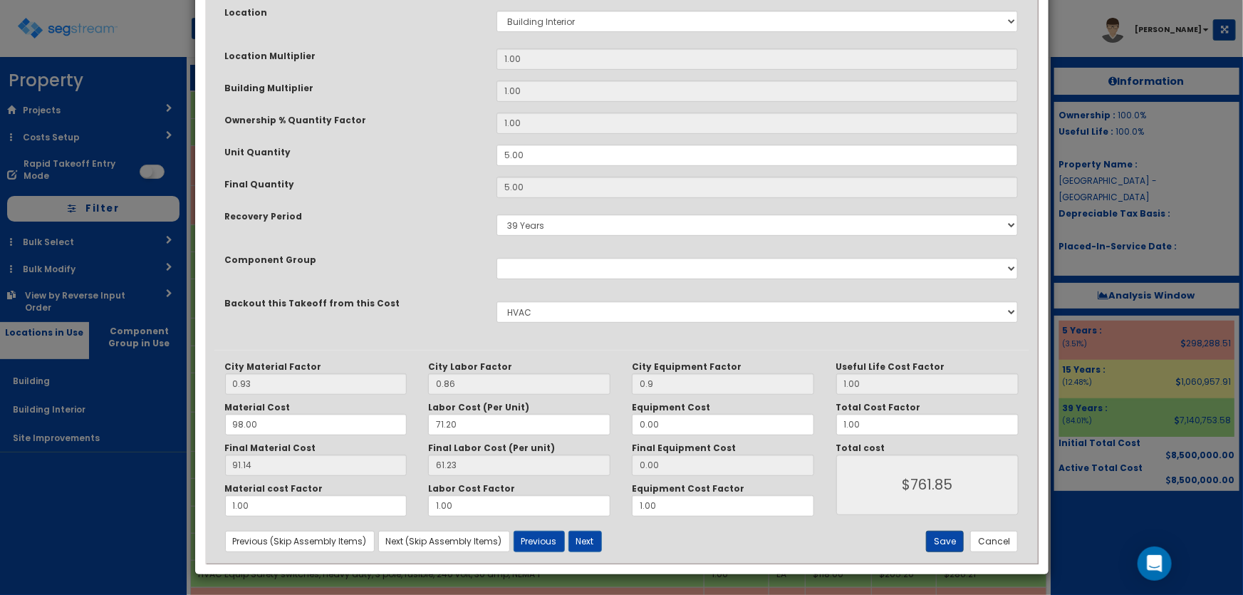
type textarea "Fans, exhaust, grille, back draft damper, 100 CFM"
click at [944, 539] on button "Save" at bounding box center [945, 541] width 38 height 21
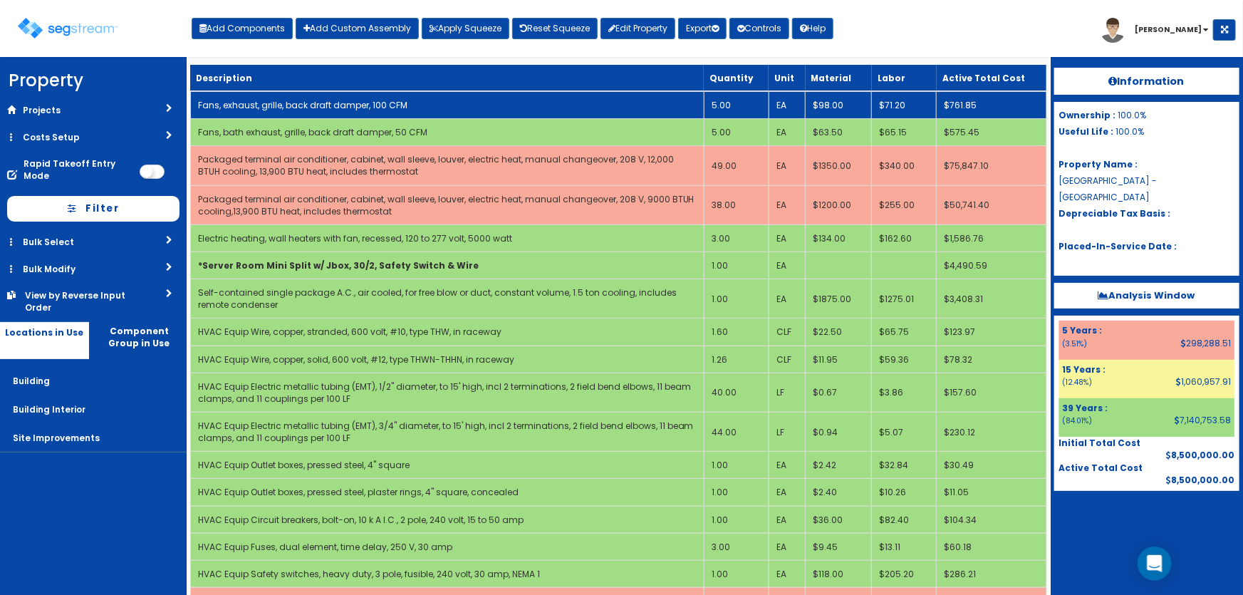
click at [737, 105] on td "5.00" at bounding box center [736, 105] width 65 height 28
click at [741, 104] on td "8.00" at bounding box center [736, 105] width 65 height 28
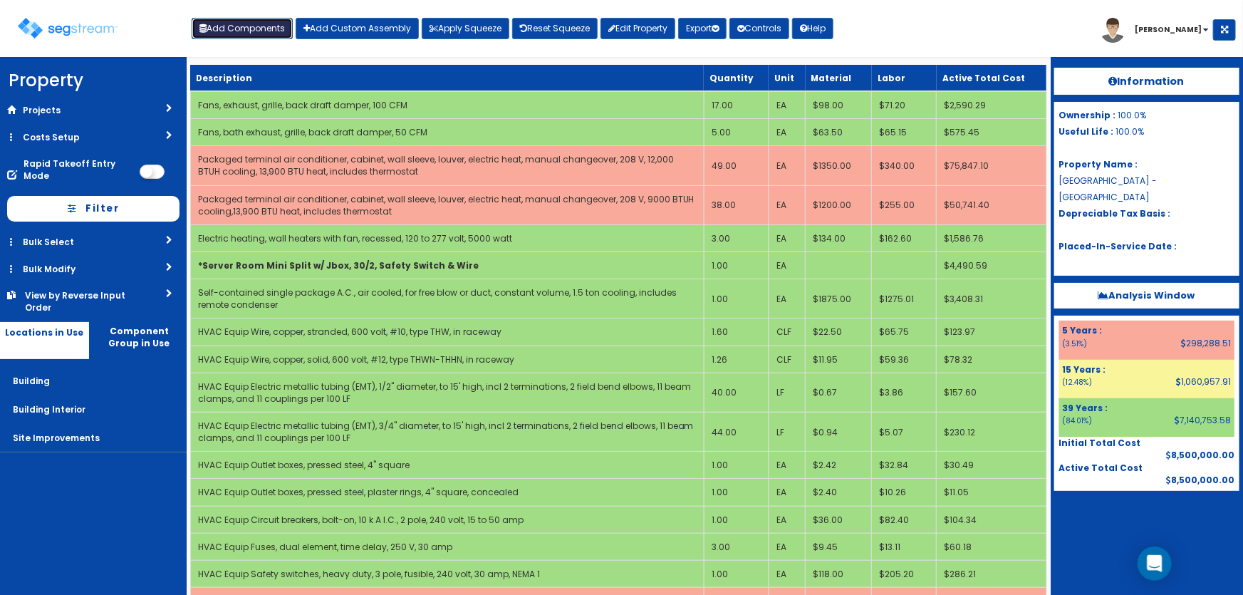
click at [247, 33] on button "Add Components" at bounding box center [242, 28] width 101 height 21
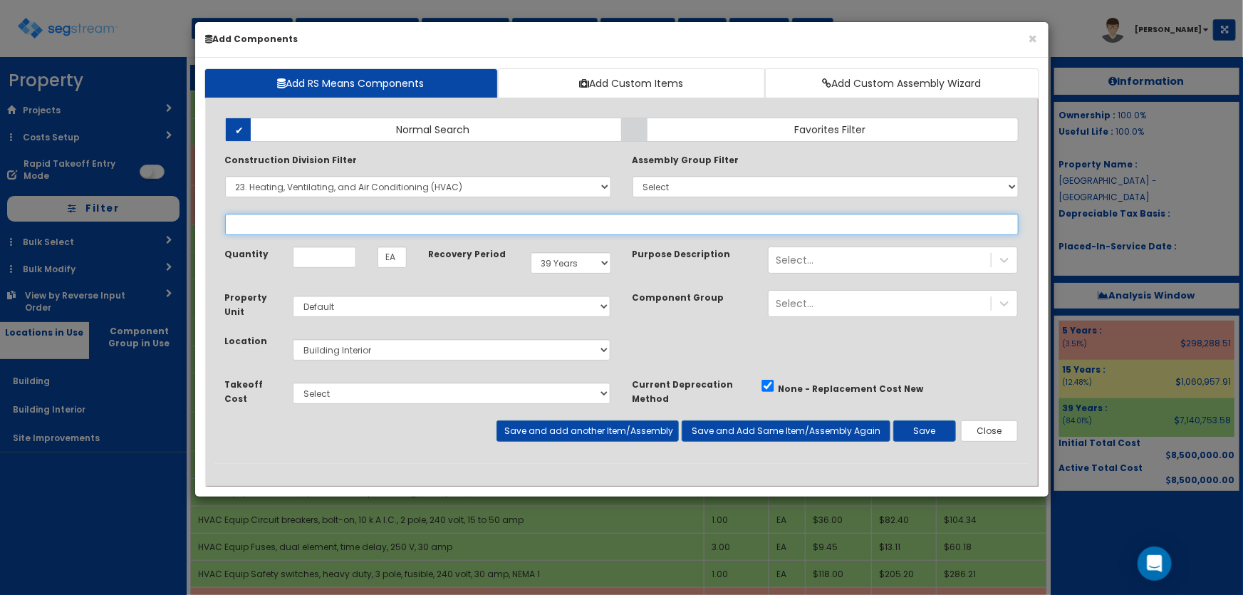
select select
select select "23342310"
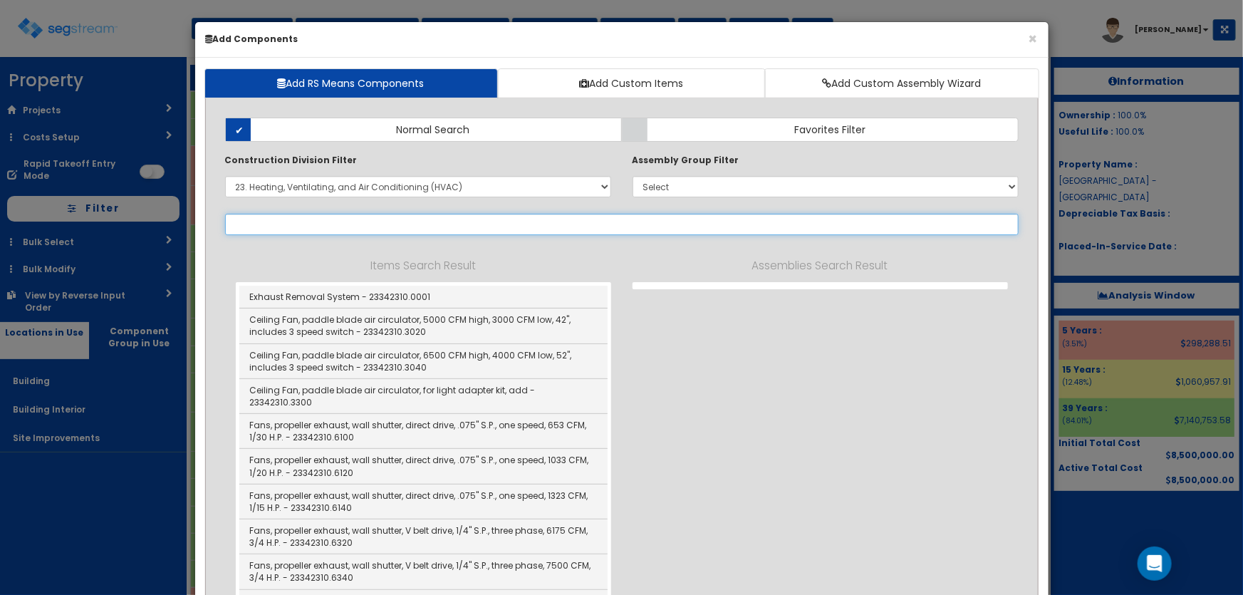
select select "23342310"
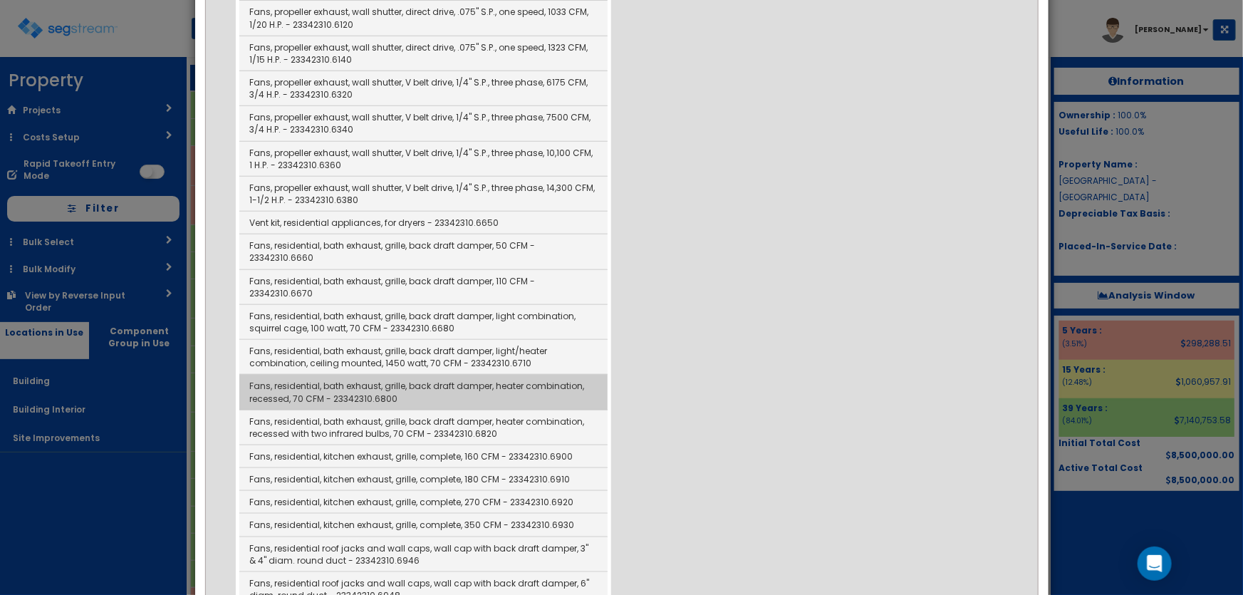
scroll to position [518, 0]
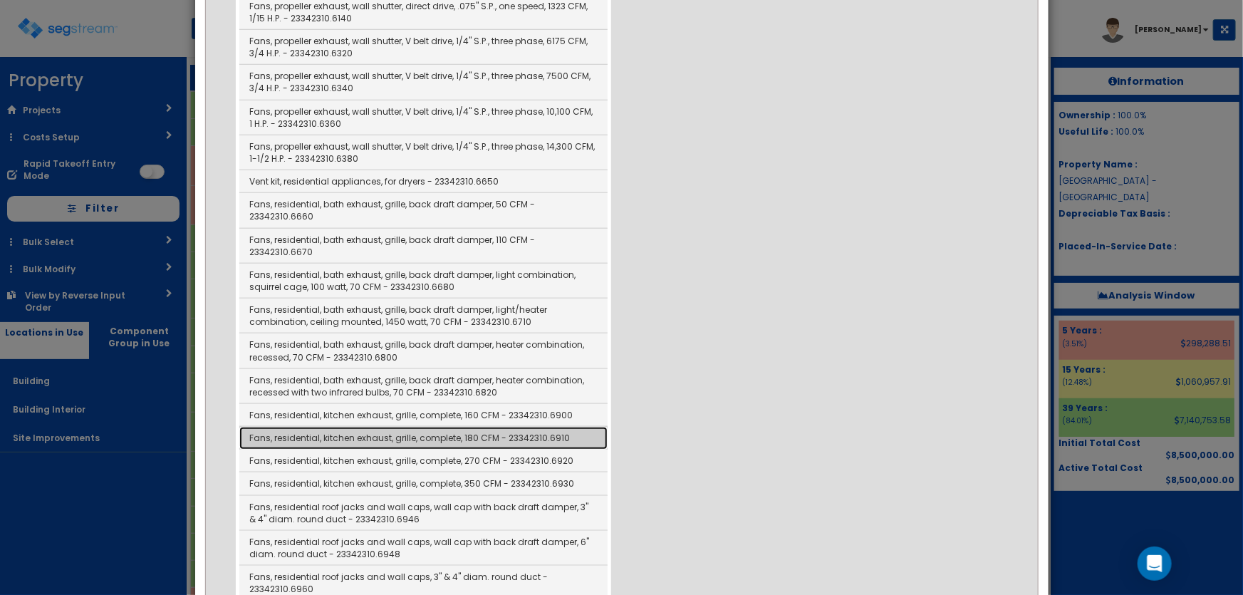
click at [498, 427] on link "Fans, residential, kitchen exhaust, grille, complete, 180 CFM - 23342310.6910" at bounding box center [423, 438] width 368 height 23
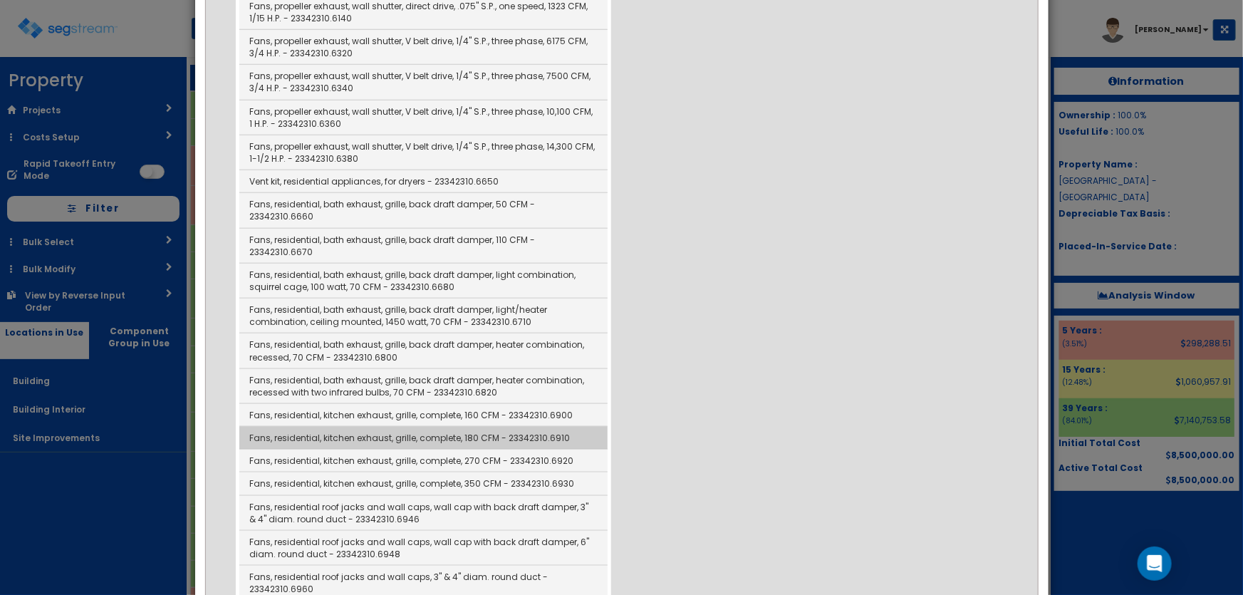
type input "Fans, residential, kitchen exhaust, grille, complete, 180 CFM - 23342310.6910"
checkbox input "false"
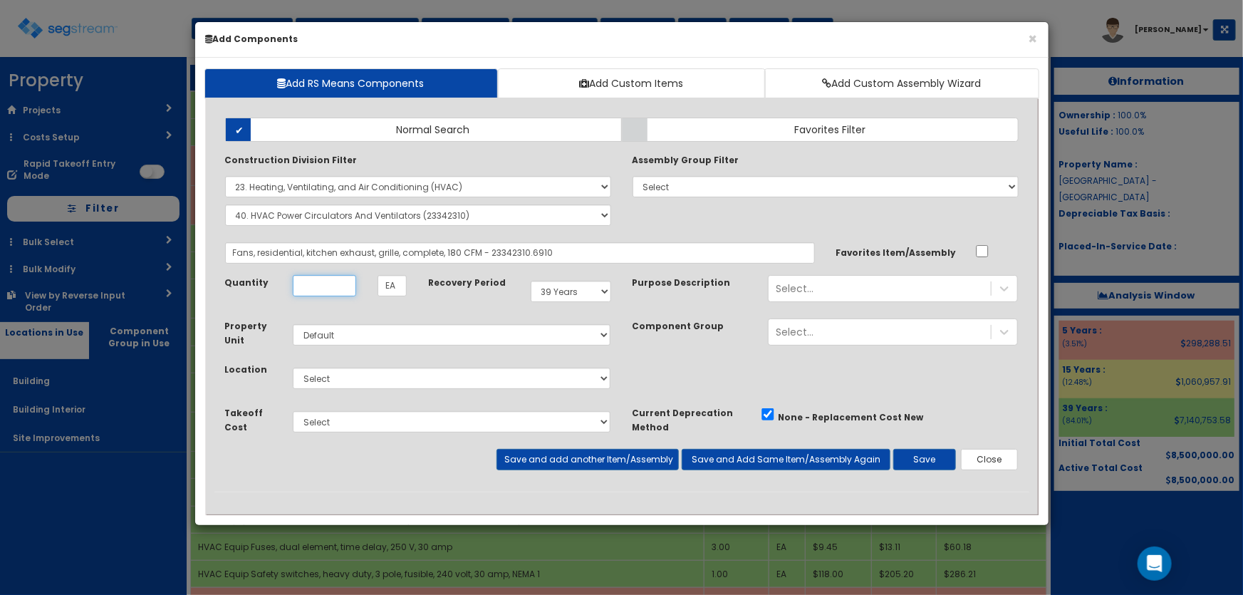
scroll to position [0, 0]
type input "9"
drag, startPoint x: 320, startPoint y: 379, endPoint x: 327, endPoint y: 385, distance: 9.1
click at [320, 379] on select "Select Building Building Interior Site Improvements Add Additional Location" at bounding box center [452, 378] width 319 height 21
select select "7"
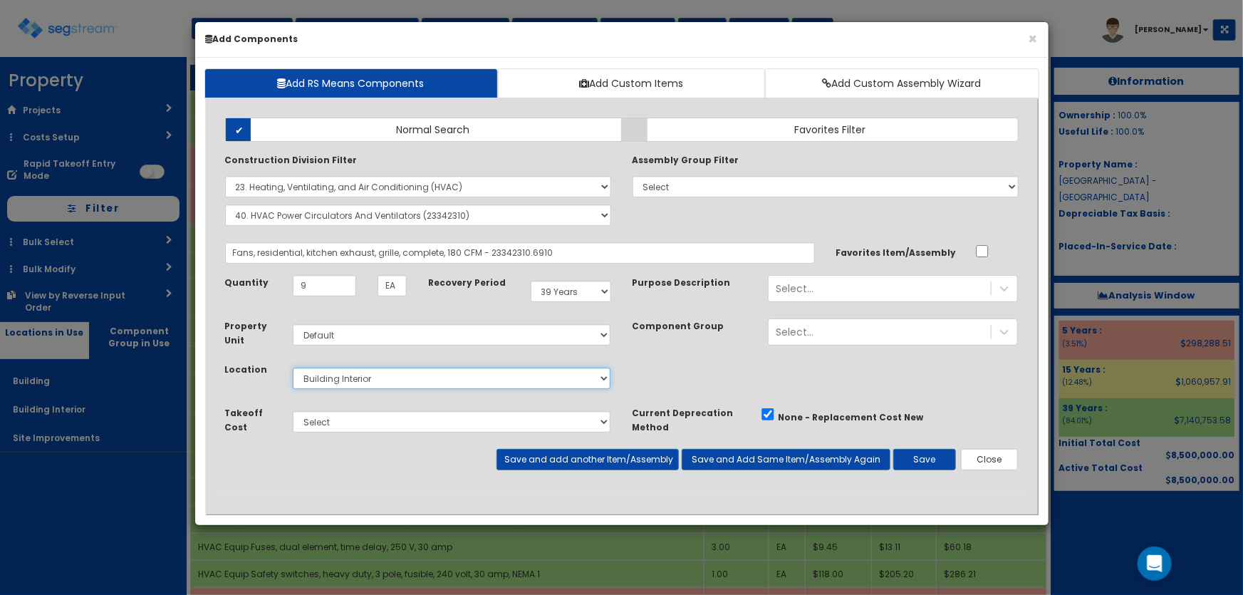
click at [293, 368] on select "Select Building Building Interior Site Improvements Add Additional Location" at bounding box center [452, 378] width 319 height 21
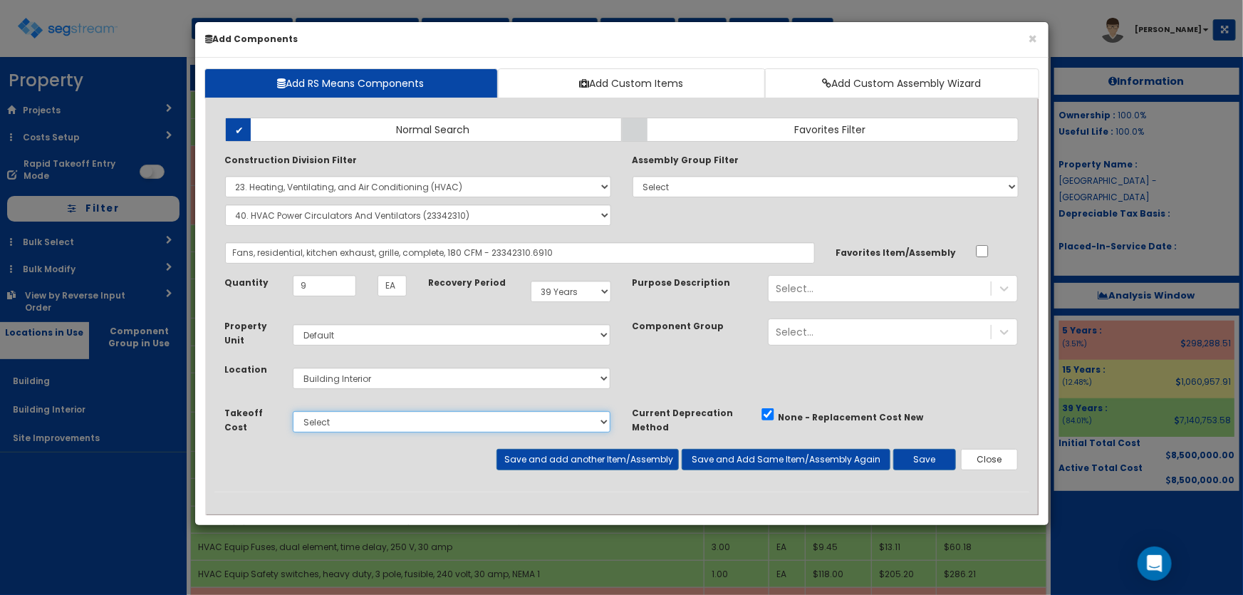
click at [341, 424] on select "Select Site Work Doors, Frames & Hardware Public Area Millwork Wall Finishes Pl…" at bounding box center [452, 421] width 319 height 21
select select "5281464"
click at [293, 411] on select "Select Site Work Doors, Frames & Hardware Public Area Millwork Wall Finishes Pl…" at bounding box center [452, 421] width 319 height 21
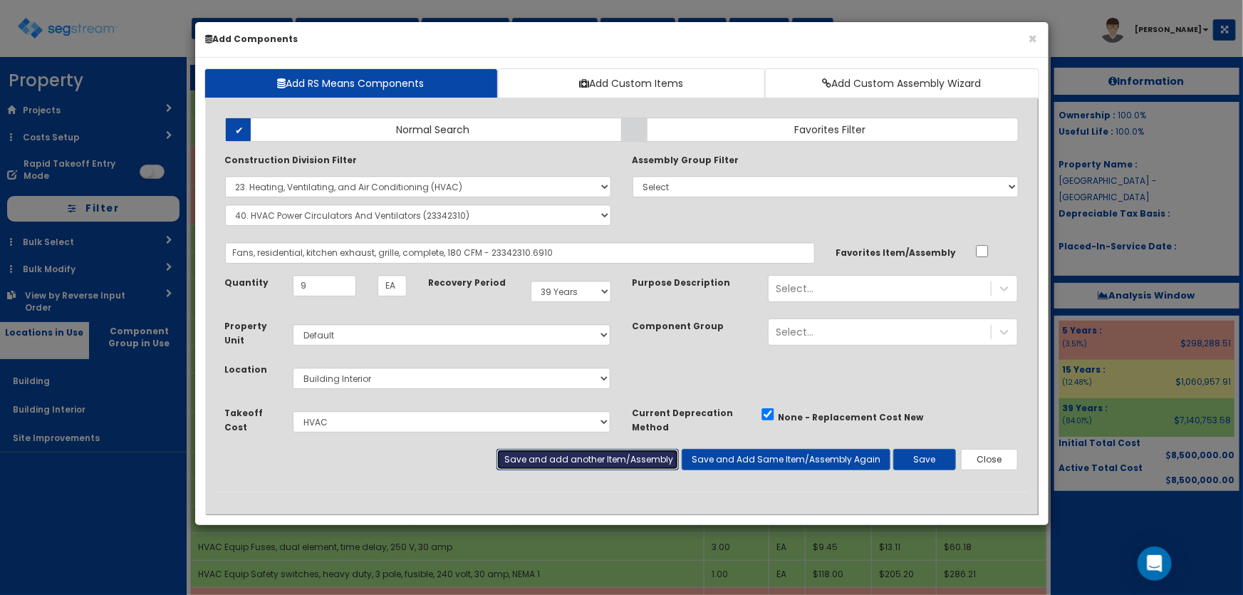
click at [596, 459] on button "Save and add another Item/Assembly" at bounding box center [588, 459] width 182 height 21
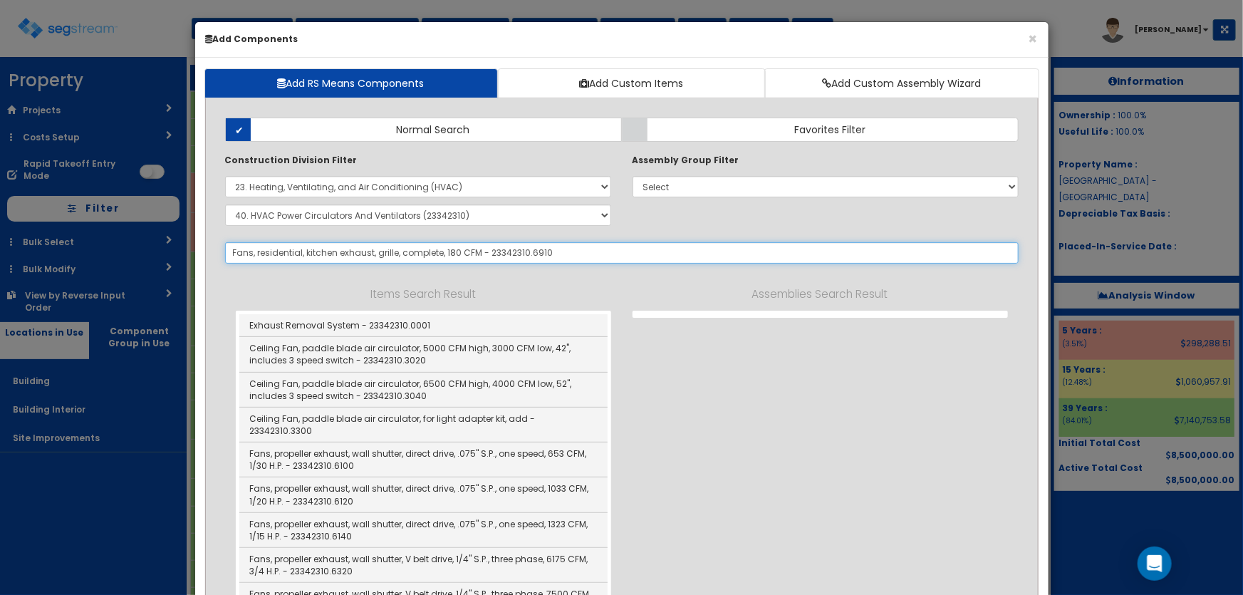
select select "5281464"
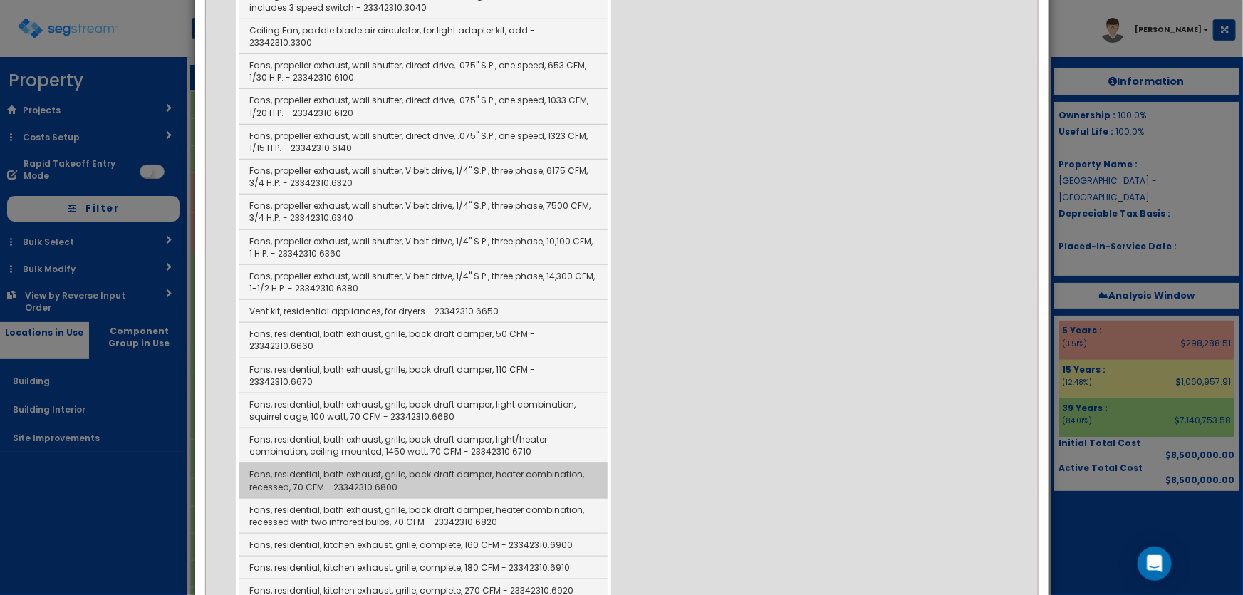
scroll to position [453, 0]
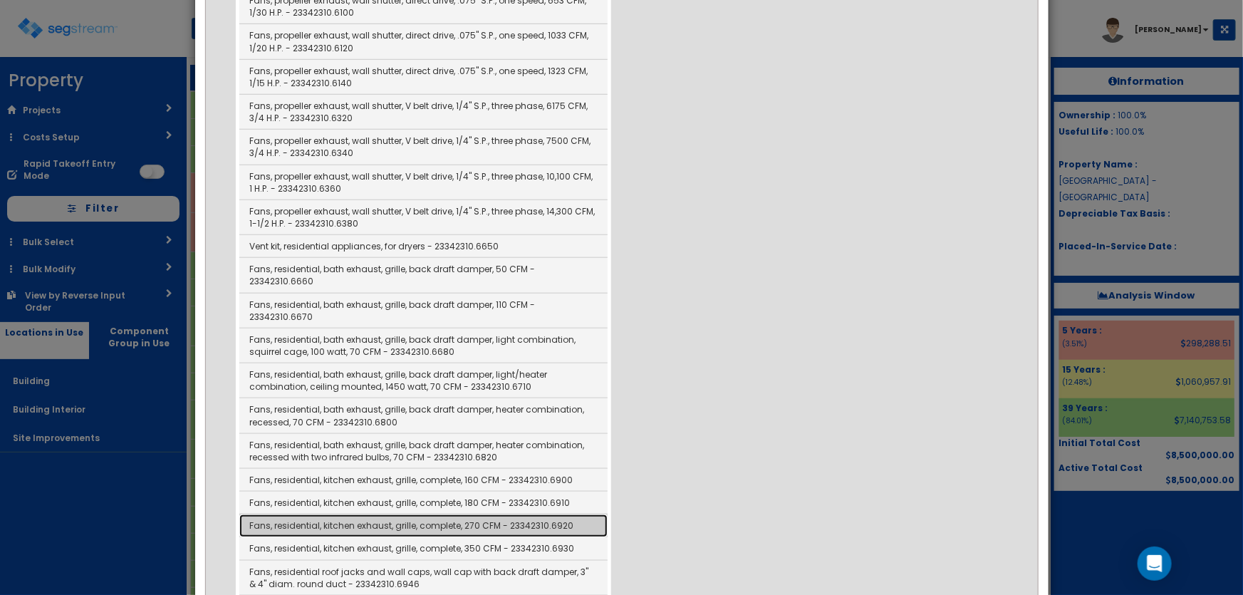
click at [490, 514] on link "Fans, residential, kitchen exhaust, grille, complete, 270 CFM - 23342310.6920" at bounding box center [423, 525] width 368 height 23
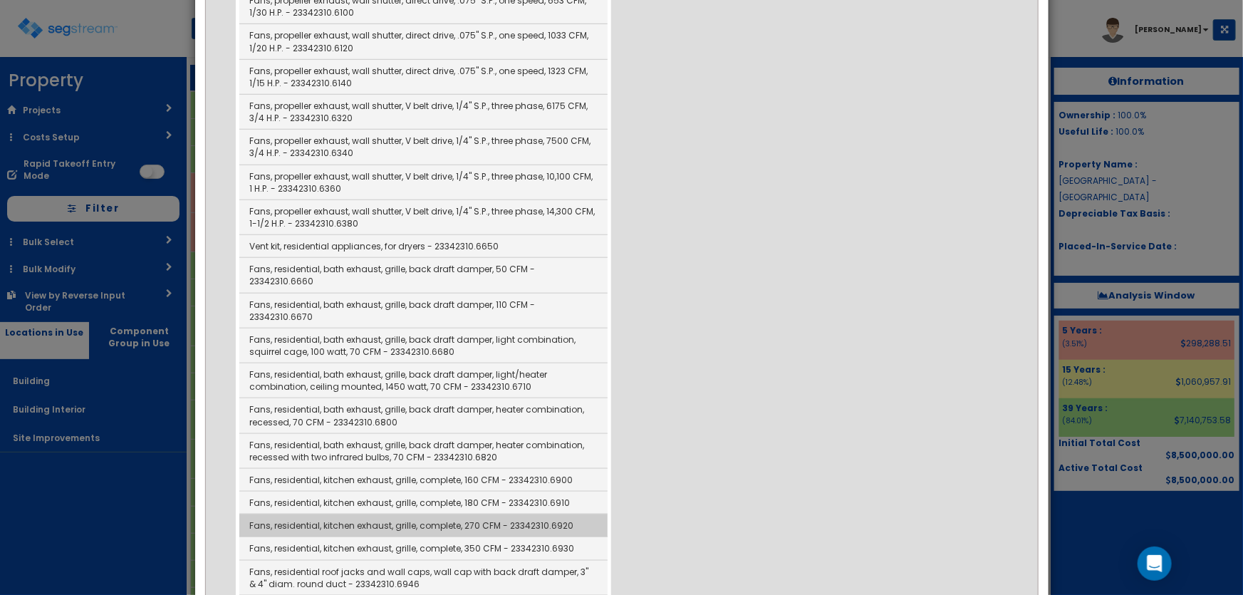
type input "Fans, residential, kitchen exhaust, grille, complete, 270 CFM - 23342310.6920"
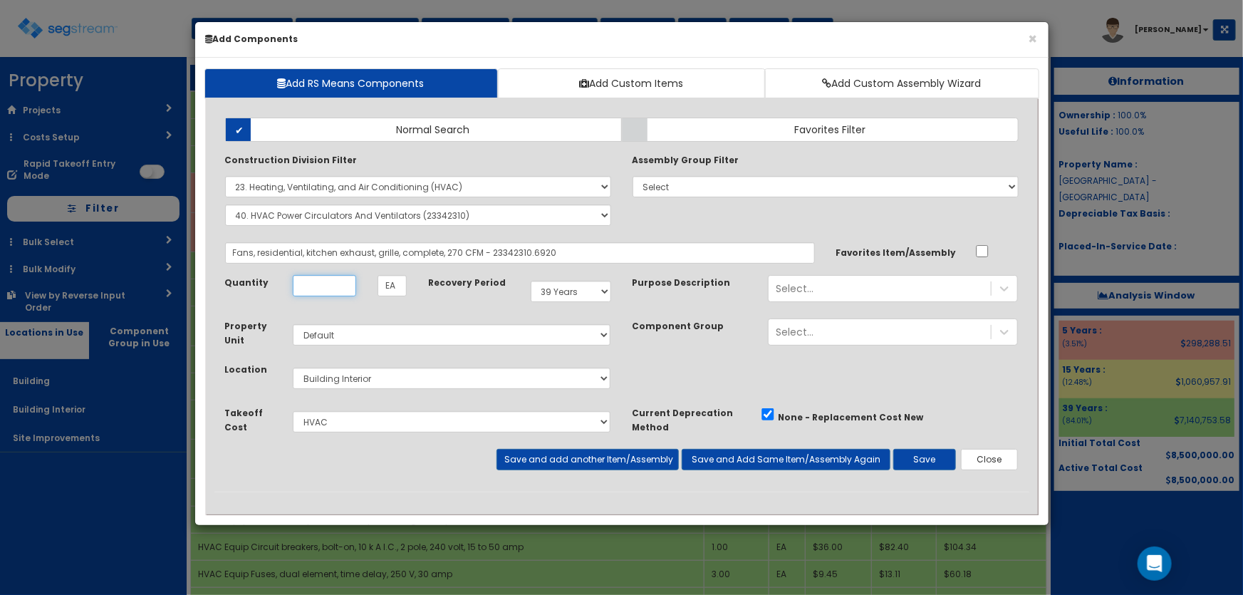
scroll to position [0, 0]
type input "2"
click at [536, 457] on button "Save and add another Item/Assembly" at bounding box center [588, 459] width 182 height 21
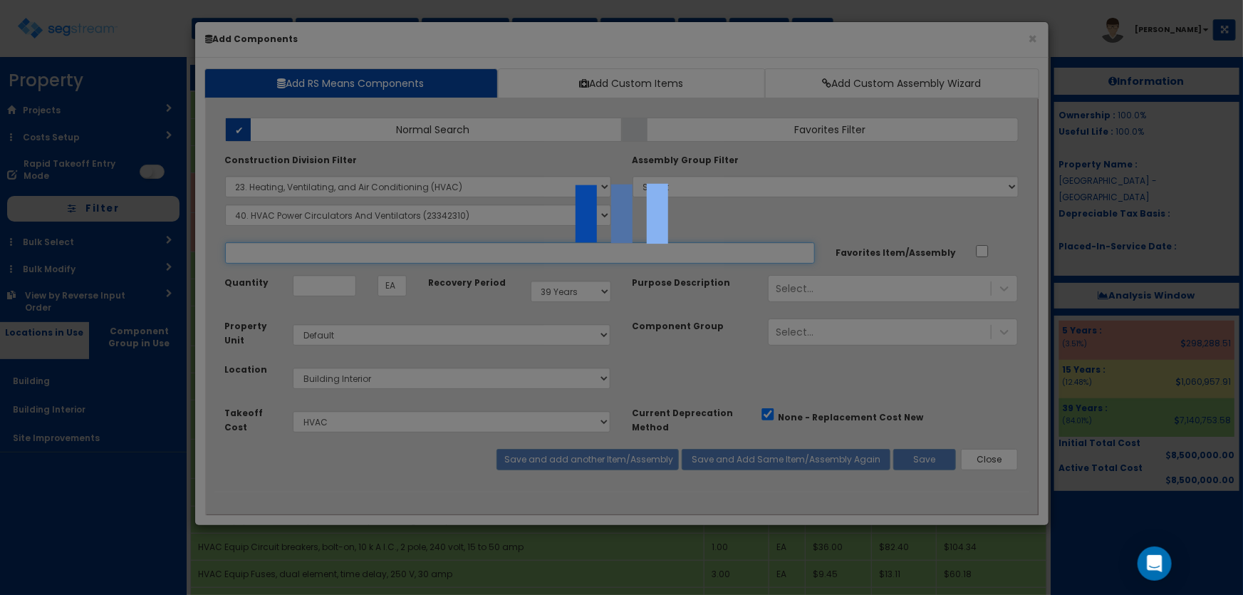
select select "5281464"
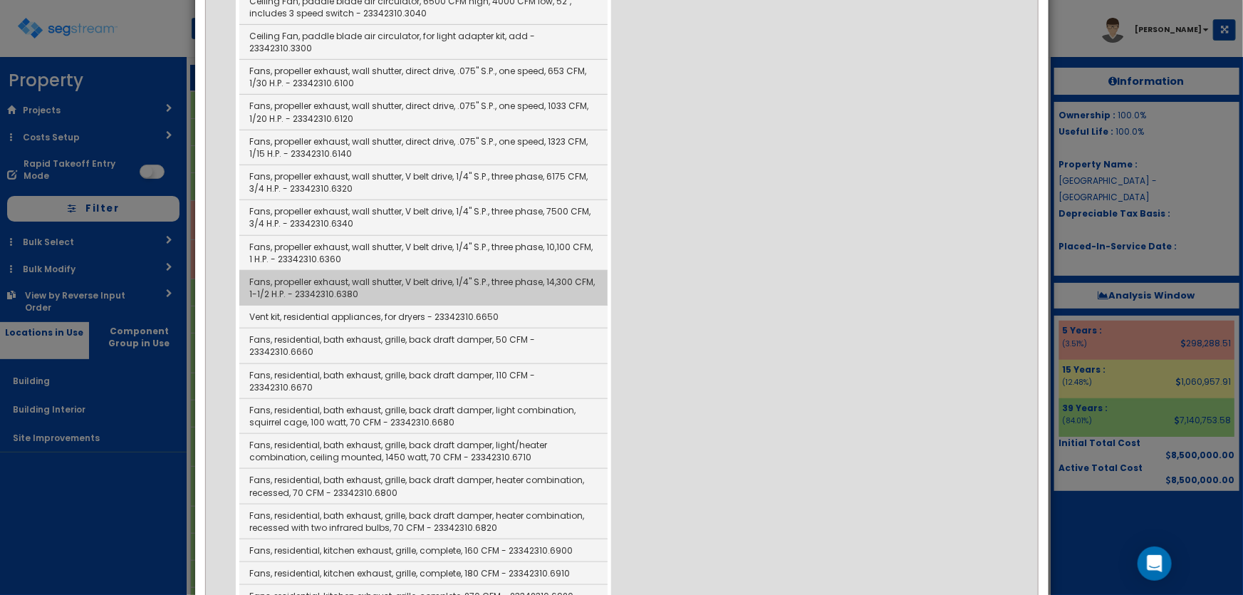
scroll to position [388, 0]
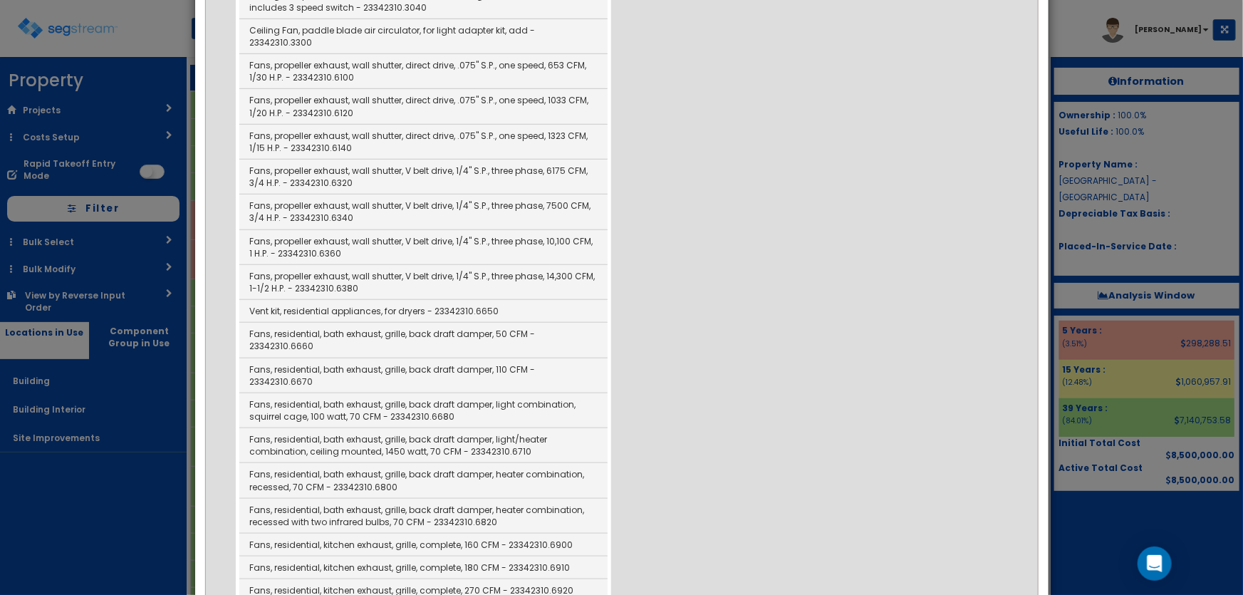
type input "Fans, residential, kitchen exhaust, grille, complete, 350 CFM - 23342310.6930"
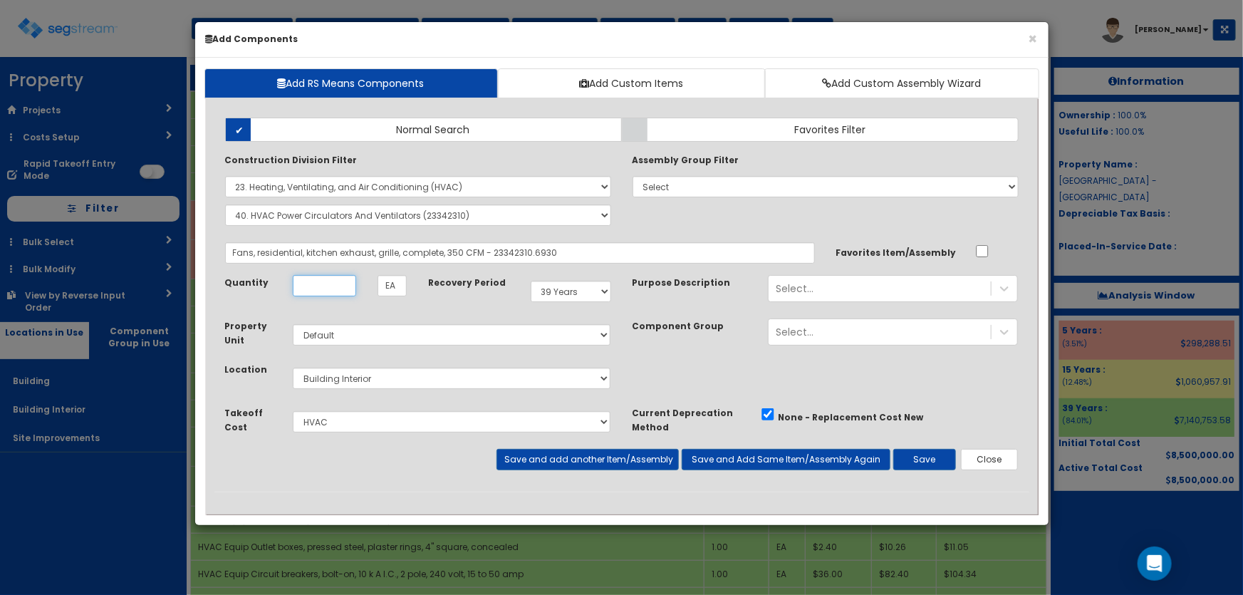
scroll to position [0, 0]
type input "4"
click at [580, 454] on button "Save and add another Item/Assembly" at bounding box center [588, 459] width 182 height 21
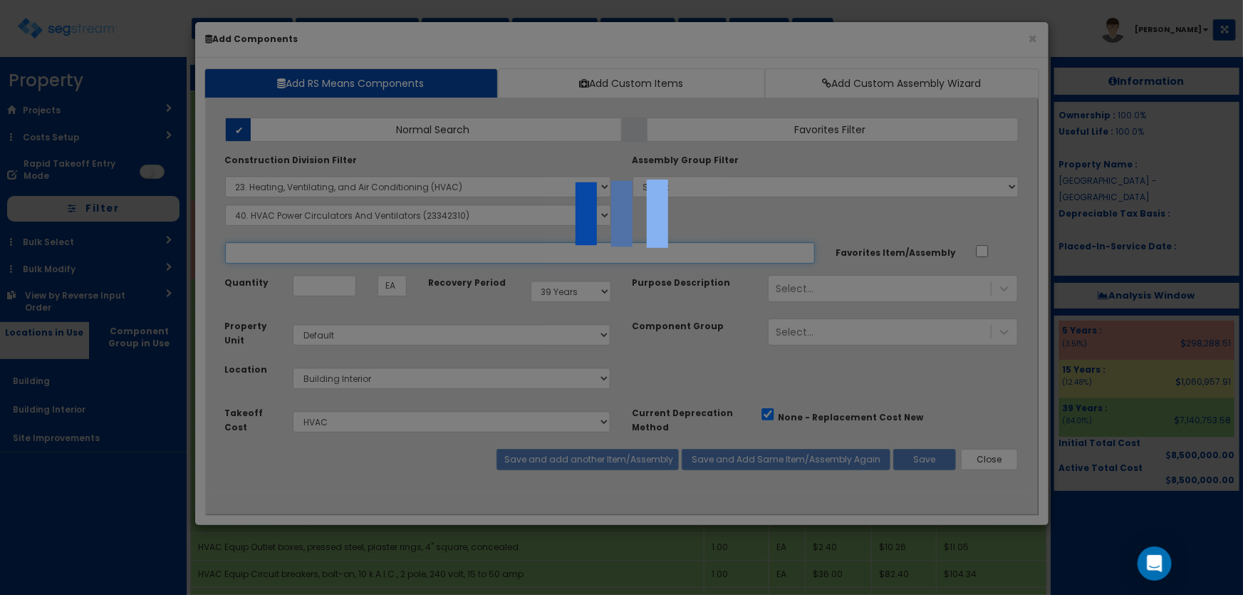
select select "5281464"
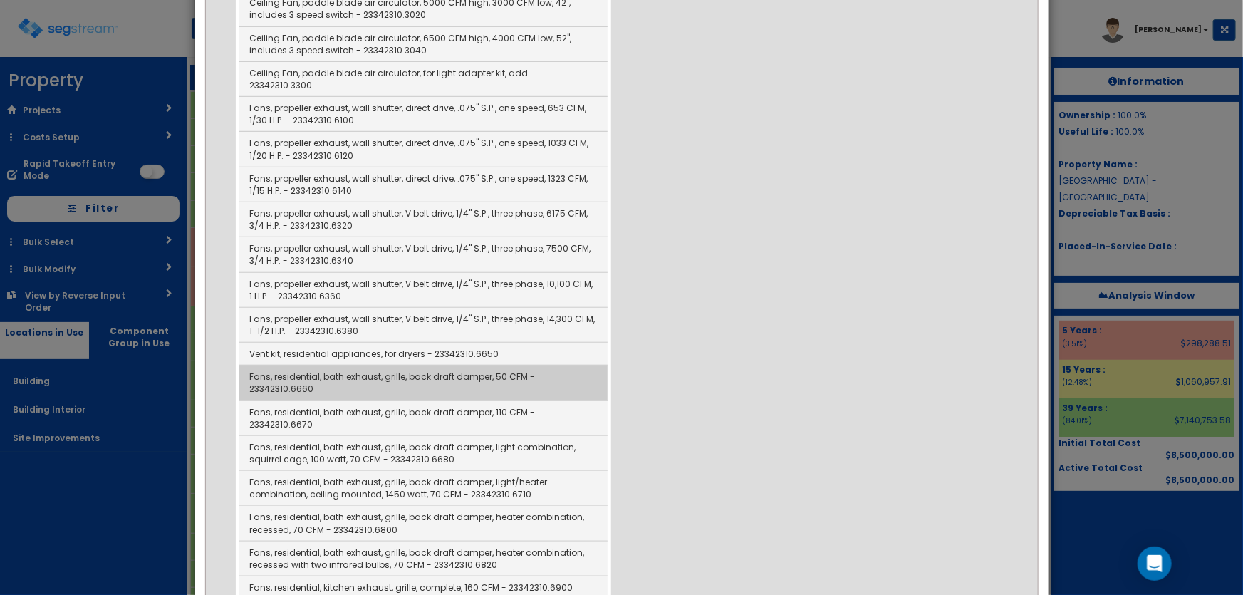
scroll to position [453, 0]
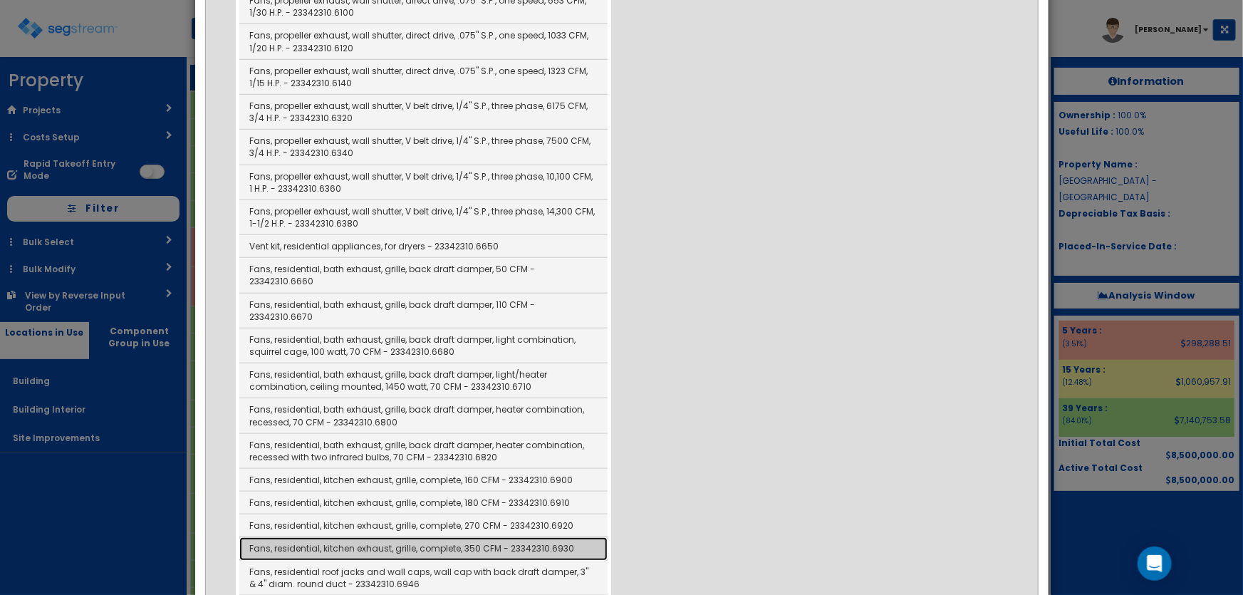
click at [531, 537] on link "Fans, residential, kitchen exhaust, grille, complete, 350 CFM - 23342310.6930" at bounding box center [423, 548] width 368 height 23
type input "Fans, residential, kitchen exhaust, grille, complete, 350 CFM - 23342310.6930"
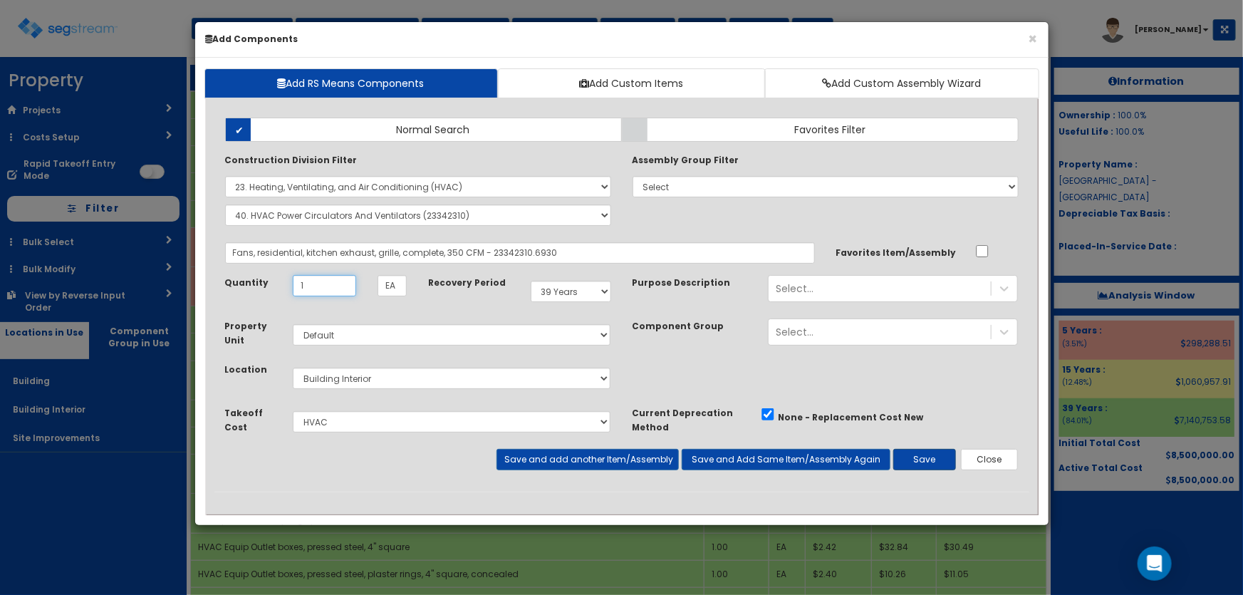
type input "1"
click at [915, 450] on button "Save" at bounding box center [925, 459] width 63 height 21
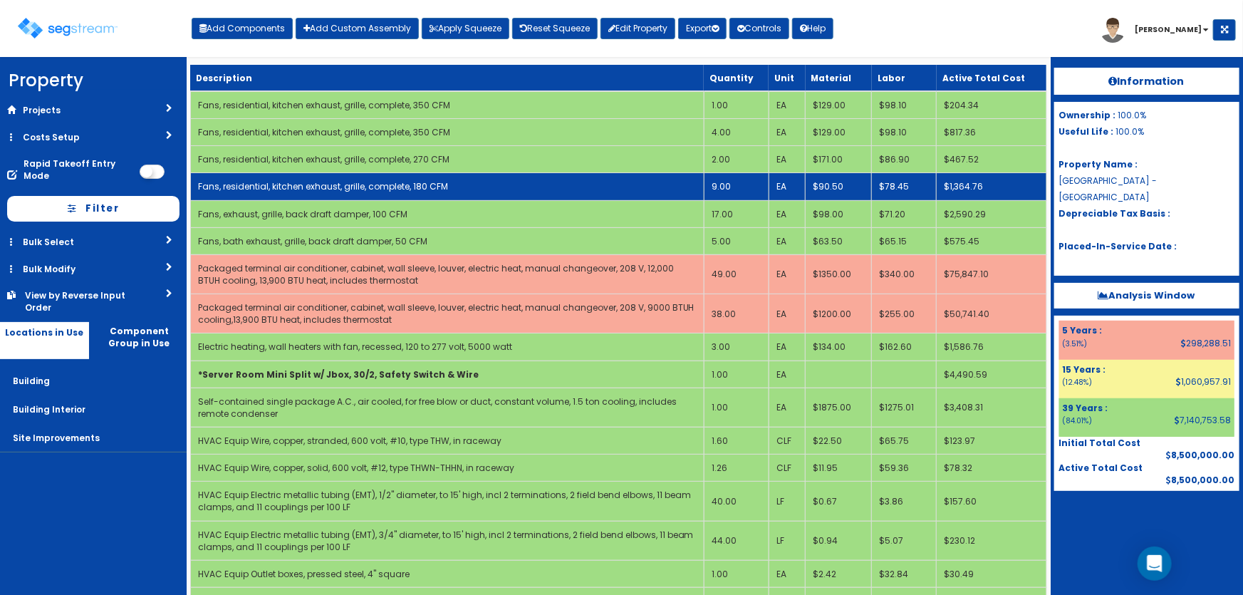
click at [393, 182] on link "Fans, residential, kitchen exhaust, grille, complete, 180 CFM" at bounding box center [323, 186] width 250 height 12
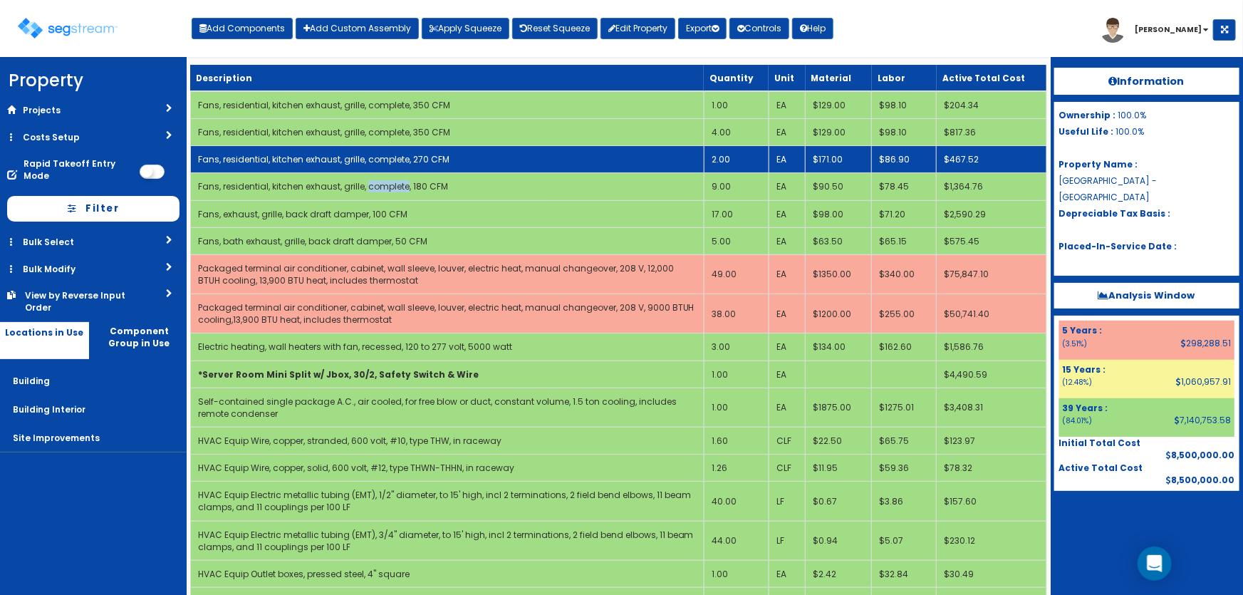
select select "5281464"
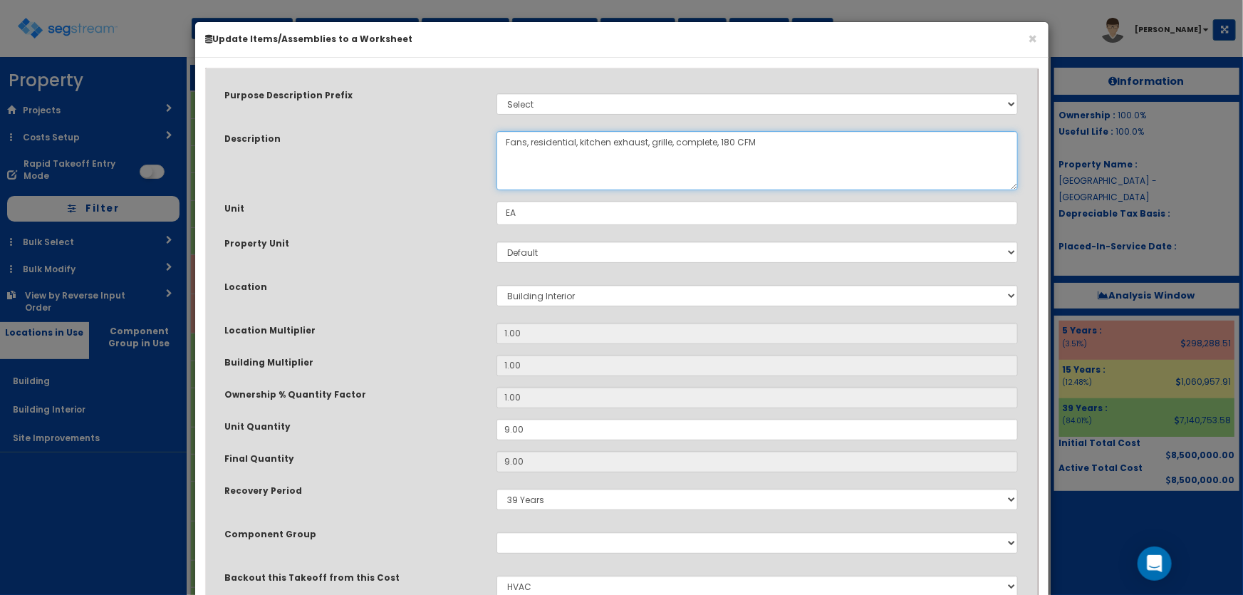
drag, startPoint x: 530, startPoint y: 138, endPoint x: 612, endPoint y: 138, distance: 81.9
click at [612, 138] on textarea "Fans, residential, kitchen exhaust, grille, complete, 180 CFM" at bounding box center [758, 160] width 522 height 59
drag, startPoint x: 643, startPoint y: 140, endPoint x: 636, endPoint y: 138, distance: 7.3
click at [636, 138] on textarea "Fans, residential, kitchen exhaust, grille, complete, 180 CFM" at bounding box center [758, 160] width 522 height 59
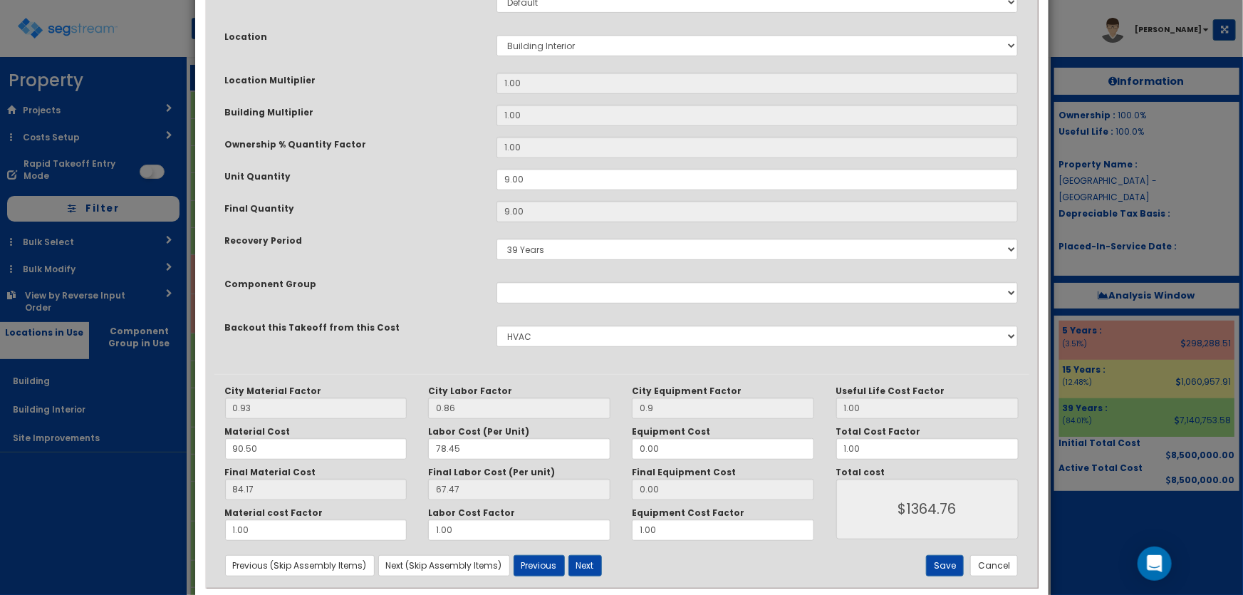
scroll to position [259, 0]
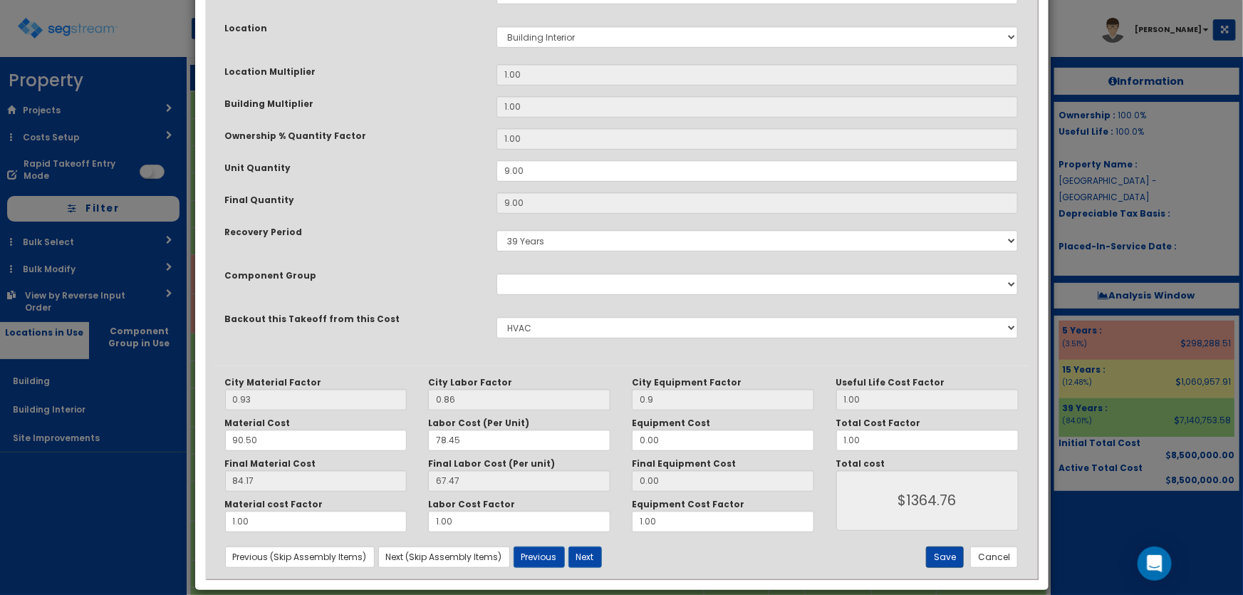
type textarea "Fans, exhaust, grille, complete, 200 CFM"
click at [948, 553] on button "Save" at bounding box center [945, 557] width 38 height 21
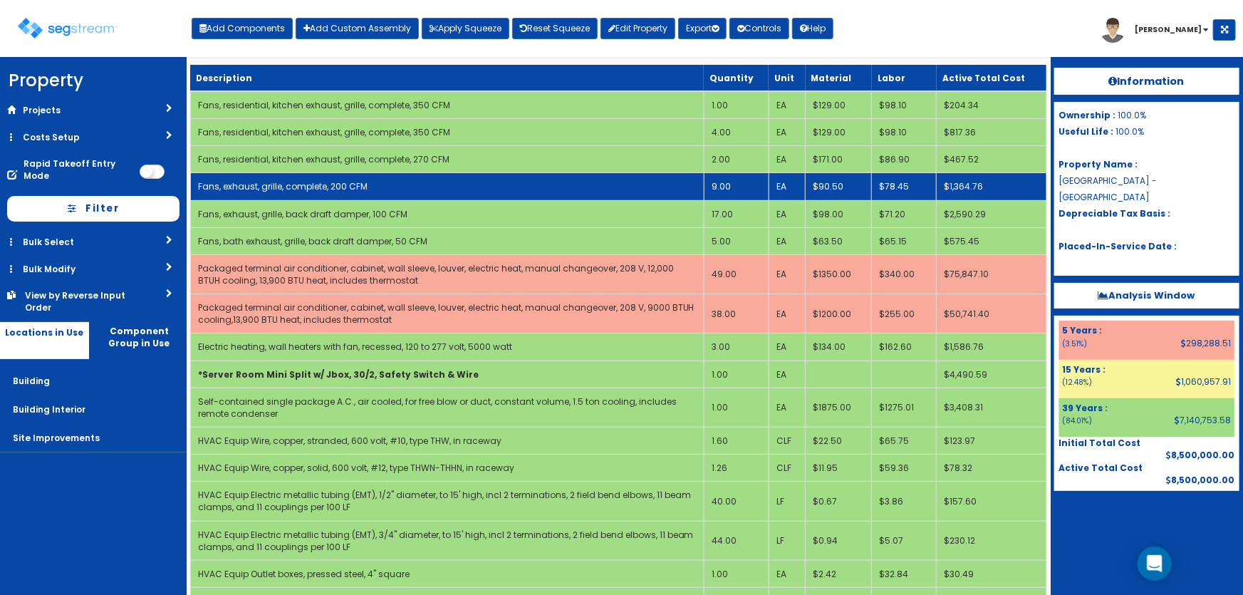
click at [386, 185] on td "Fans, exhaust, grille, complete, 200 CFM" at bounding box center [447, 186] width 514 height 27
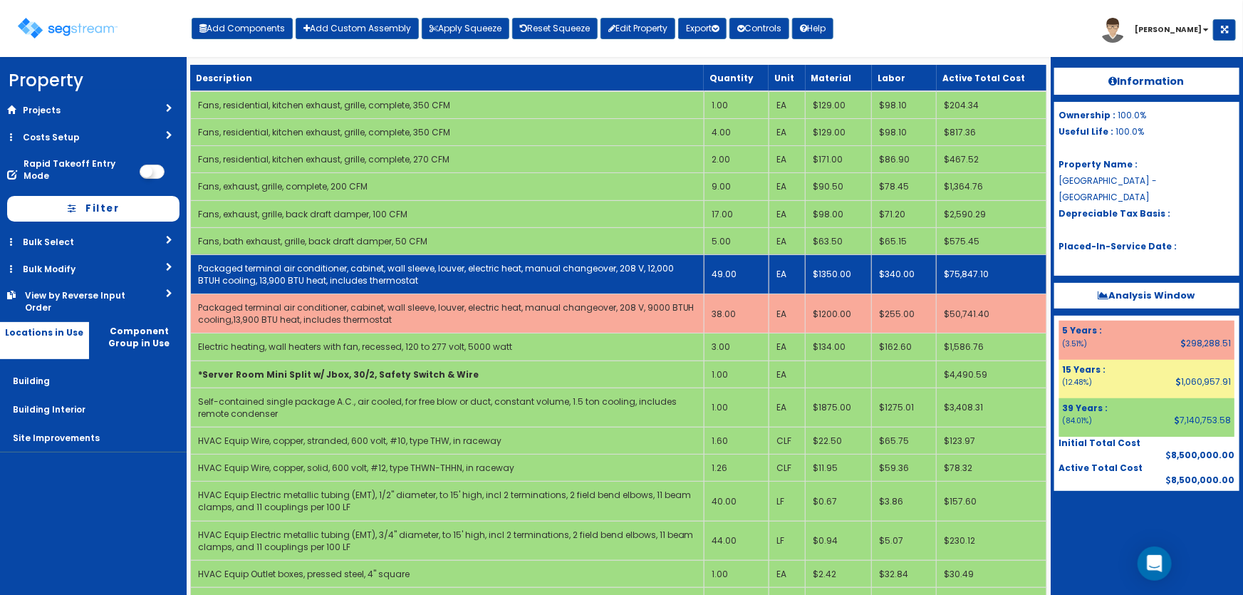
select select "5281464"
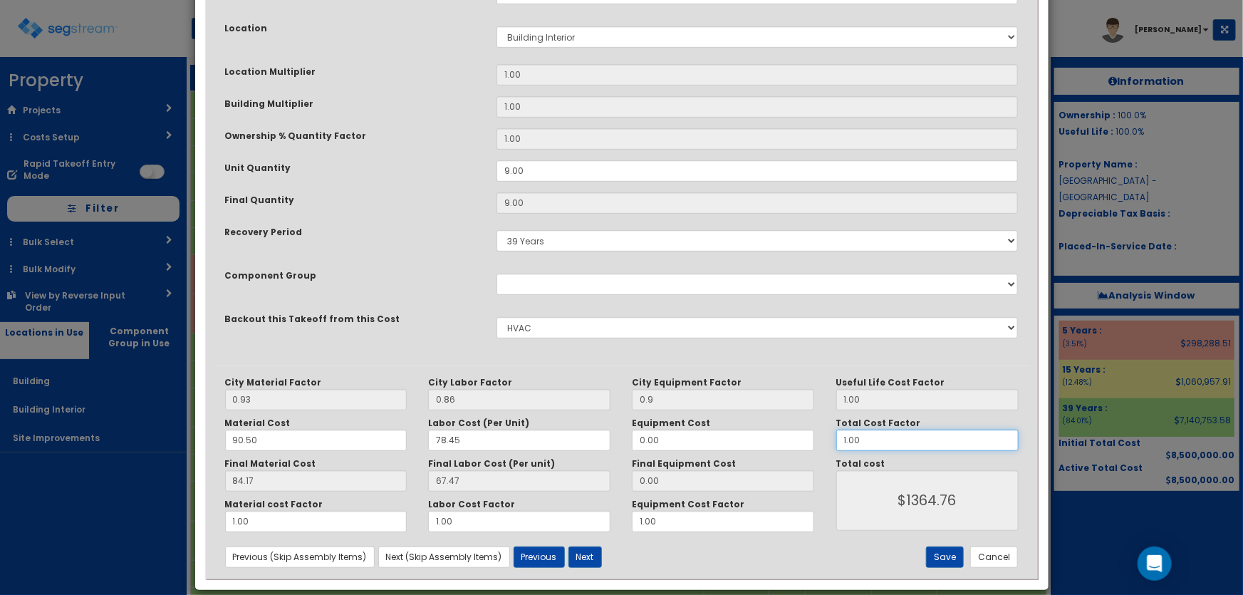
drag, startPoint x: 869, startPoint y: 442, endPoint x: 808, endPoint y: 442, distance: 61.3
click at [808, 442] on div "City Material Factor 0.93 City Labor Factor 0.86 City Equipment Factor 0.9 Mate…" at bounding box center [621, 454] width 815 height 155
type input "1.1"
type input "$1501.24"
type input "1.15"
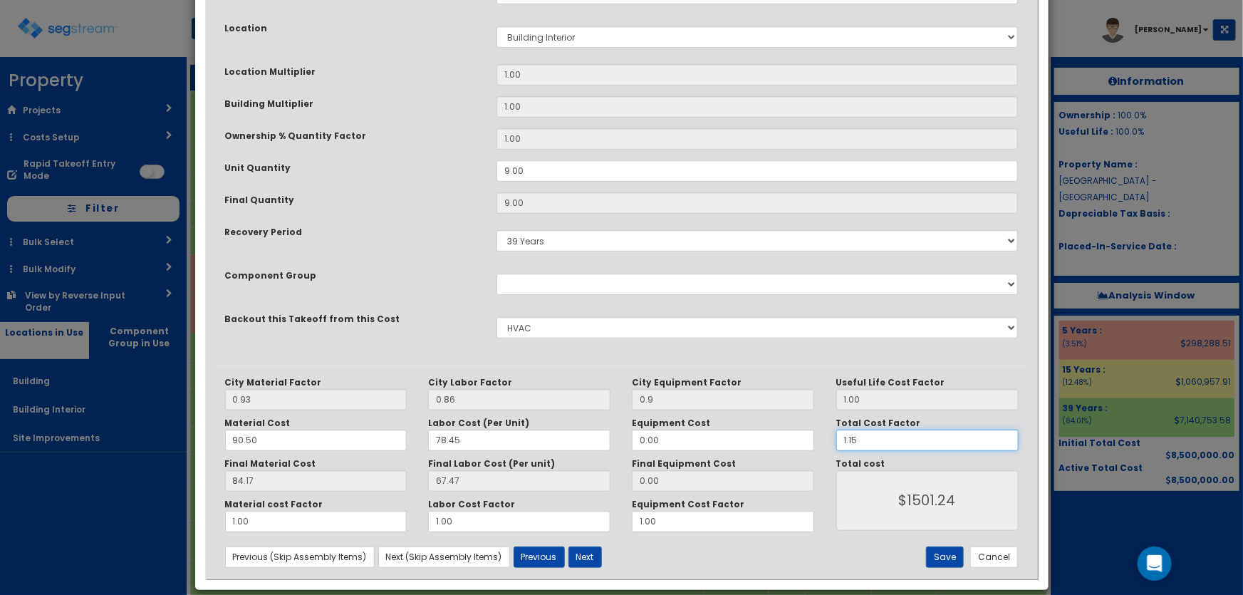
type input "$1569.47"
type input "1.15"
click at [949, 552] on button "Save" at bounding box center [945, 557] width 38 height 21
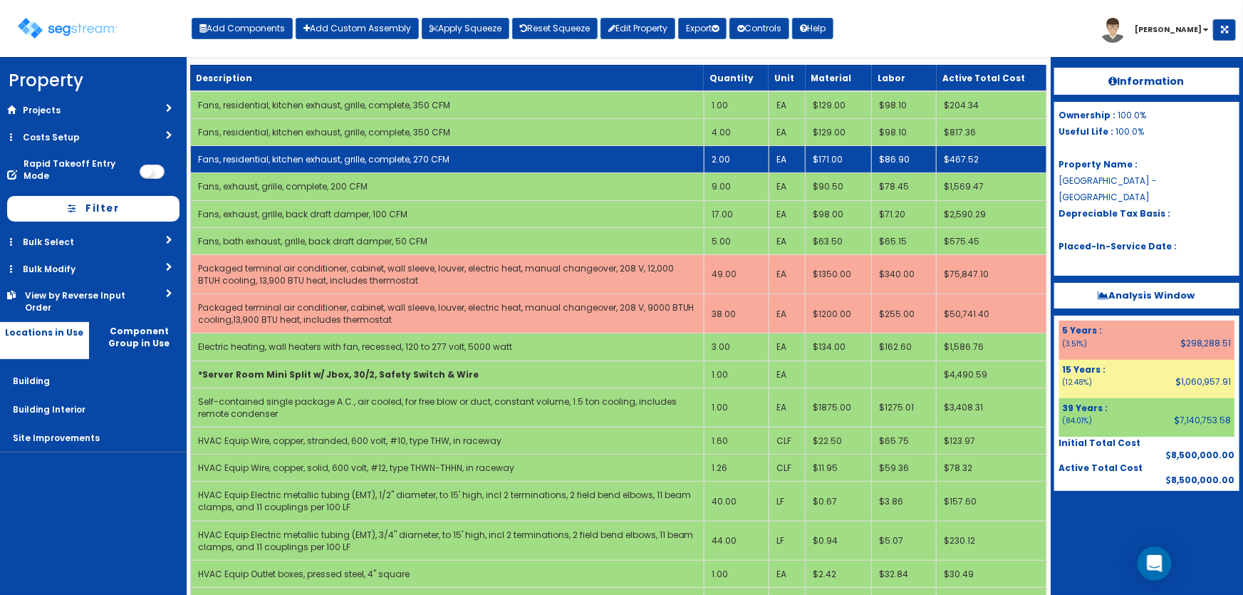
click at [413, 160] on link "Fans, residential, kitchen exhaust, grille, complete, 270 CFM" at bounding box center [324, 159] width 252 height 12
select select "5281464"
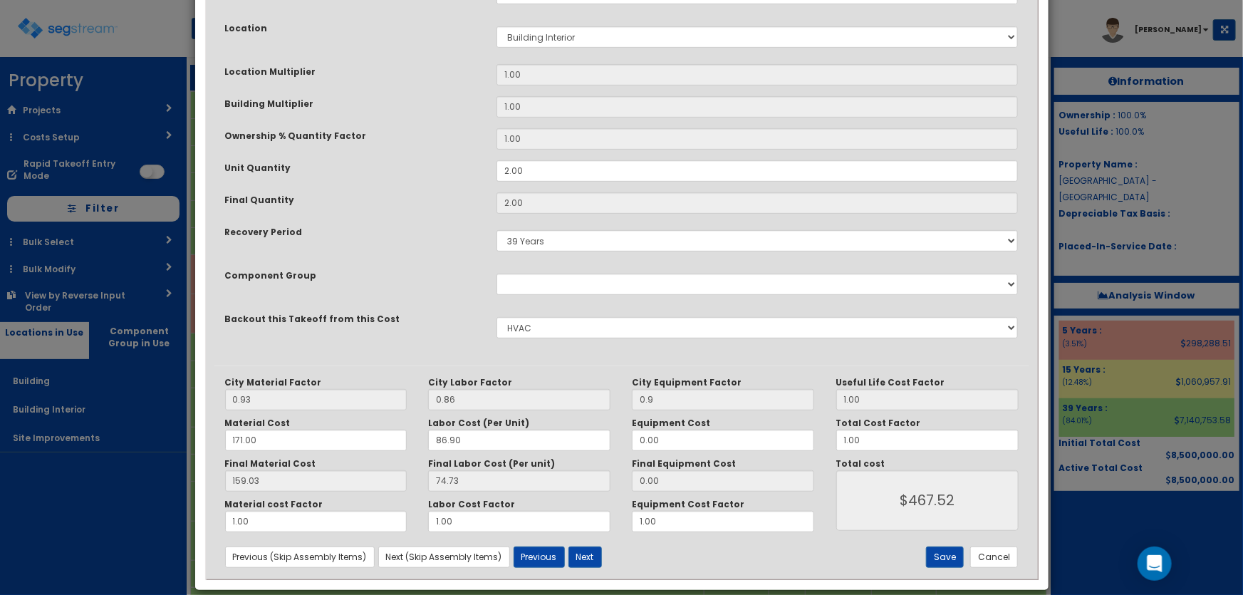
scroll to position [0, 0]
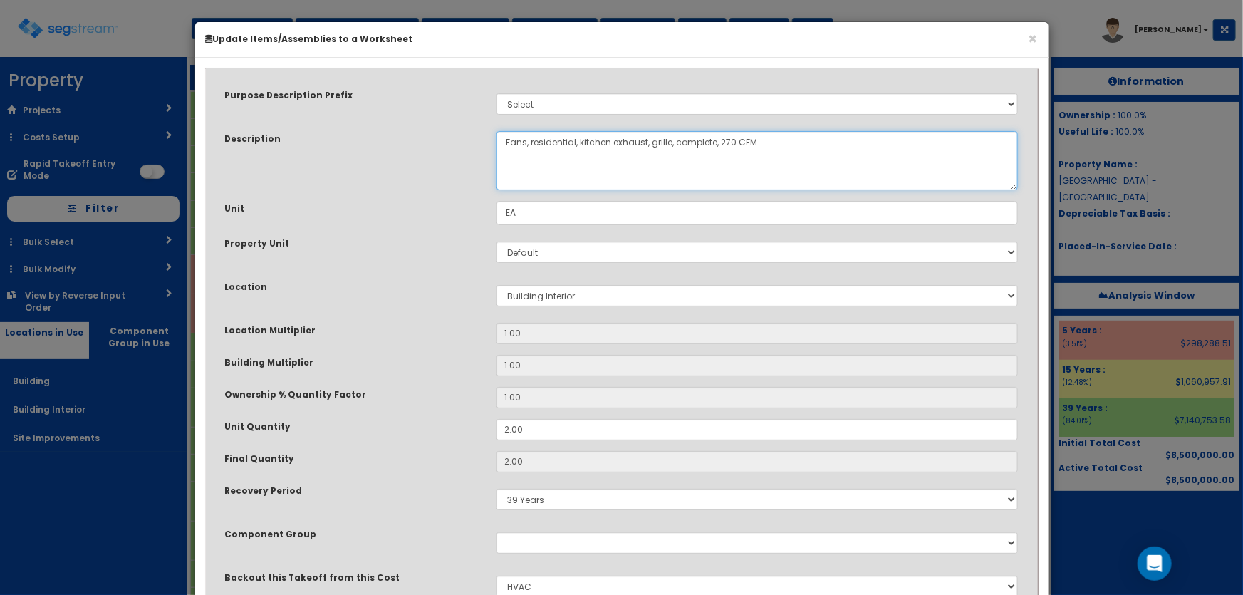
click at [725, 139] on textarea "Fans, residential, kitchen exhaust, grille, complete, 270 CFM" at bounding box center [758, 160] width 522 height 59
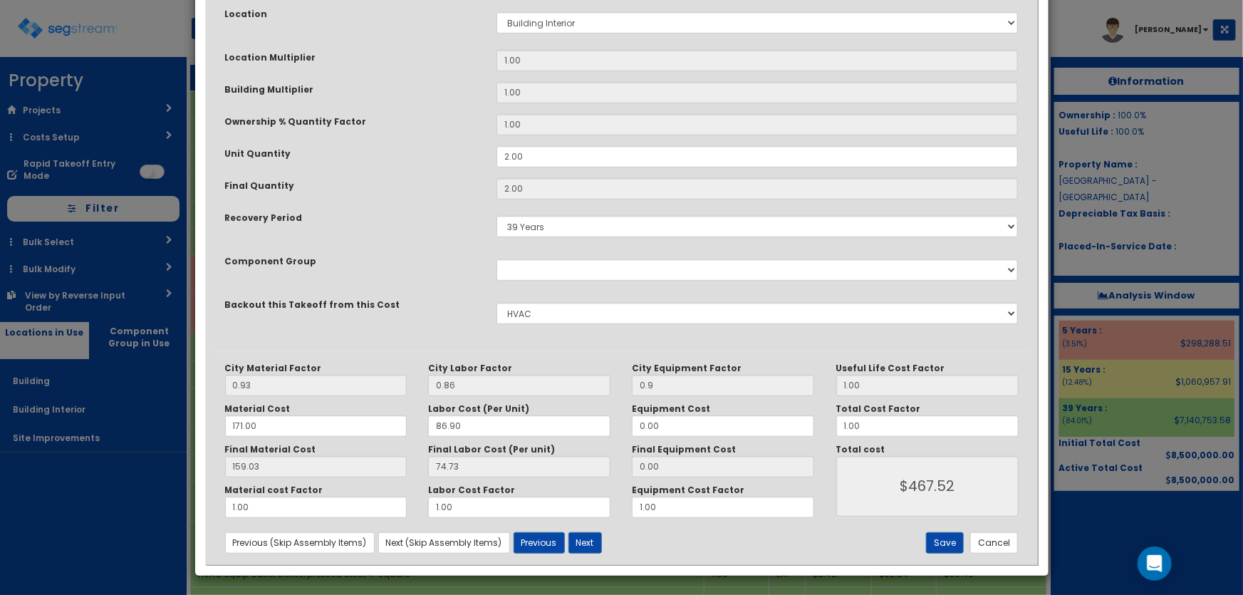
scroll to position [274, 0]
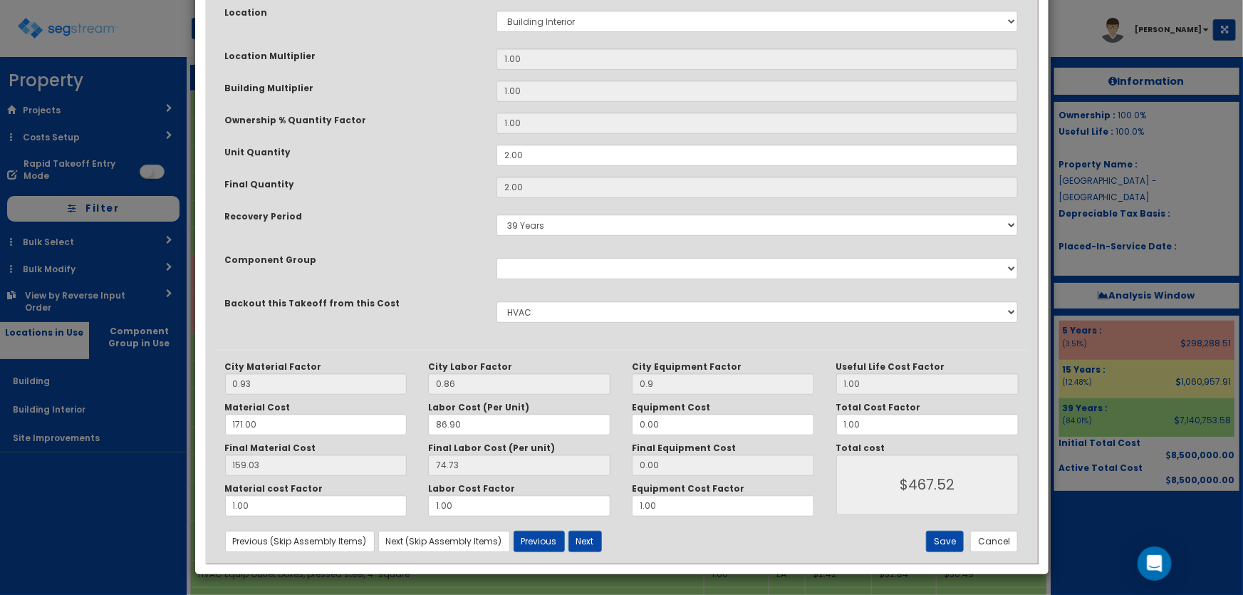
type textarea "Fans, residential, kitchen exhaust, grille, complete, 250 CFM"
drag, startPoint x: 867, startPoint y: 423, endPoint x: 812, endPoint y: 423, distance: 54.9
click at [812, 423] on div "City Material Factor 0.93 City Labor Factor 0.86 City Equipment Factor 0.9 Mate…" at bounding box center [621, 438] width 815 height 155
type input "1.2"
type input "$561.02"
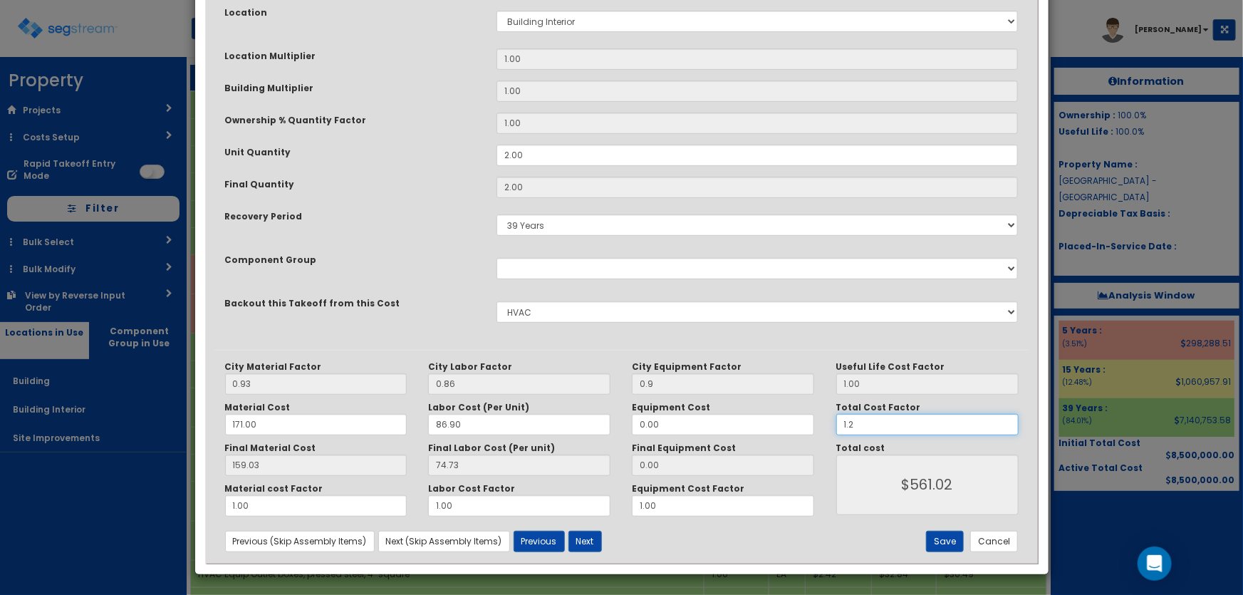
type input "1.25"
type input "$584.40"
type input "1.25"
click at [936, 534] on button "Save" at bounding box center [945, 541] width 38 height 21
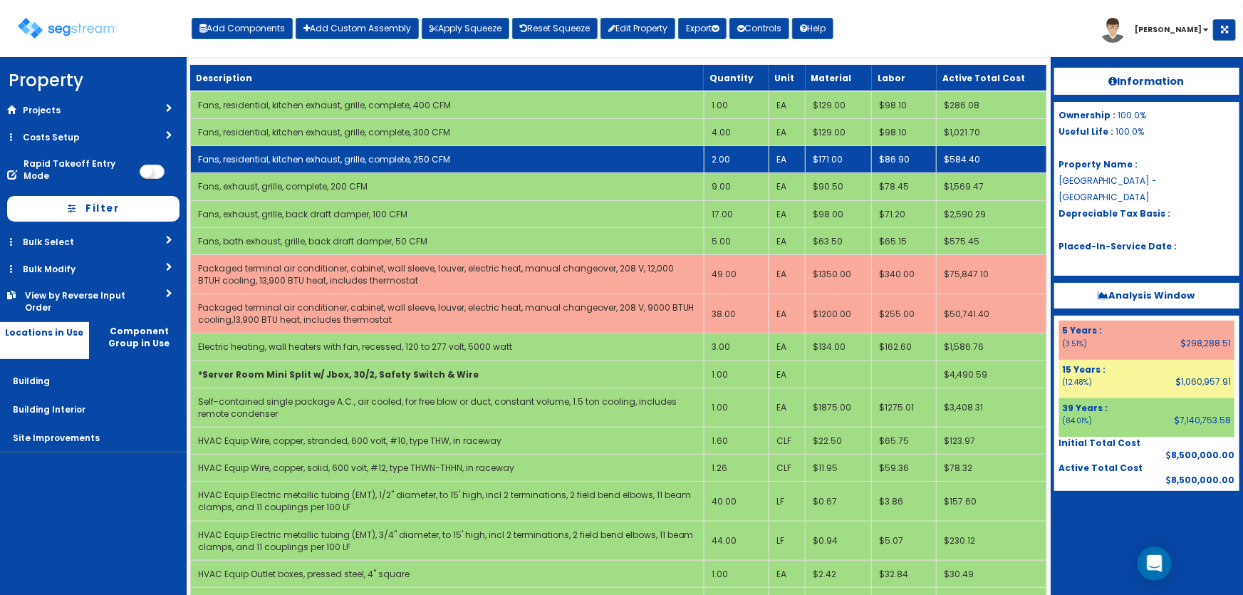
click at [302, 159] on link "Fans, residential, kitchen exhaust, grille, complete, 250 CFM" at bounding box center [324, 159] width 252 height 12
select select "5281464"
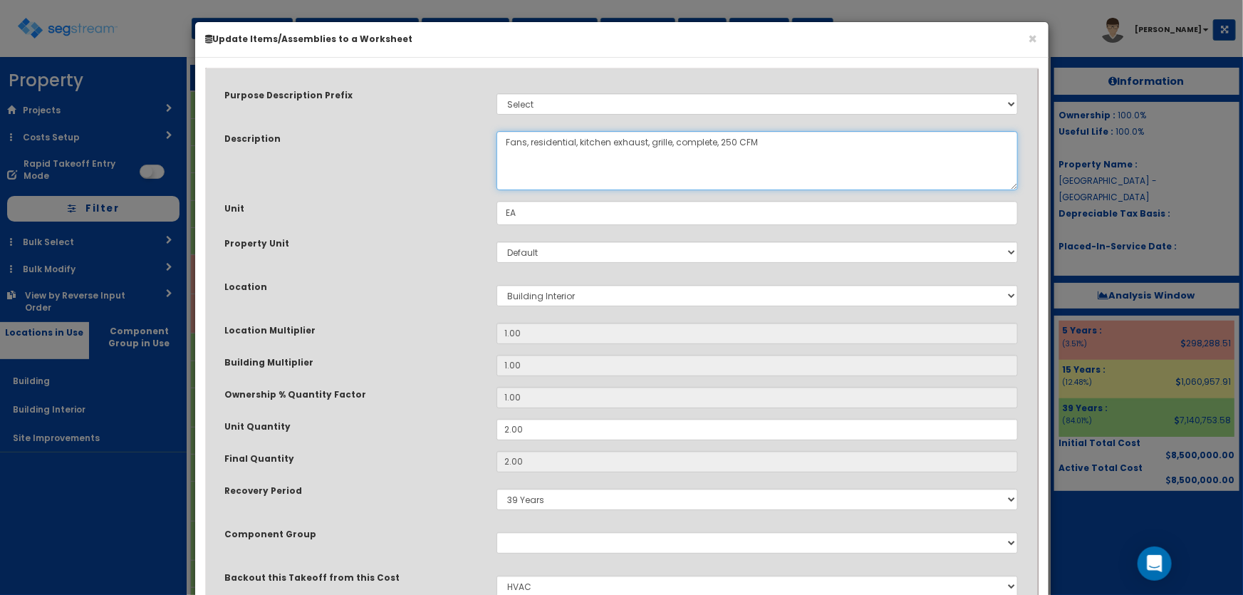
drag, startPoint x: 531, startPoint y: 140, endPoint x: 611, endPoint y: 139, distance: 80.5
click at [611, 139] on textarea "Fans, residential, kitchen exhaust, grille, complete, 250 CFM" at bounding box center [758, 160] width 522 height 59
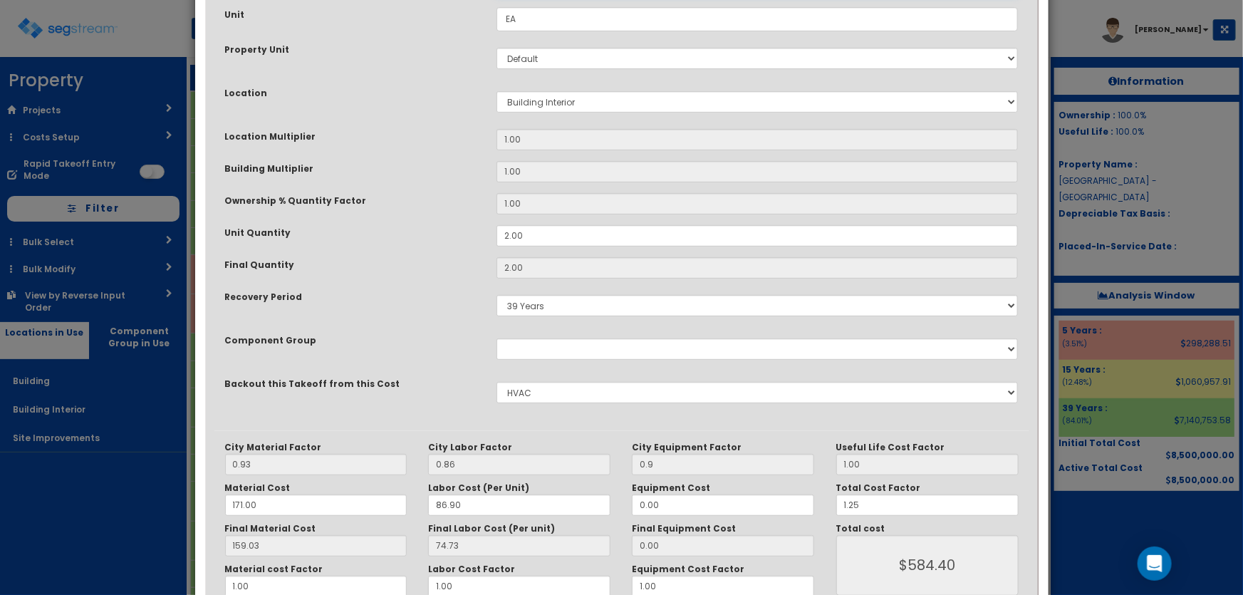
scroll to position [274, 0]
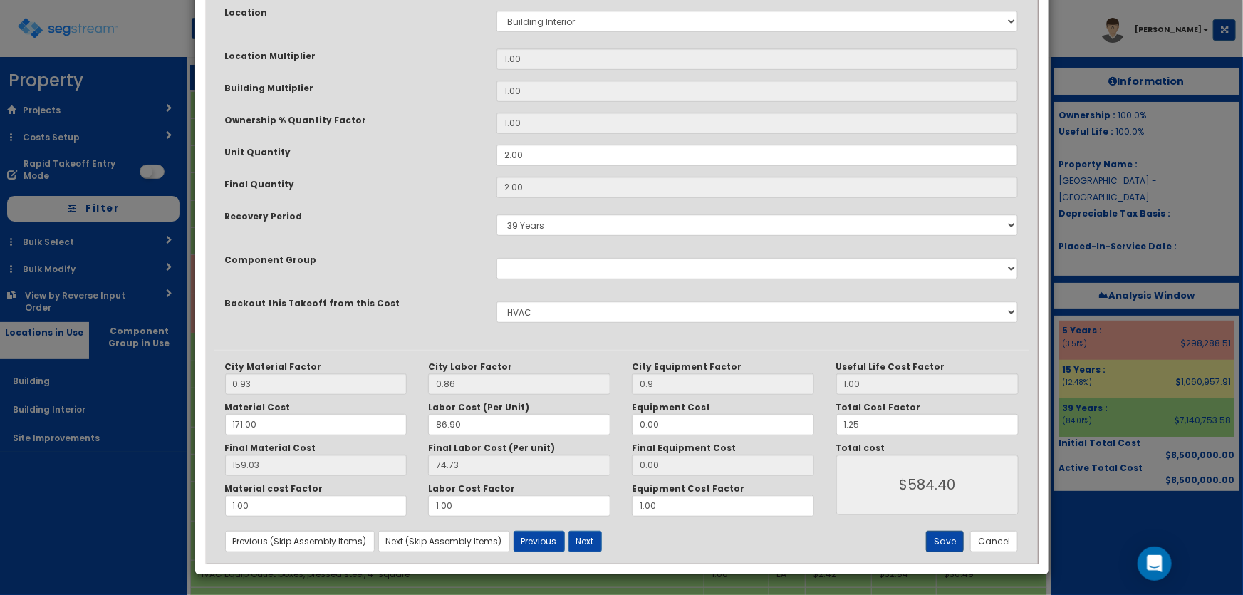
type textarea "Fans, exhaust, grille, complete, 250 CFM"
click at [943, 544] on button "Save" at bounding box center [945, 541] width 38 height 21
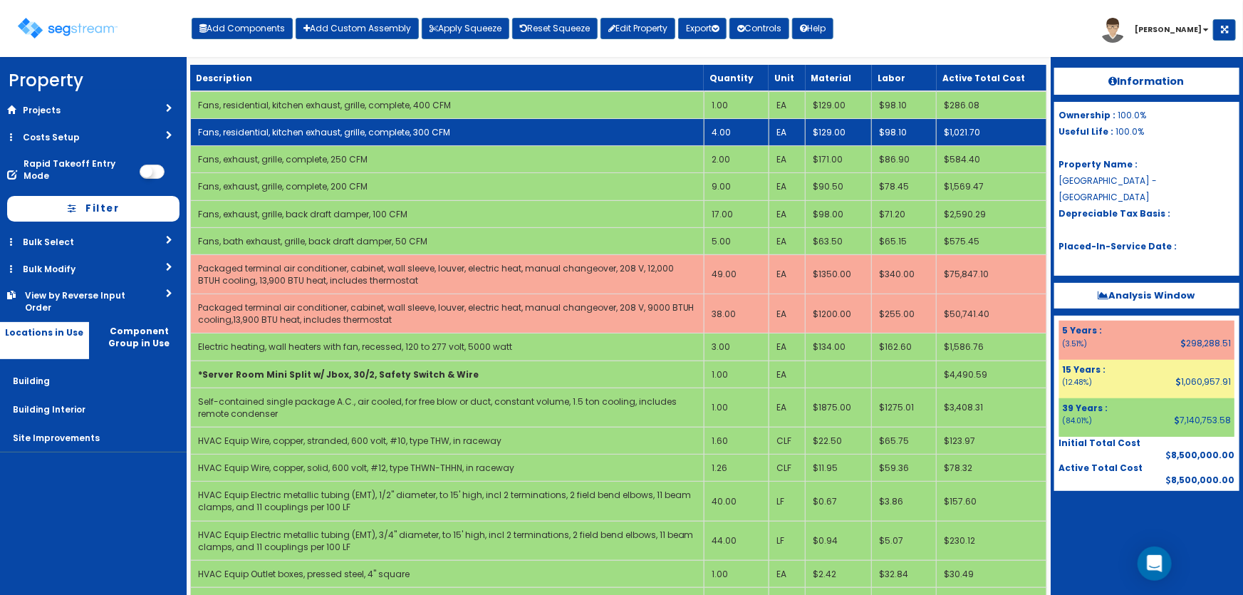
click at [400, 126] on link "Fans, residential, kitchen exhaust, grille, complete, 300 CFM" at bounding box center [324, 132] width 252 height 12
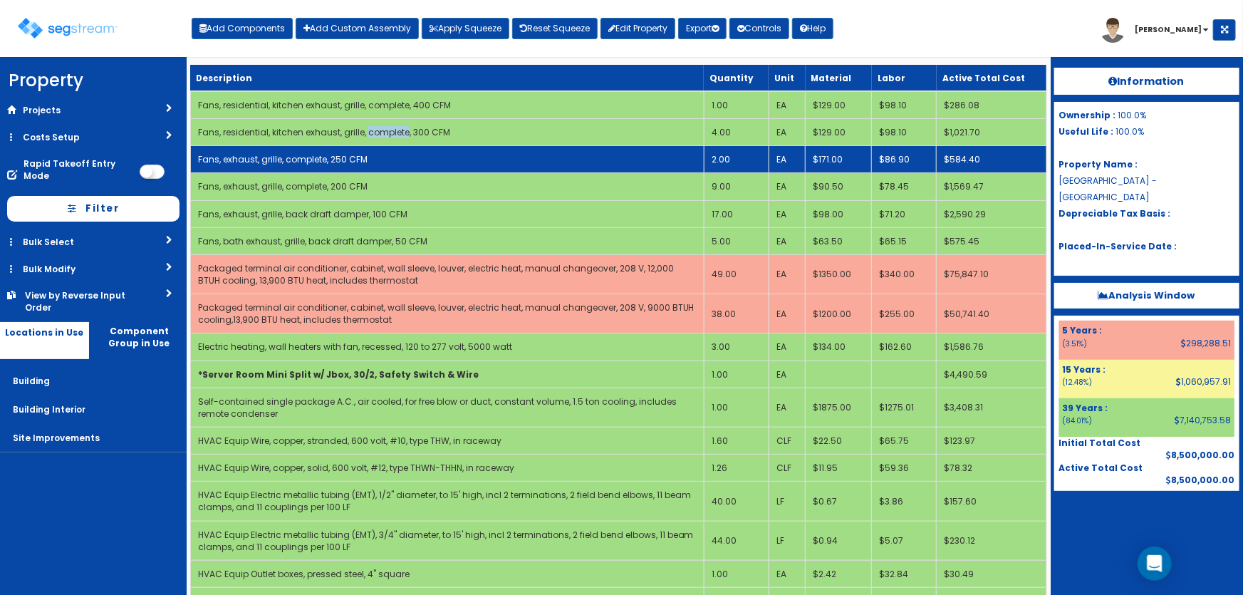
select select "5281464"
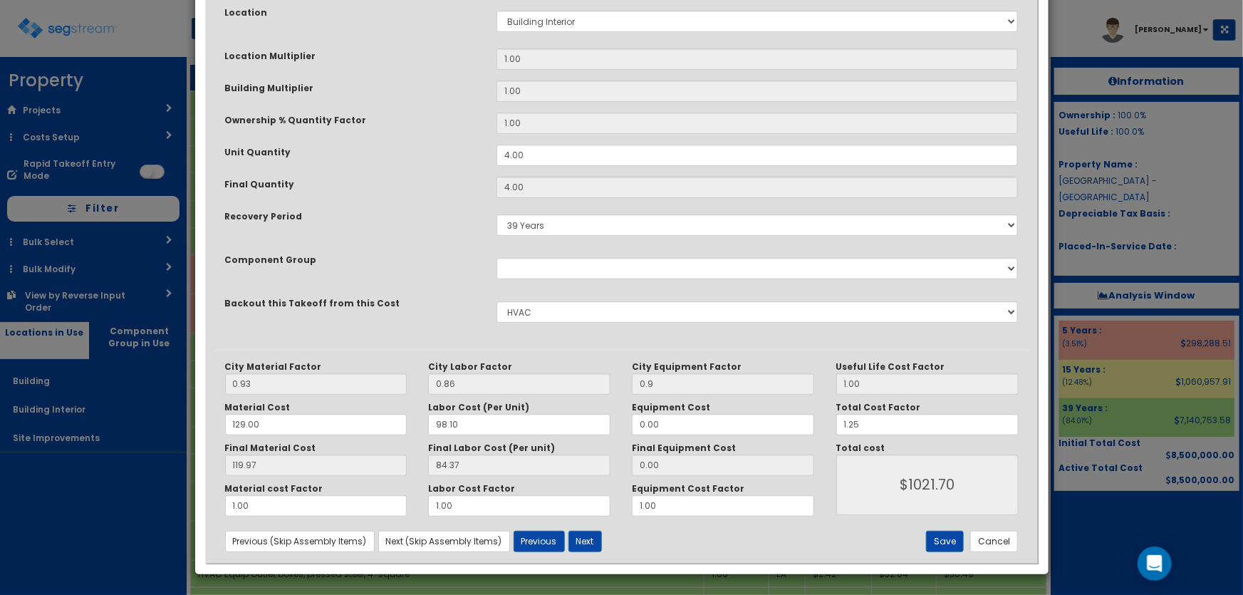
scroll to position [0, 0]
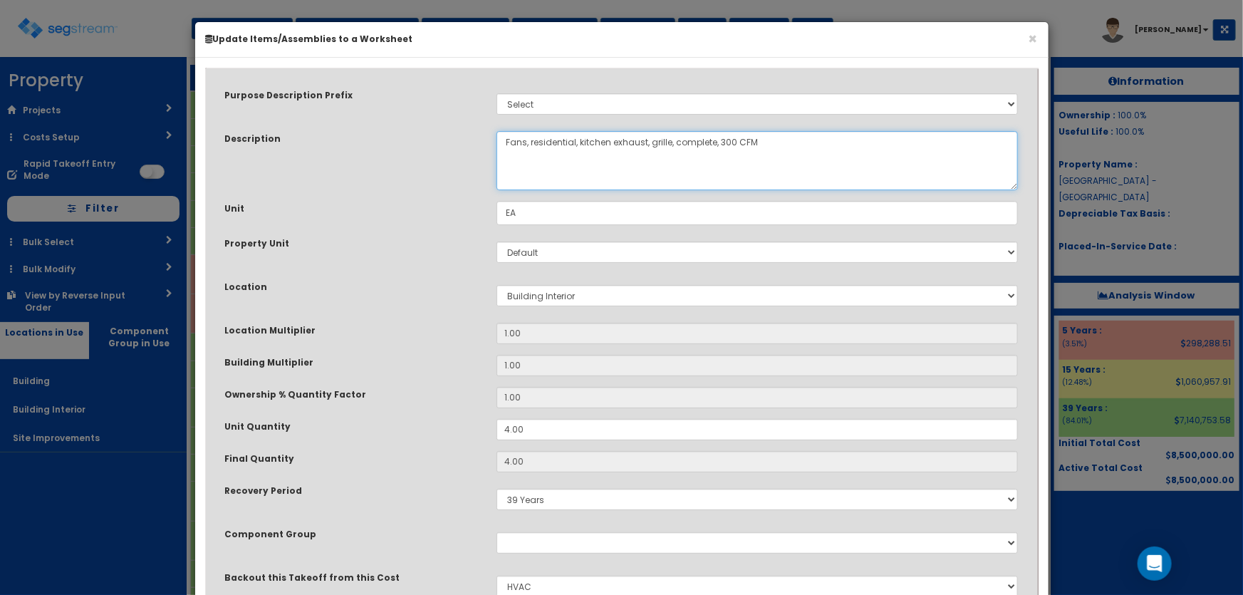
drag, startPoint x: 530, startPoint y: 138, endPoint x: 611, endPoint y: 140, distance: 80.5
click at [611, 140] on textarea "Fans, residential, kitchen exhaust, grille, complete, 300 CFM" at bounding box center [758, 160] width 522 height 59
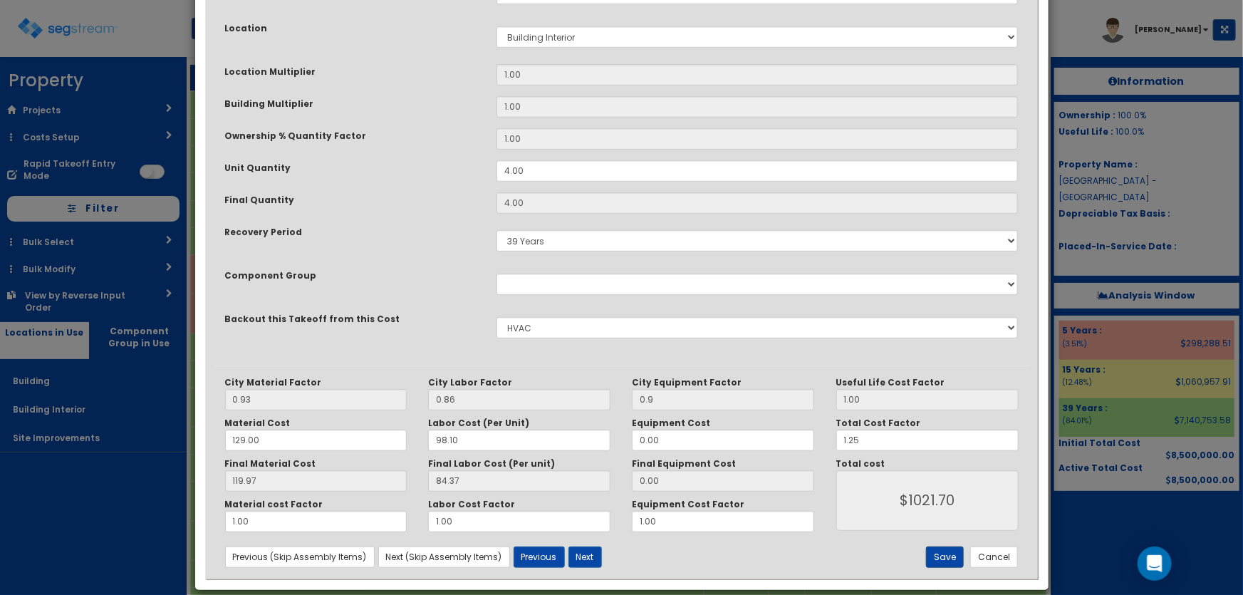
type textarea "Fans, exhaust, grille, complete, 300 CFM"
click at [941, 554] on button "Save" at bounding box center [945, 557] width 38 height 21
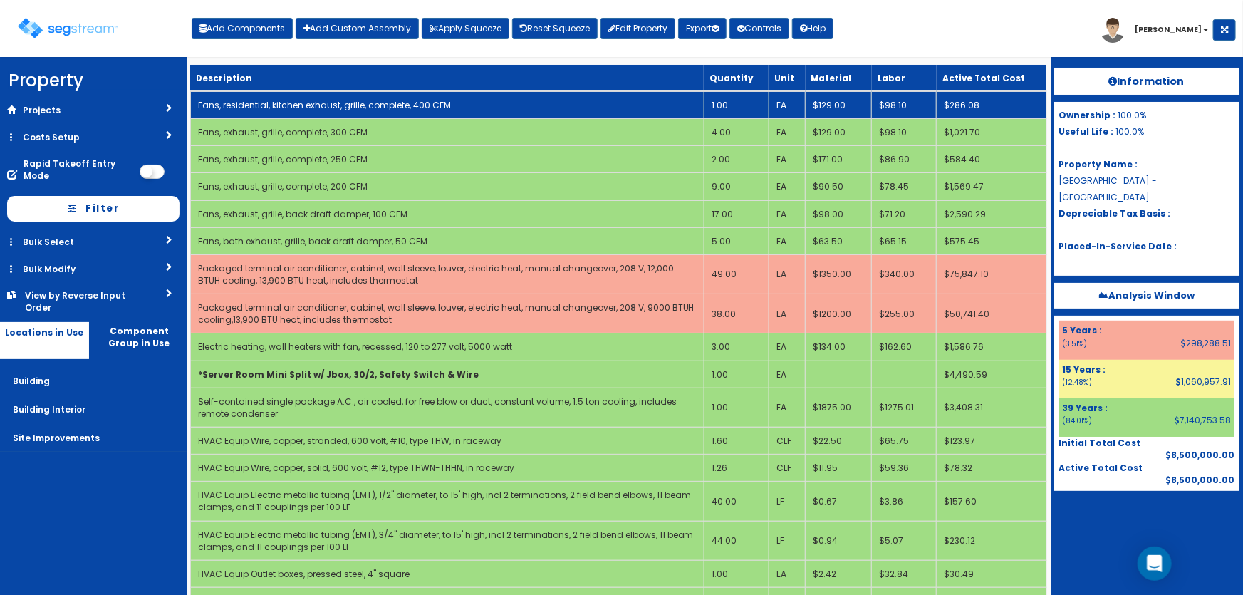
click at [360, 107] on link "Fans, residential, kitchen exhaust, grille, complete, 400 CFM" at bounding box center [324, 105] width 253 height 12
select select "5281464"
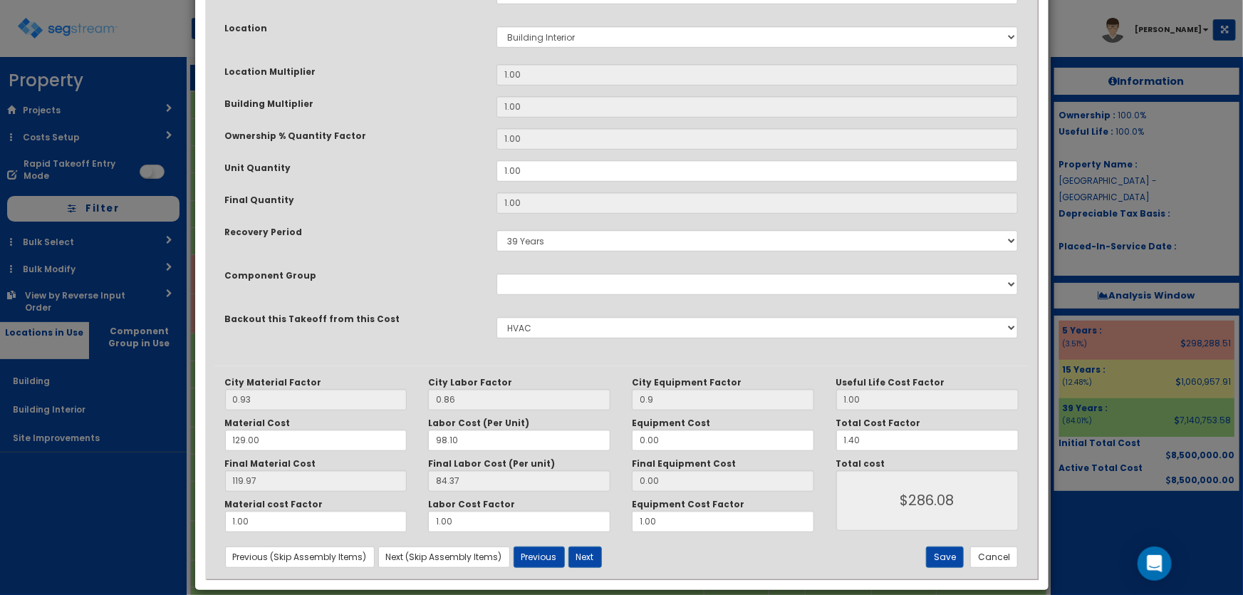
scroll to position [0, 0]
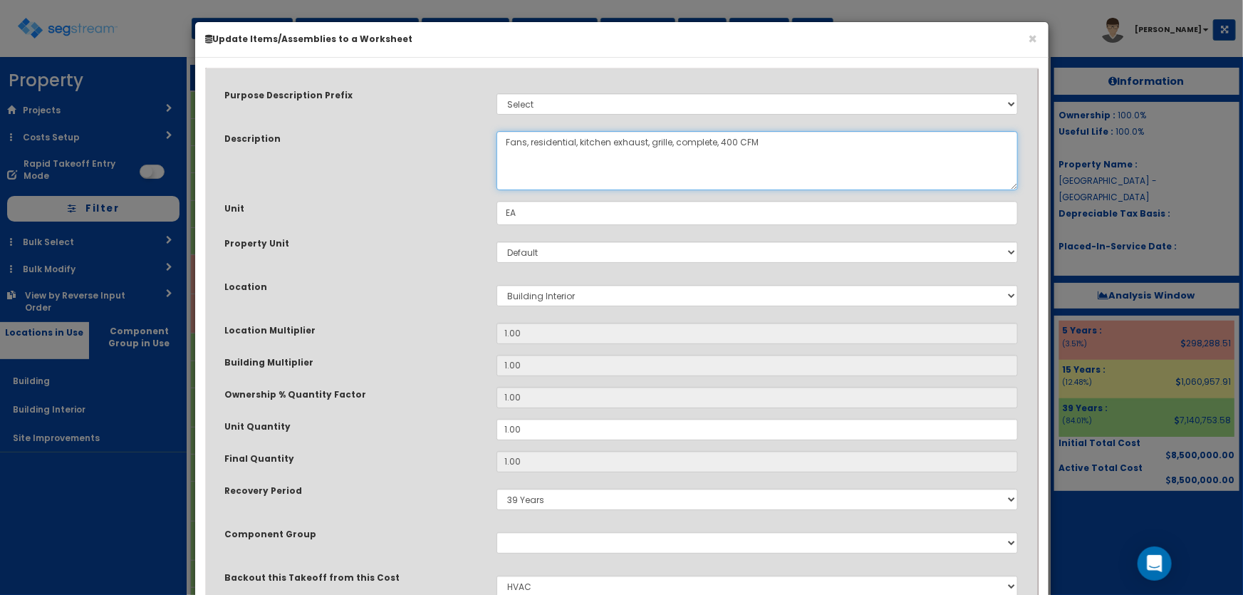
drag, startPoint x: 529, startPoint y: 140, endPoint x: 611, endPoint y: 143, distance: 82.0
click at [611, 143] on textarea "Fans, residential, kitchen exhaust, grille, complete, 400 CFM" at bounding box center [758, 160] width 522 height 59
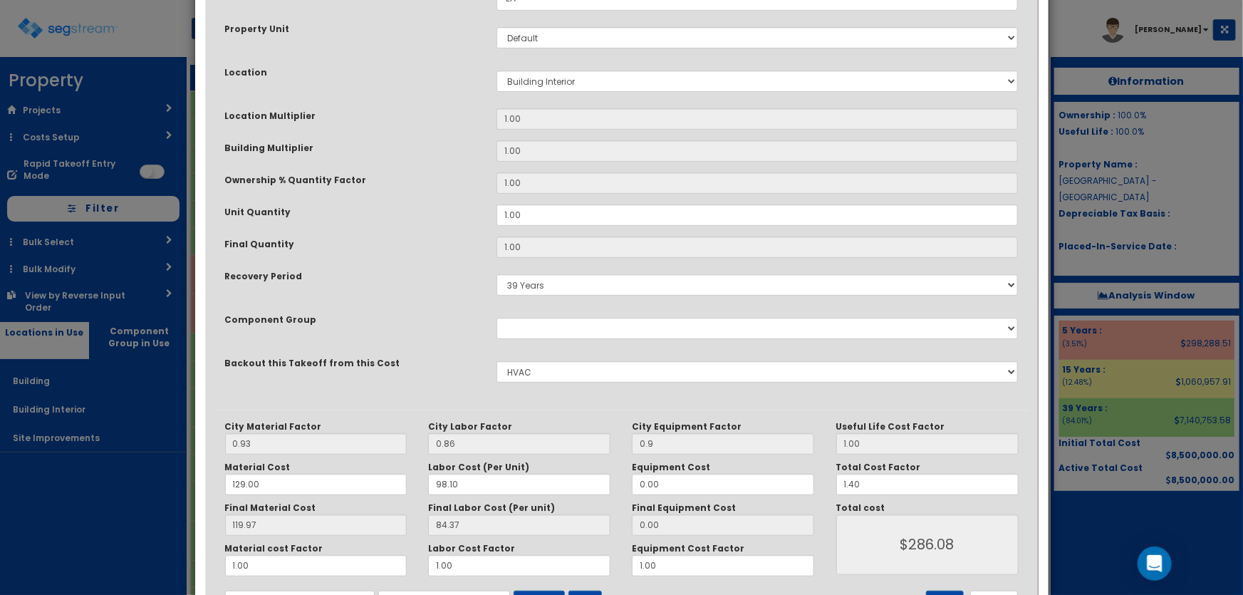
scroll to position [259, 0]
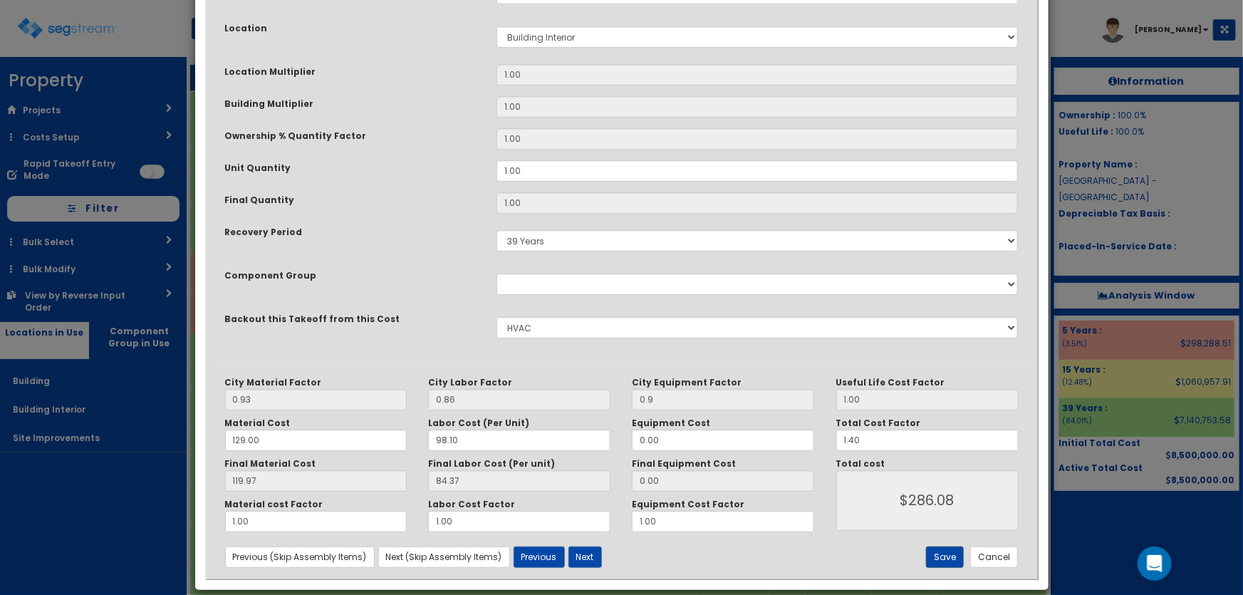
type textarea "Fans, exhaust, grille, complete, 400 CFM"
click at [942, 549] on button "Save" at bounding box center [945, 557] width 38 height 21
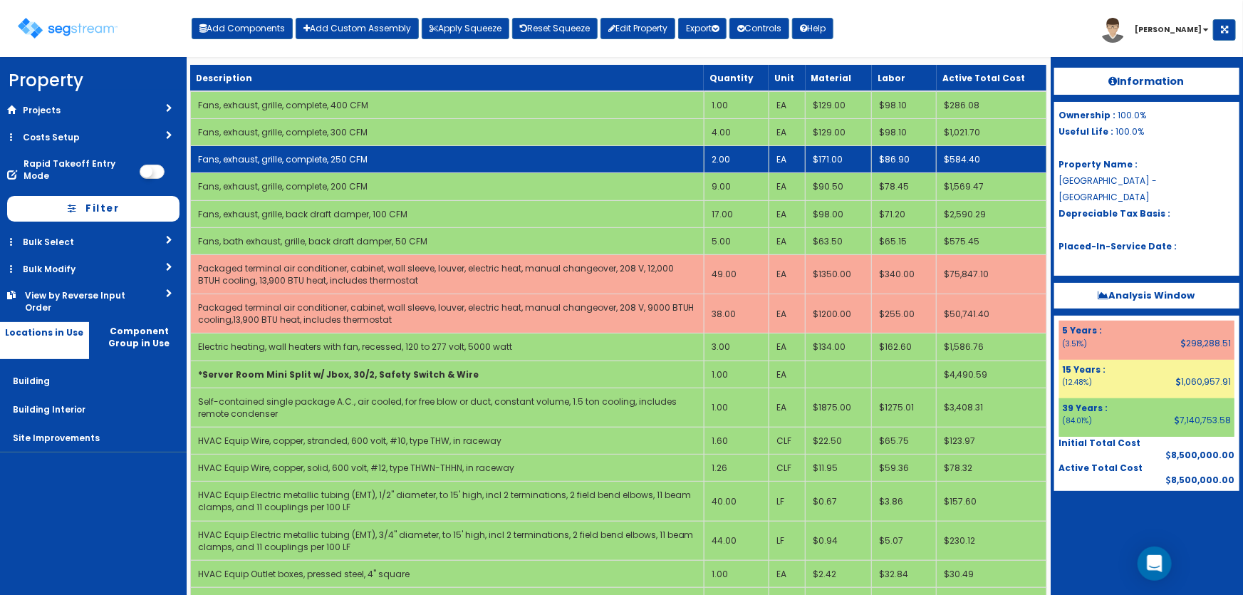
click at [249, 162] on link "Fans, exhaust, grille, complete, 250 CFM" at bounding box center [283, 159] width 170 height 12
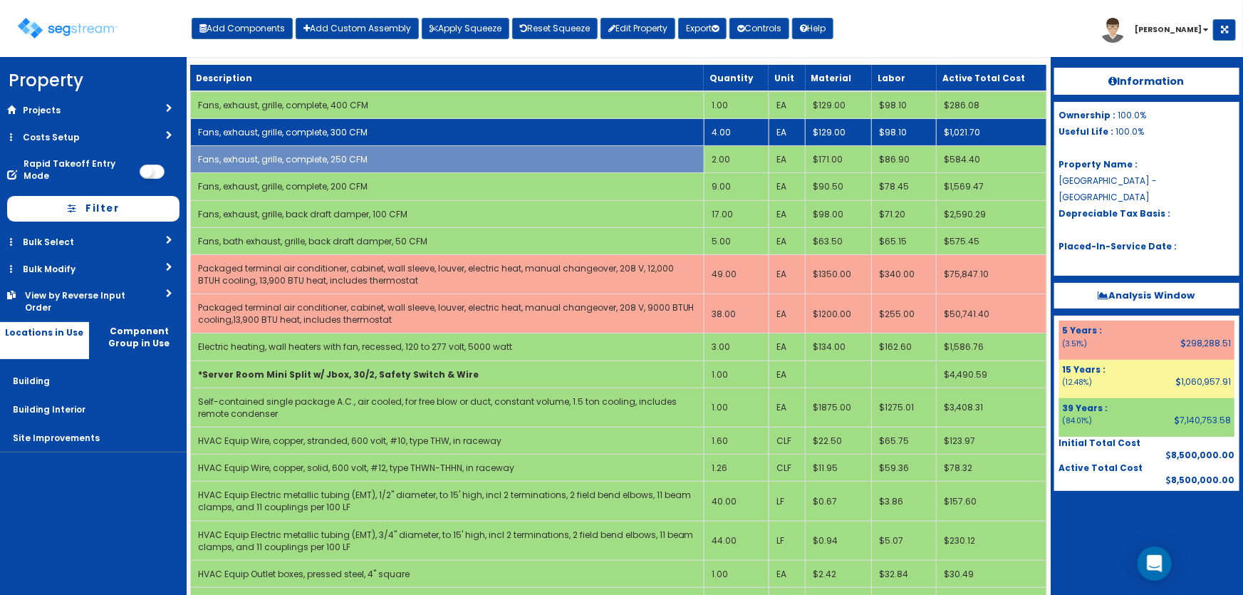
click at [254, 133] on link "Fans, exhaust, grille, complete, 300 CFM" at bounding box center [283, 132] width 170 height 12
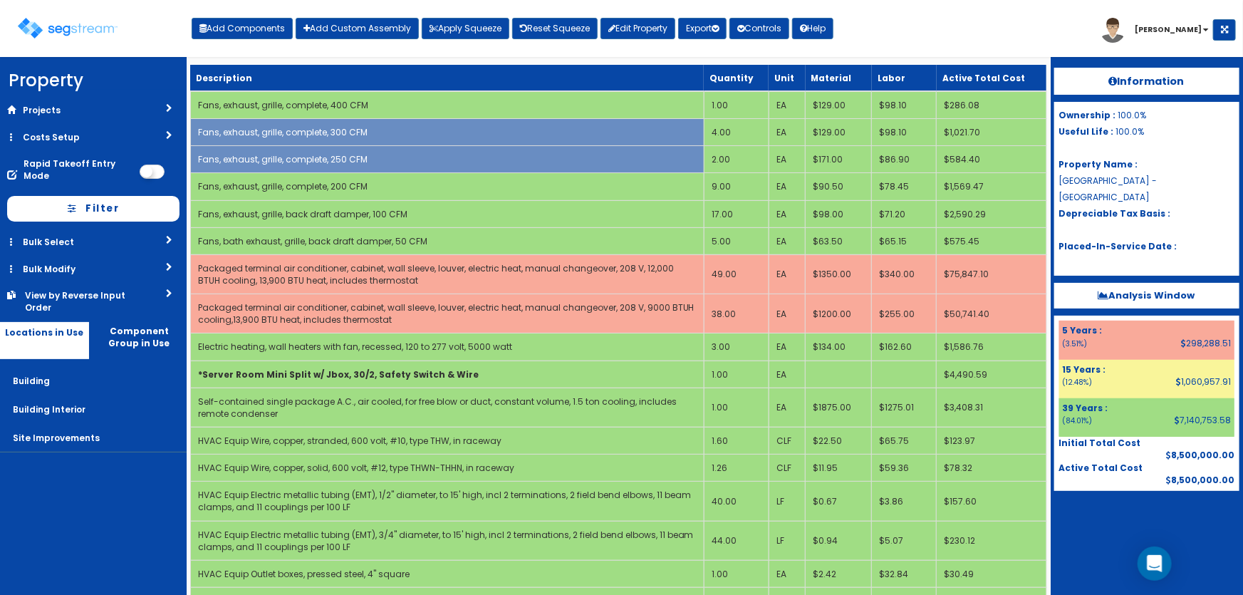
click at [68, 271] on link "Bulk Modify" at bounding box center [93, 269] width 187 height 26
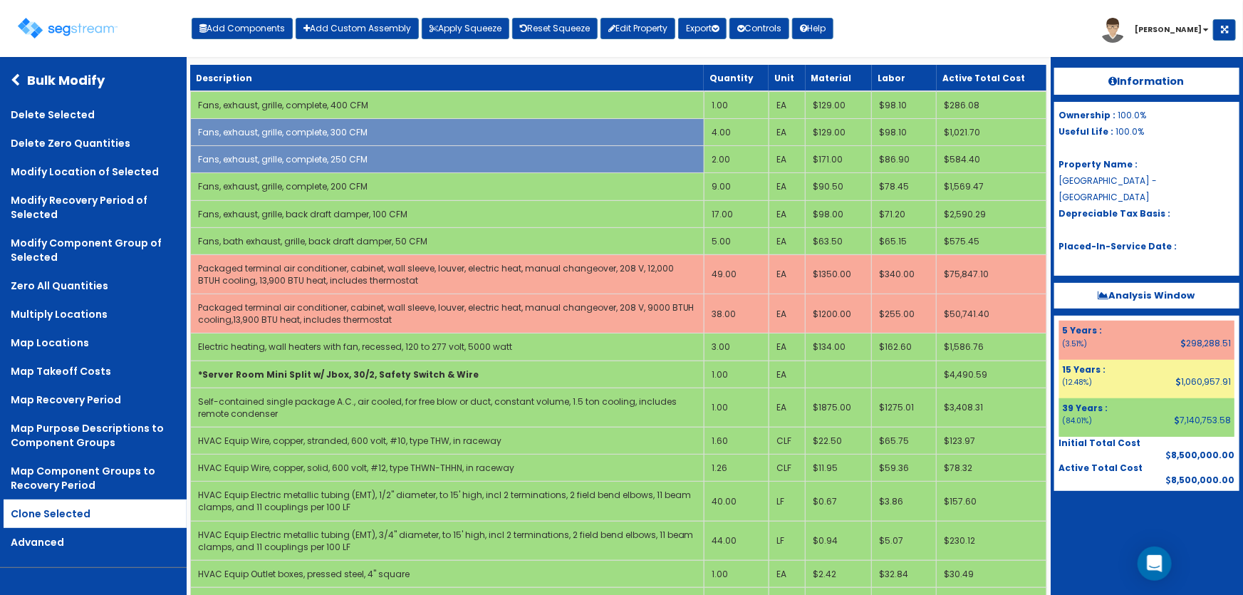
click at [42, 514] on link "Clone Selected" at bounding box center [95, 514] width 183 height 29
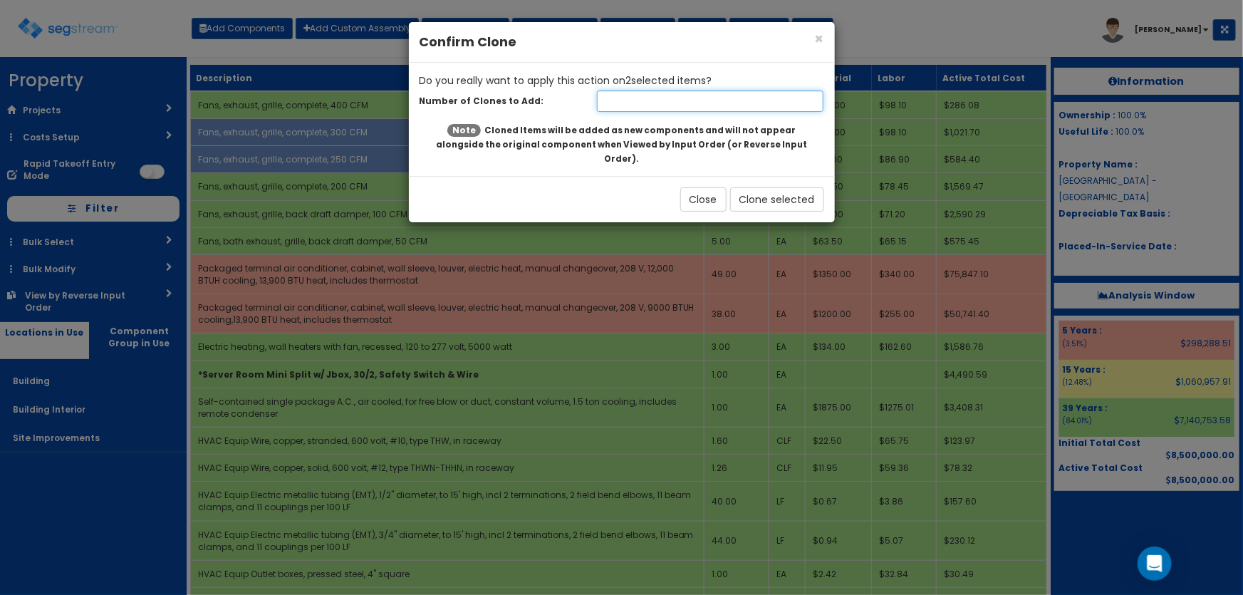
click at [673, 101] on input "number" at bounding box center [710, 100] width 227 height 21
type input "1"
click at [760, 187] on button "Clone selected" at bounding box center [777, 199] width 94 height 24
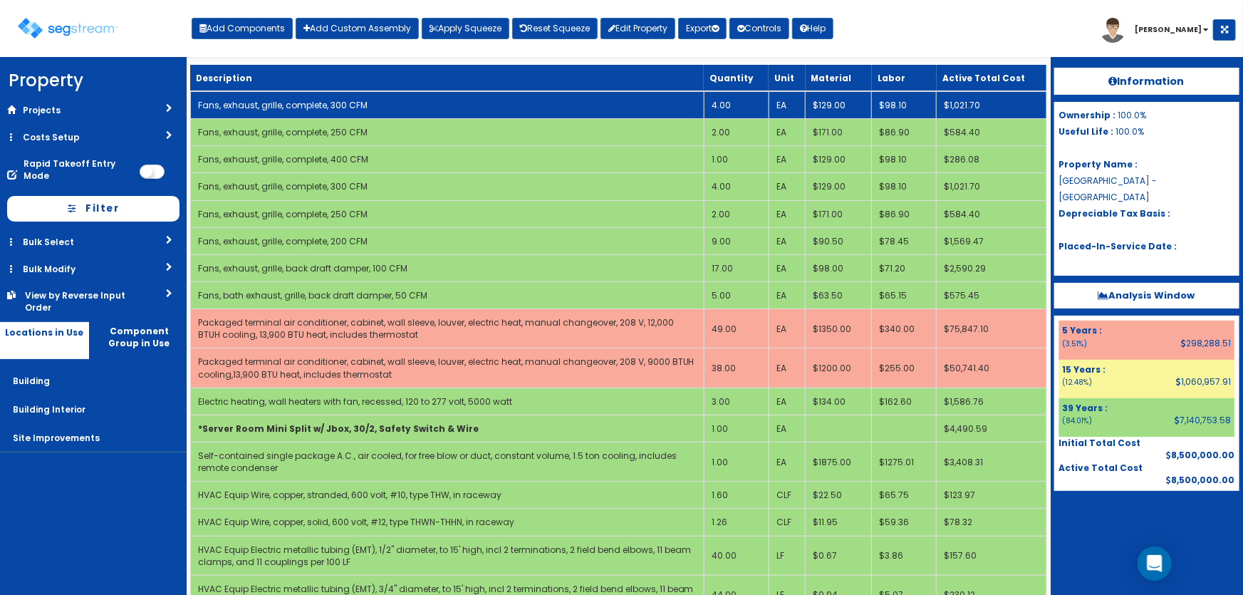
click at [341, 108] on link "Fans, exhaust, grille, complete, 300 CFM" at bounding box center [283, 105] width 170 height 12
select select "5281464"
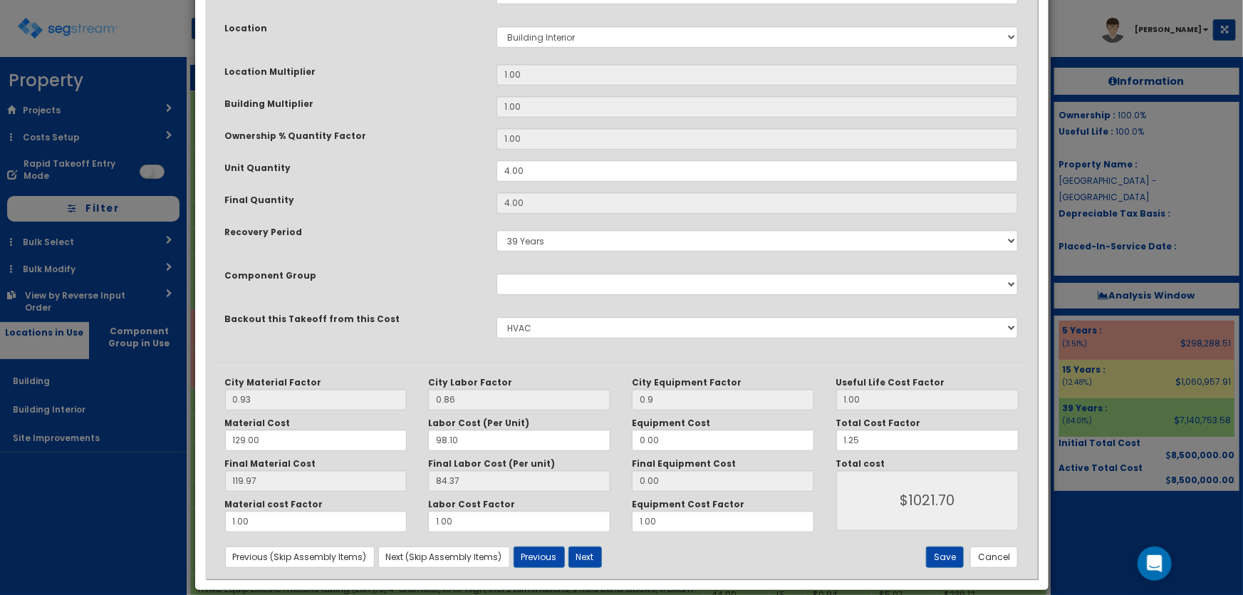
scroll to position [0, 0]
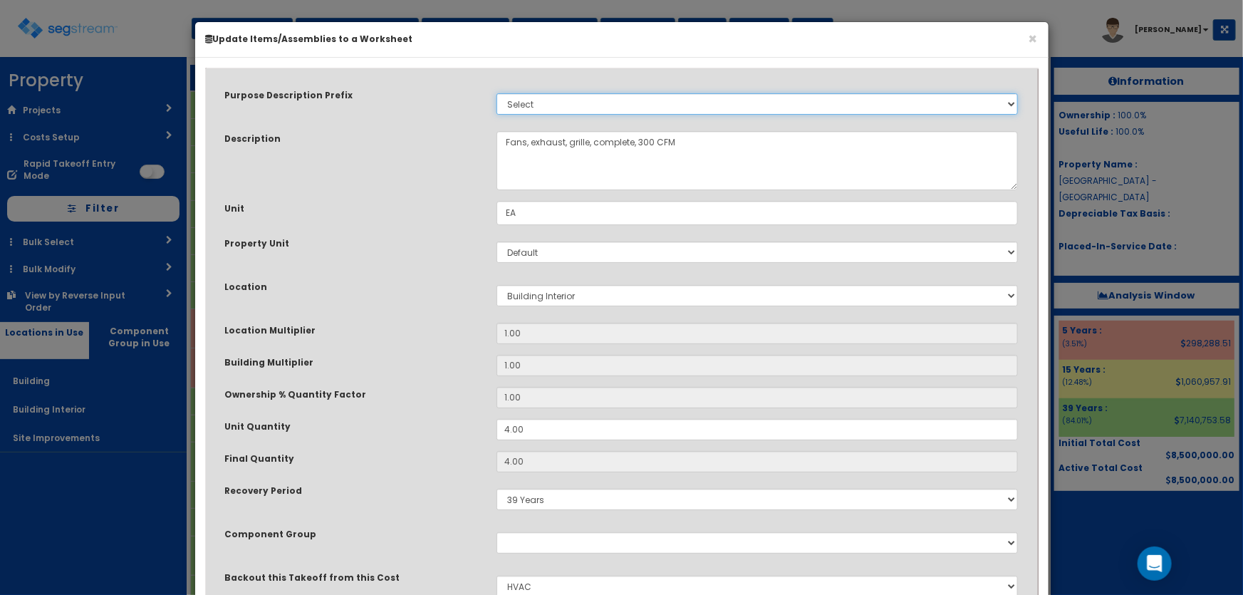
click at [563, 100] on select "Select Stair Construction, A/V System A/V System Equipment A/V System Equipment…" at bounding box center [758, 103] width 522 height 21
select select "4514"
click at [497, 93] on select "Select Stair Construction, A/V System A/V System Equipment A/V System Equipment…" at bounding box center [758, 103] width 522 height 21
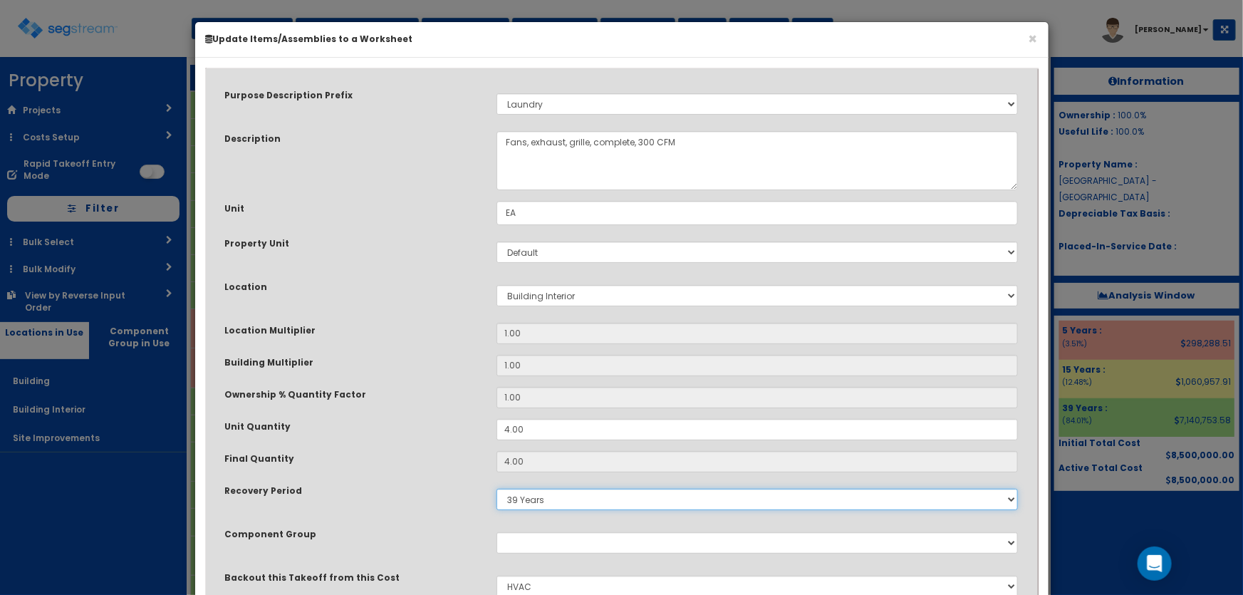
click at [519, 493] on select "5 Years 7 Years 9 Years 10 Years 15 Years 15 Year QLI 15 Year QRP 15 Year QIP 2…" at bounding box center [758, 499] width 522 height 21
select select "5Y"
click at [497, 489] on select "5 Years 7 Years 9 Years 10 Years 15 Years 15 Year QLI 15 Year QRP 15 Year QIP 2…" at bounding box center [758, 499] width 522 height 21
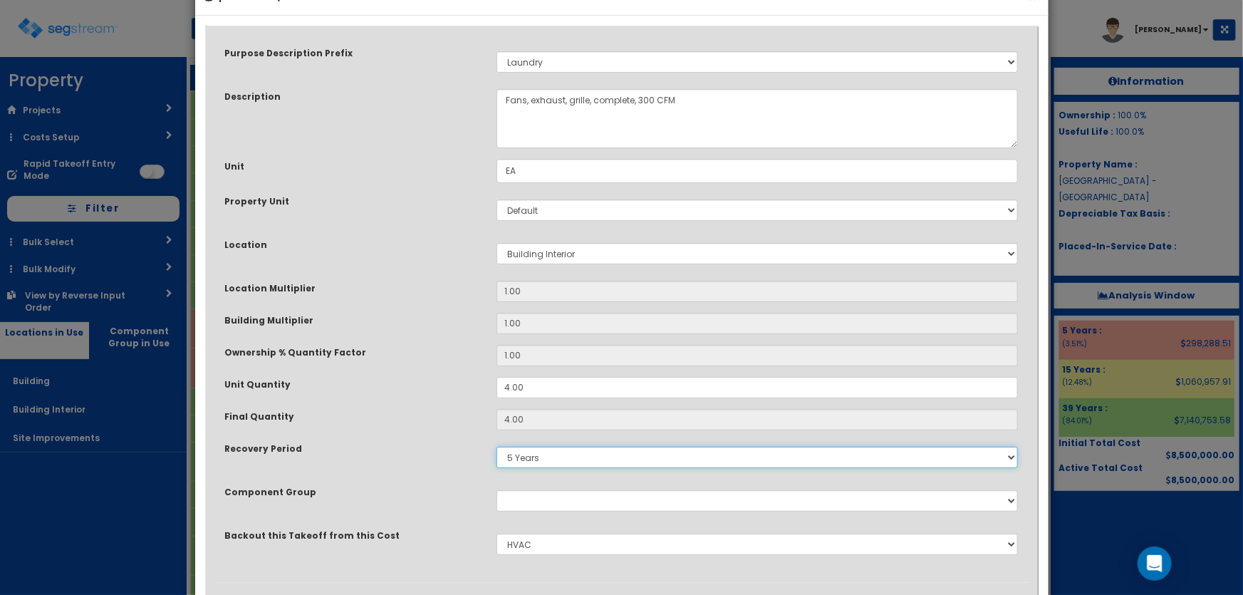
scroll to position [259, 0]
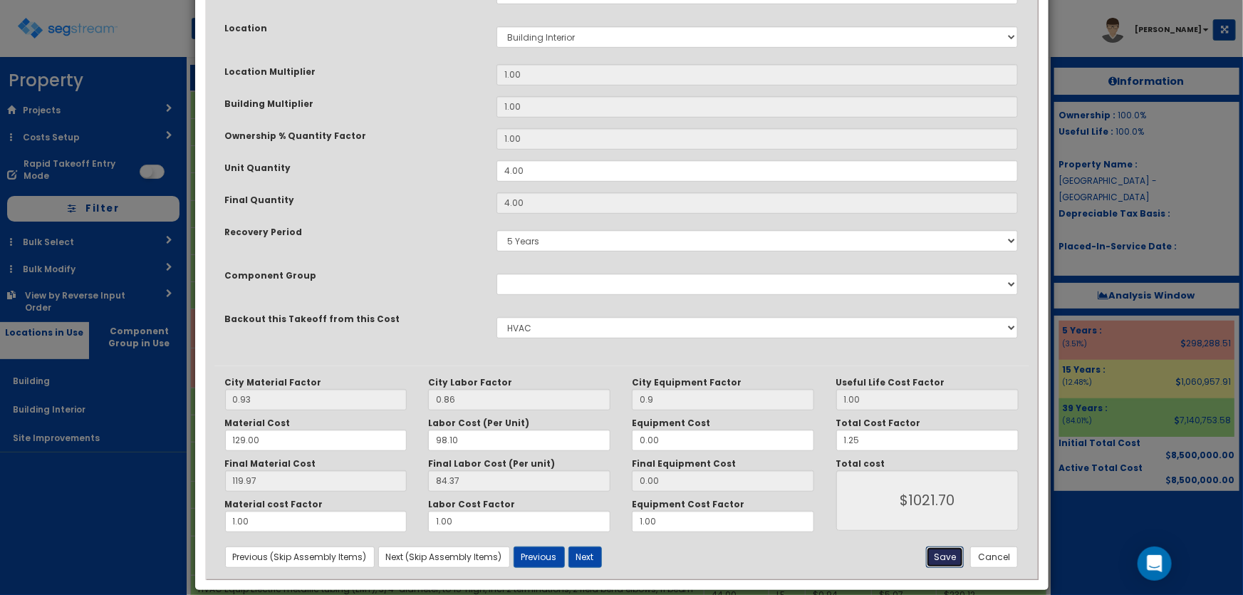
click at [938, 563] on button "Save" at bounding box center [945, 557] width 38 height 21
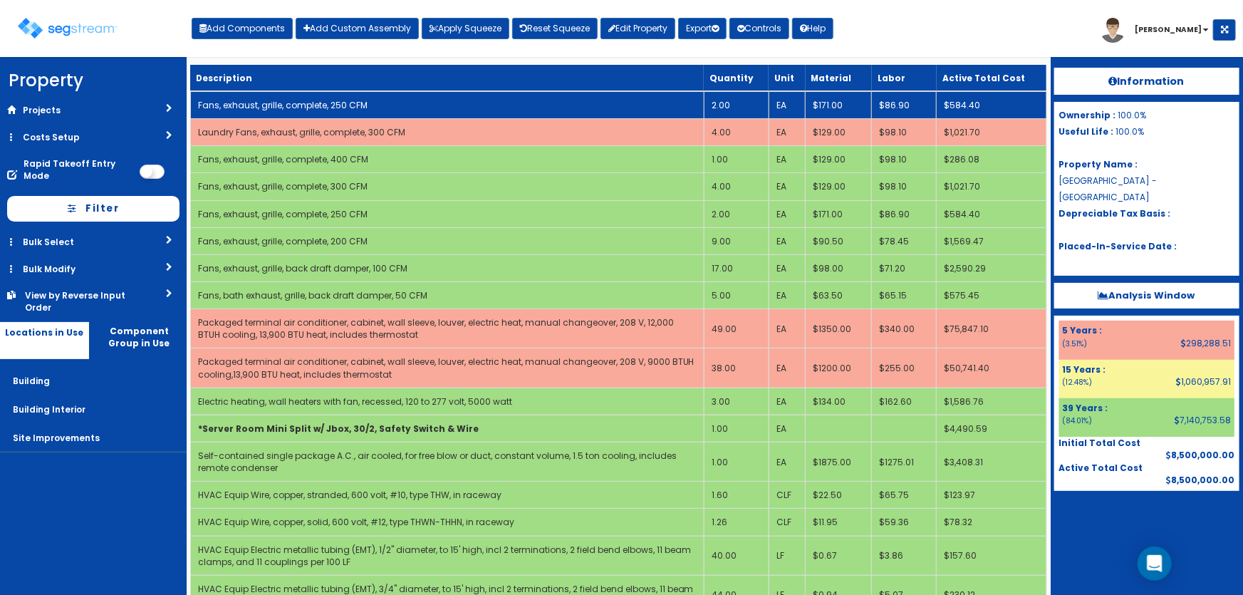
click at [329, 106] on link "Fans, exhaust, grille, complete, 250 CFM" at bounding box center [283, 105] width 170 height 12
select select "5281464"
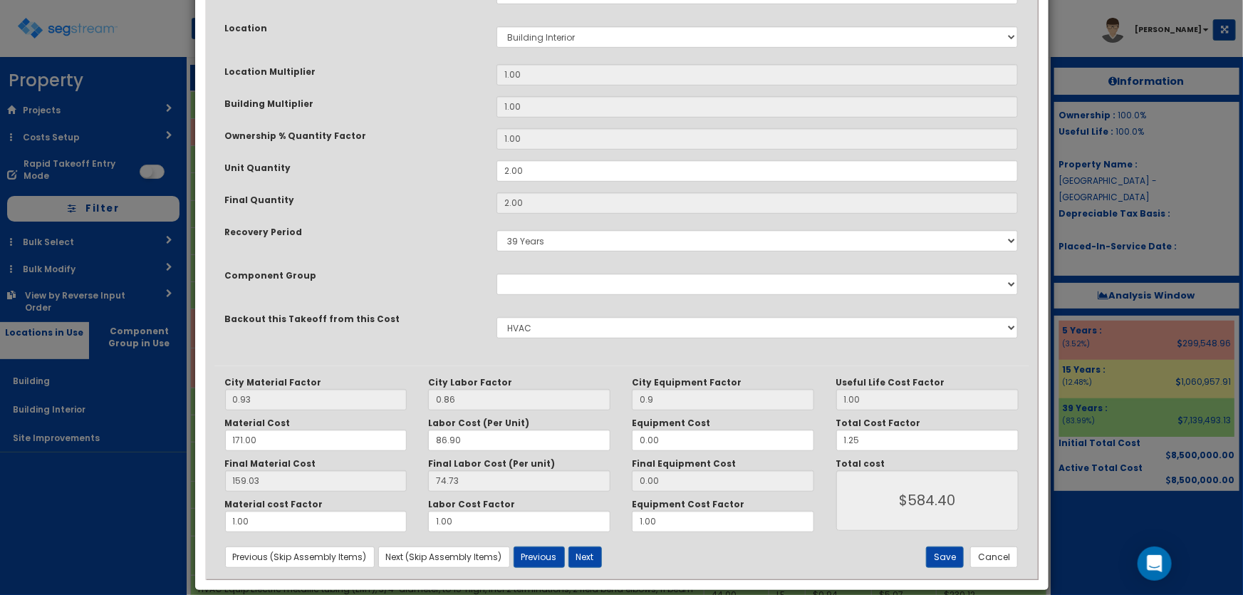
scroll to position [0, 0]
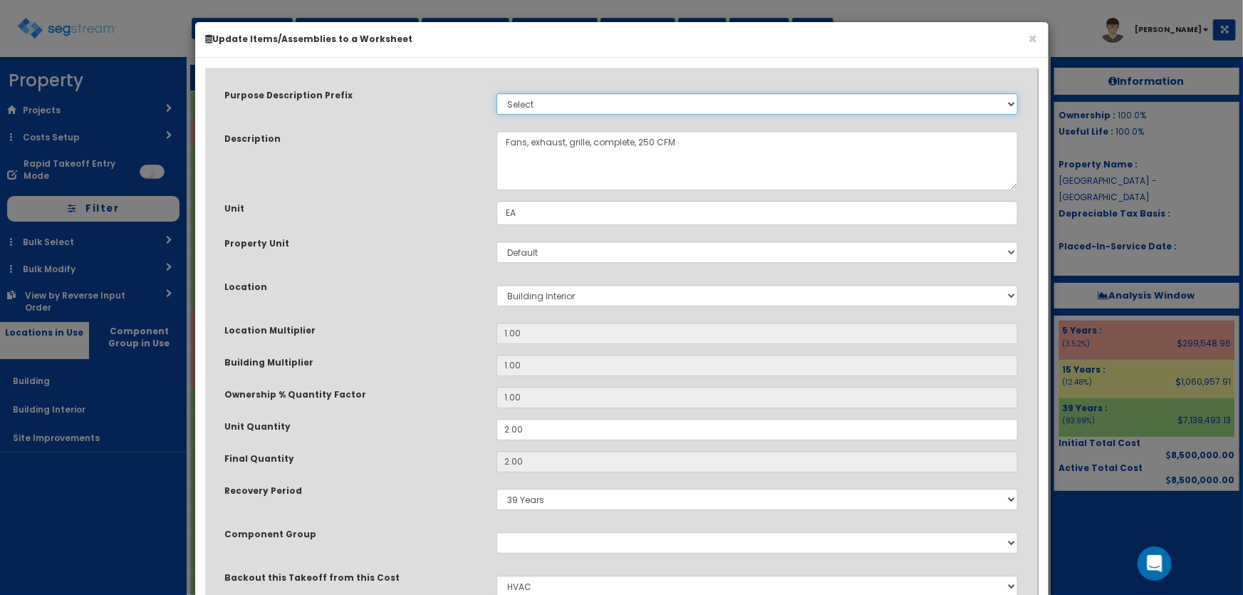
click at [517, 107] on select "Select Stair Construction, A/V System A/V System Equipment A/V System Equipment…" at bounding box center [758, 103] width 522 height 21
select select "4514"
click at [517, 107] on select "Select Stair Construction, A/V System A/V System Equipment A/V System Equipment…" at bounding box center [758, 103] width 522 height 21
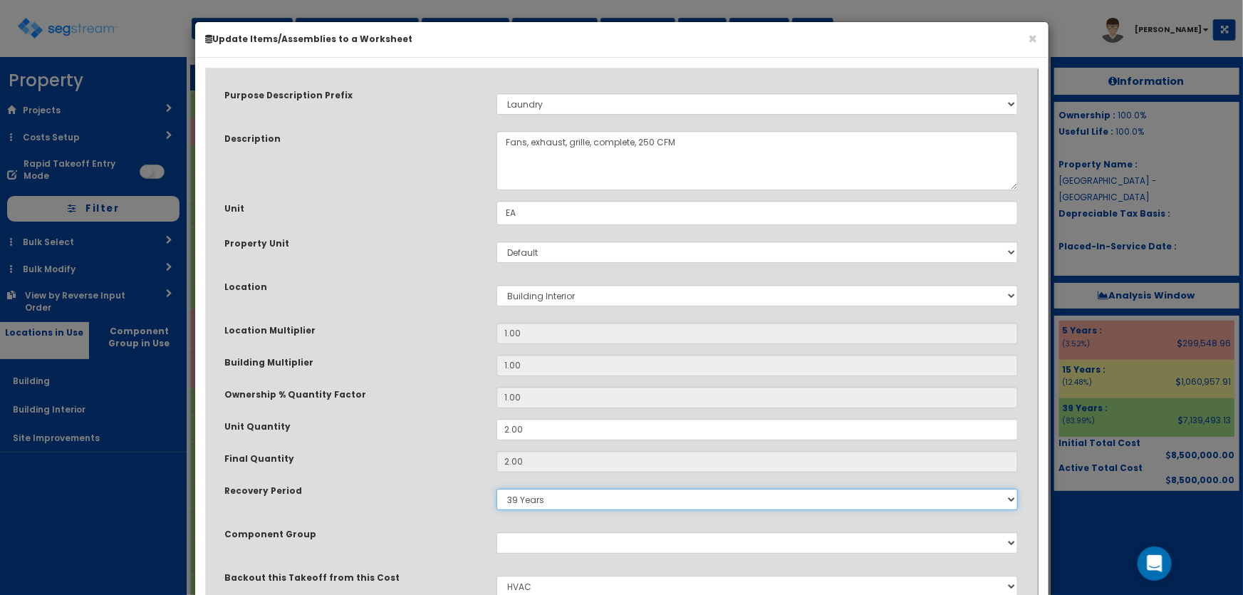
click at [538, 495] on select "5 Years 7 Years 9 Years 10 Years 15 Years 15 Year QLI 15 Year QRP 15 Year QIP 2…" at bounding box center [758, 499] width 522 height 21
select select "5Y"
click at [497, 489] on select "5 Years 7 Years 9 Years 10 Years 15 Years 15 Year QLI 15 Year QRP 15 Year QIP 2…" at bounding box center [758, 499] width 522 height 21
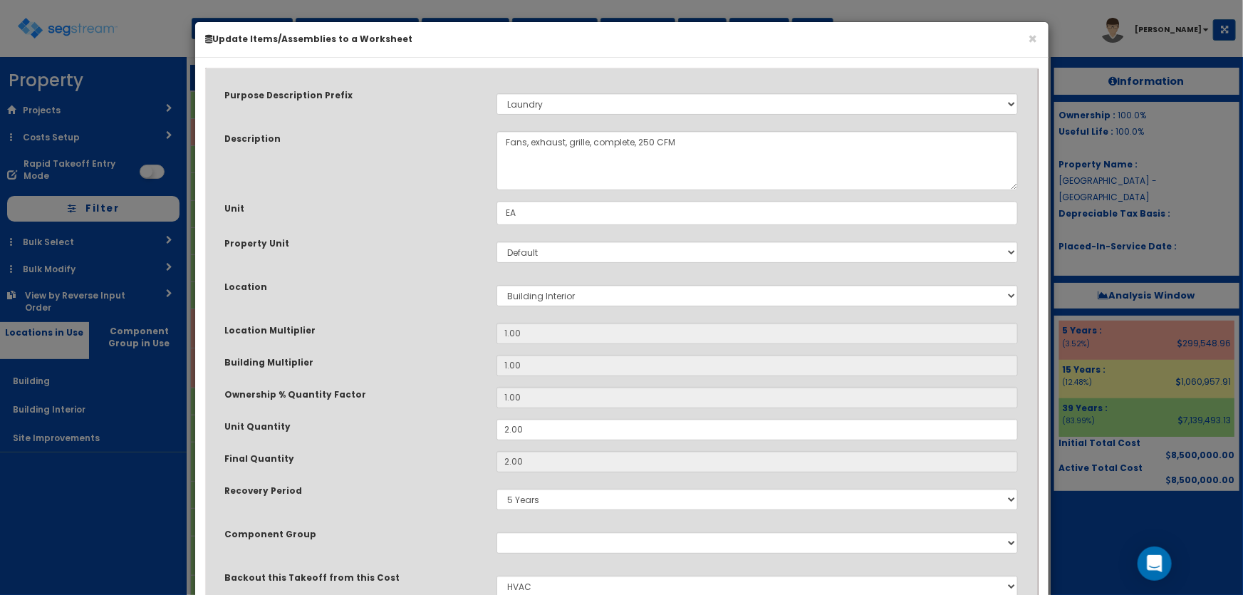
click at [455, 249] on div "Property Unit" at bounding box center [349, 245] width 271 height 18
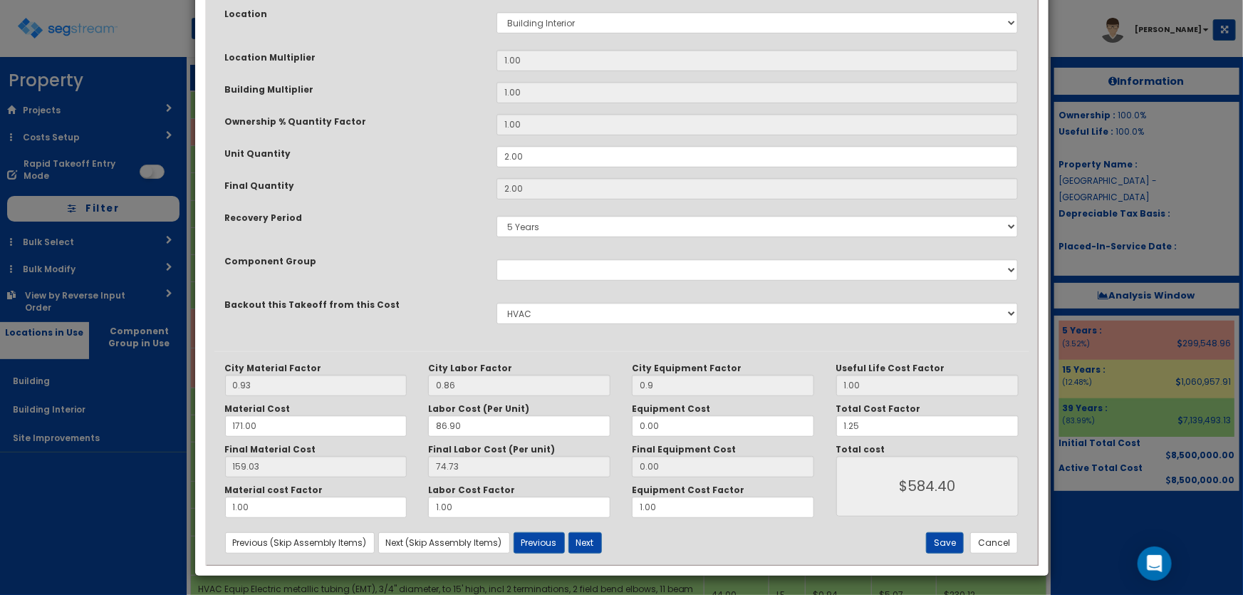
scroll to position [274, 0]
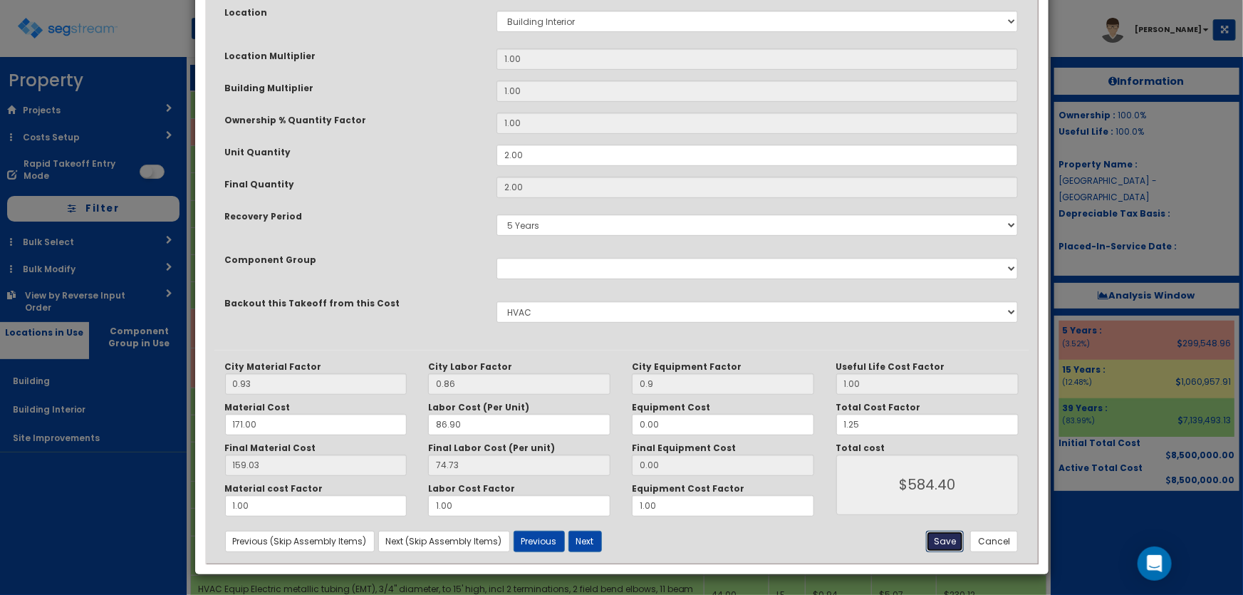
click at [944, 542] on button "Save" at bounding box center [945, 541] width 38 height 21
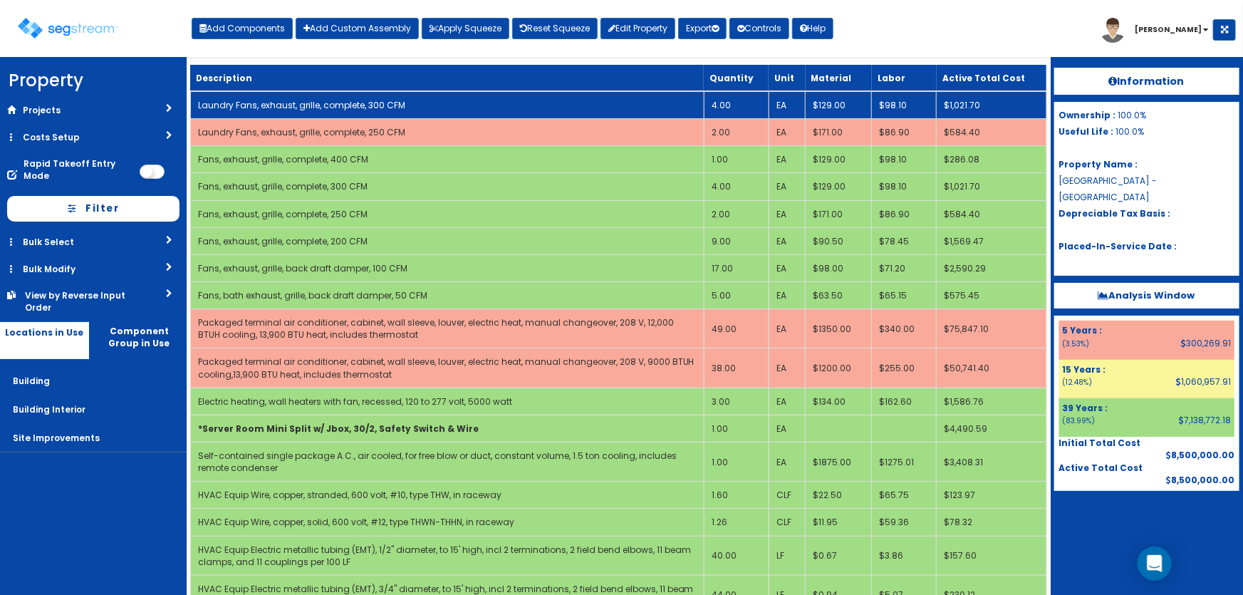
click at [729, 99] on td "4.00" at bounding box center [736, 105] width 65 height 28
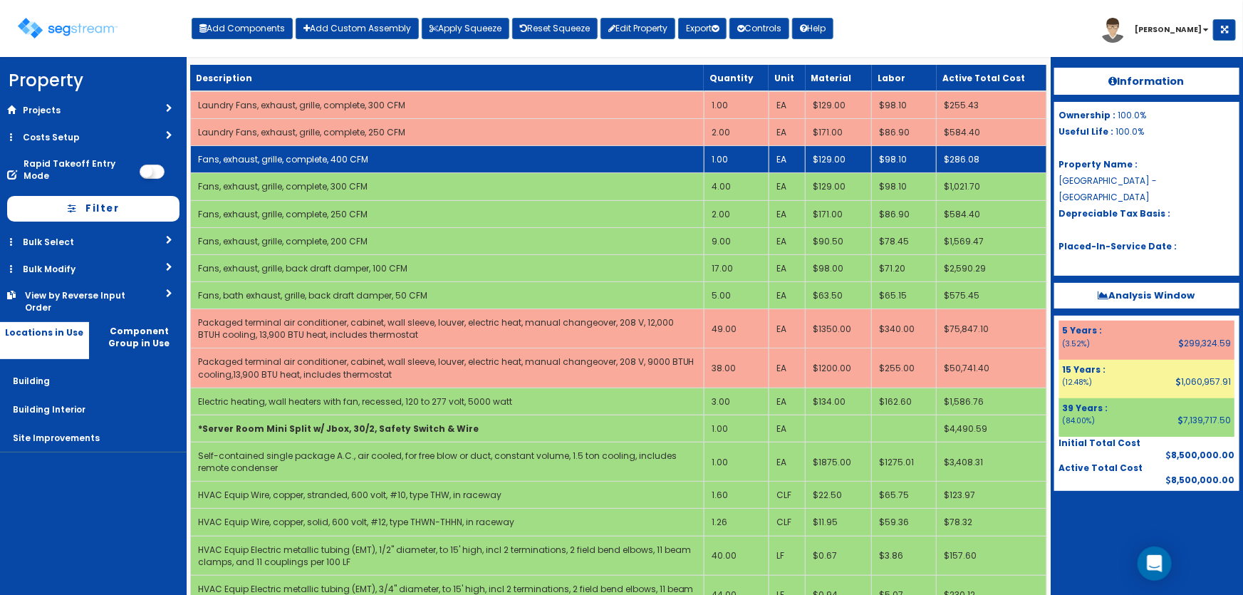
click at [272, 153] on link "Fans, exhaust, grille, complete, 400 CFM" at bounding box center [283, 159] width 170 height 12
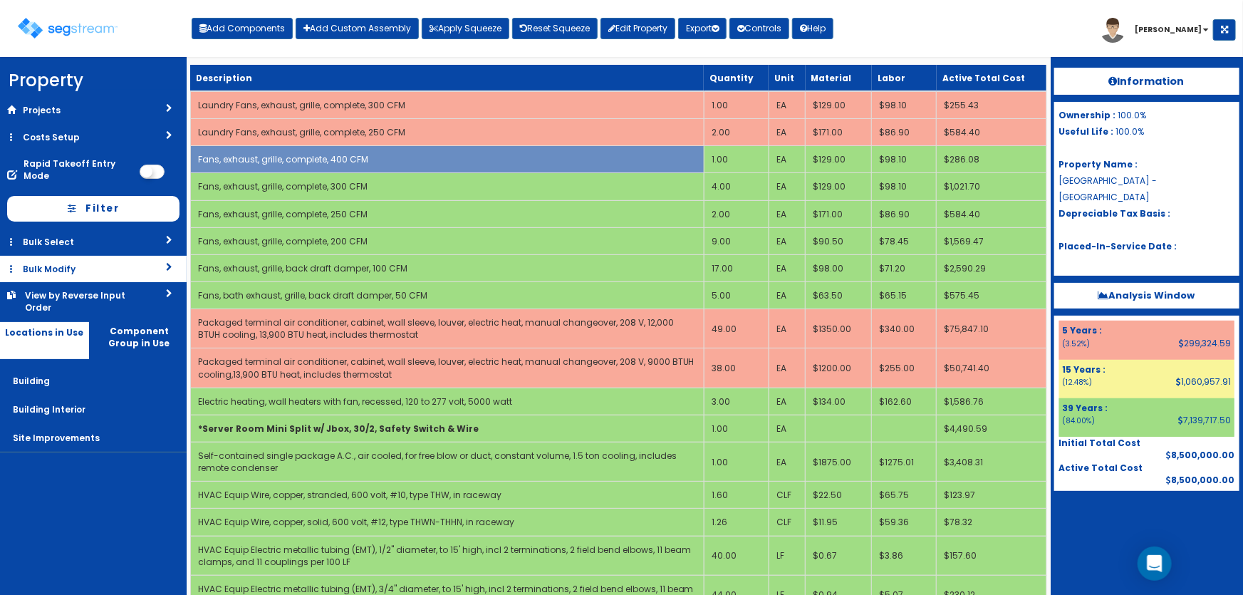
click at [41, 259] on link "Bulk Modify" at bounding box center [93, 269] width 187 height 26
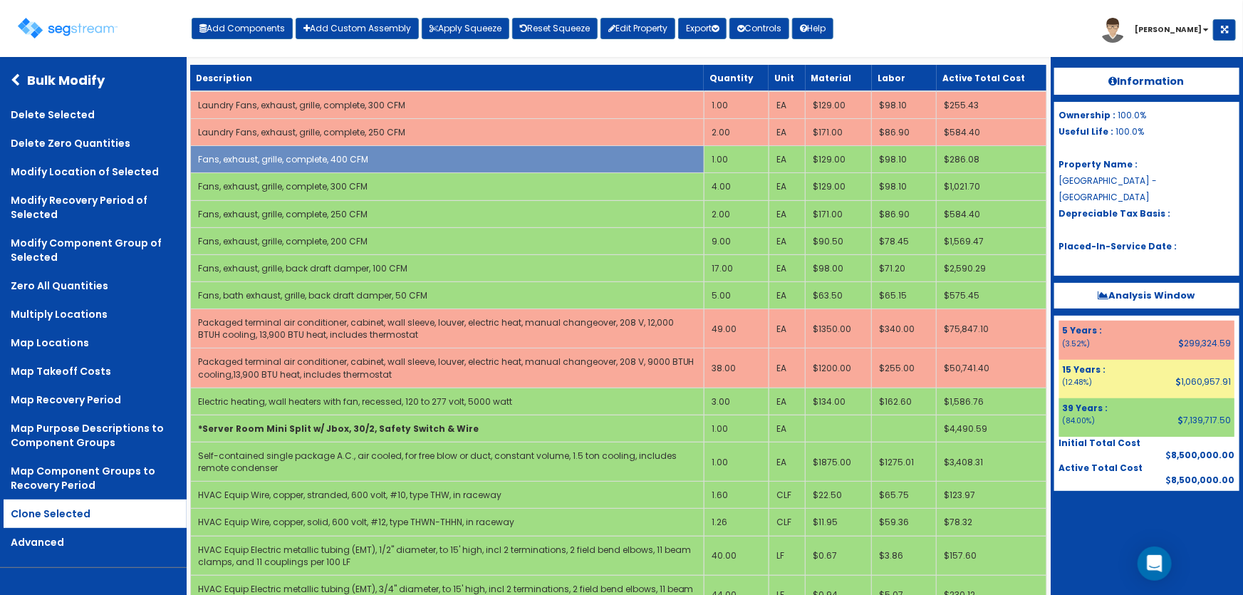
click at [29, 517] on link "Clone Selected" at bounding box center [95, 514] width 183 height 29
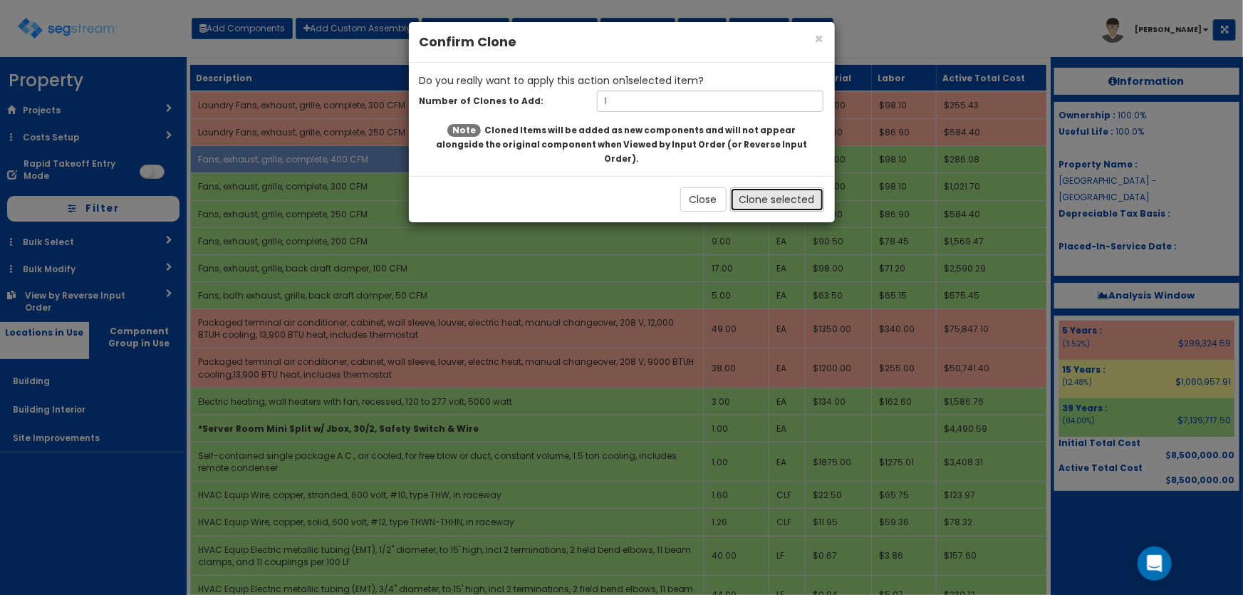
click at [784, 187] on button "Clone selected" at bounding box center [777, 199] width 94 height 24
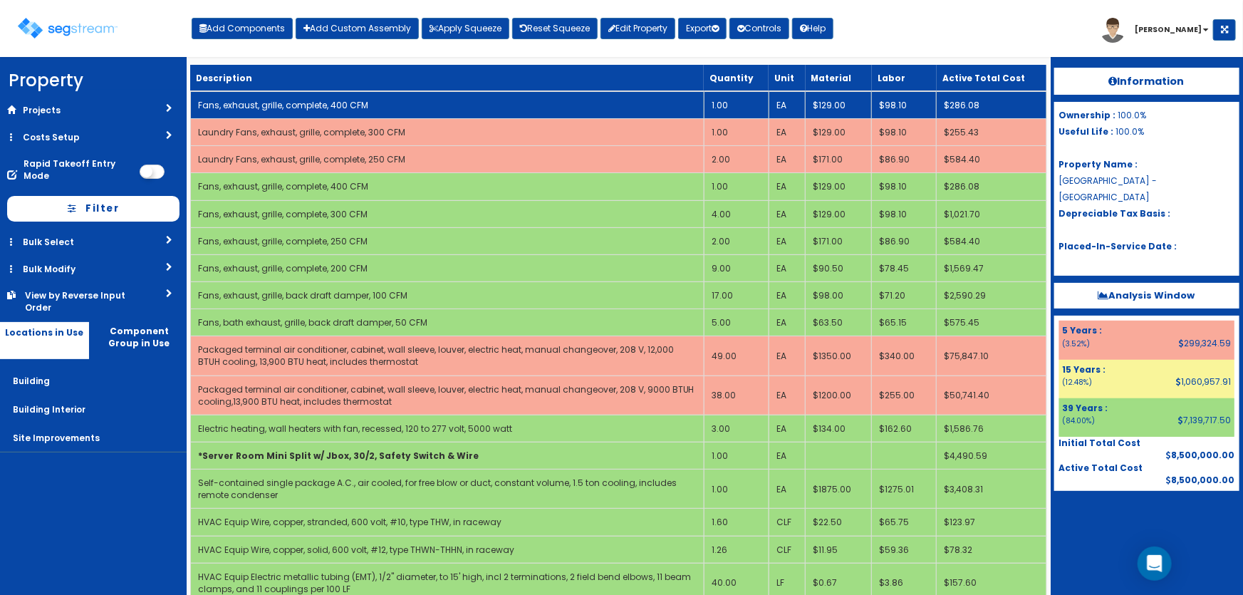
click at [241, 100] on link "Fans, exhaust, grille, complete, 400 CFM" at bounding box center [283, 105] width 170 height 12
select select "5281464"
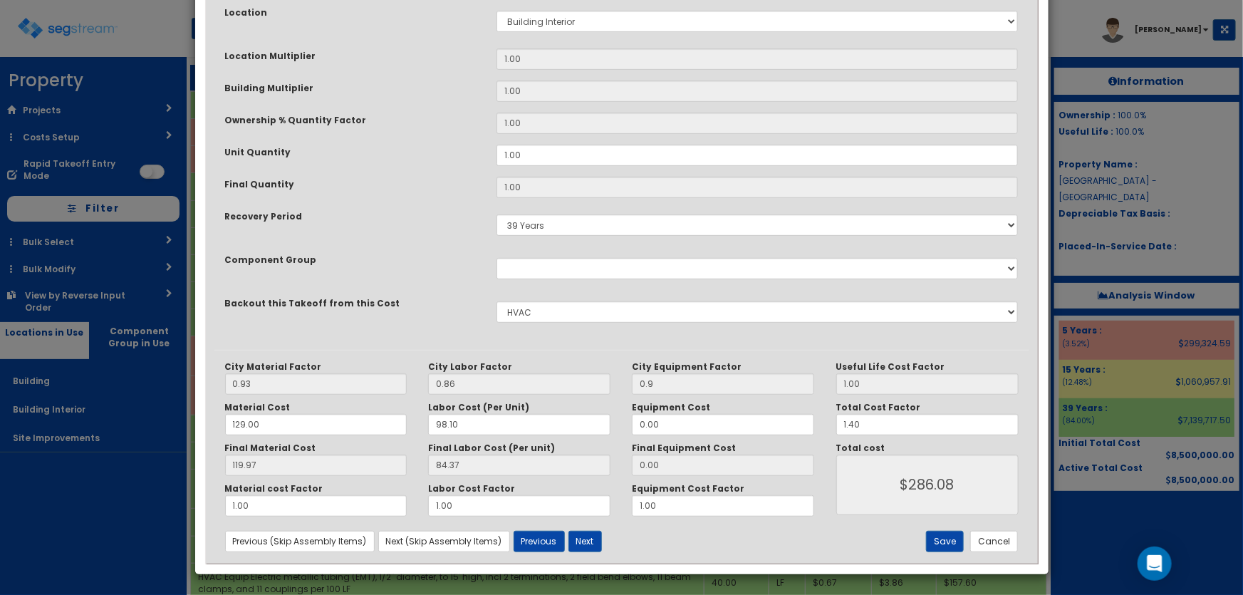
scroll to position [0, 0]
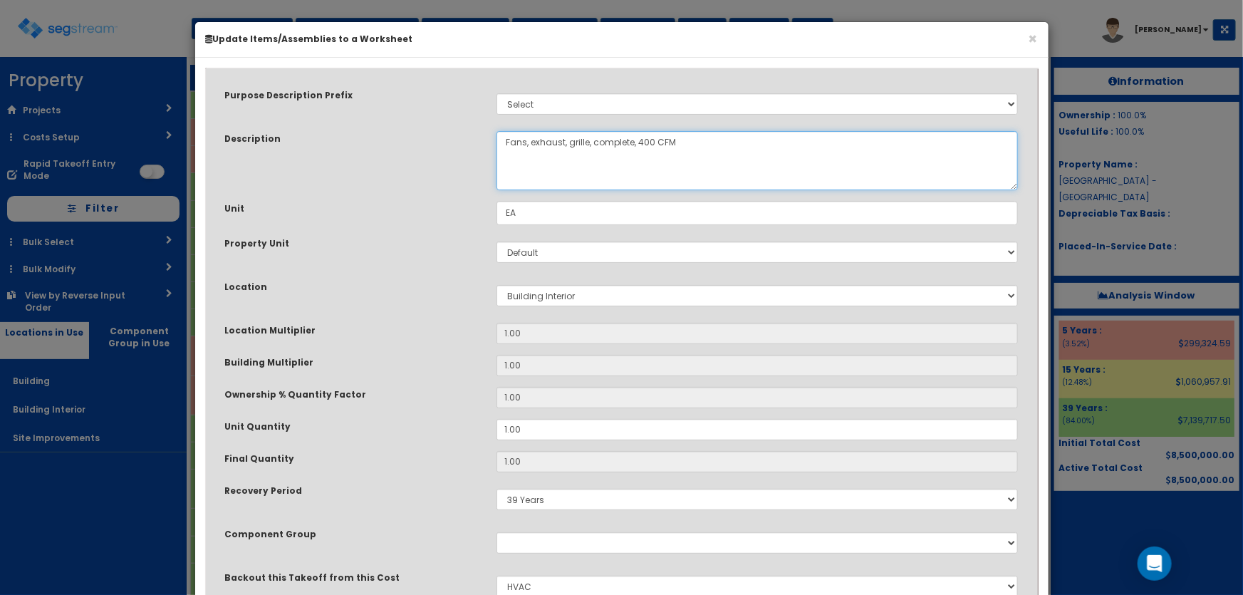
click at [503, 136] on textarea "Fans, exhaust, grille, complete, 400 CFM" at bounding box center [758, 160] width 522 height 59
type textarea "Pool Fans, exhaust, grille, complete, 400 CFM"
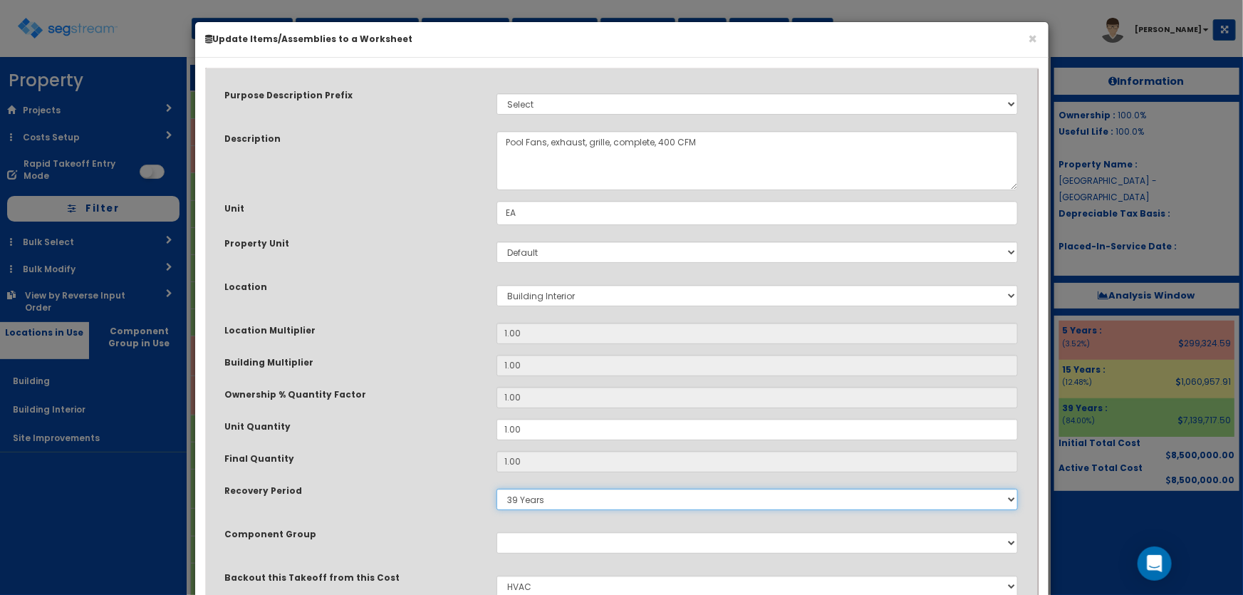
click at [544, 502] on select "5 Years 7 Years 9 Years 10 Years 15 Years 15 Year QLI 15 Year QRP 15 Year QIP 2…" at bounding box center [758, 499] width 522 height 21
select select "5Y"
click at [497, 489] on select "5 Years 7 Years 9 Years 10 Years 15 Years 15 Year QLI 15 Year QRP 15 Year QIP 2…" at bounding box center [758, 499] width 522 height 21
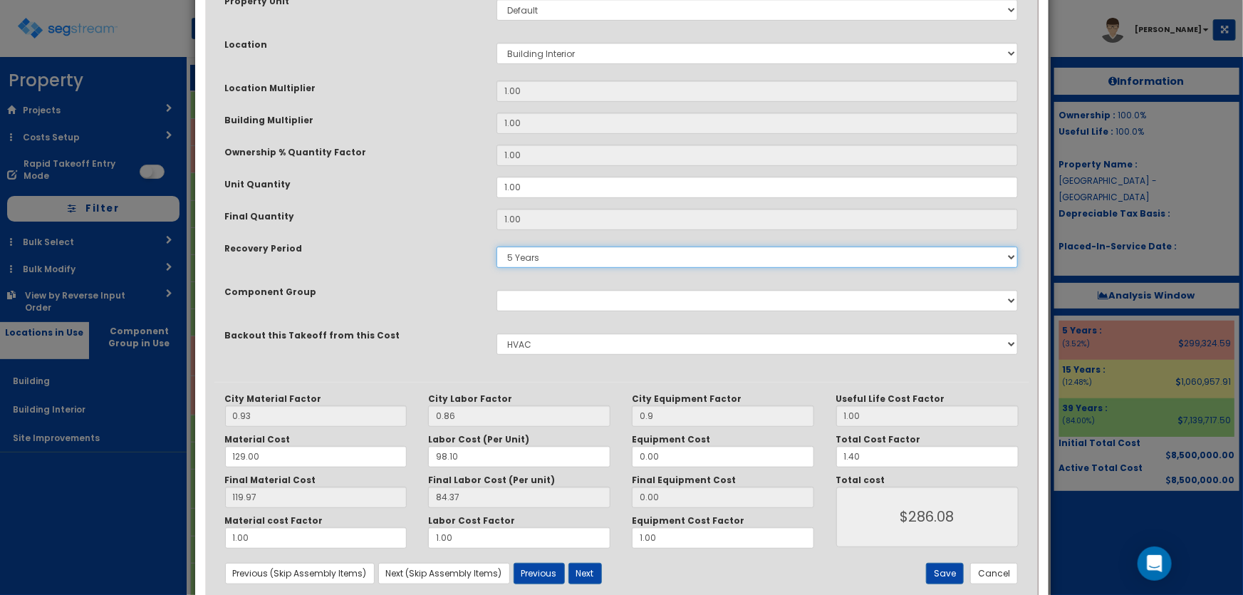
scroll to position [274, 0]
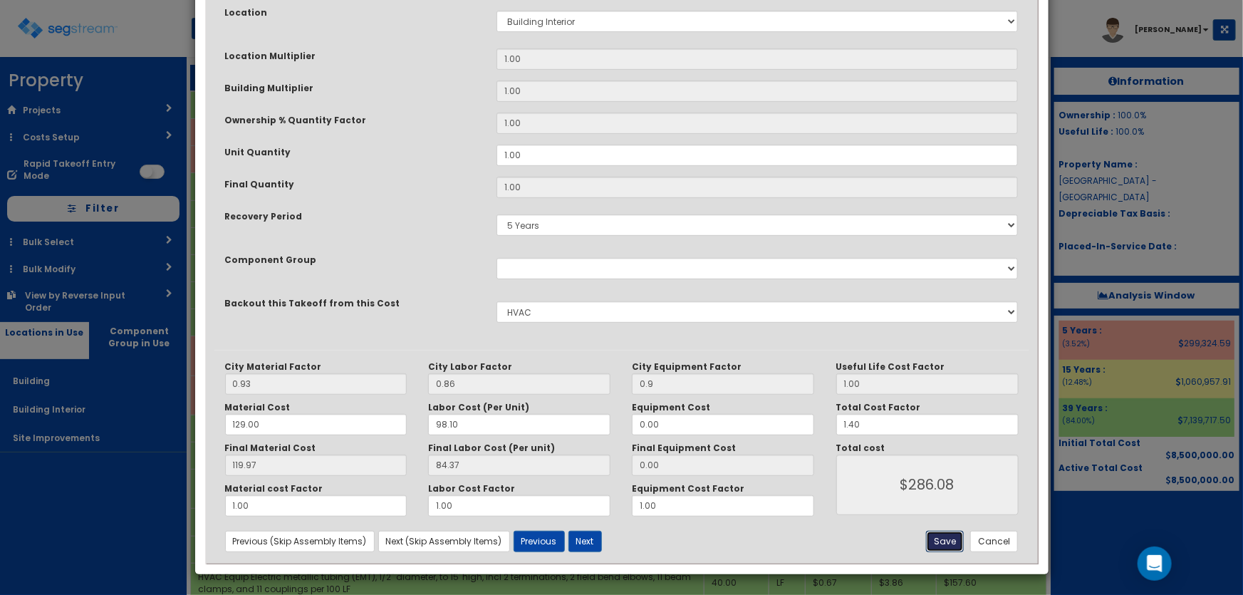
click at [936, 535] on button "Save" at bounding box center [945, 541] width 38 height 21
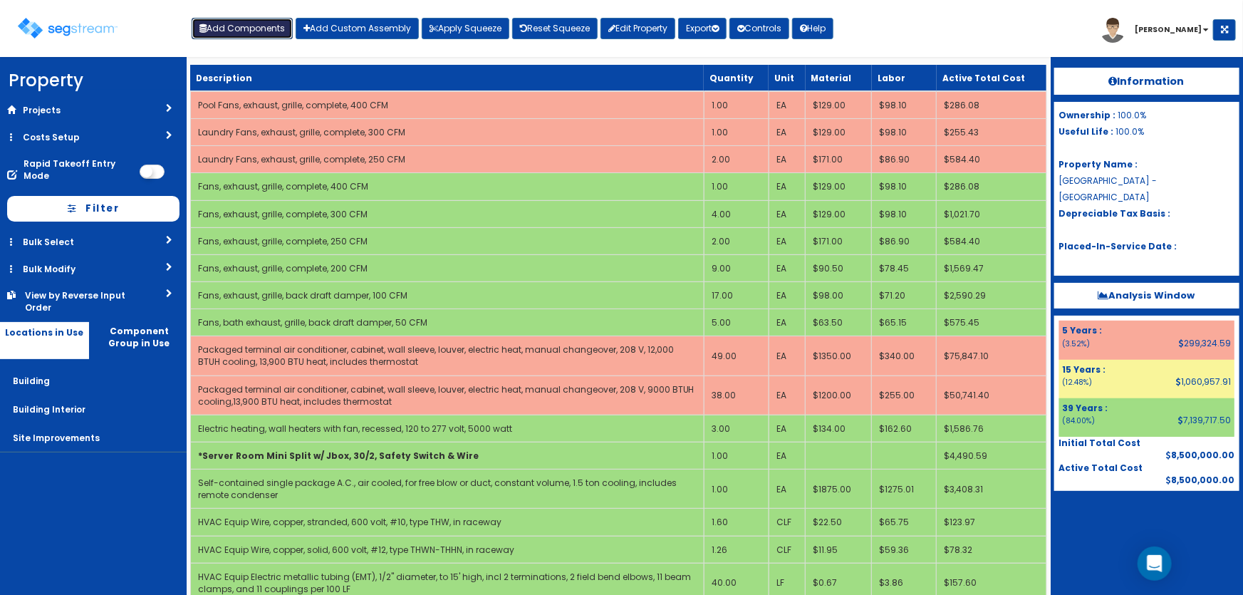
click at [234, 36] on button "Add Components" at bounding box center [242, 28] width 101 height 21
select select
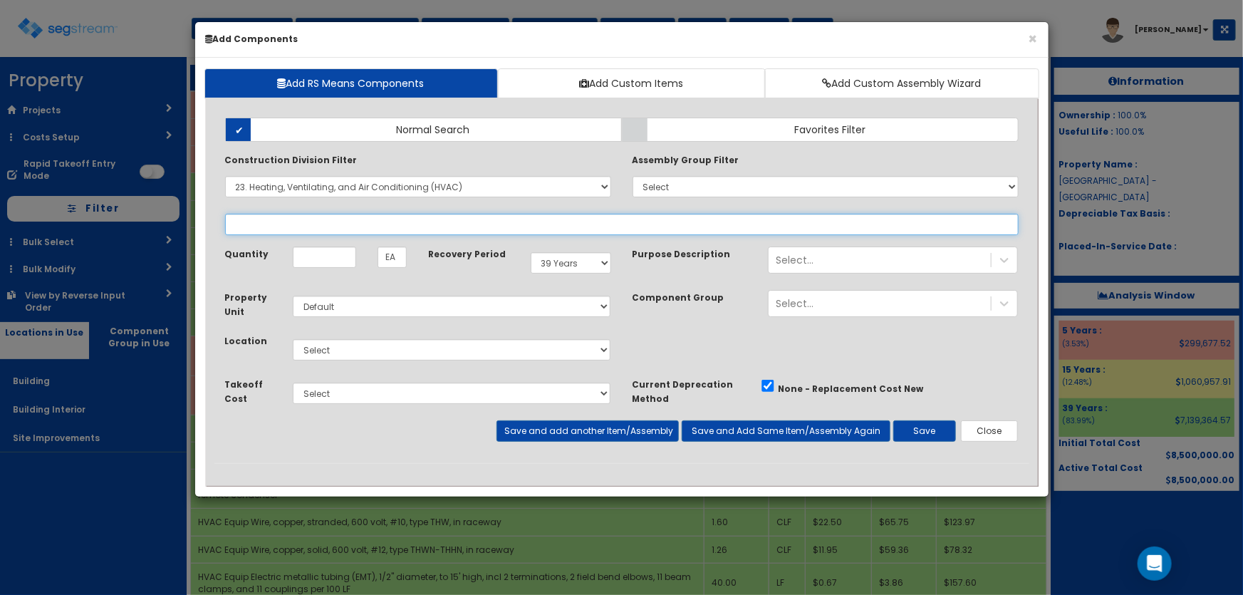
select select "23342310"
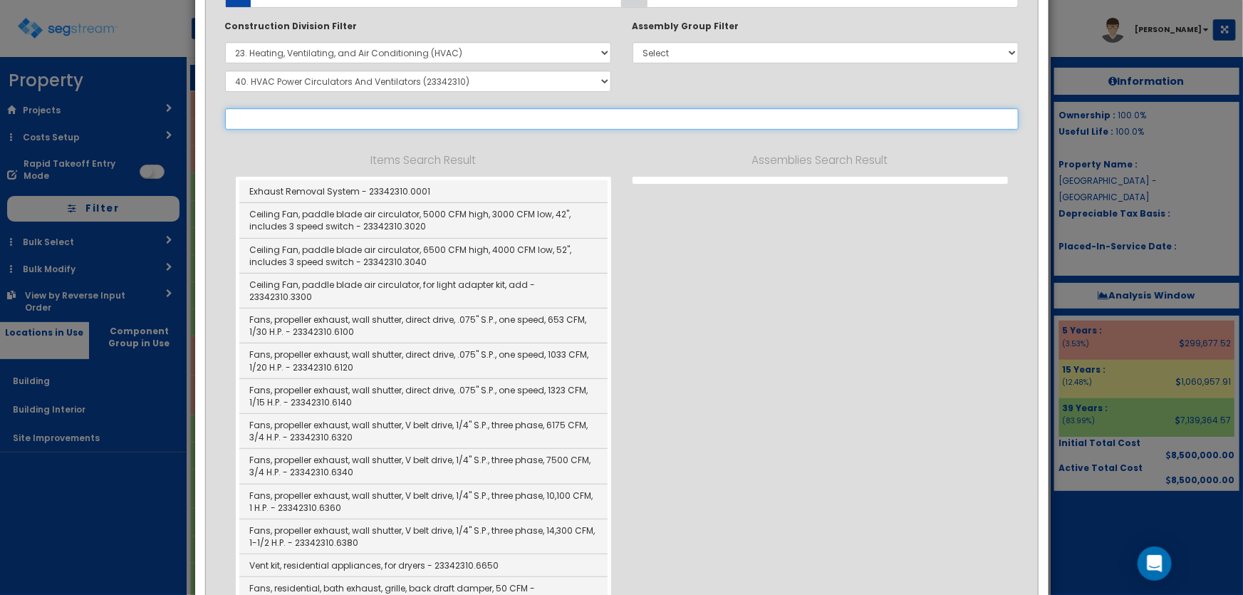
scroll to position [0, 0]
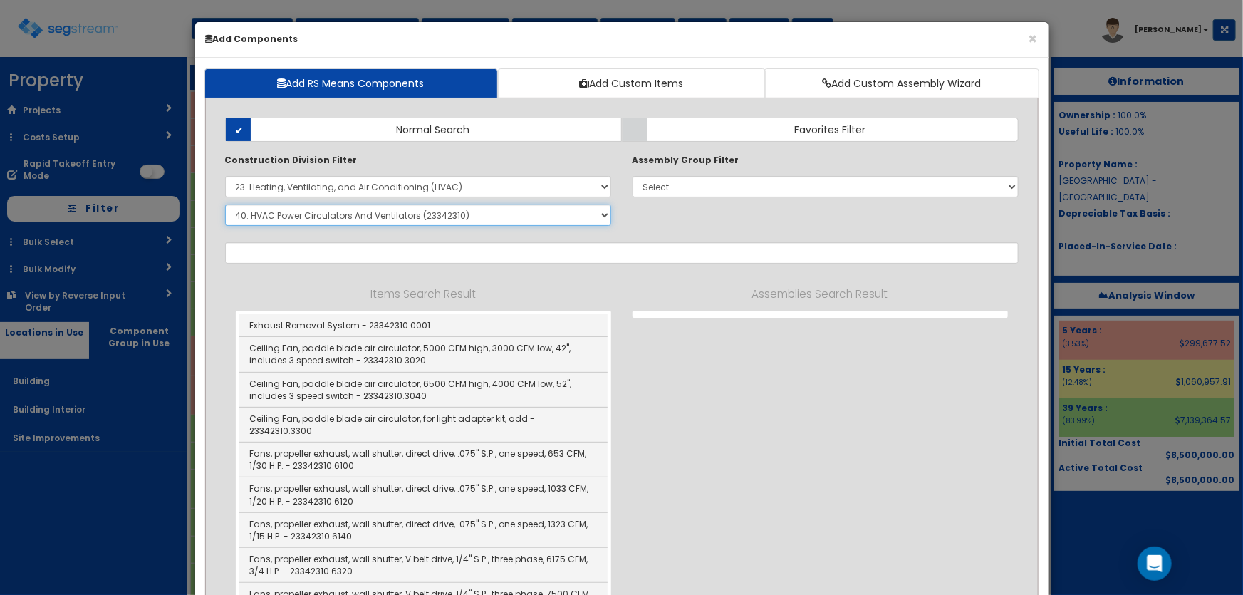
click at [294, 210] on select "Select SubGroup 1. HVAC Demolition (23050510) 2. Valves, Iron Body (23052330) 3…" at bounding box center [418, 215] width 386 height 21
select select "23341610"
click at [225, 205] on select "Select SubGroup 1. HVAC Demolition (23050510) 2. Valves, Iron Body (23052330) 3…" at bounding box center [418, 215] width 386 height 21
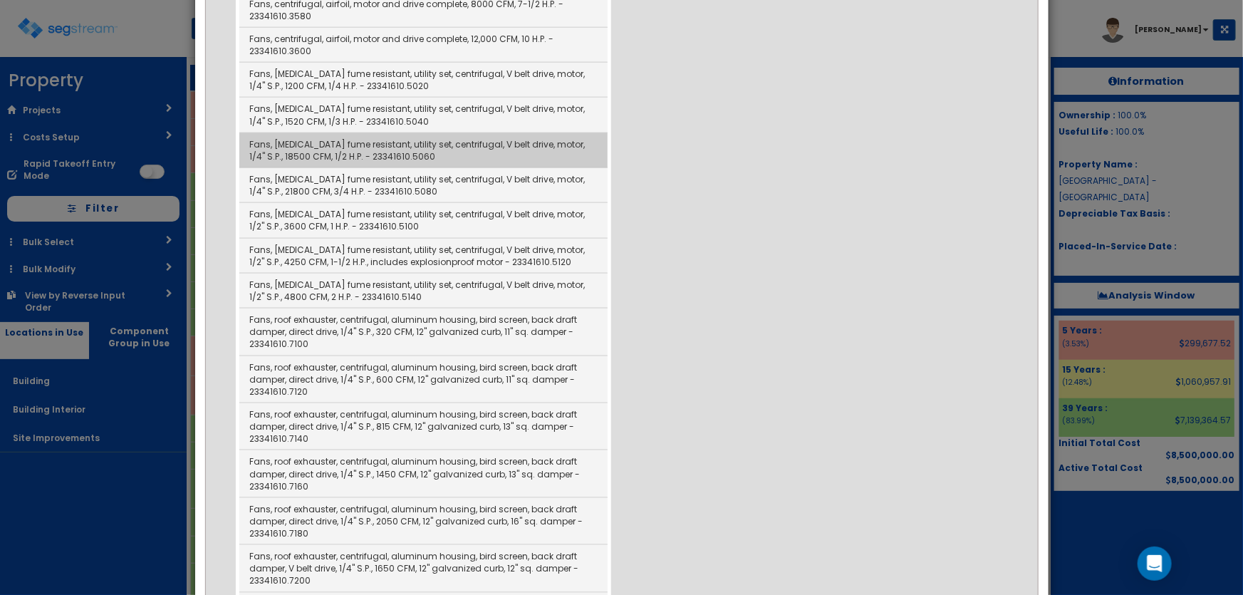
scroll to position [713, 0]
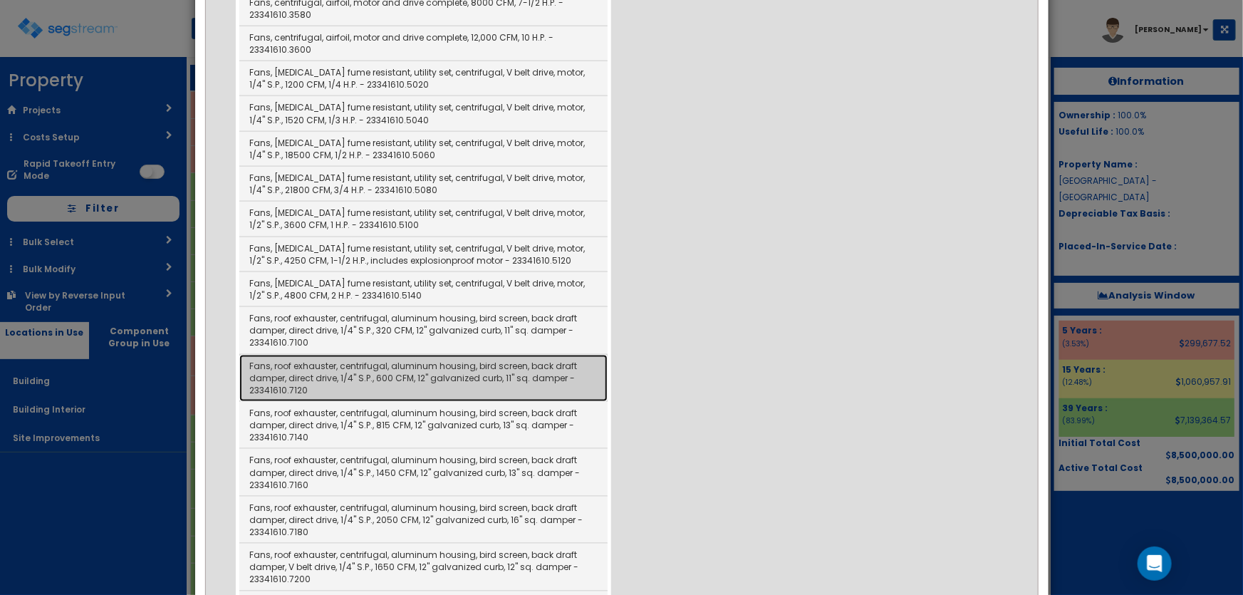
click at [465, 372] on link "Fans, roof exhauster, centrifugal, aluminum housing, bird screen, back draft da…" at bounding box center [423, 378] width 368 height 47
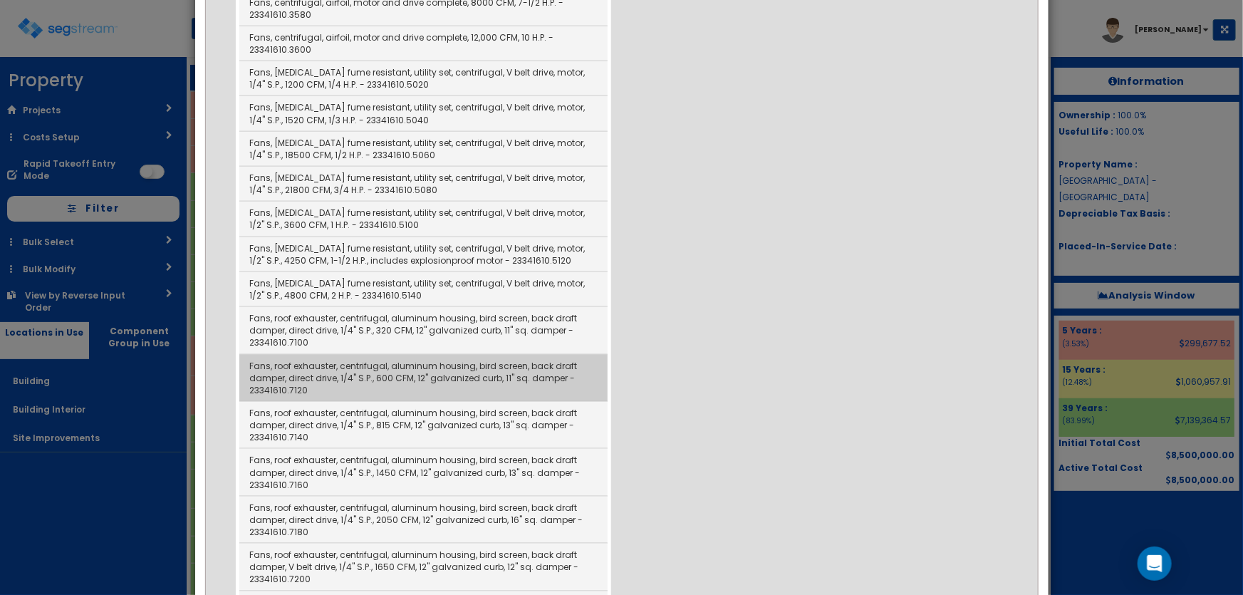
type input "Fans, roof exhauster, centrifugal, aluminum housing, bird screen, back draft da…"
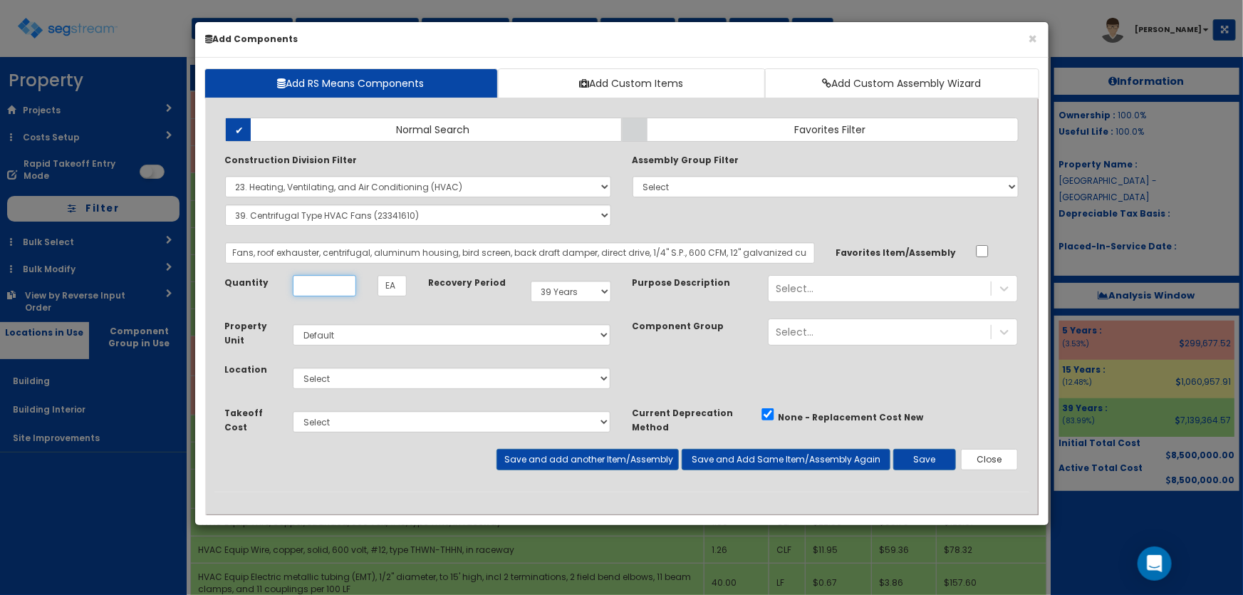
scroll to position [0, 0]
click at [336, 281] on input "Unit Quantity" at bounding box center [324, 285] width 63 height 21
type input "1"
click at [575, 288] on select "Select 5 Years 7 Years 9 Years 10 Years 15 Years 15 Year QLI 15 Year QRP 15 Yea…" at bounding box center [571, 291] width 81 height 21
select select "5Y"
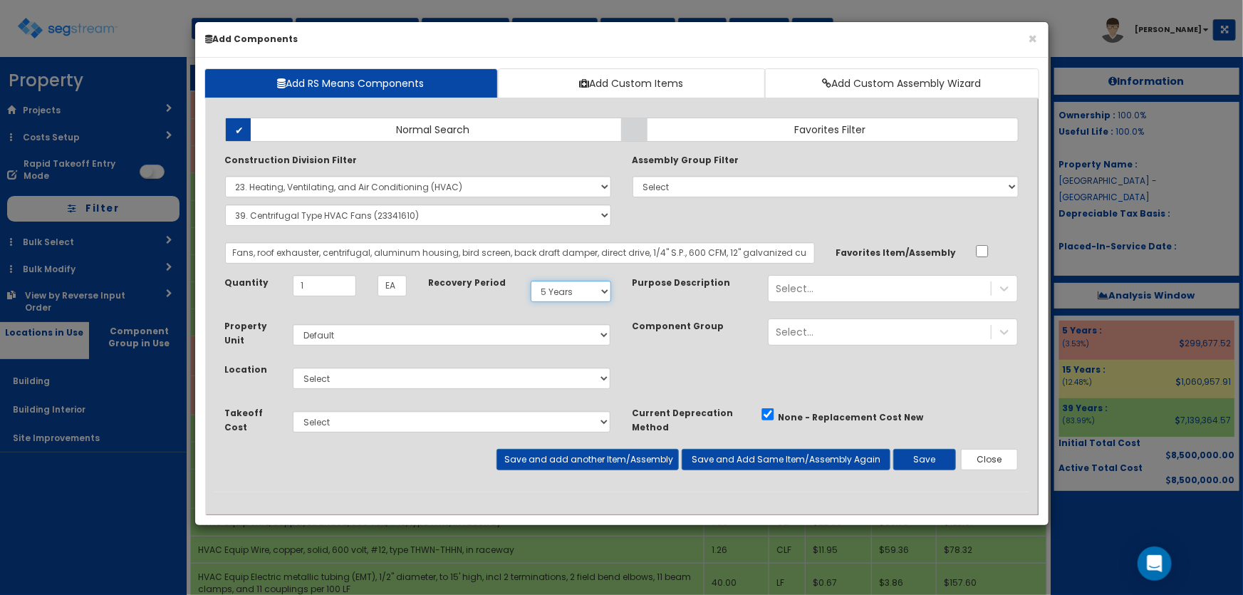
click at [531, 281] on select "Select 5 Years 7 Years 9 Years 10 Years 15 Years 15 Year QLI 15 Year QRP 15 Yea…" at bounding box center [571, 291] width 81 height 21
click at [314, 378] on select "Select Building Building Interior Site Improvements Add Additional Location" at bounding box center [452, 378] width 319 height 21
select select "7"
click at [293, 368] on select "Select Building Building Interior Site Improvements Add Additional Location" at bounding box center [452, 378] width 319 height 21
click at [838, 285] on div "Select..." at bounding box center [880, 288] width 222 height 23
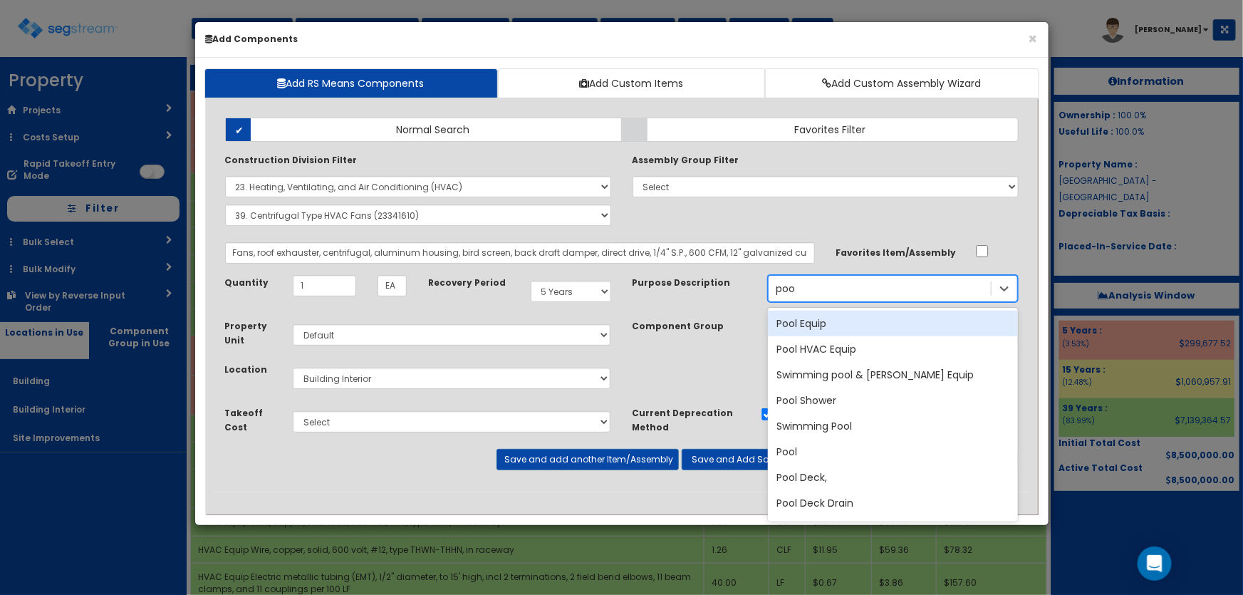
type input "pool"
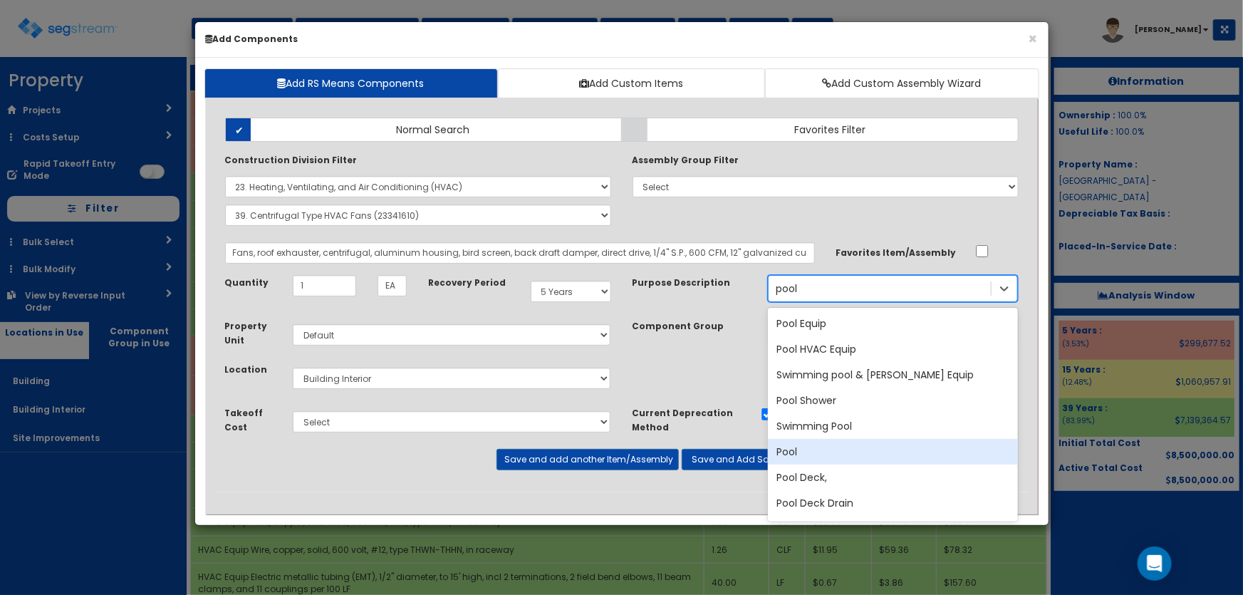
click at [795, 452] on div "Pool" at bounding box center [893, 452] width 250 height 26
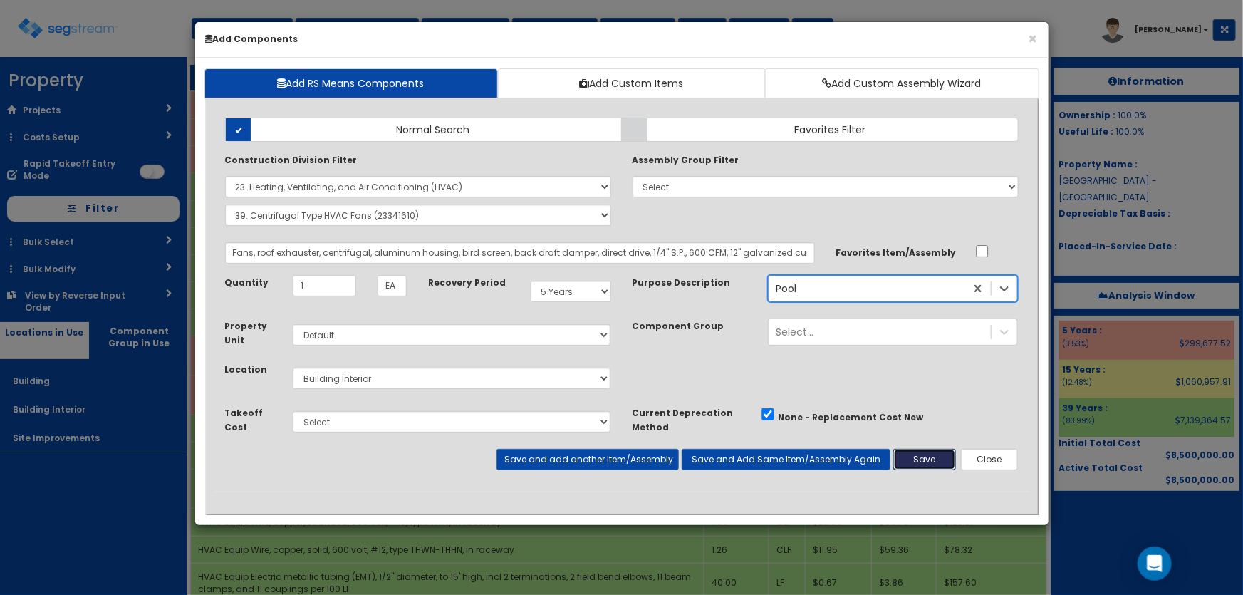
click at [930, 460] on button "Save" at bounding box center [925, 459] width 63 height 21
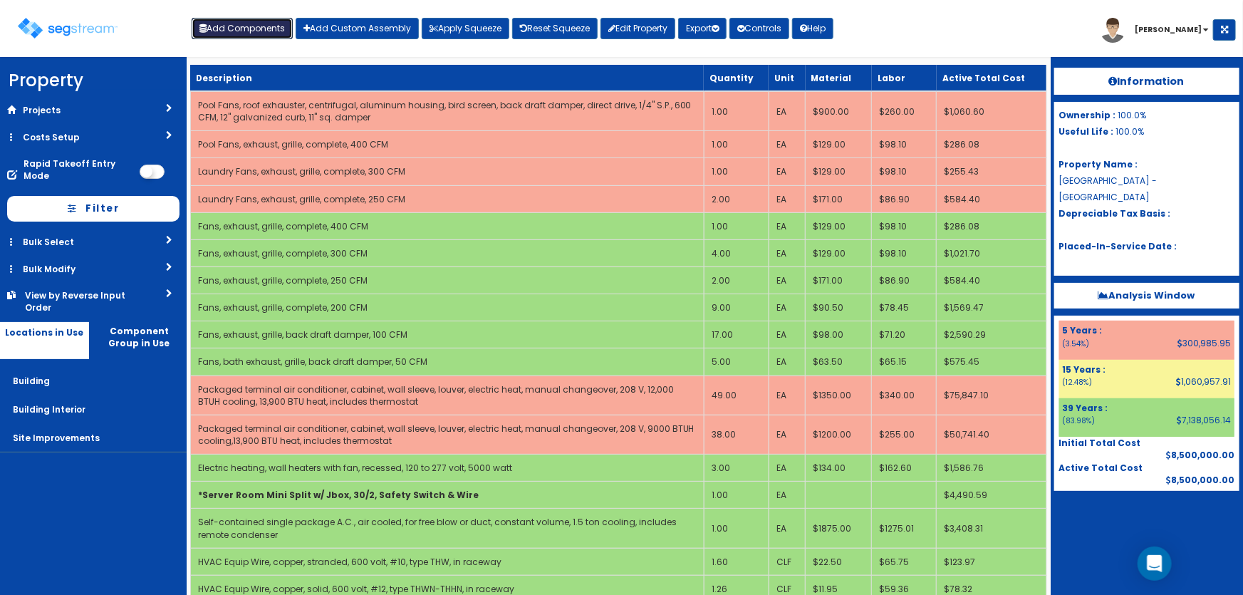
drag, startPoint x: 246, startPoint y: 22, endPoint x: 257, endPoint y: 50, distance: 29.8
click at [246, 22] on button "Add Components" at bounding box center [242, 28] width 101 height 21
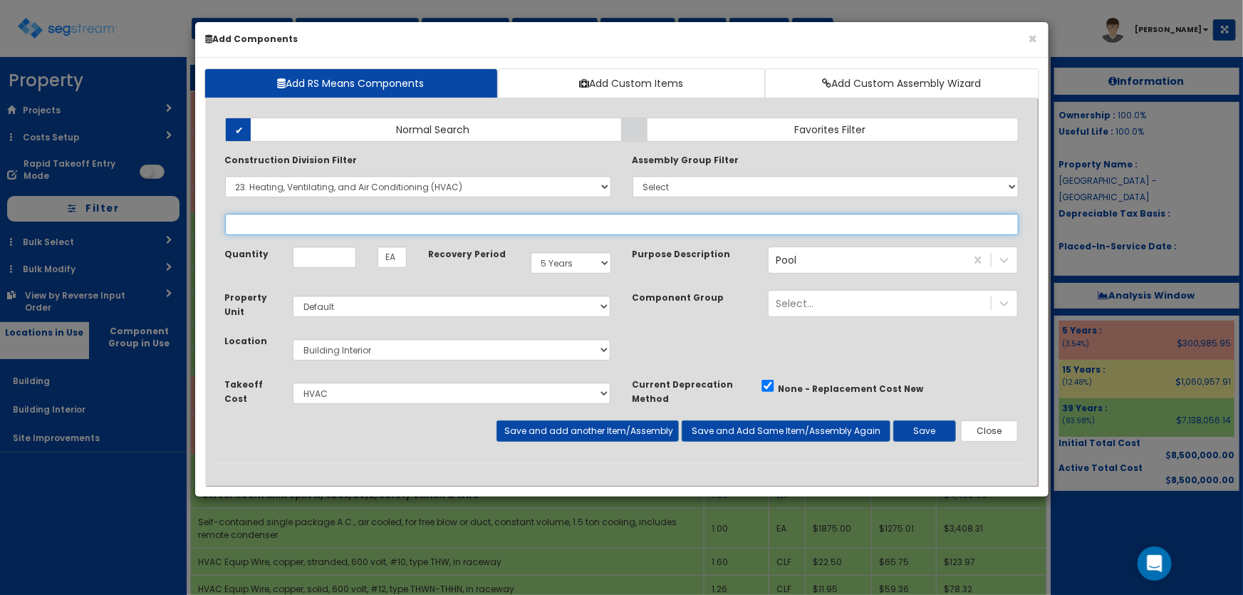
select select
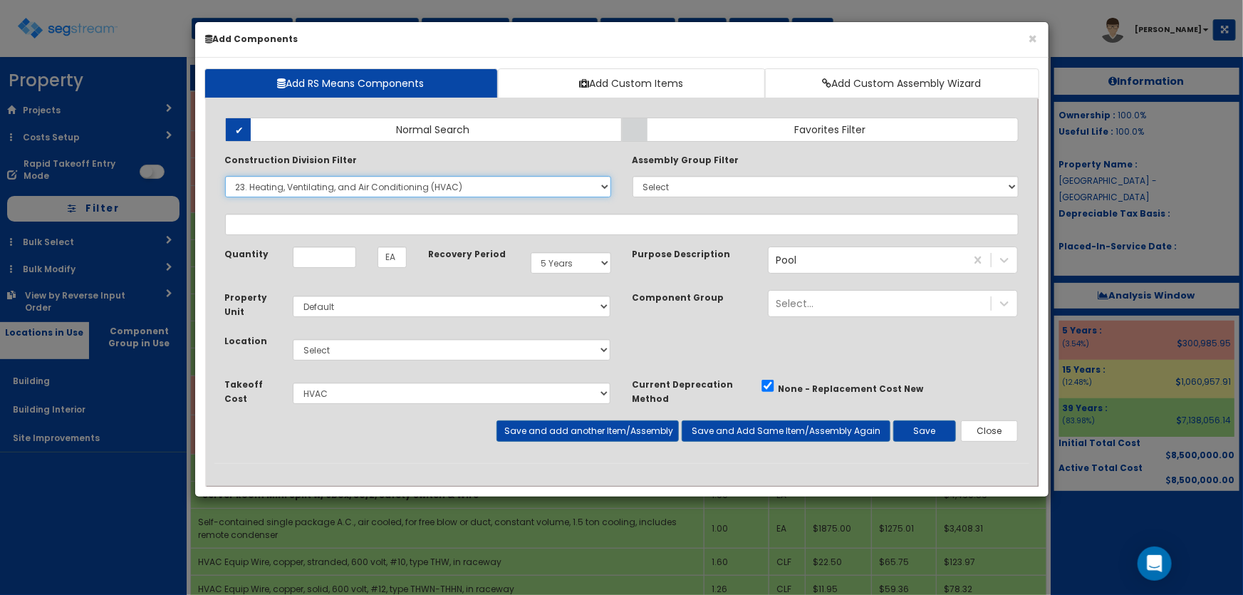
select select "23341610"
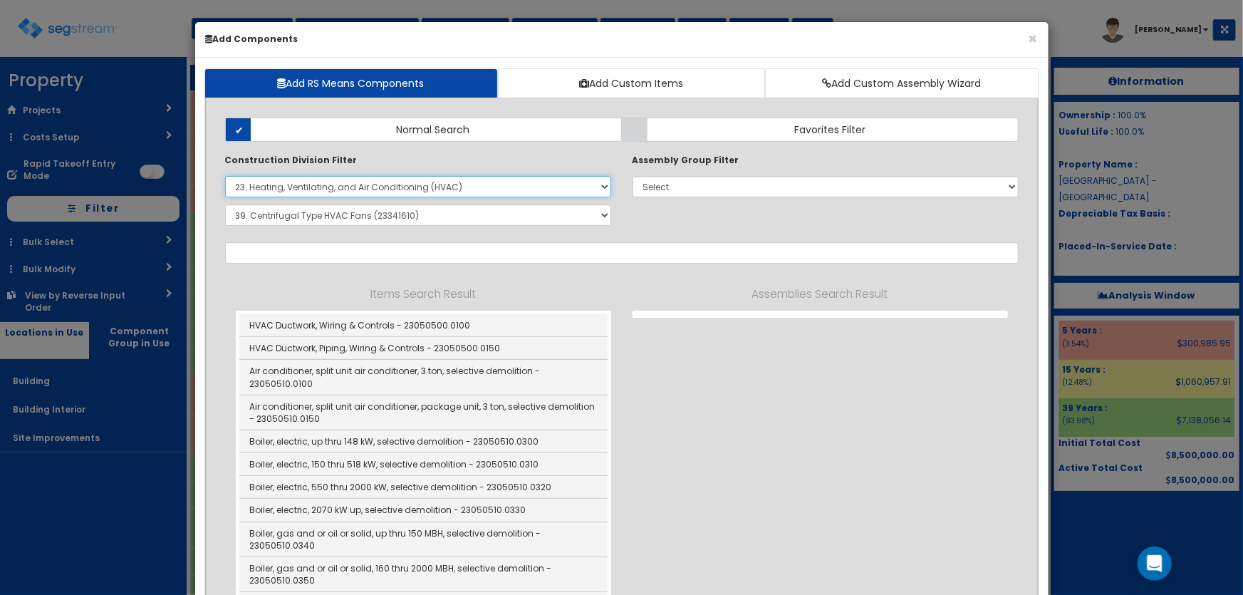
click at [296, 185] on select "Select 0. Custom Item 1. General Requirements 2. Existing Conditions 3. Concret…" at bounding box center [418, 186] width 386 height 21
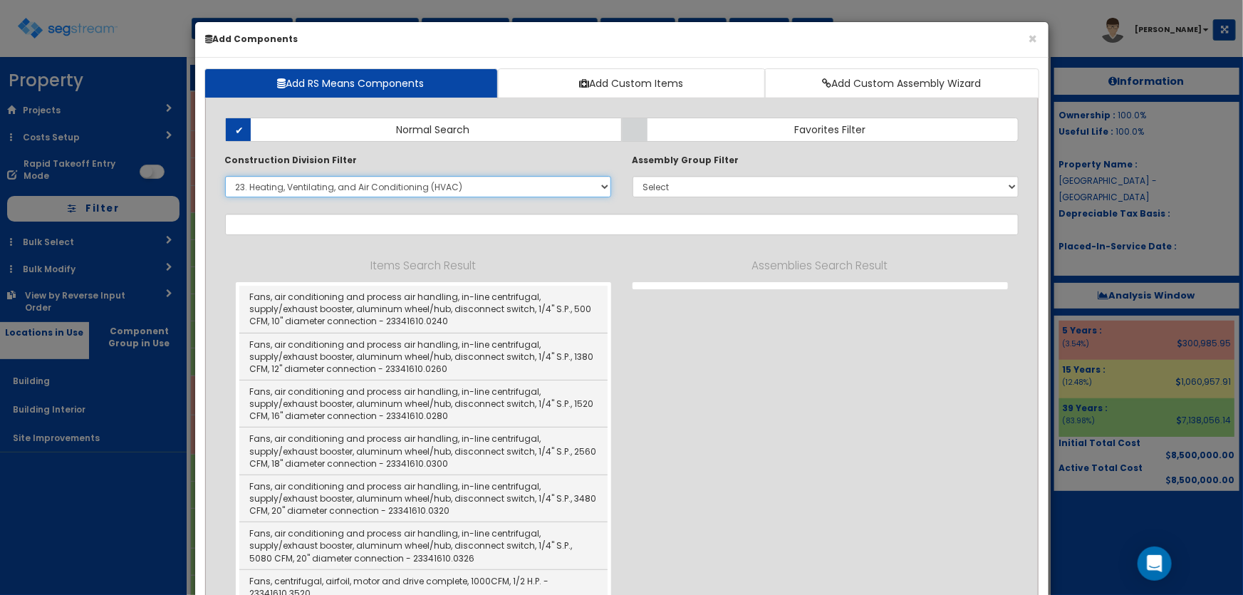
select select
click at [225, 176] on select "Select 0. Custom Item 1. General Requirements 2. Existing Conditions 3. Concret…" at bounding box center [418, 186] width 386 height 21
select select "23341610"
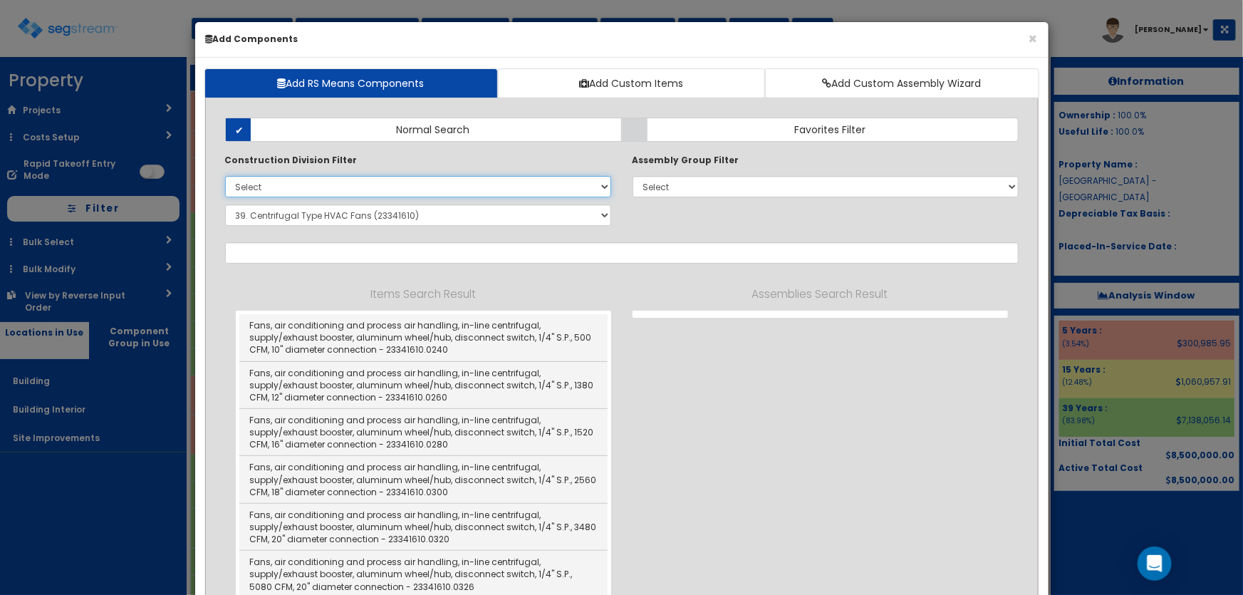
click at [260, 186] on select "Select 0. Custom Item 1. General Requirements 2. Existing Conditions 3. Concret…" at bounding box center [418, 186] width 386 height 21
select select "0"
click at [225, 176] on select "Select 0. Custom Item 1. General Requirements 2. Existing Conditions 3. Concret…" at bounding box center [418, 186] width 386 height 21
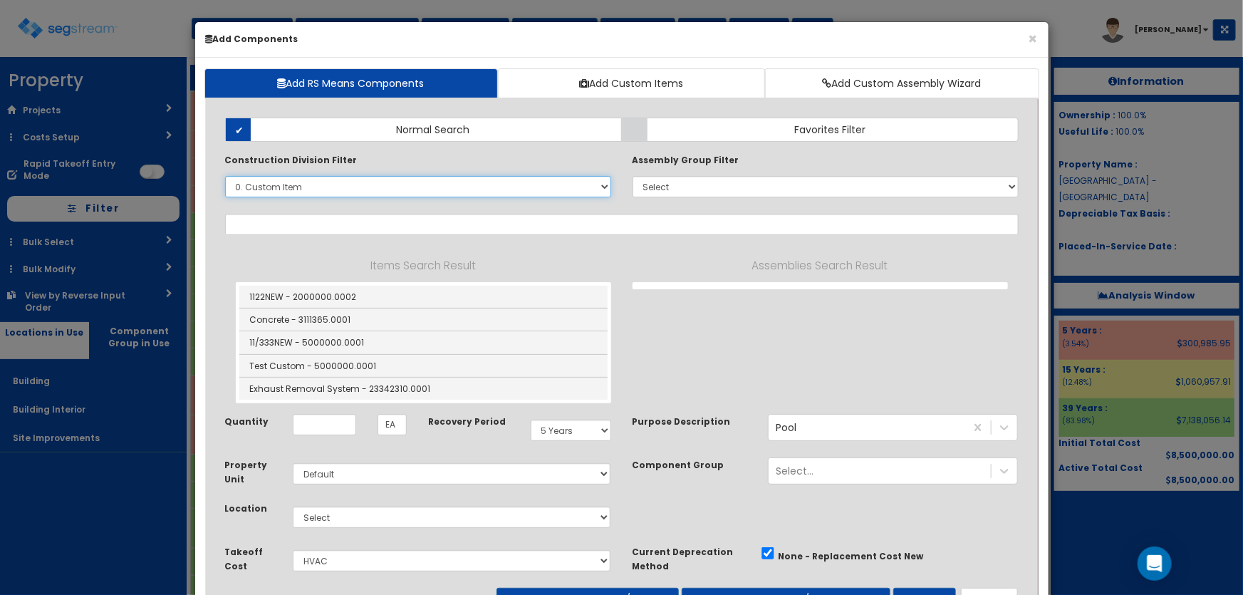
click at [264, 189] on select "Select 0. Custom Item 1. General Requirements 2. Existing Conditions 3. Concret…" at bounding box center [418, 186] width 386 height 21
select select
click at [225, 176] on select "Select 0. Custom Item 1. General Requirements 2. Existing Conditions 3. Concret…" at bounding box center [418, 186] width 386 height 21
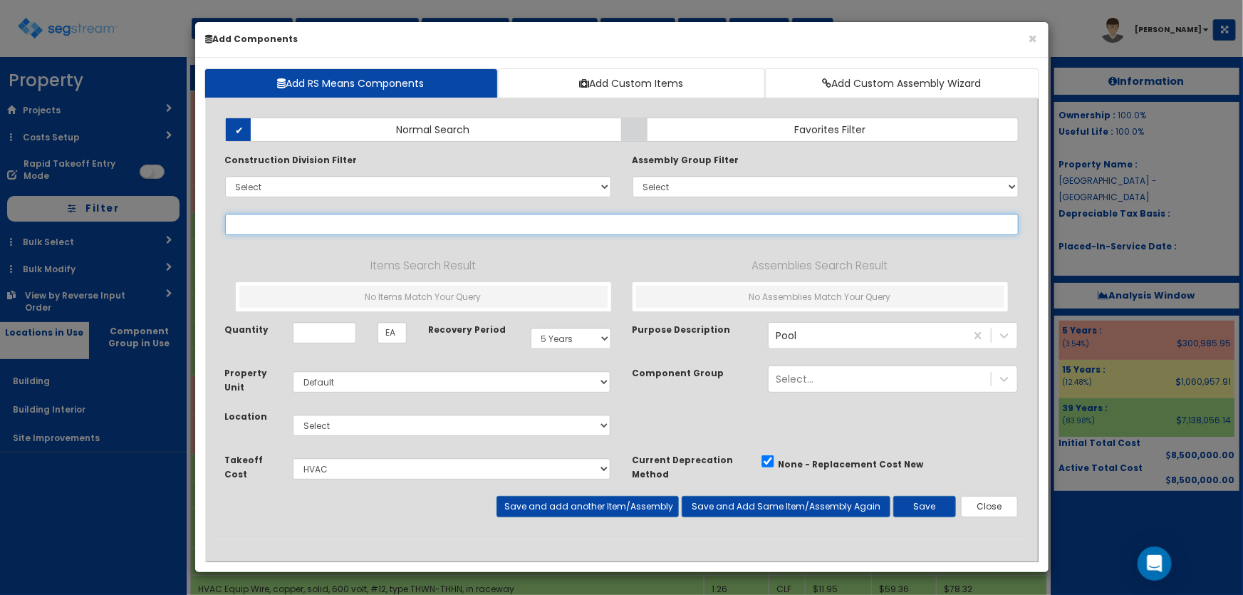
click at [264, 227] on input "text" at bounding box center [622, 224] width 794 height 21
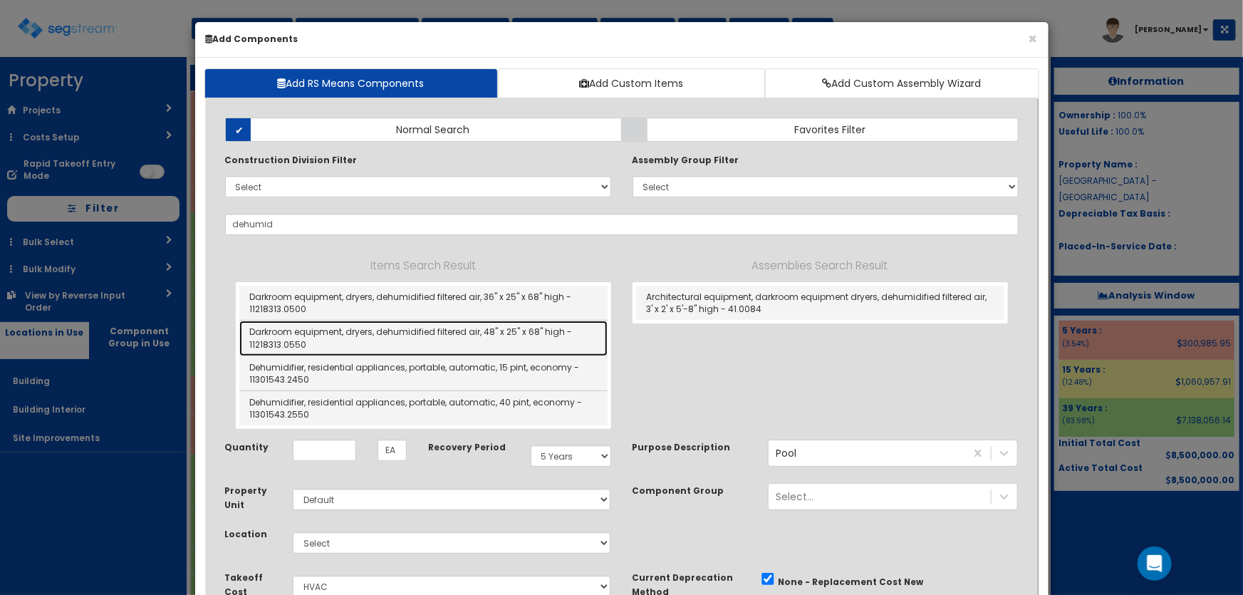
click at [492, 325] on link "Darkroom equipment, dryers, dehumidified filtered air, 48" x 25" x 68" high - 1…" at bounding box center [423, 338] width 368 height 35
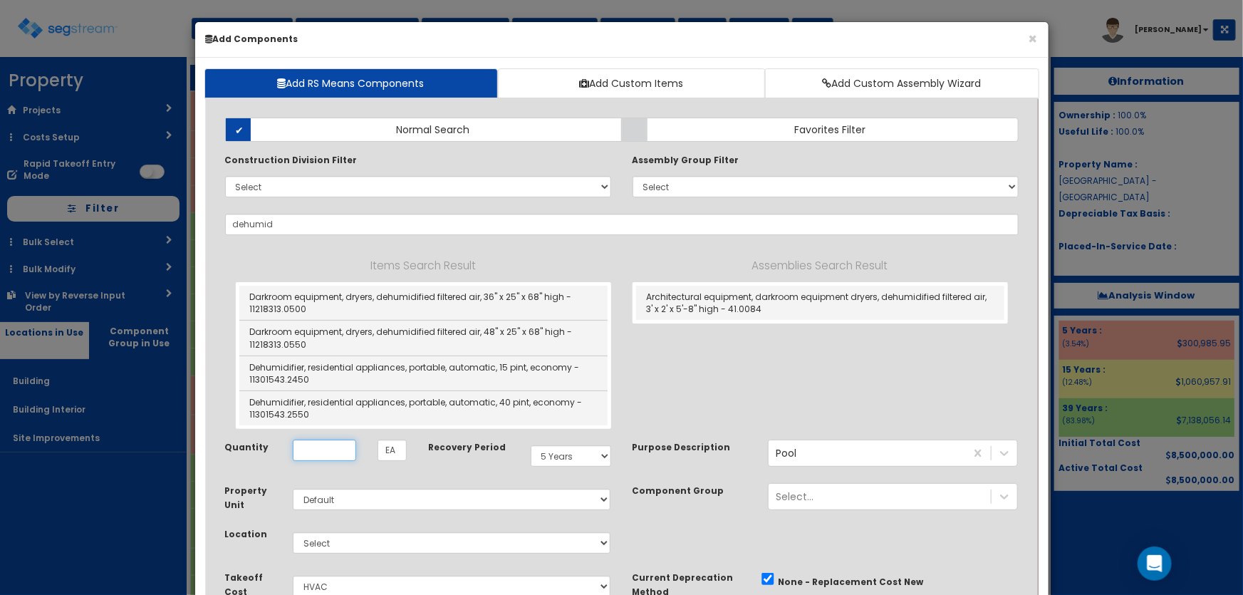
type input "Darkroom equipment, dryers, dehumidified filtered air, 48" x 25" x 68" high - 1…"
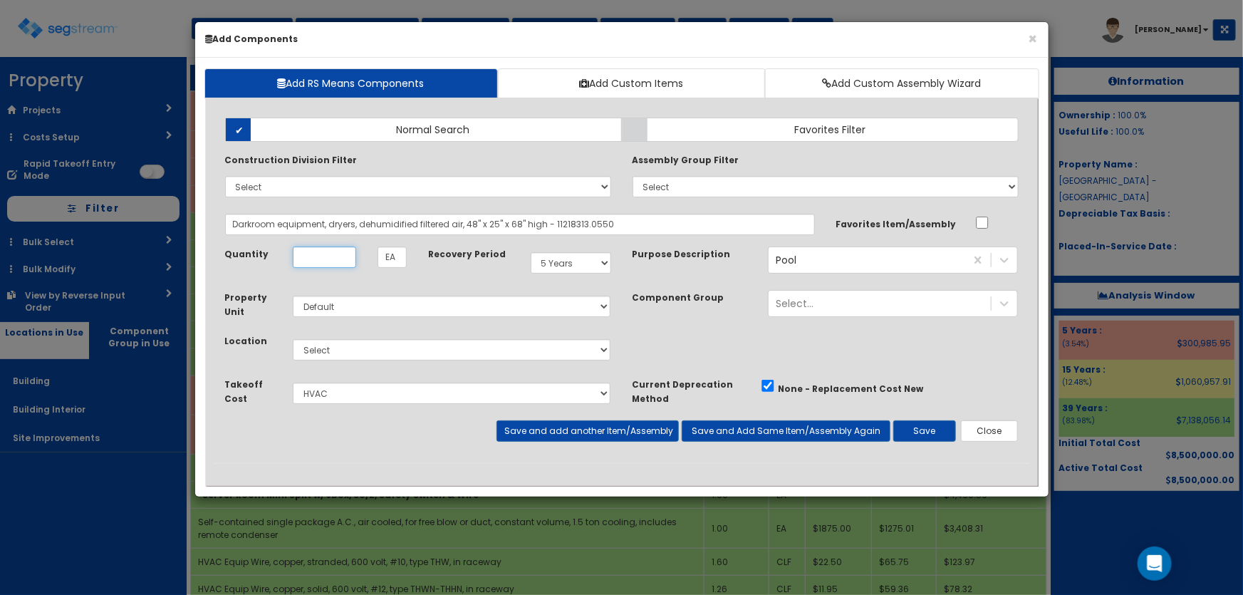
click at [333, 257] on input "Unit Quantity" at bounding box center [324, 257] width 63 height 21
type input "1"
click at [335, 342] on select "Select Building Building Interior Site Improvements Add Additional Location" at bounding box center [452, 349] width 319 height 21
select select "7"
click at [293, 339] on select "Select Building Building Interior Site Improvements Add Additional Location" at bounding box center [452, 349] width 319 height 21
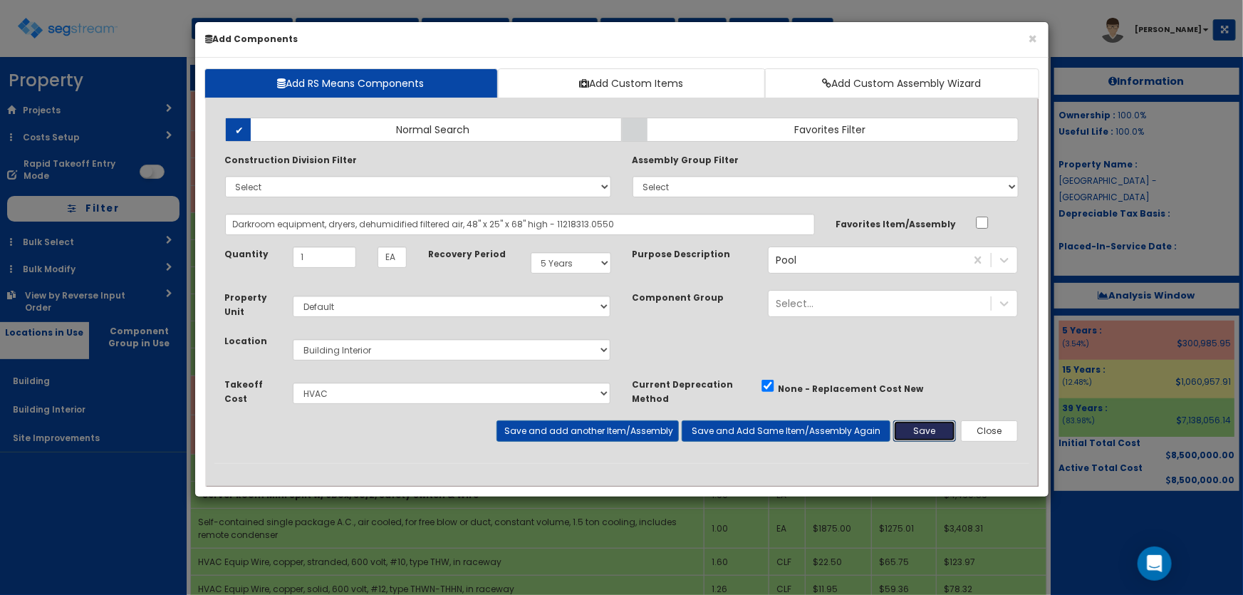
click at [909, 425] on button "Save" at bounding box center [925, 430] width 63 height 21
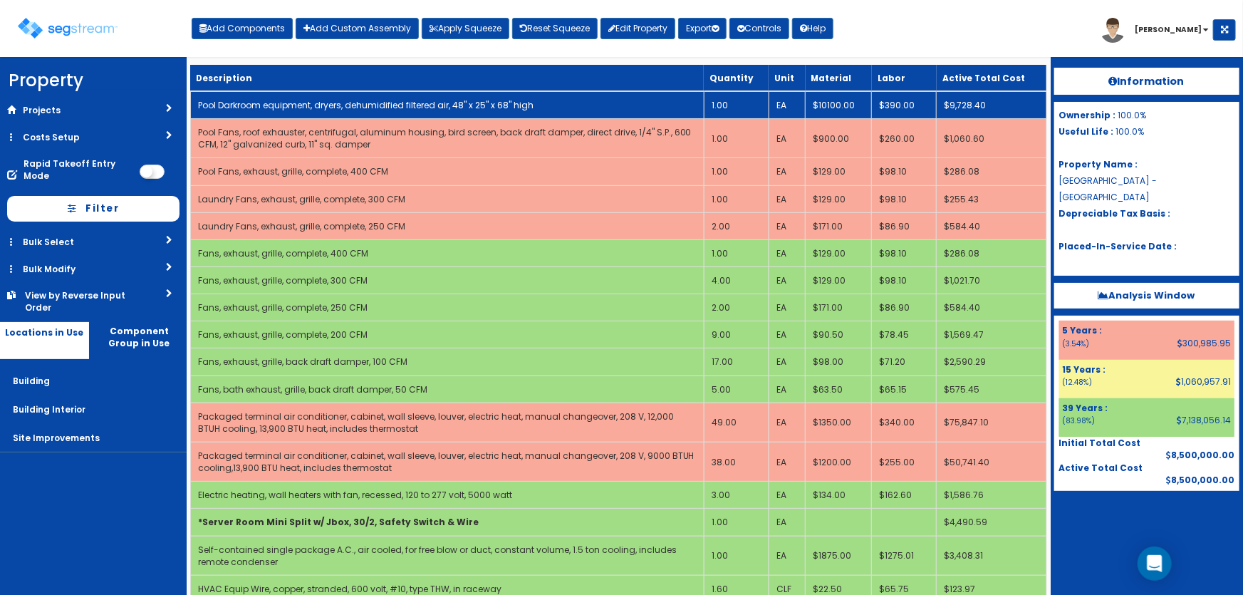
click at [262, 104] on link "Pool Darkroom equipment, dryers, dehumidified filtered air, 48" x 25" x 68" high" at bounding box center [366, 105] width 336 height 12
select select "5281464"
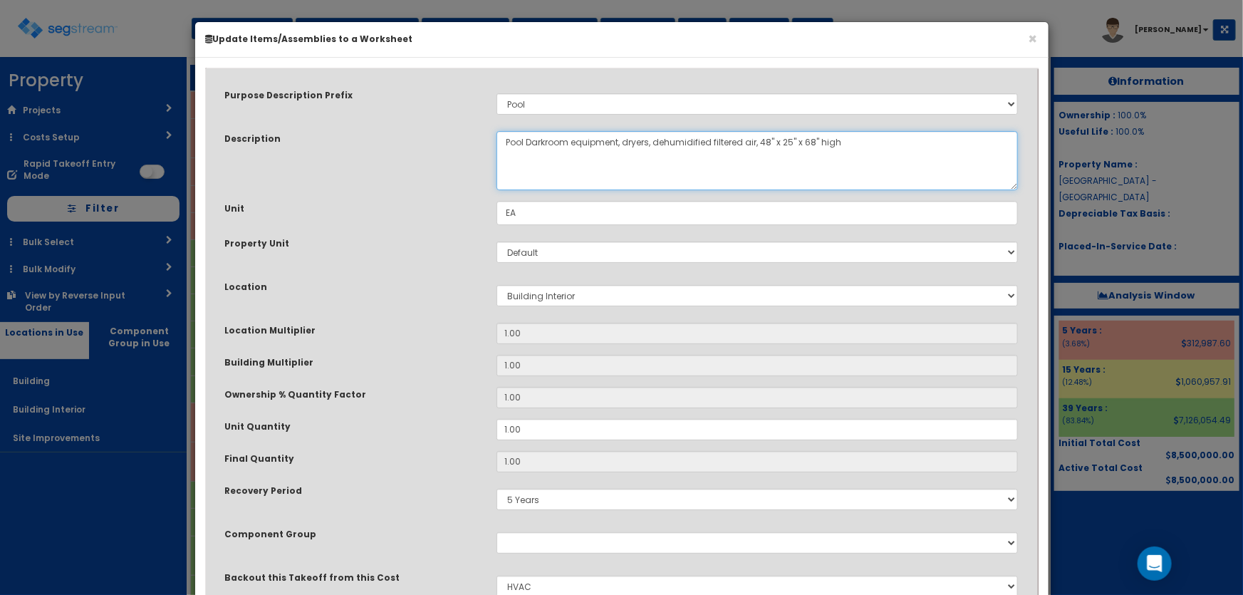
click at [549, 142] on textarea "Pool Darkroom equipment, dryers, dehumidified filtered air, 48" x 25" x 68" high" at bounding box center [758, 160] width 522 height 59
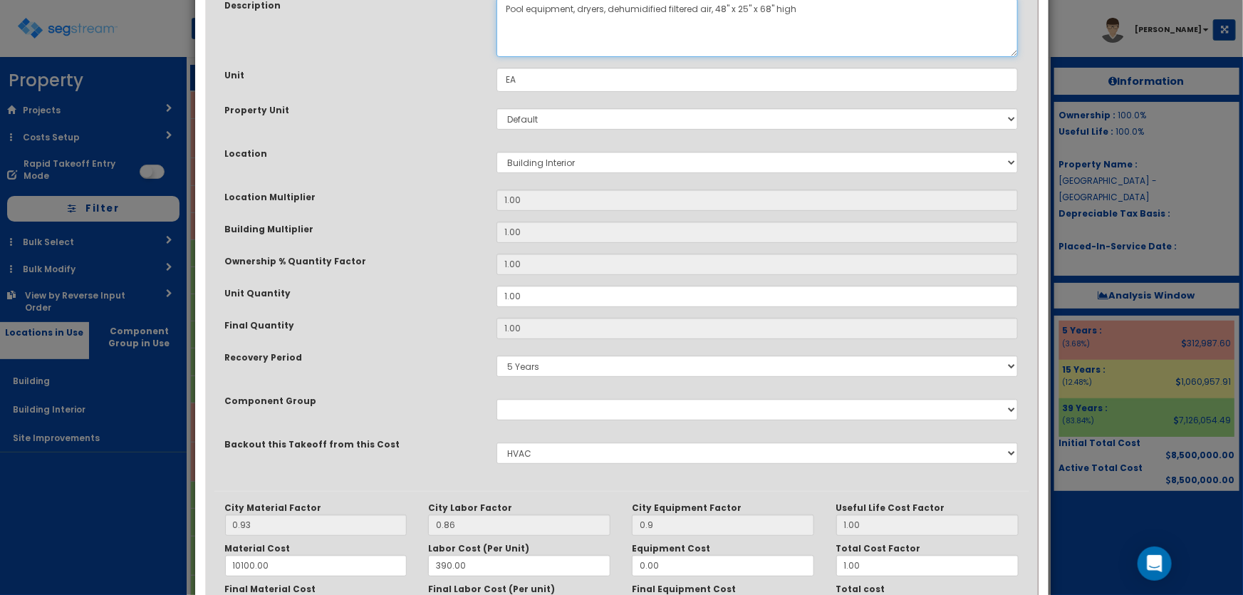
scroll to position [274, 0]
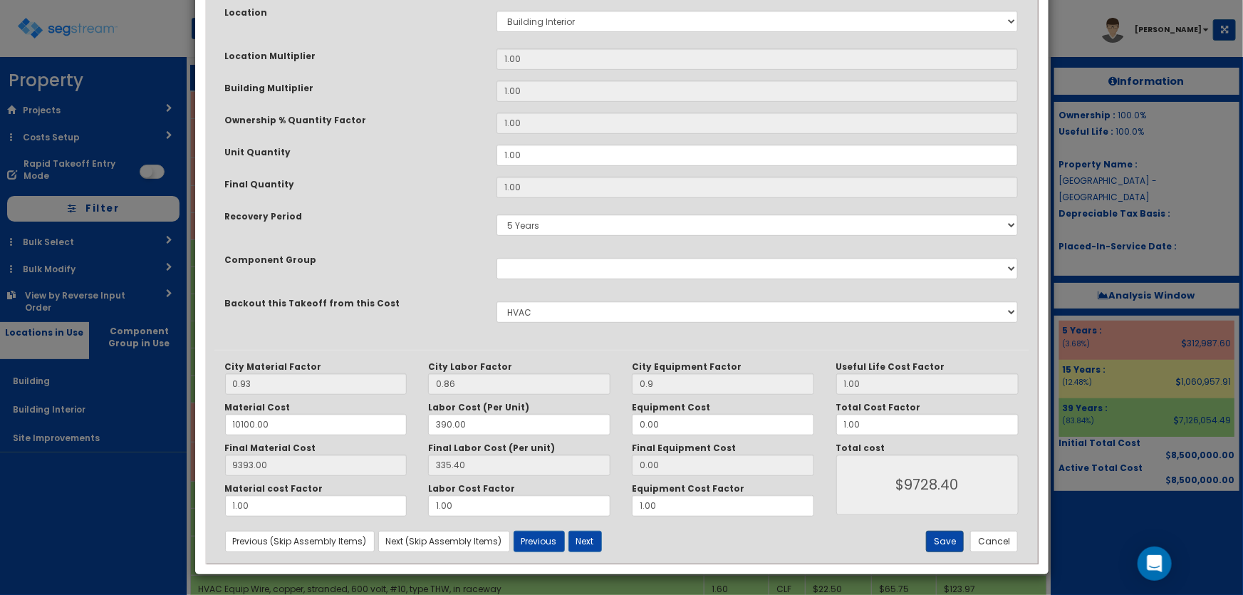
type textarea "Pool equipment, dryers, dehumidified filtered air, 48" x 25" x 68" high"
click at [956, 539] on button "Save" at bounding box center [945, 541] width 38 height 21
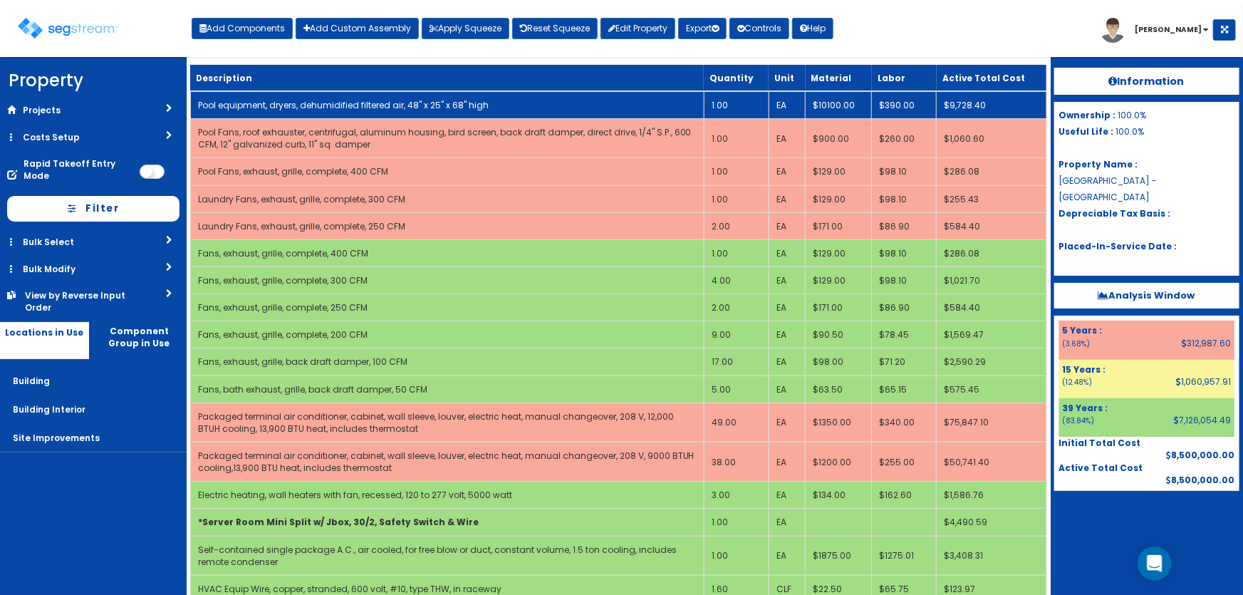
click at [291, 100] on link "Pool equipment, dryers, dehumidified filtered air, 48" x 25" x 68" high" at bounding box center [343, 105] width 291 height 12
select select "5281464"
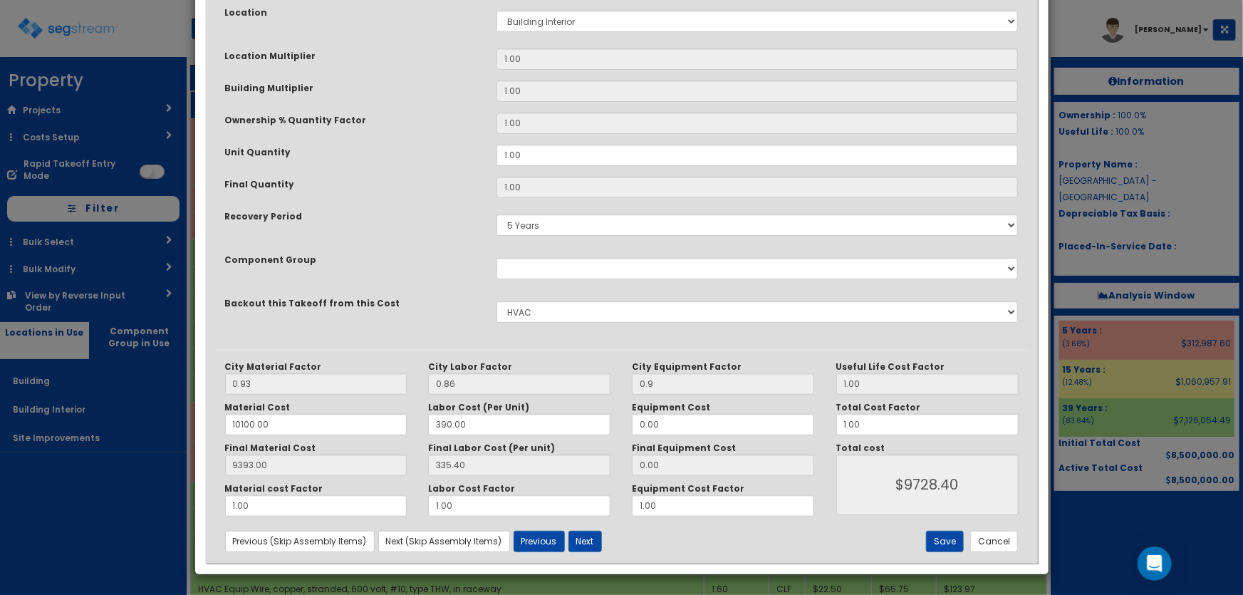
scroll to position [0, 0]
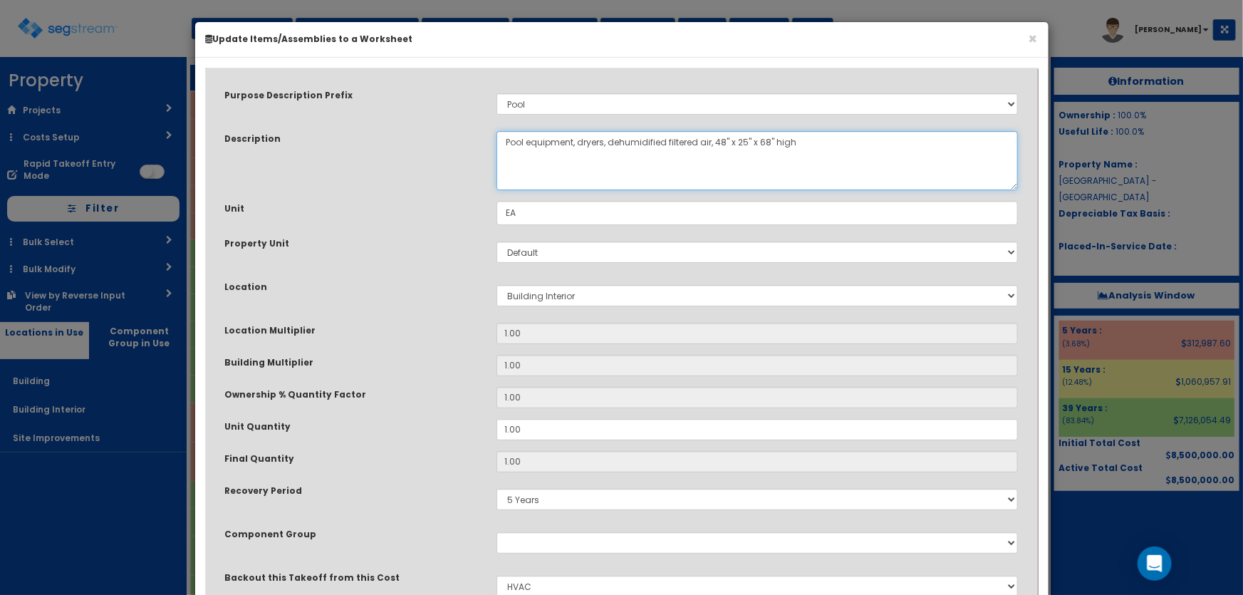
drag, startPoint x: 527, startPoint y: 142, endPoint x: 607, endPoint y: 142, distance: 80.5
click at [607, 142] on textarea "Pool equipment, dryers, dehumidified filtered air, 48" x 25" x 68" high" at bounding box center [758, 160] width 522 height 59
drag, startPoint x: 570, startPoint y: 140, endPoint x: 707, endPoint y: 142, distance: 136.8
click at [707, 142] on textarea "Pool equipment, dryers, dehumidified filtered air, 48" x 25" x 68" high" at bounding box center [758, 160] width 522 height 59
click at [695, 142] on textarea "Pool equipment, dryers, dehumidified filtered air, 48" x 25" x 68" high" at bounding box center [758, 160] width 522 height 59
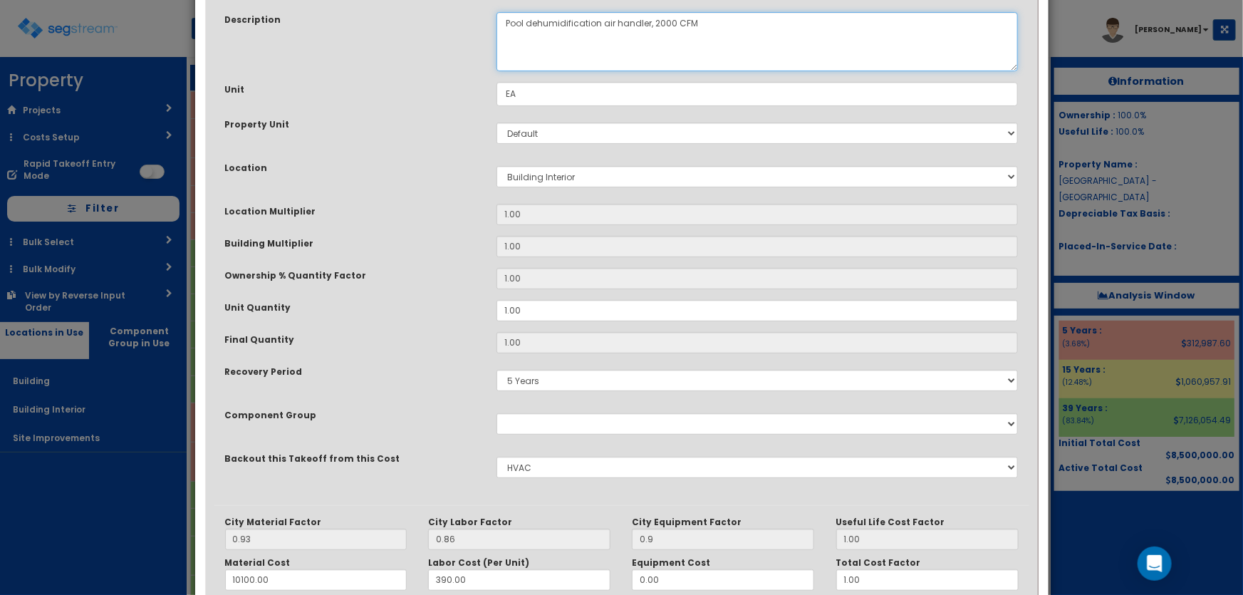
scroll to position [259, 0]
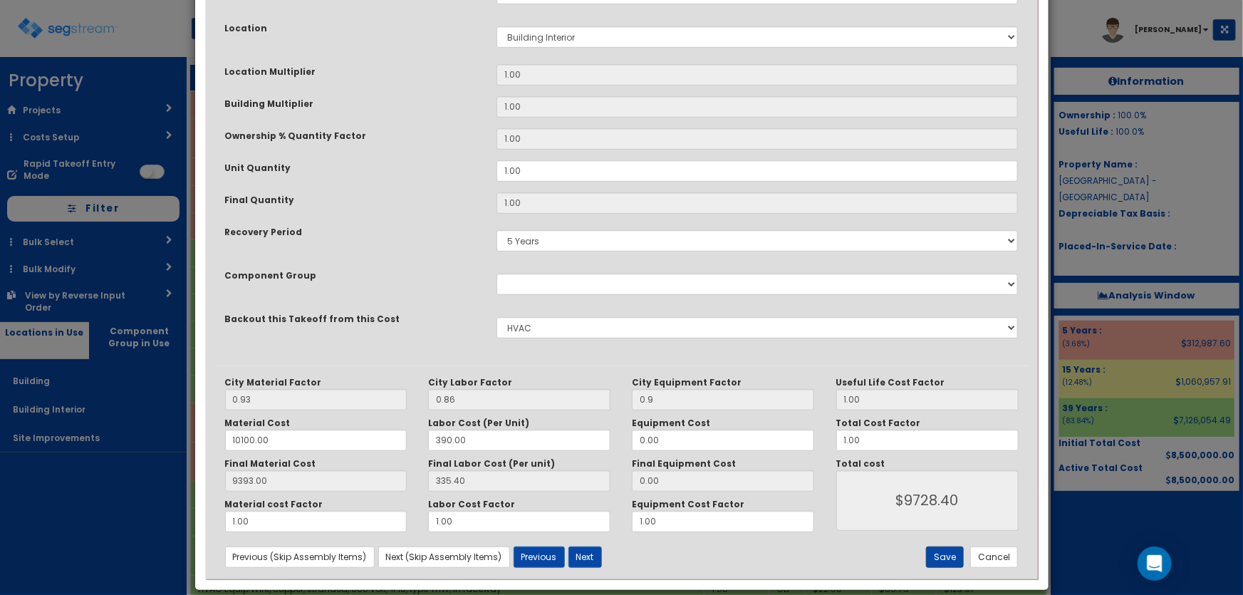
type textarea "Pool dehumidification air handler, 2000 CFM"
click at [943, 551] on button "Save" at bounding box center [945, 557] width 38 height 21
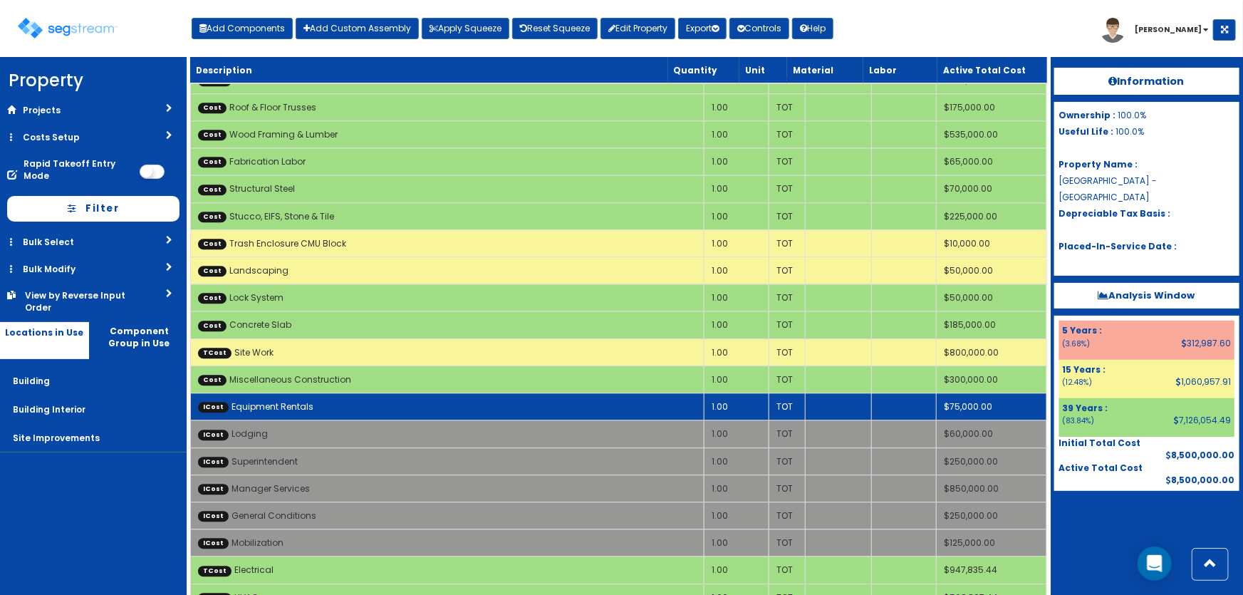
scroll to position [1814, 0]
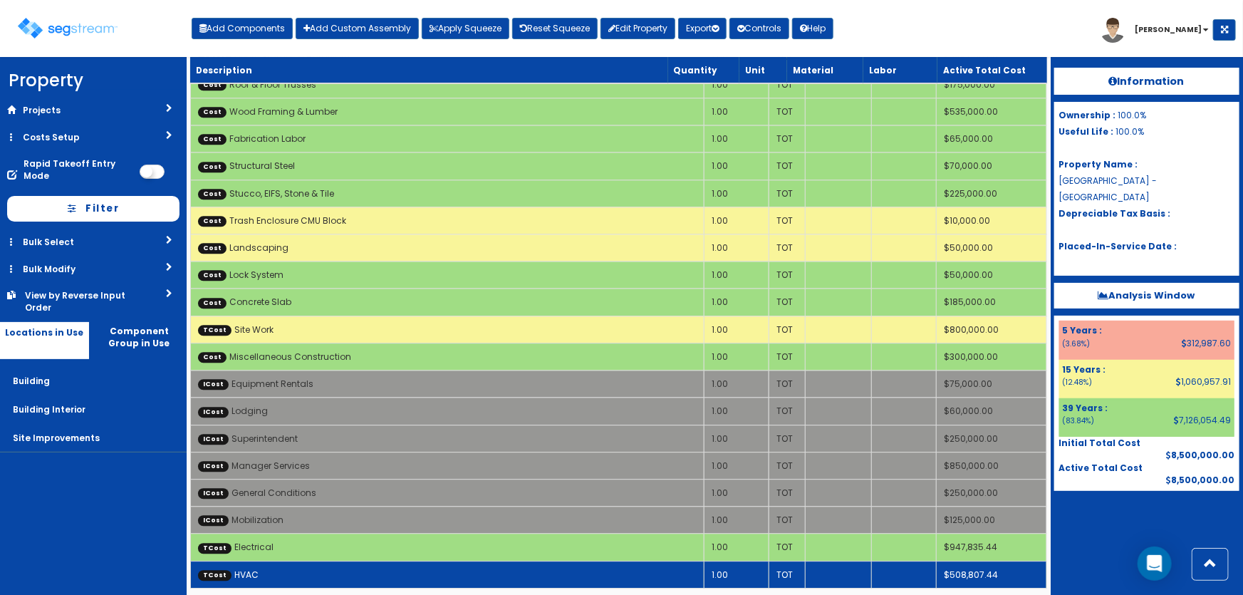
click at [378, 561] on td "TCost HVAC" at bounding box center [447, 574] width 514 height 27
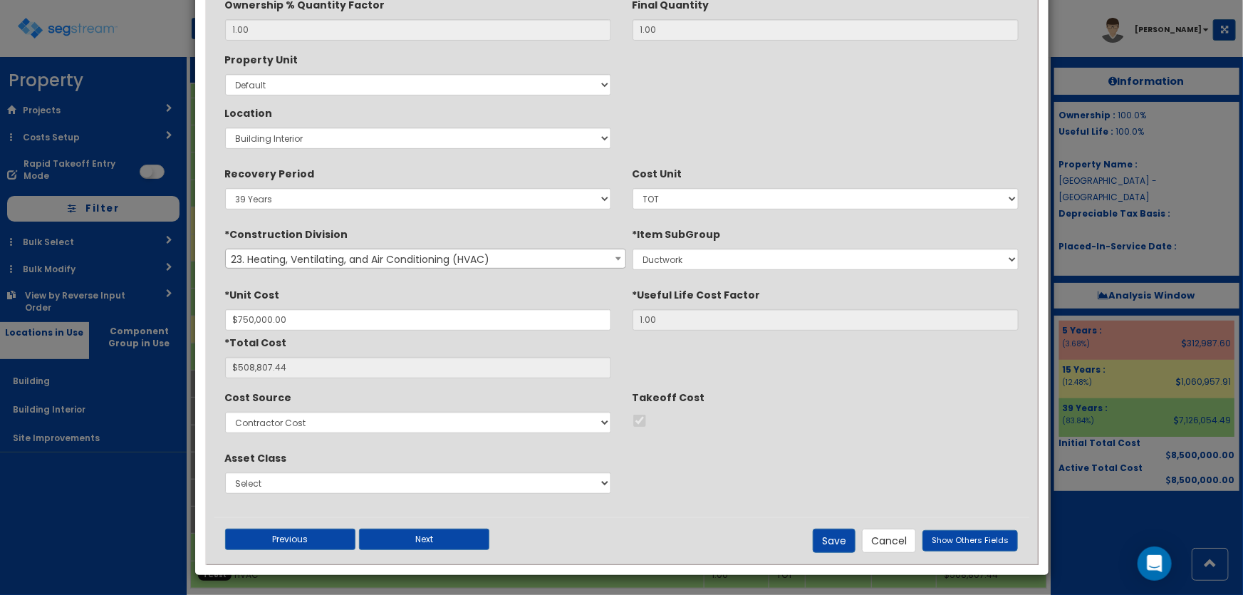
scroll to position [195, 0]
click at [903, 535] on button "Cancel" at bounding box center [889, 540] width 54 height 24
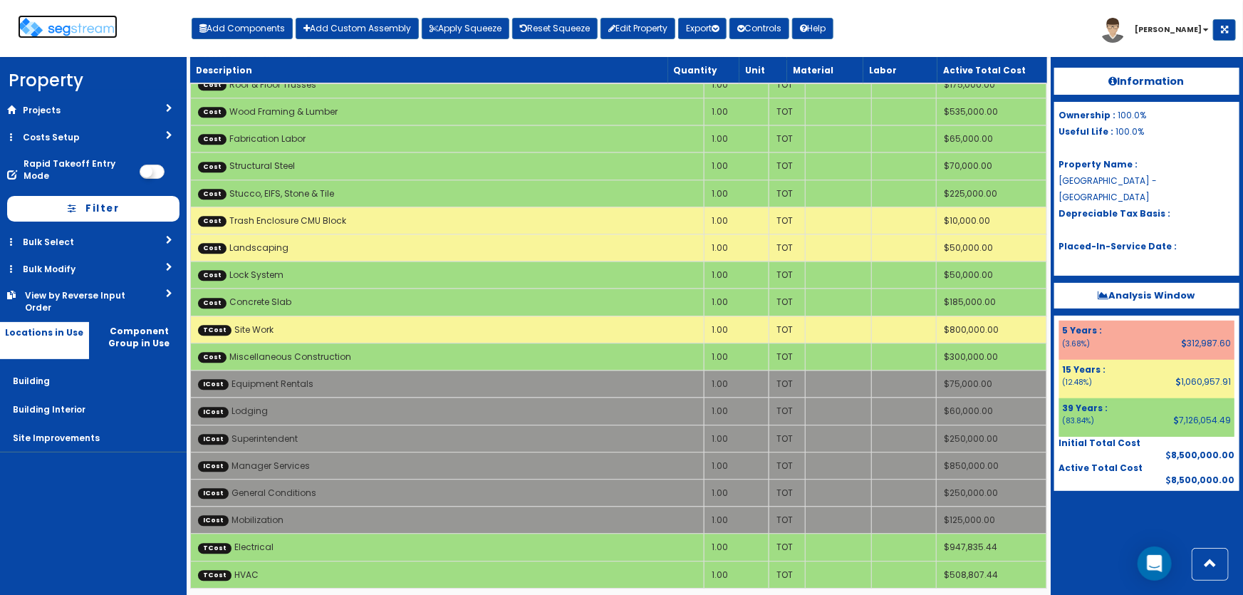
click at [92, 26] on img at bounding box center [68, 28] width 100 height 21
